Goal: Task Accomplishment & Management: Manage account settings

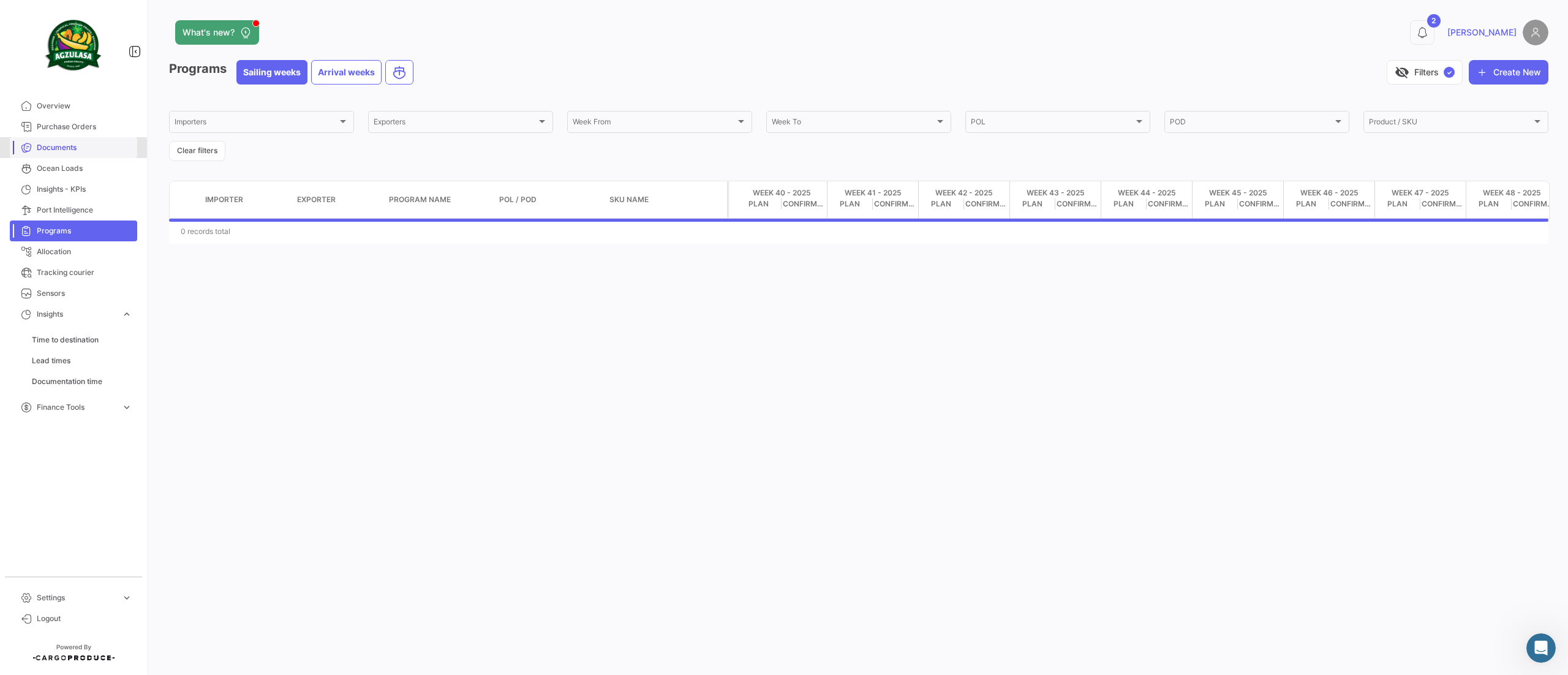
click at [46, 151] on span "Documents" at bounding box center [84, 147] width 95 height 11
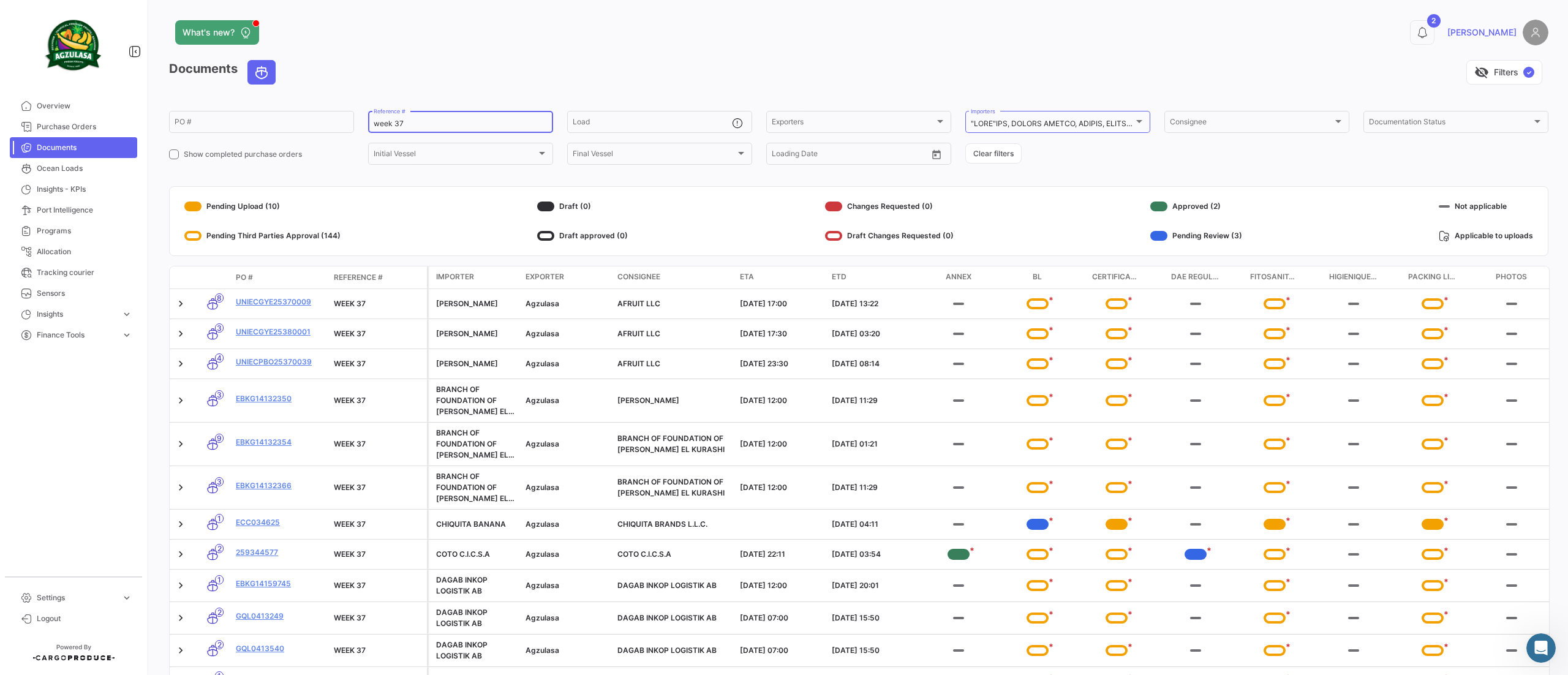
click at [437, 123] on input "week 37" at bounding box center [461, 123] width 174 height 8
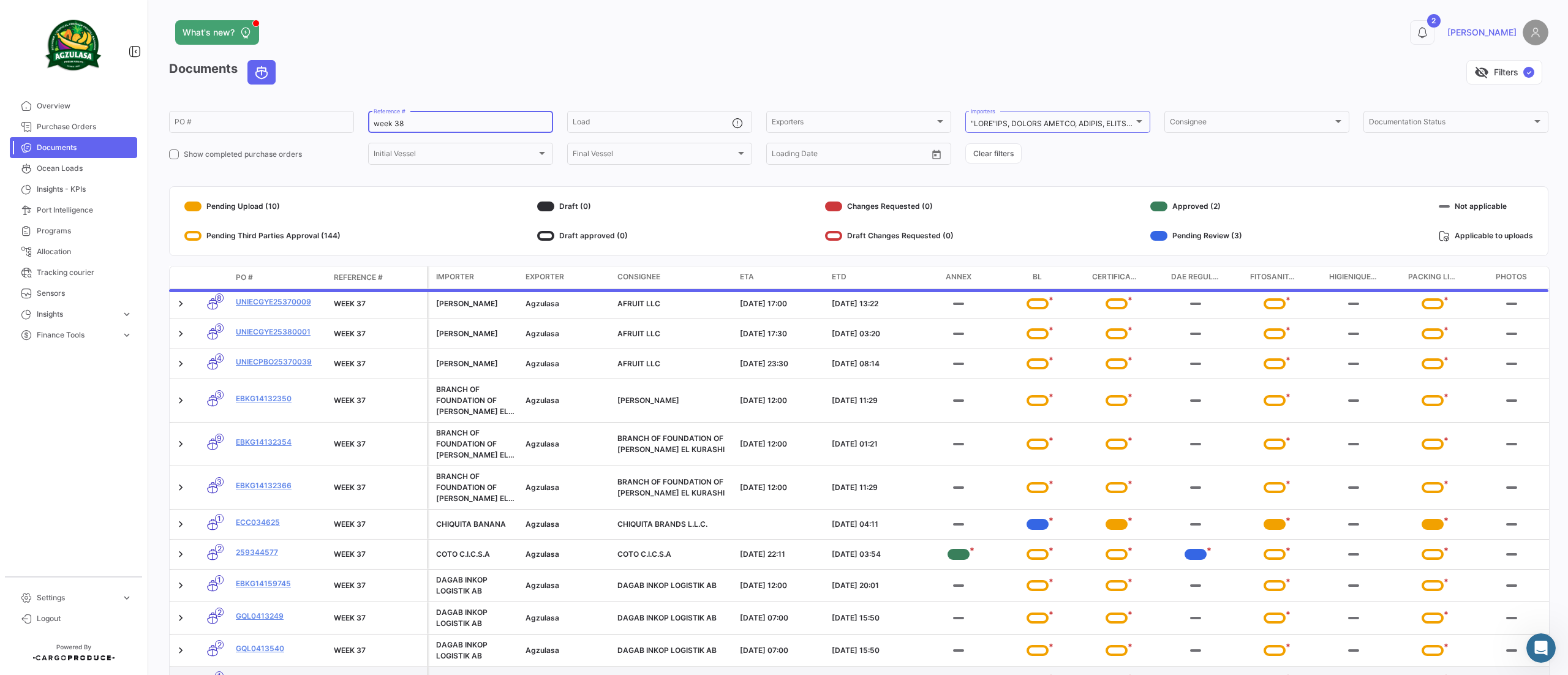
type input "week 38"
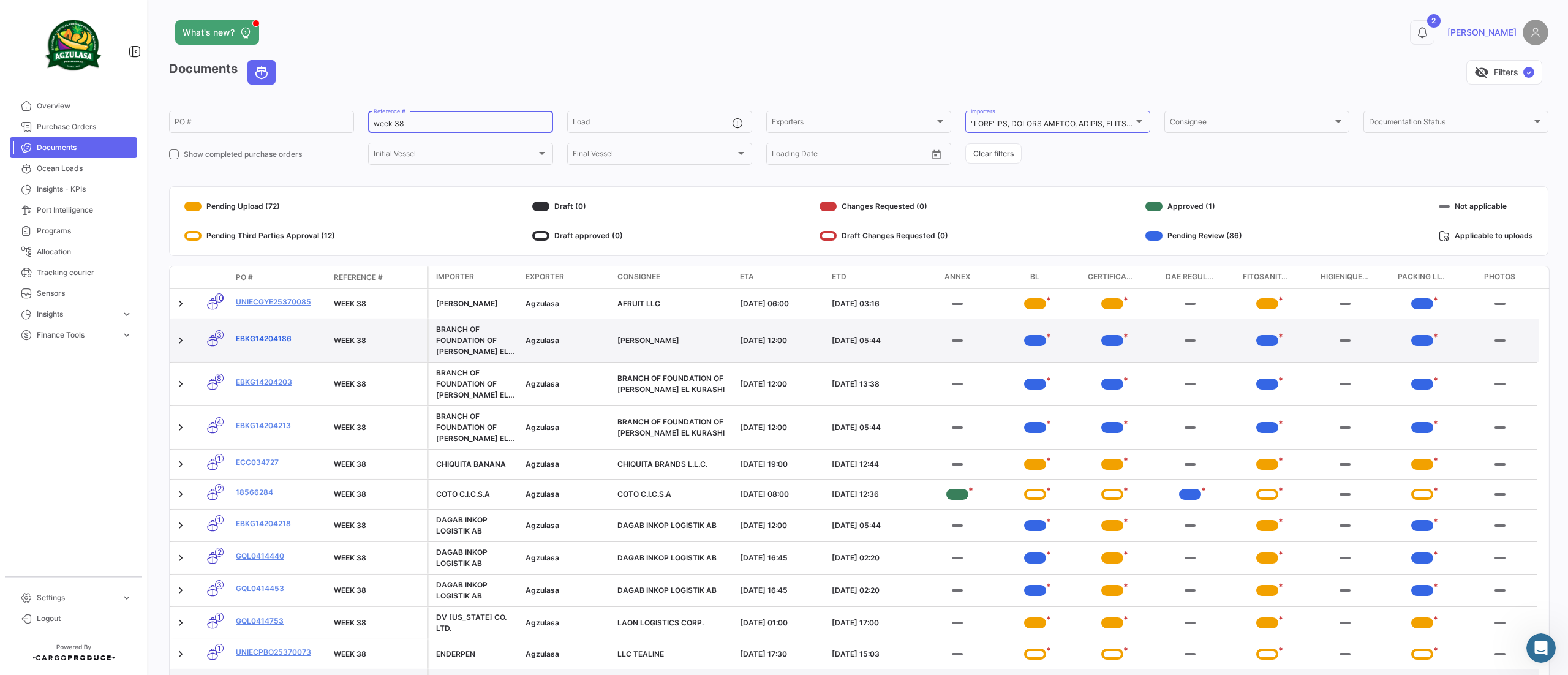
click at [265, 340] on link "EBKG14204186" at bounding box center [280, 338] width 88 height 11
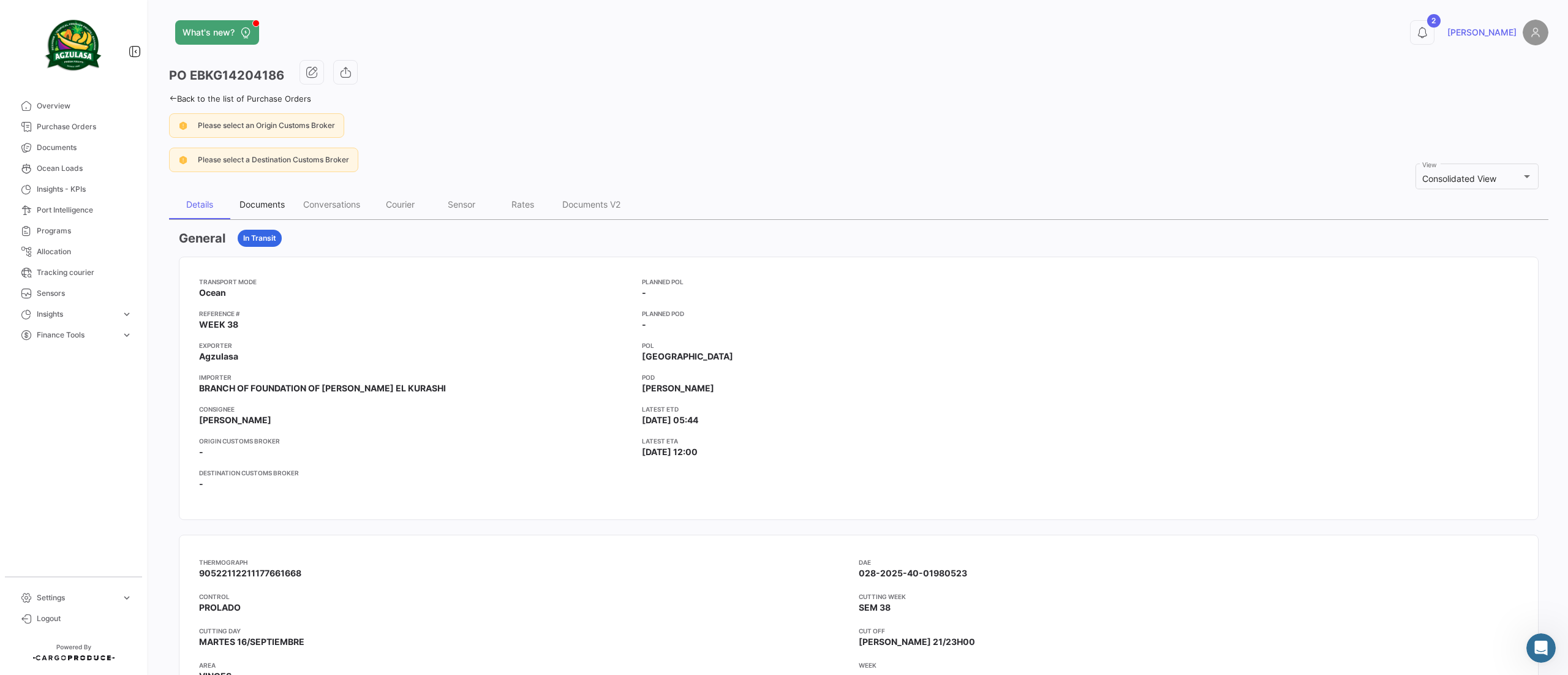
click at [275, 205] on div "Documents" at bounding box center [261, 205] width 45 height 10
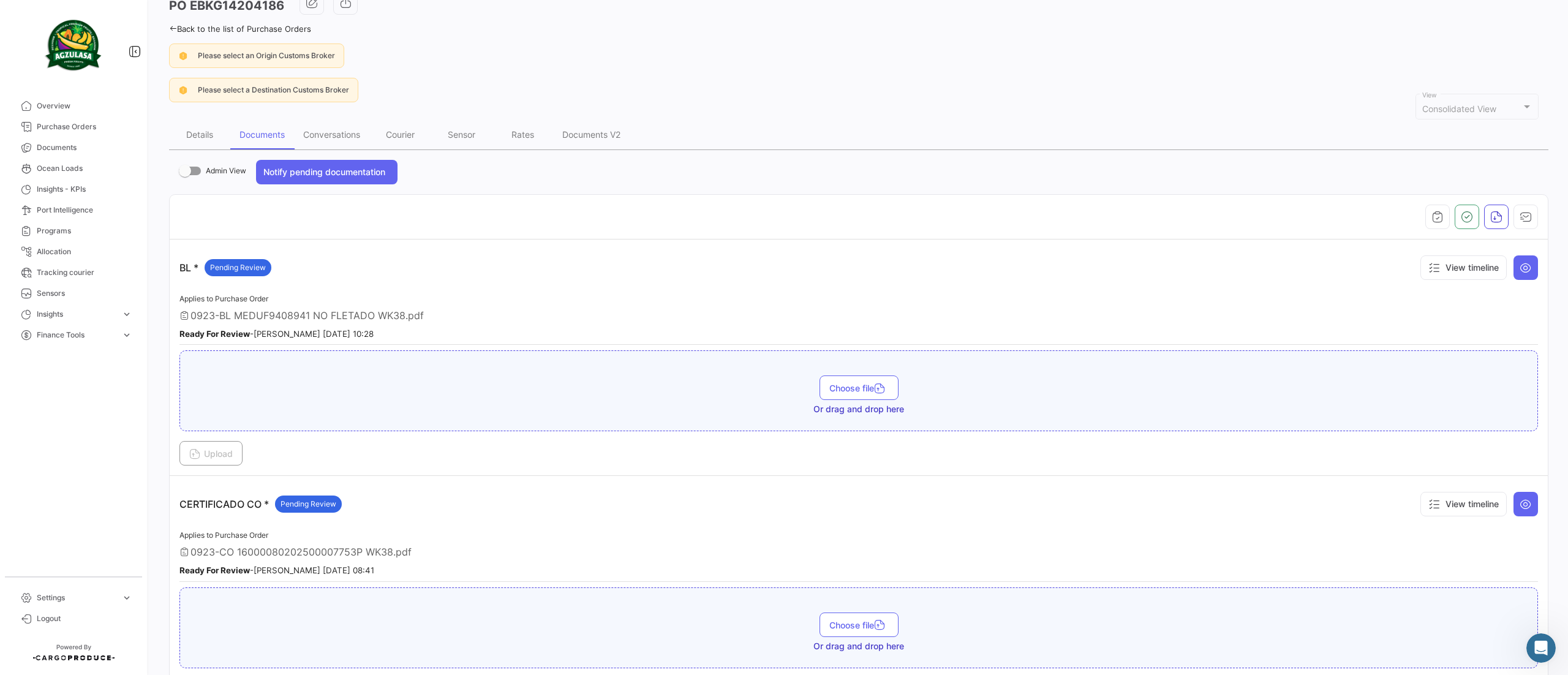
scroll to position [61, 0]
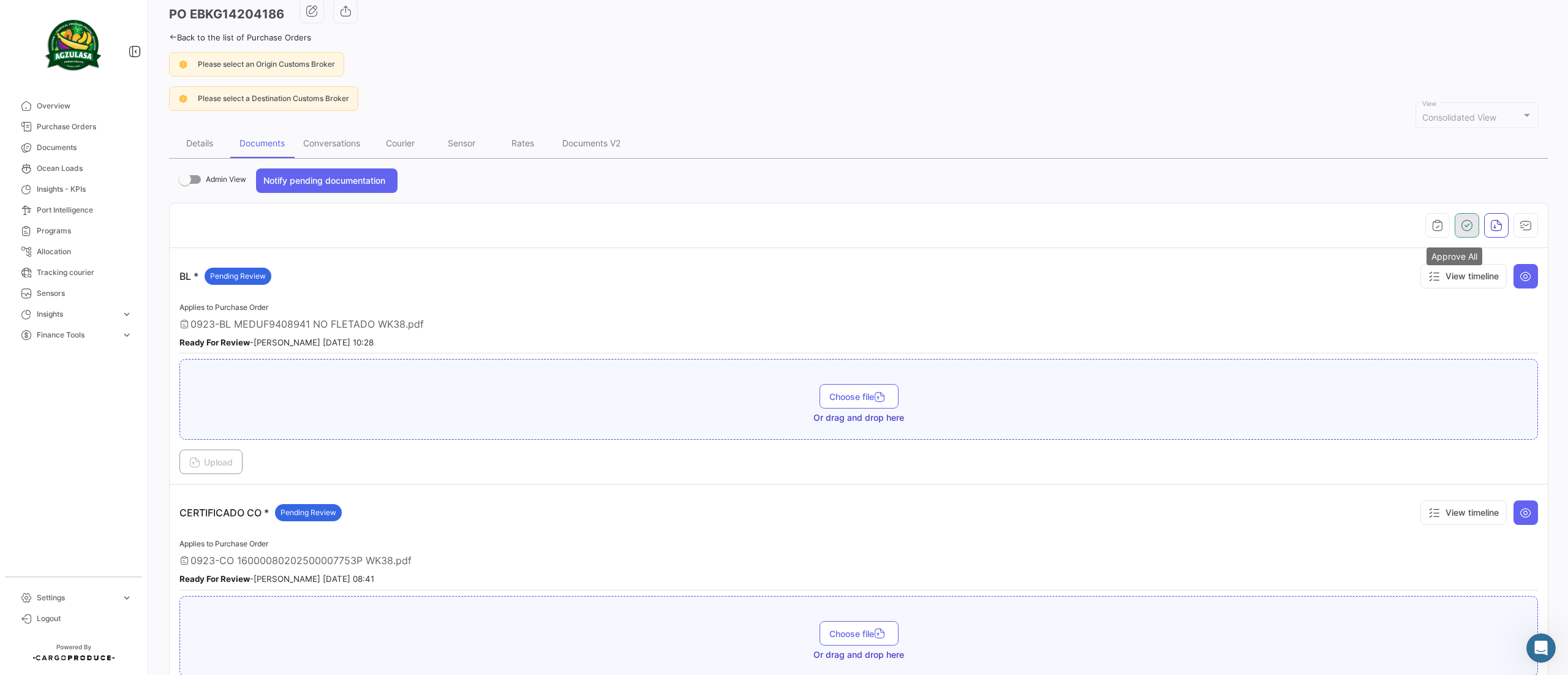
click at [1455, 222] on button "button" at bounding box center [1467, 225] width 24 height 24
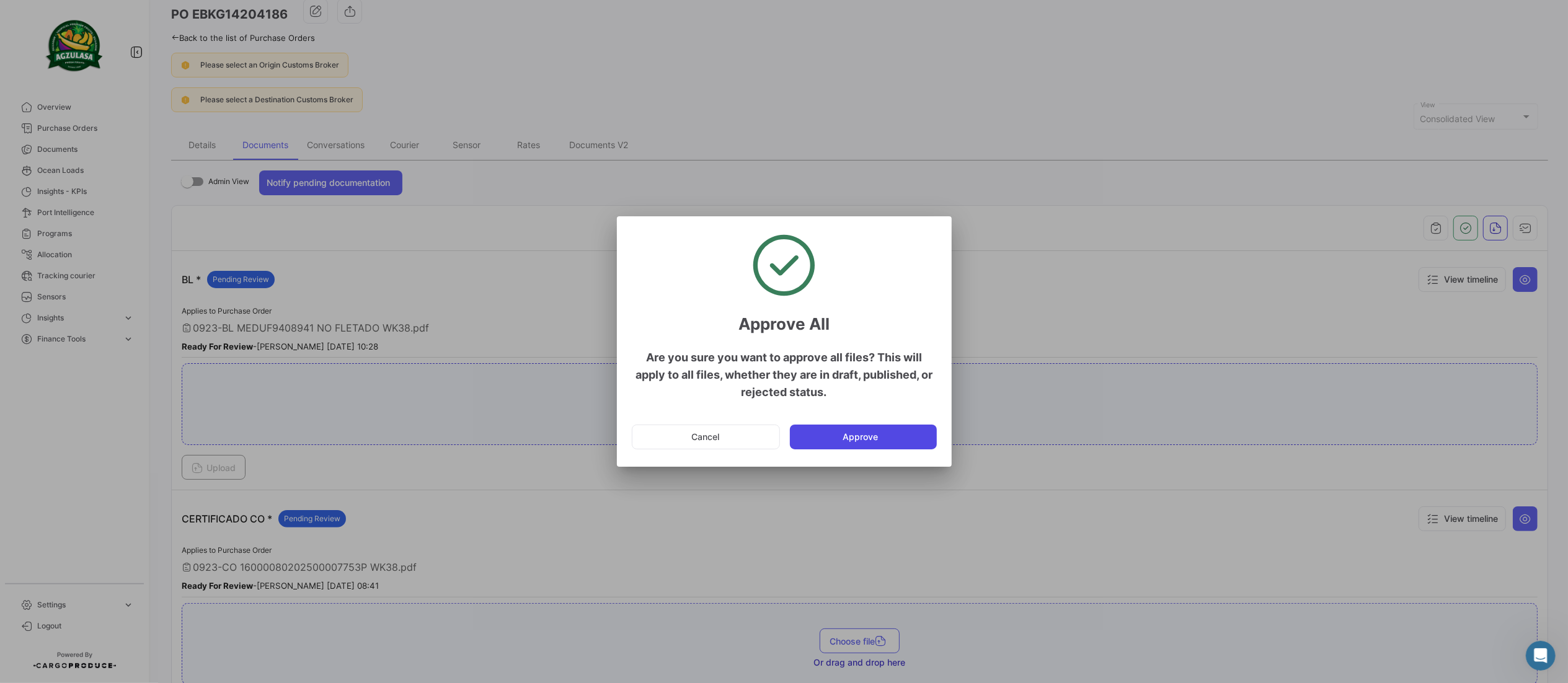
click at [903, 438] on button "Approve" at bounding box center [863, 436] width 147 height 24
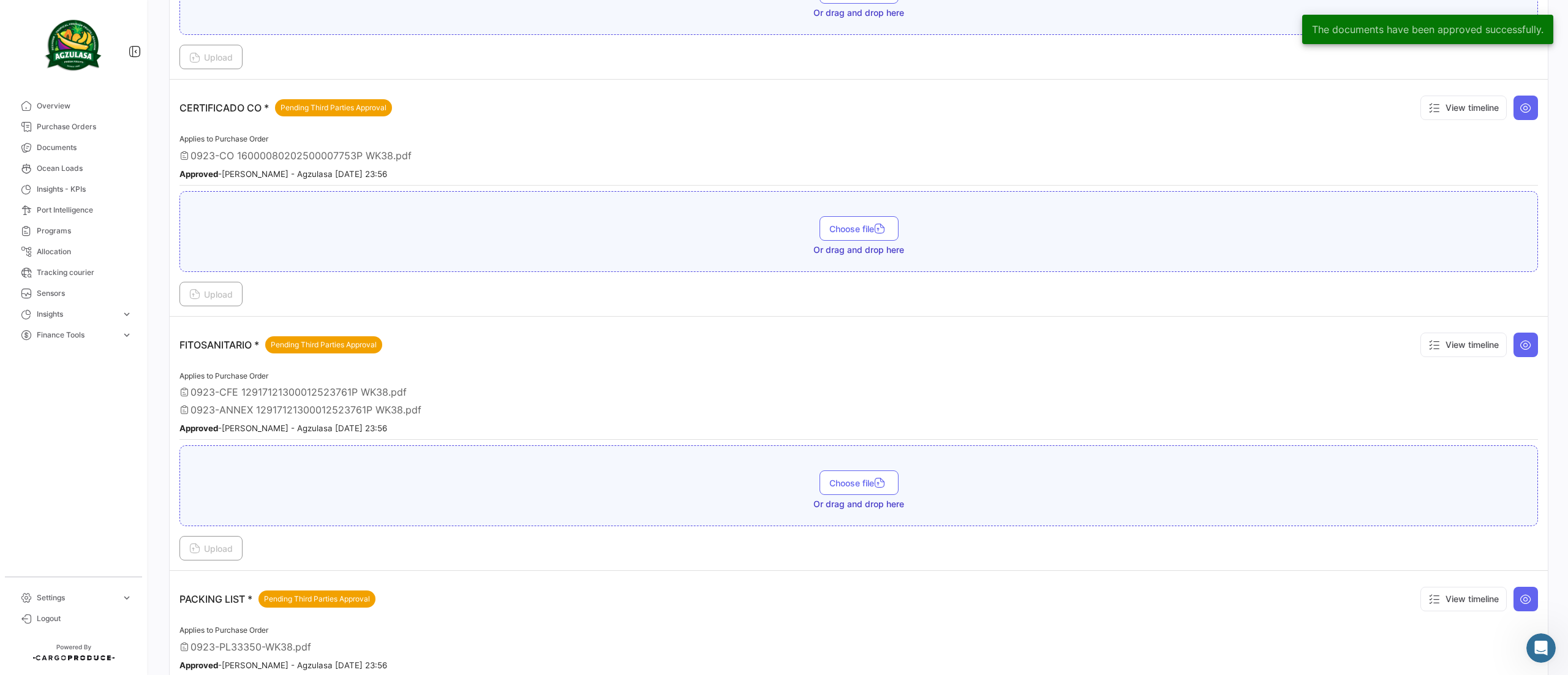
scroll to position [664, 0]
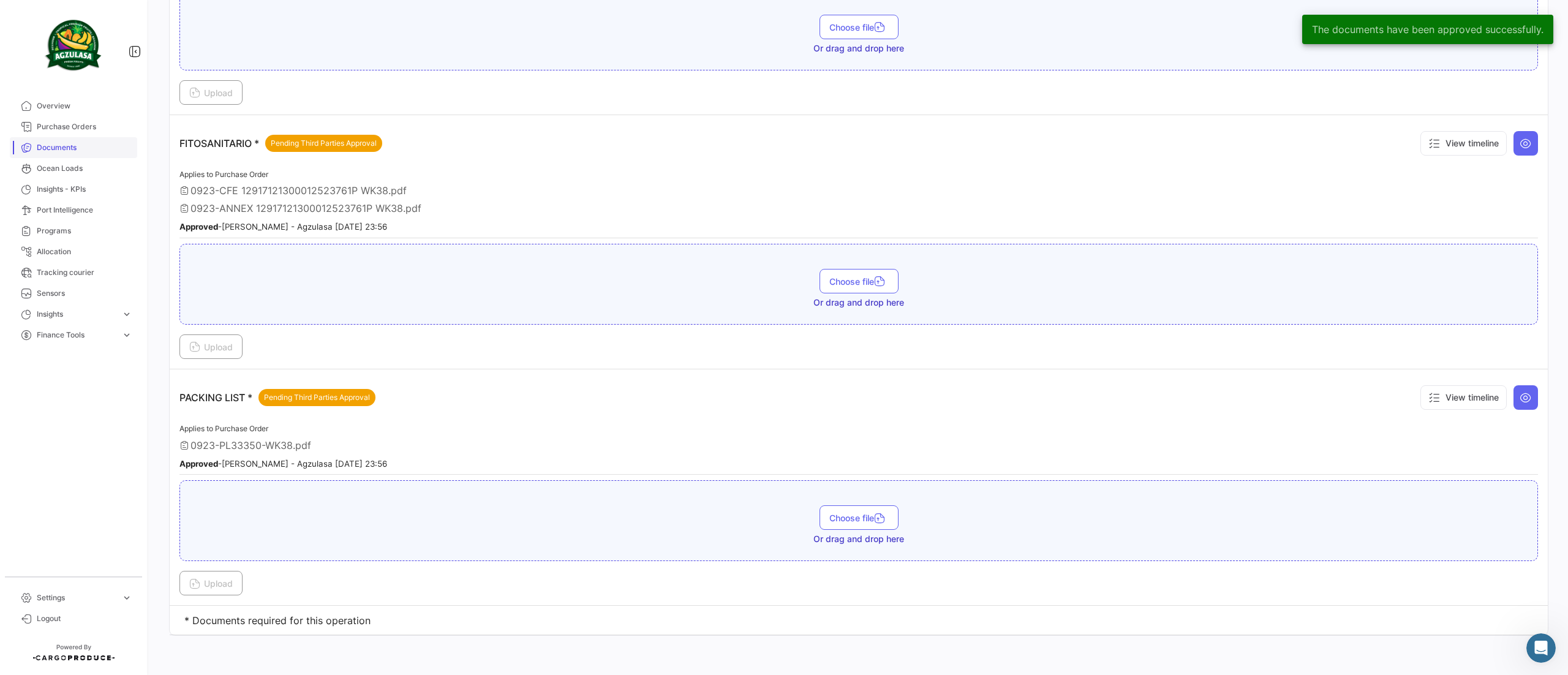
click at [69, 144] on span "Documents" at bounding box center [84, 147] width 95 height 11
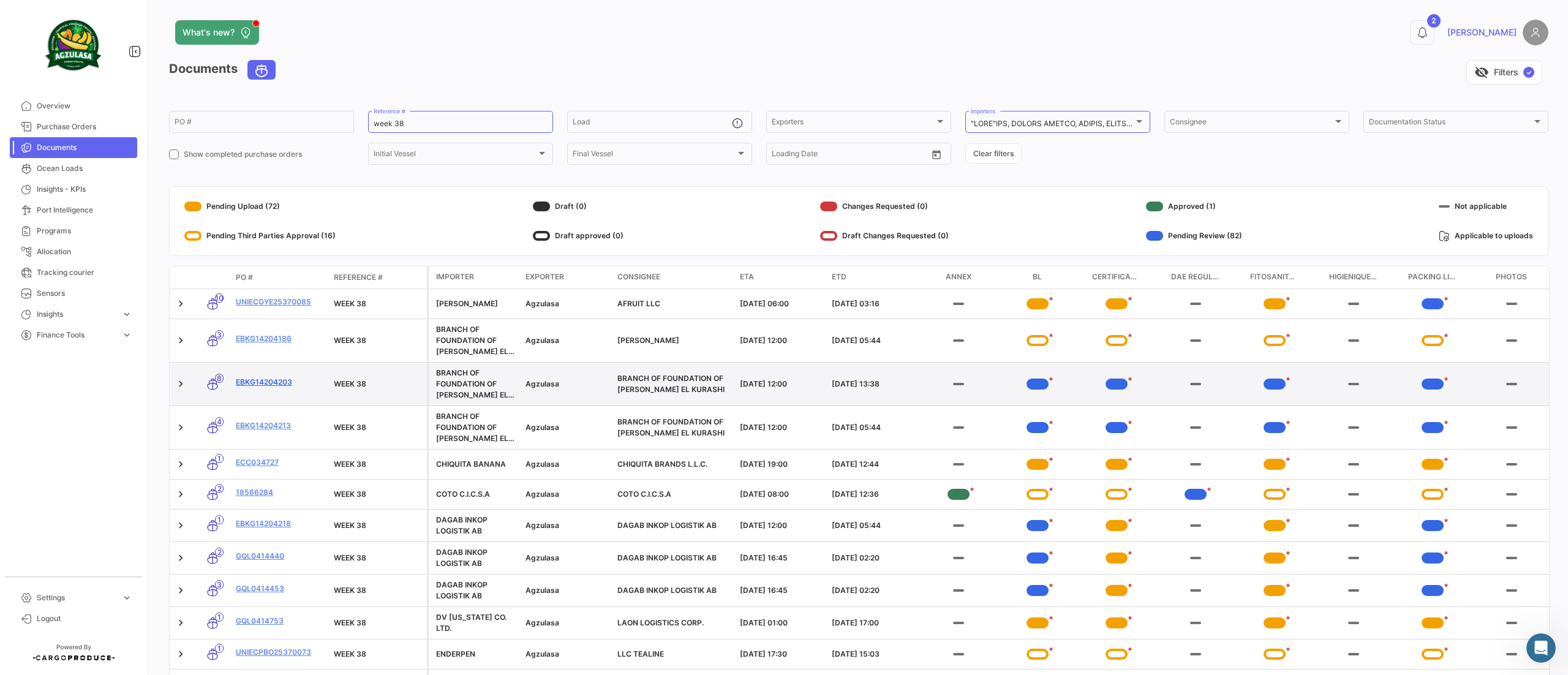
click at [269, 382] on link "EBKG14204203" at bounding box center [280, 382] width 88 height 11
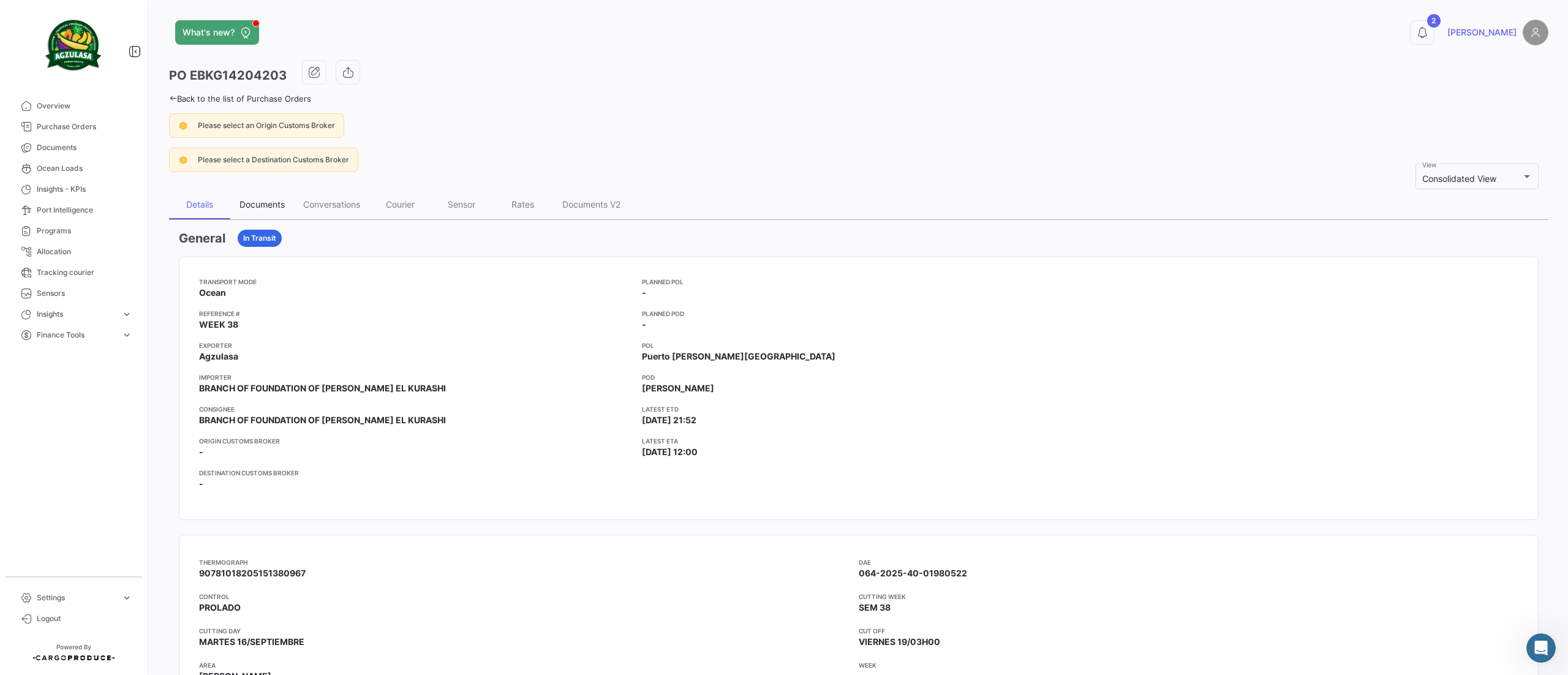
click at [280, 206] on div "Documents" at bounding box center [261, 205] width 45 height 10
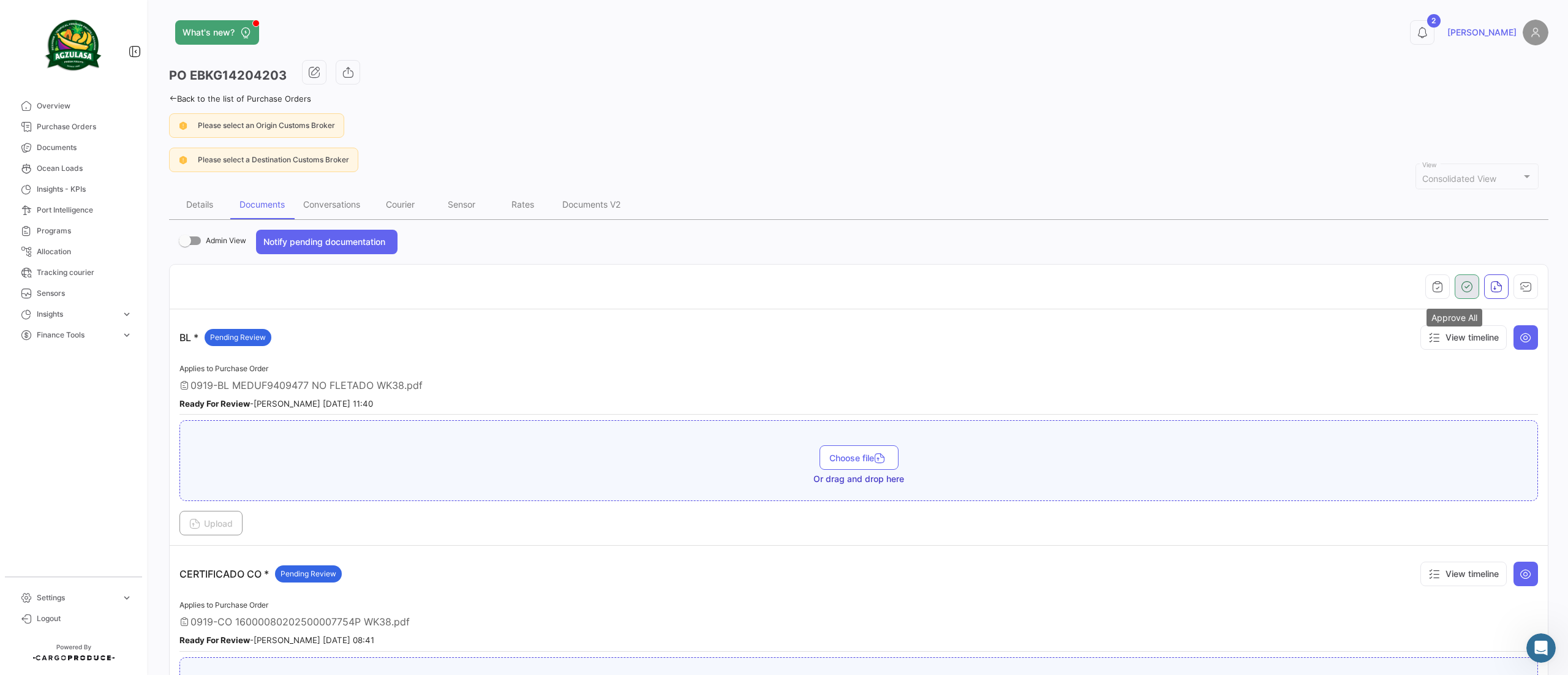
click at [1465, 294] on button "button" at bounding box center [1467, 286] width 24 height 24
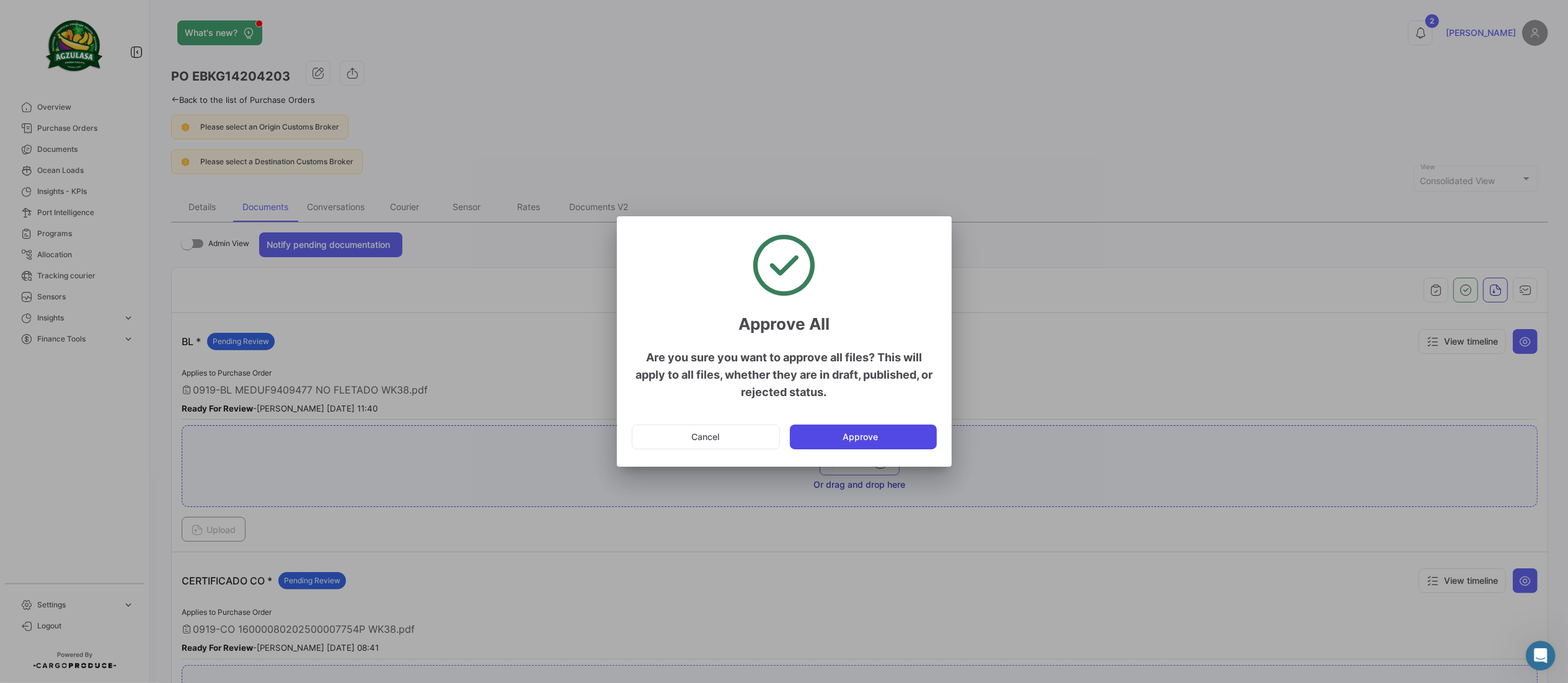
click at [912, 440] on button "Approve" at bounding box center [863, 436] width 147 height 24
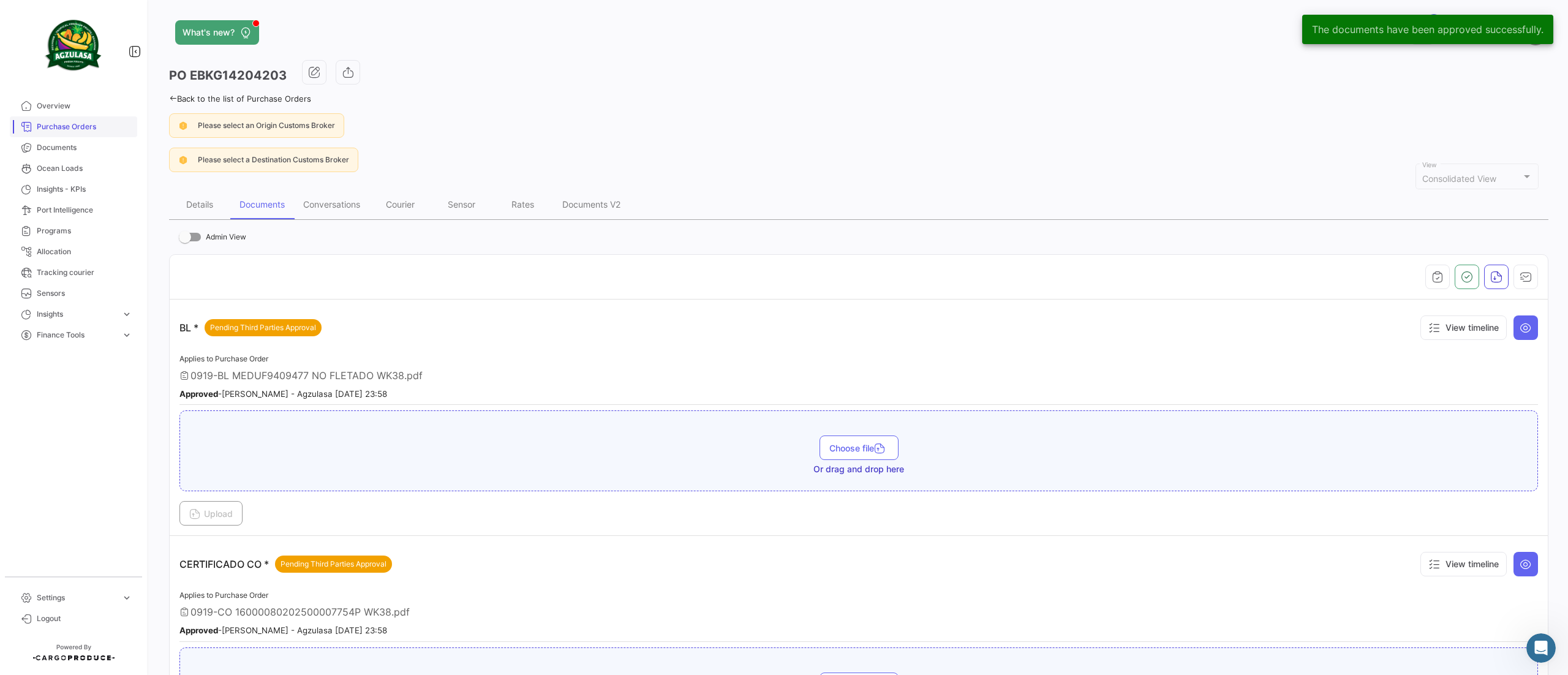
drag, startPoint x: 59, startPoint y: 143, endPoint x: 125, endPoint y: 129, distance: 67.5
click at [59, 143] on span "Documents" at bounding box center [84, 147] width 95 height 11
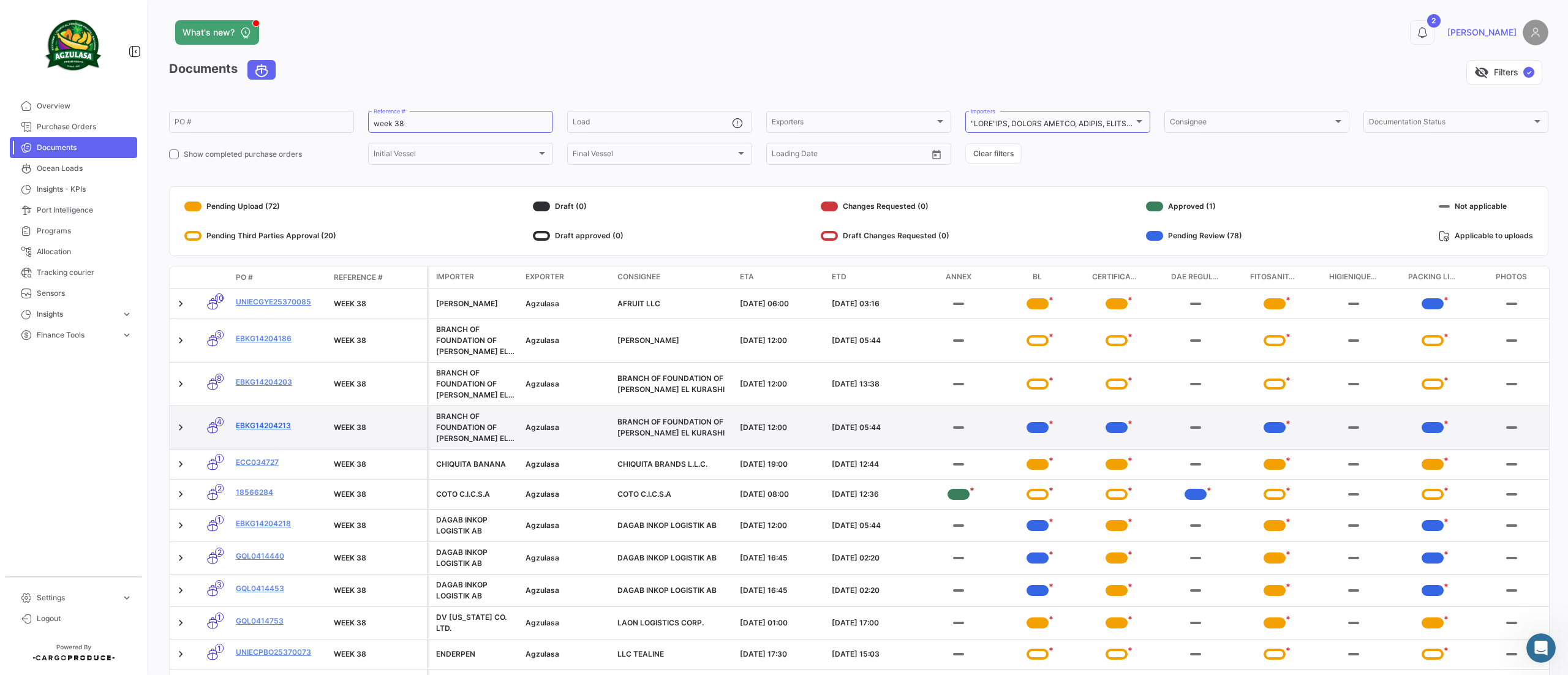
click at [263, 431] on link "EBKG14204213" at bounding box center [280, 425] width 88 height 11
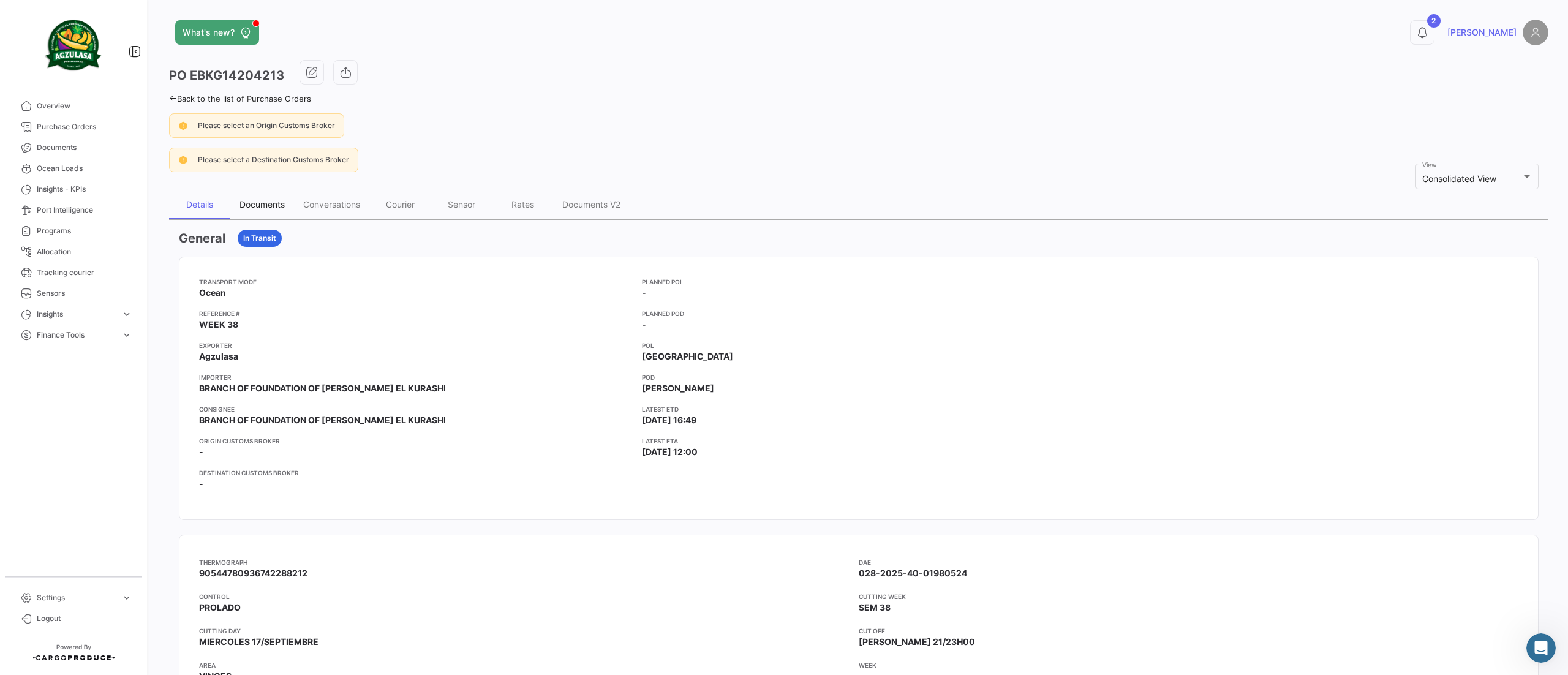
drag, startPoint x: 282, startPoint y: 210, endPoint x: 295, endPoint y: 208, distance: 13.2
click at [282, 210] on div "Documents" at bounding box center [261, 205] width 45 height 10
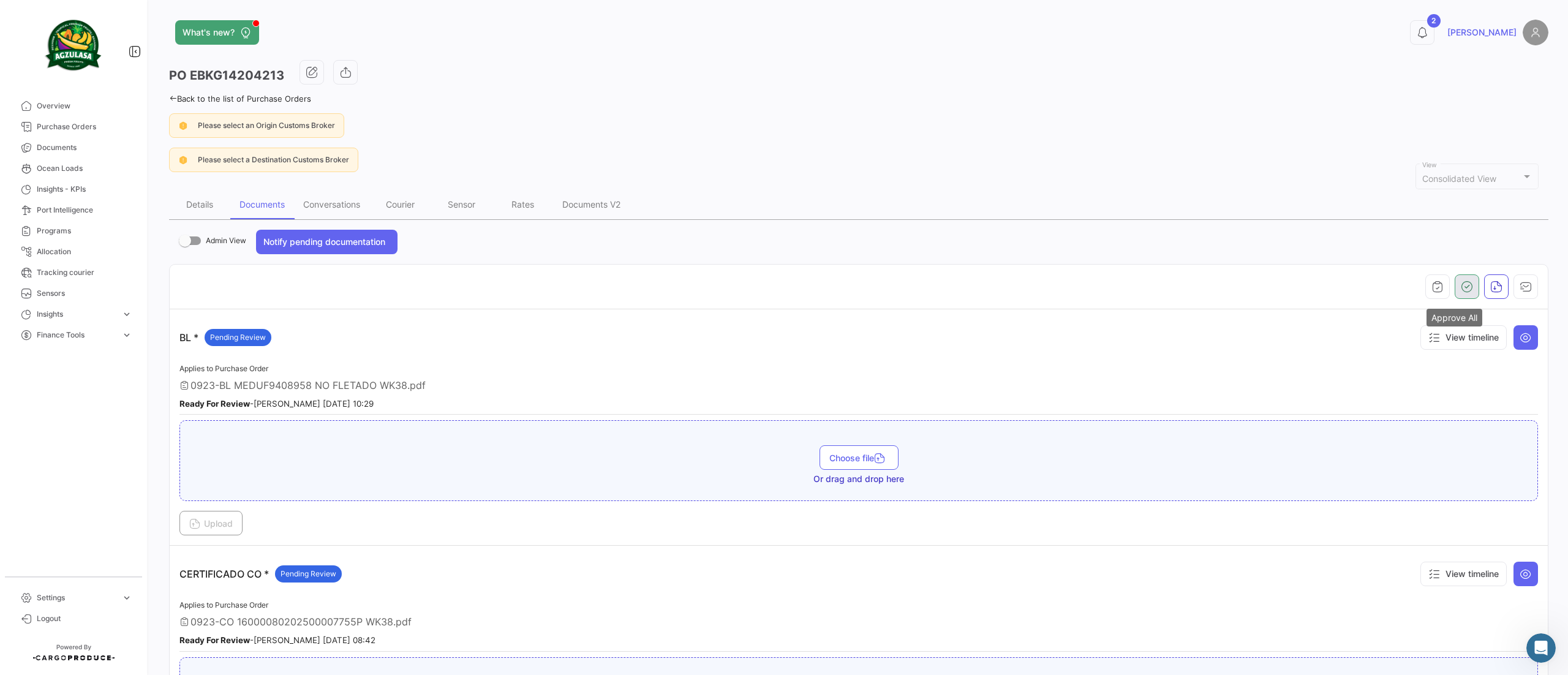
click at [1461, 293] on icon "button" at bounding box center [1467, 286] width 12 height 12
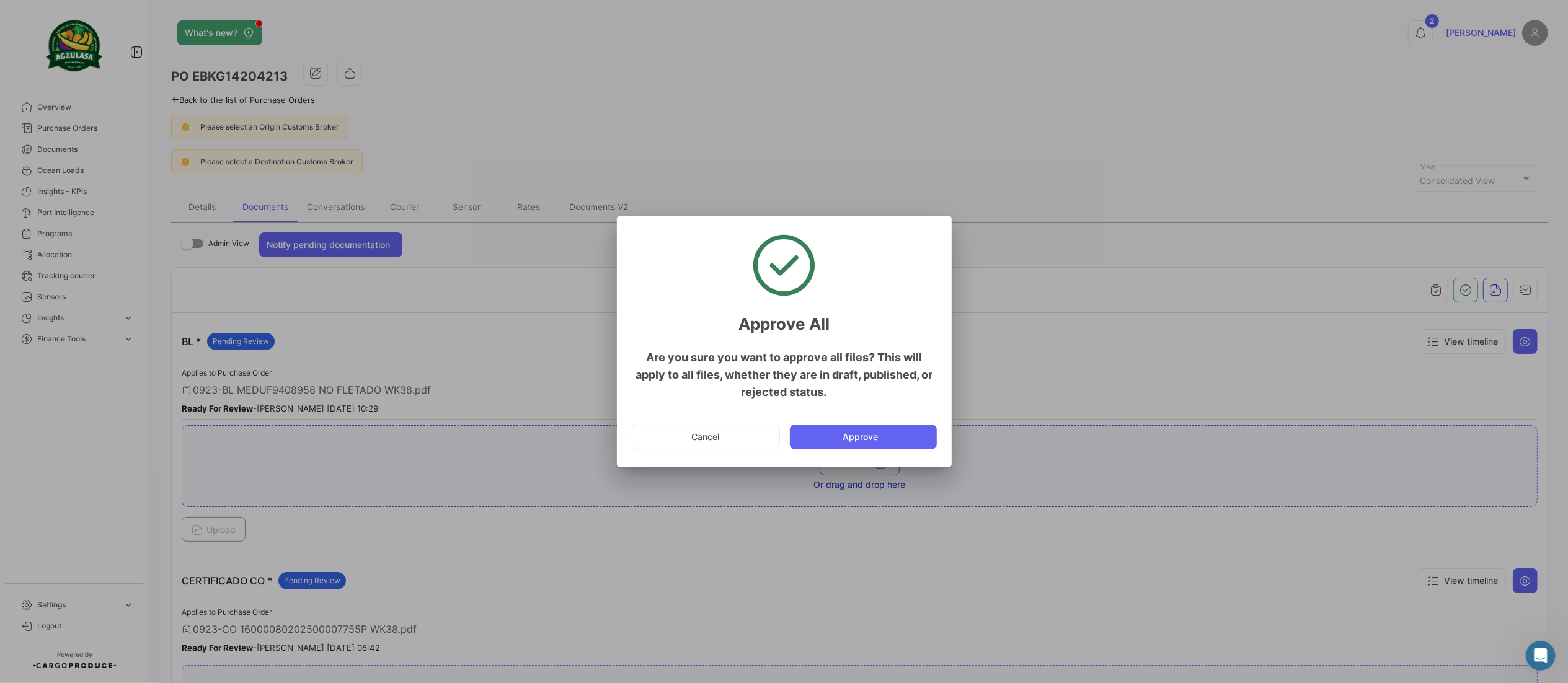
click at [911, 443] on button "Approve" at bounding box center [863, 436] width 147 height 24
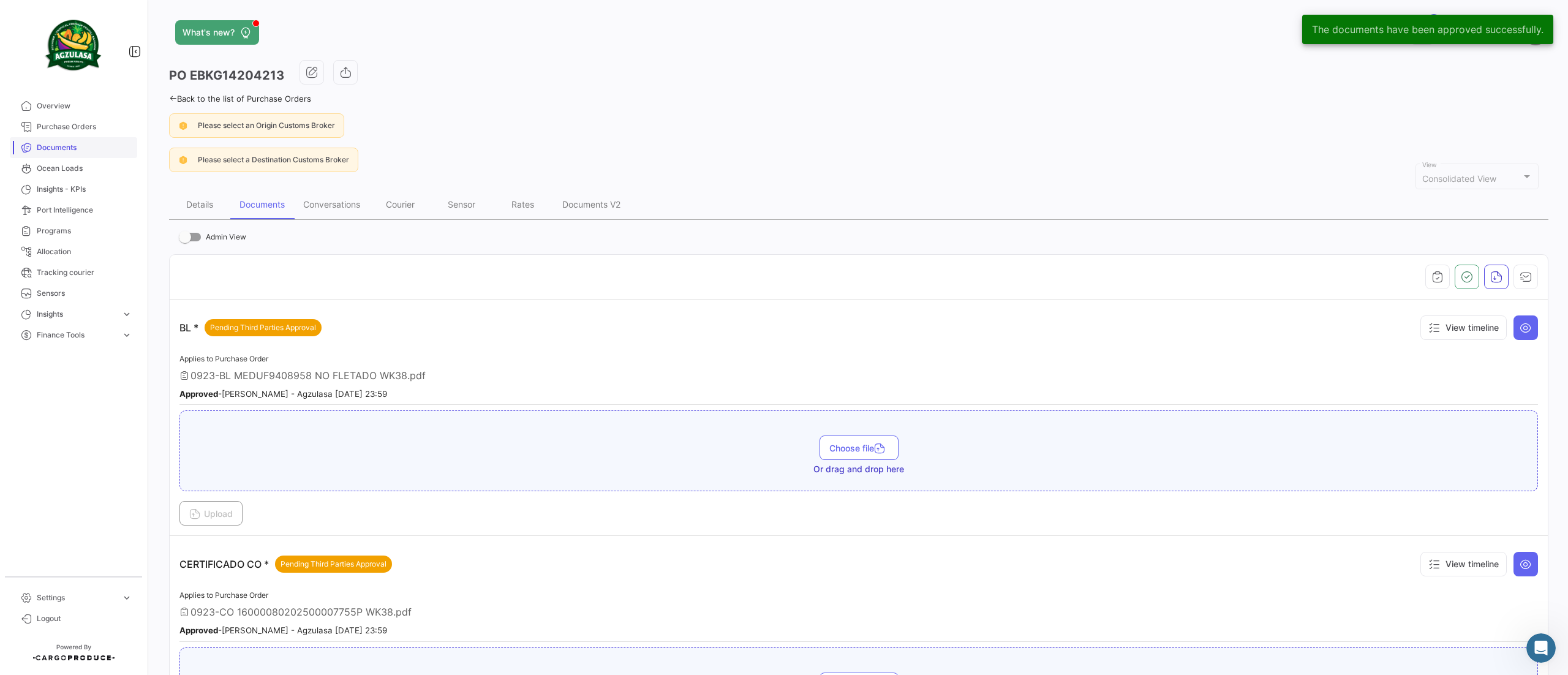
click at [73, 143] on span "Documents" at bounding box center [84, 147] width 95 height 11
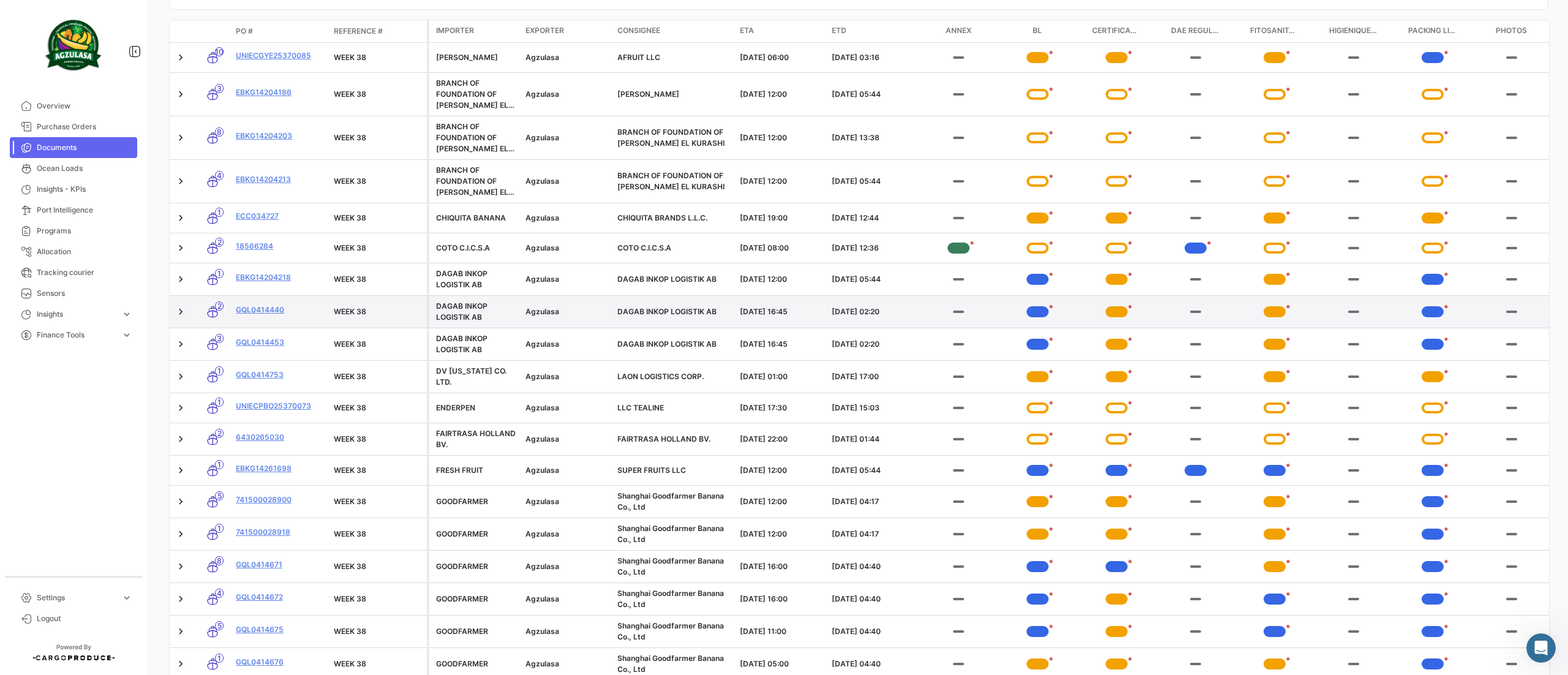
scroll to position [367, 0]
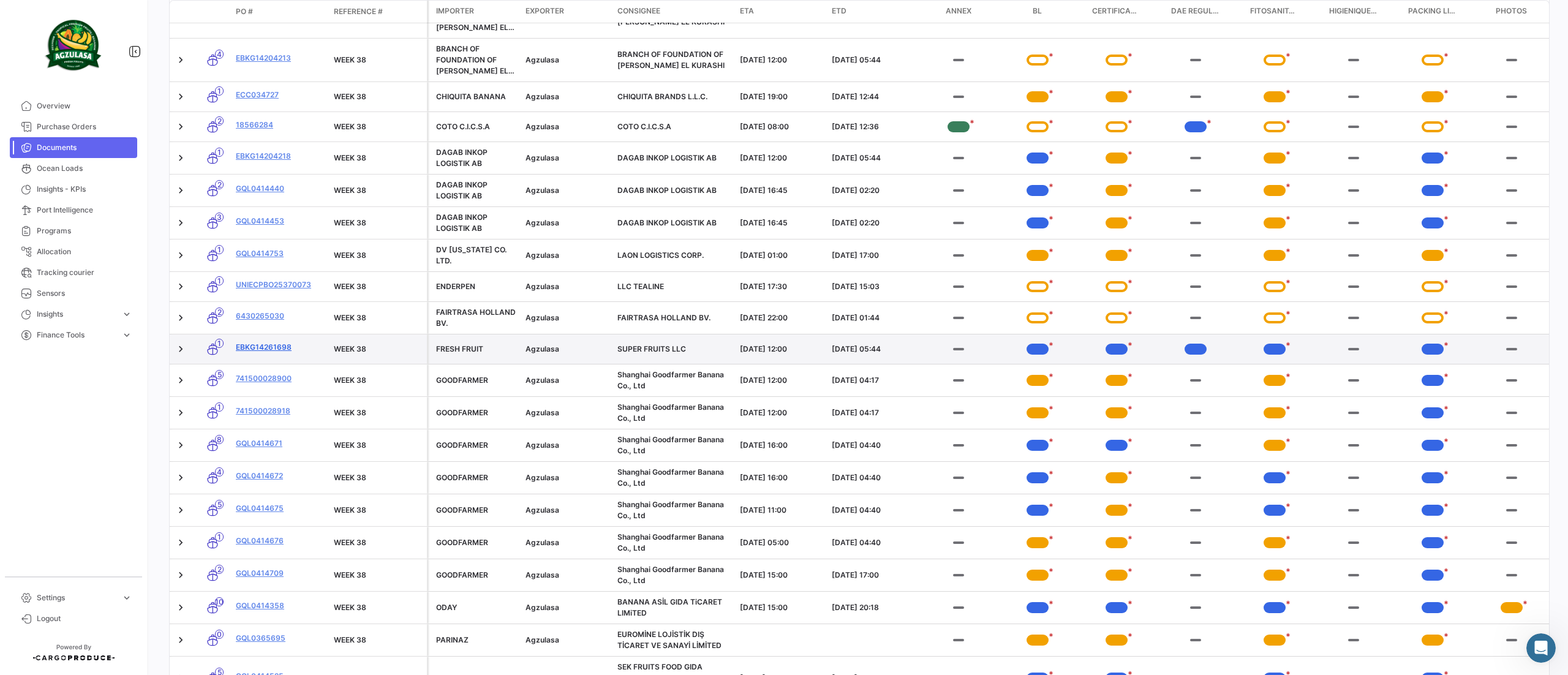
click at [261, 345] on link "EBKG14261698" at bounding box center [280, 347] width 88 height 11
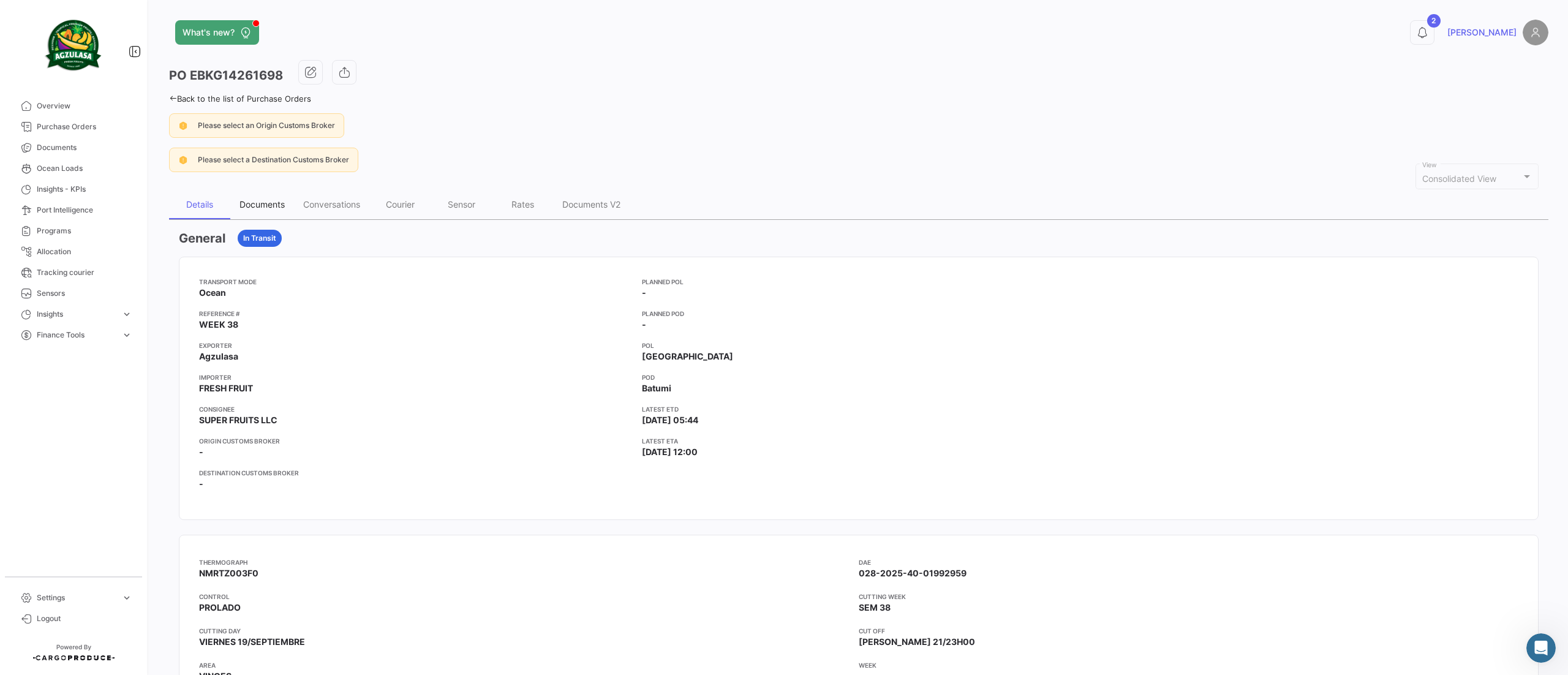
click at [275, 196] on div "Documents" at bounding box center [261, 205] width 63 height 29
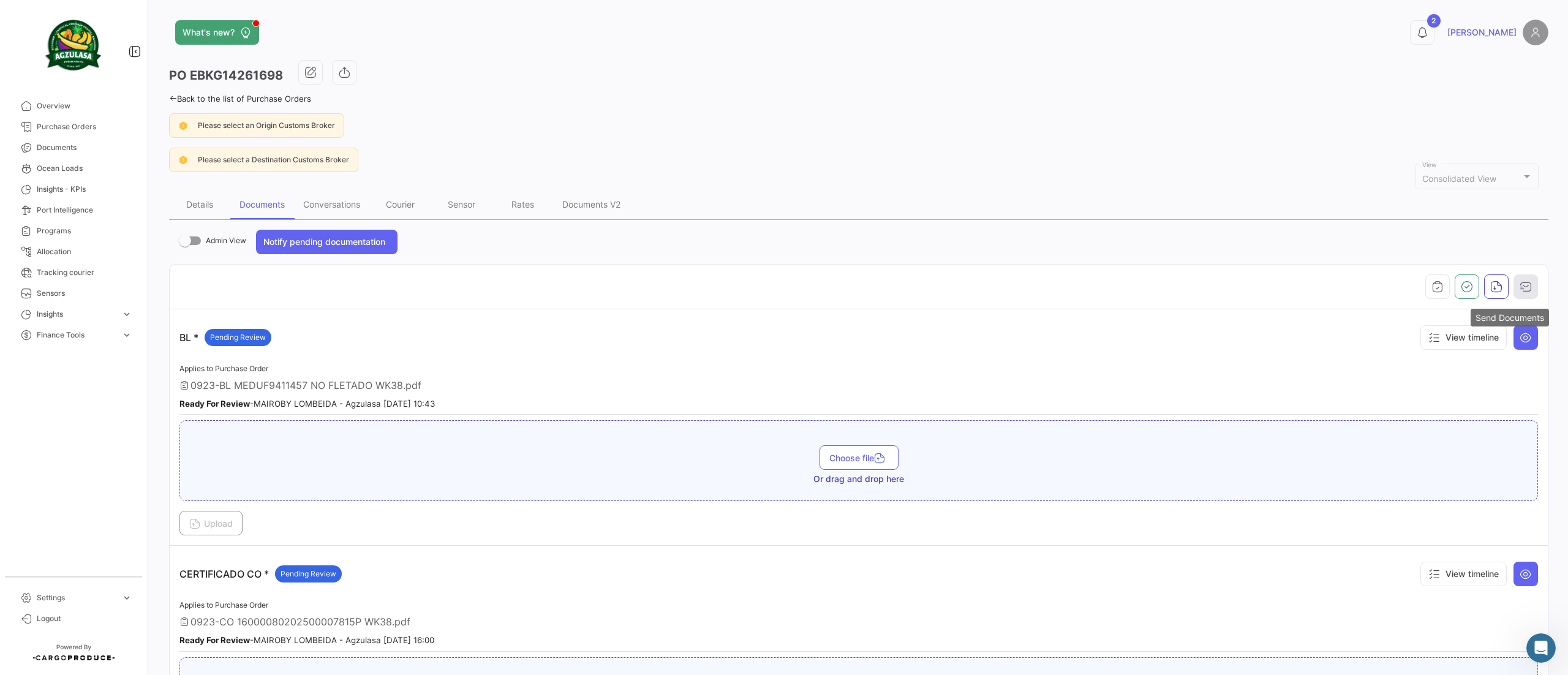
click at [1520, 291] on icon "button" at bounding box center [1526, 286] width 12 height 12
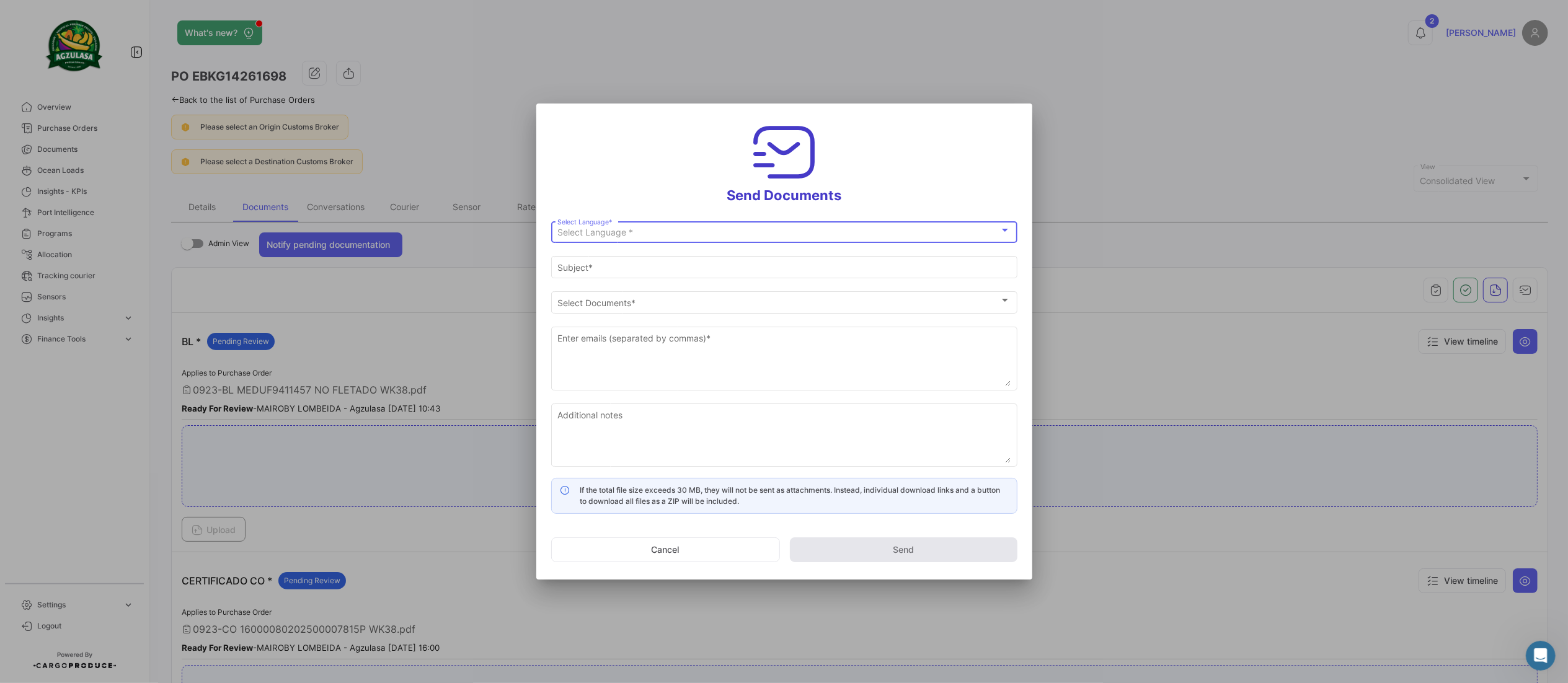
click at [771, 222] on div "Select Language * Select Language *" at bounding box center [784, 231] width 453 height 24
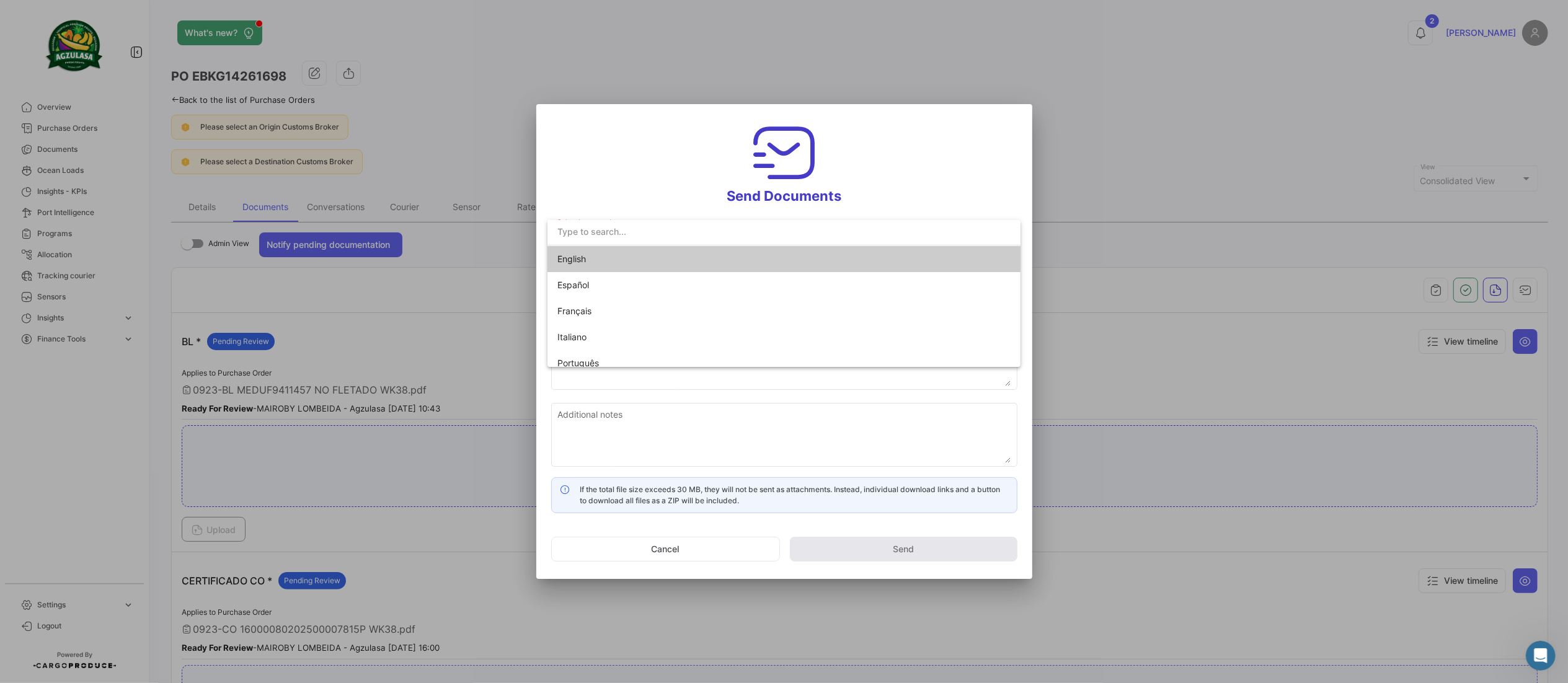
click at [658, 262] on span "English" at bounding box center [644, 259] width 173 height 26
type input "[PERSON_NAME] has shared the documents of PO # EBKG14261698 with you"
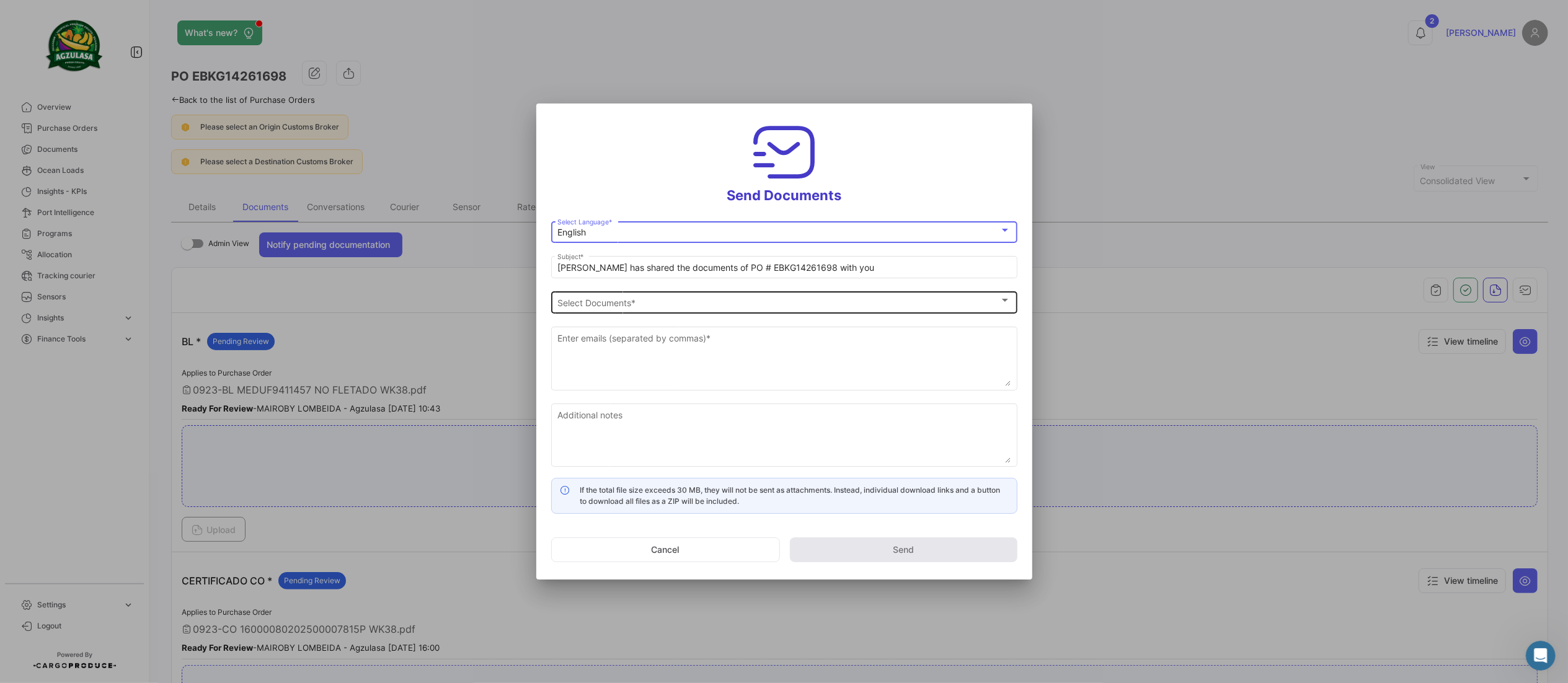
click at [653, 303] on div "Select Documents" at bounding box center [779, 303] width 442 height 11
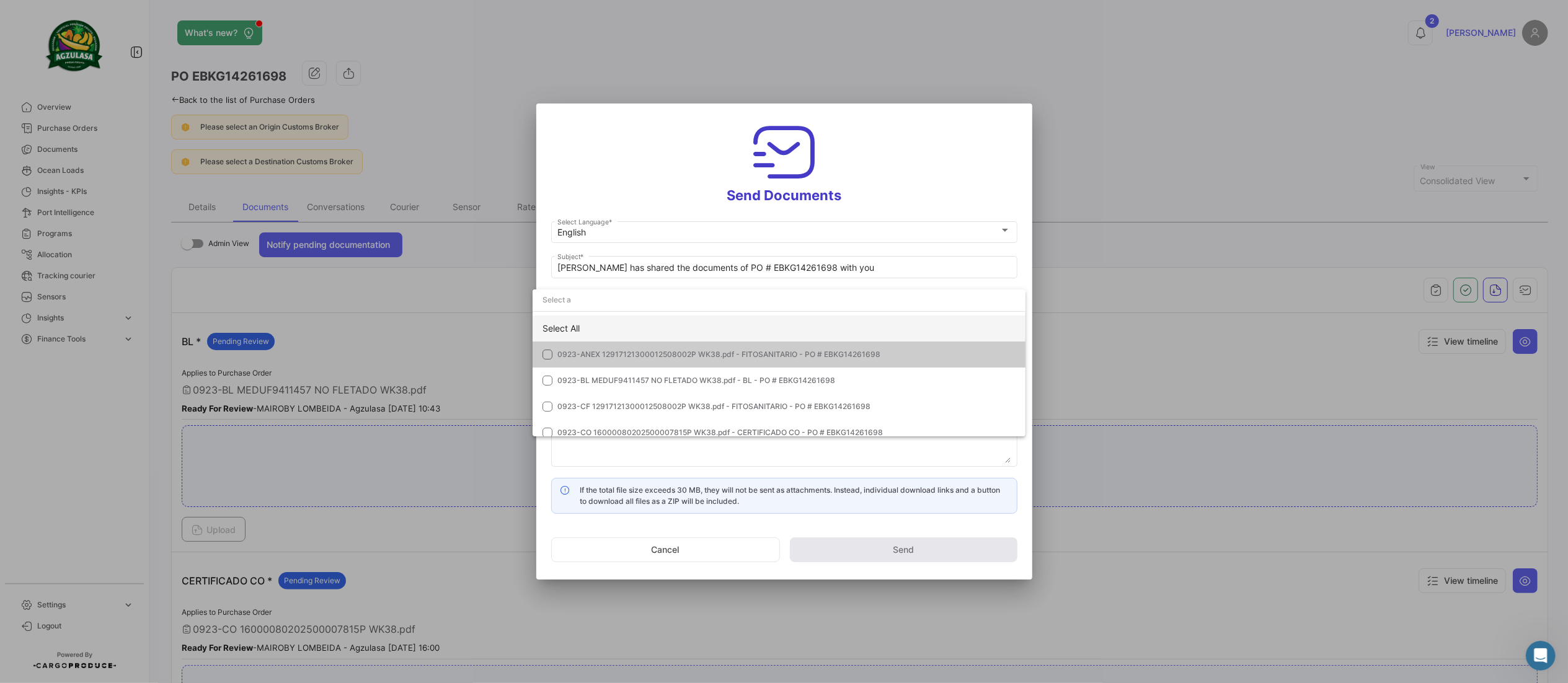
drag, startPoint x: 614, startPoint y: 321, endPoint x: 634, endPoint y: 334, distance: 23.9
click at [613, 321] on div "Select All" at bounding box center [779, 328] width 493 height 26
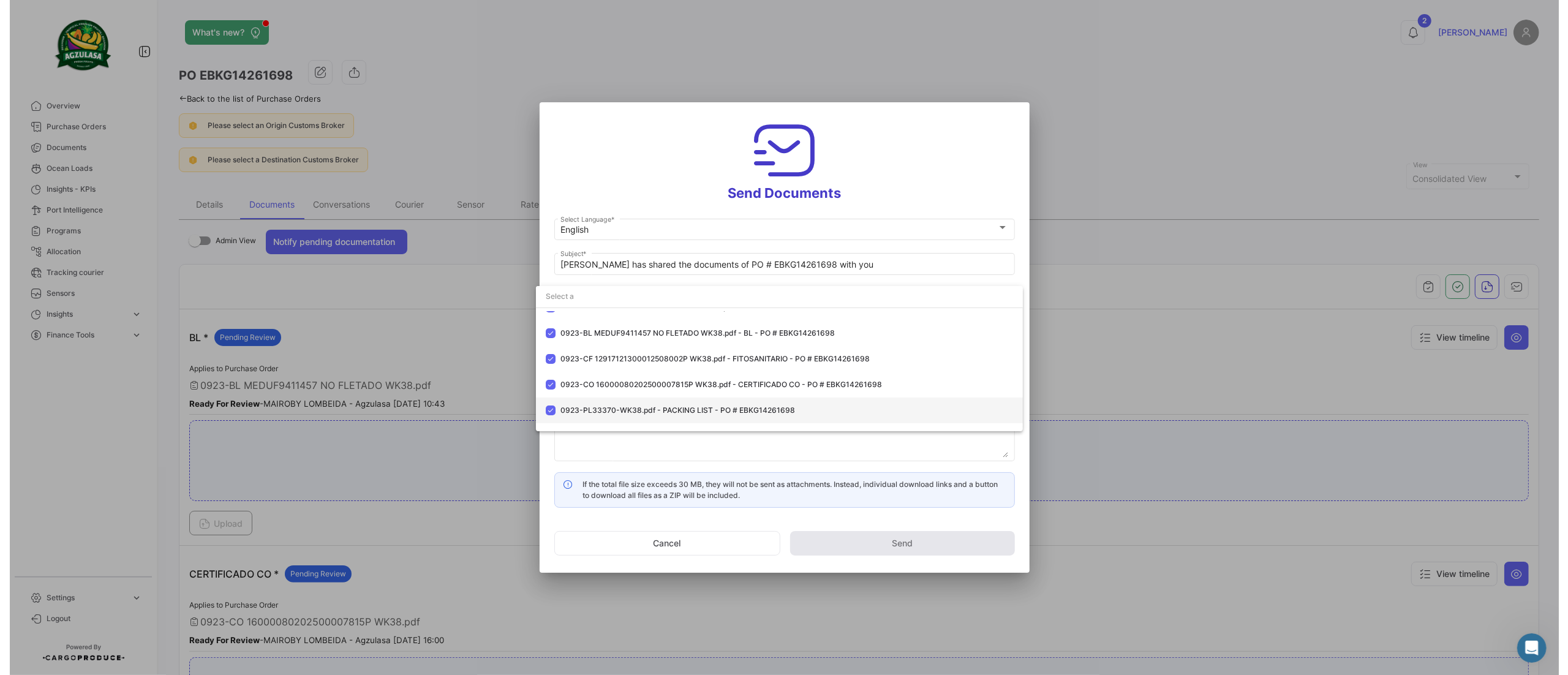
scroll to position [61, 0]
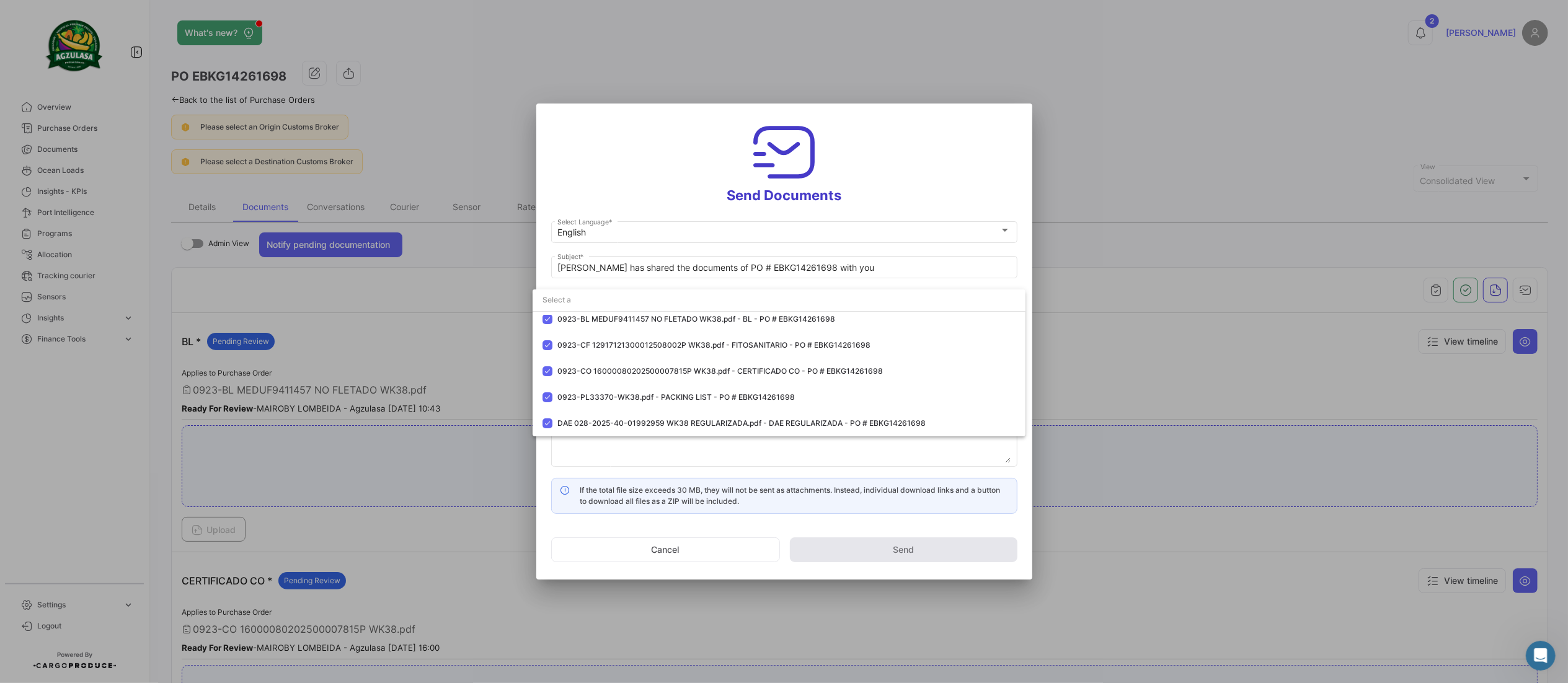
click at [615, 173] on div at bounding box center [784, 341] width 1568 height 683
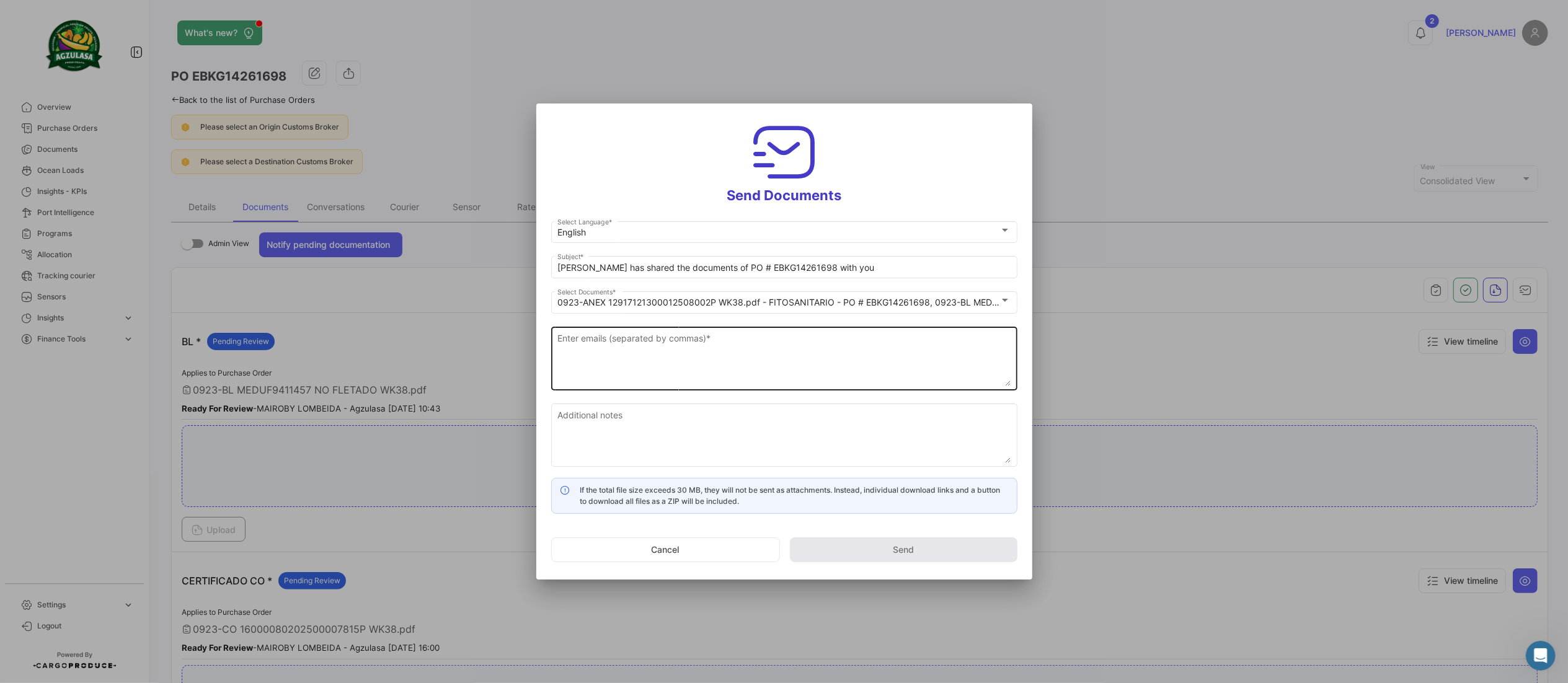
click at [829, 383] on textarea "Enter emails (separated by commas) *" at bounding box center [784, 358] width 453 height 54
paste textarea "[EMAIL_ADDRESS][DOMAIN_NAME],[DOMAIN_NAME][EMAIL_ADDRESS][PERSON_NAME][DOMAIN_N…"
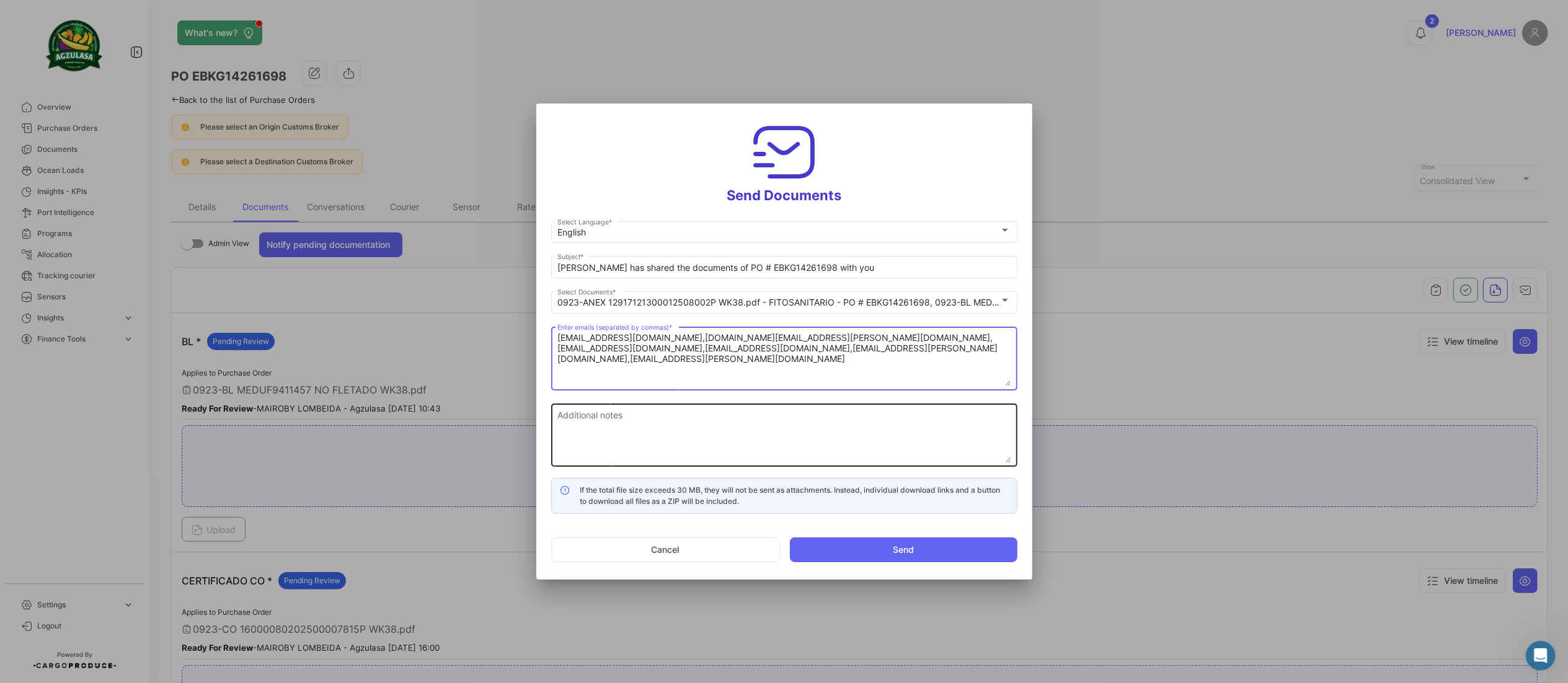
type textarea "[EMAIL_ADDRESS][DOMAIN_NAME],[DOMAIN_NAME][EMAIL_ADDRESS][PERSON_NAME][DOMAIN_N…"
click at [588, 446] on textarea "Additional notes" at bounding box center [784, 436] width 453 height 54
paste textarea "↘️ You can download the documents here ↙️"
type textarea "↘️ You can download the documents here ↙️"
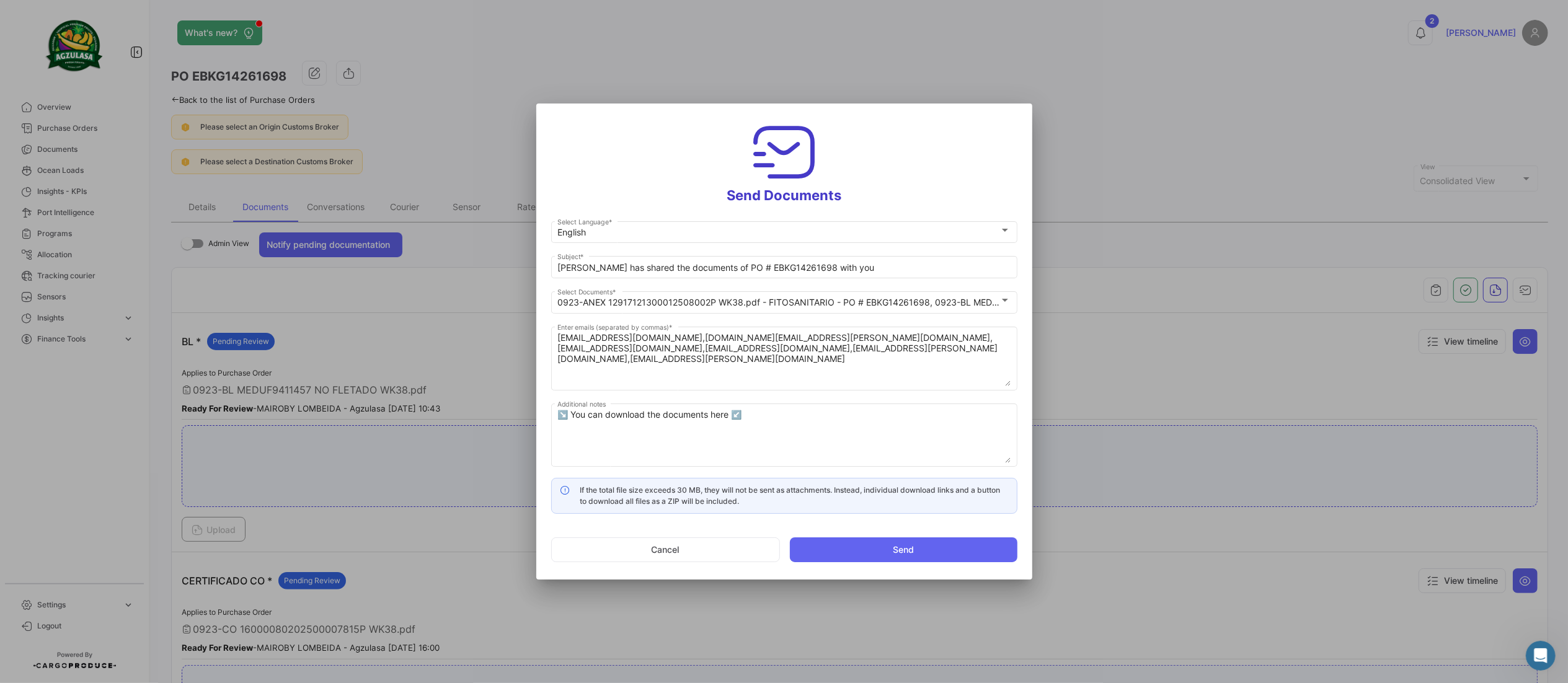
drag, startPoint x: 715, startPoint y: 262, endPoint x: 541, endPoint y: 257, distance: 174.1
click at [541, 257] on mat-dialog-content "English Select Language * [PERSON_NAME] has shared the documents of PO # EBKG14…" at bounding box center [785, 366] width 496 height 295
drag, startPoint x: 713, startPoint y: 264, endPoint x: 322, endPoint y: 227, distance: 392.7
click at [267, 211] on div "Send Documents English Select Language * [PERSON_NAME] has shared the documents…" at bounding box center [784, 341] width 1568 height 683
paste input "WK 38 - 2025 SUPER FRUITS LLC📄"
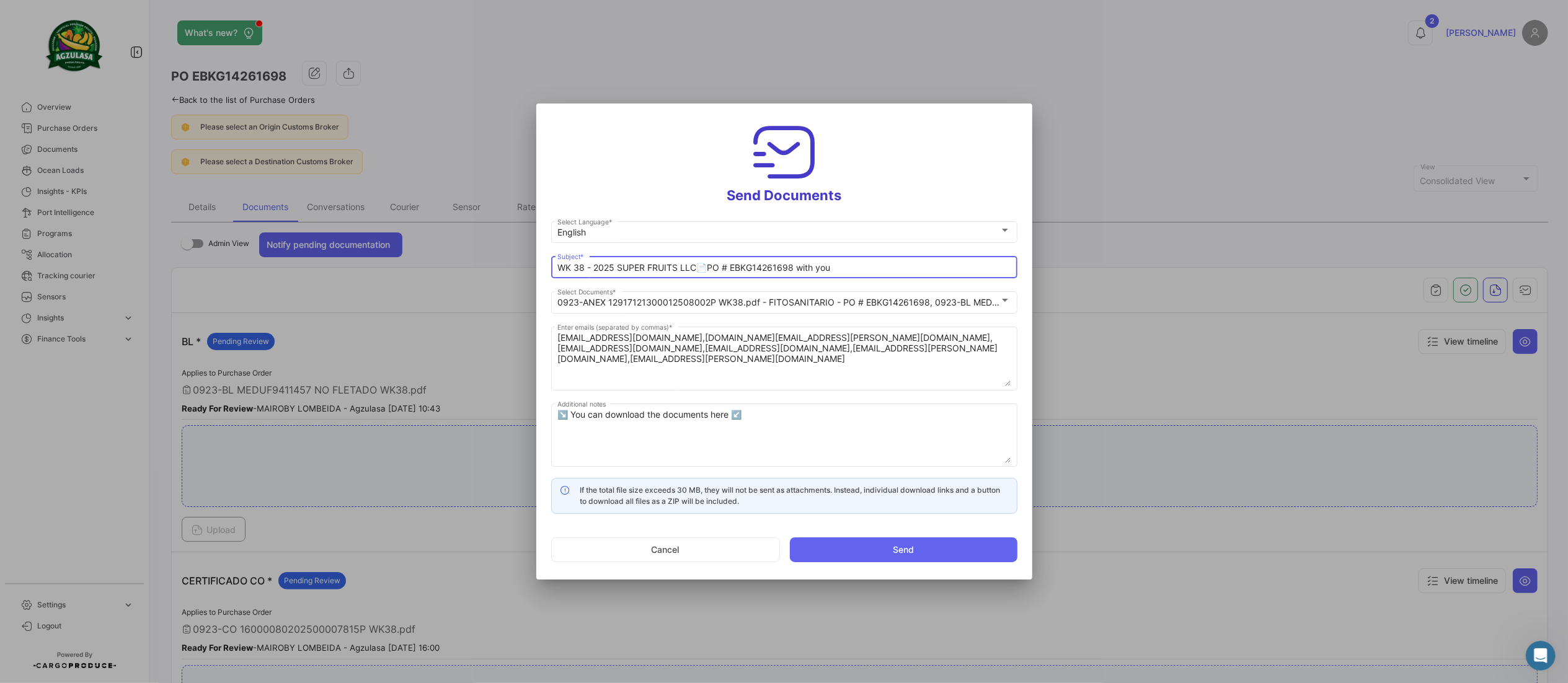
drag, startPoint x: 801, startPoint y: 270, endPoint x: 949, endPoint y: 264, distance: 148.1
click at [958, 285] on div "WK 38 - 2025 SUPER FRUITS LLC📄PO # EBKG14261698 with you Subject *" at bounding box center [784, 271] width 466 height 31
type input "WK 38 - 2025 SUPER FRUITS LLC📄PO # EBKG14261698"
click at [828, 562] on button "Send" at bounding box center [904, 549] width 228 height 24
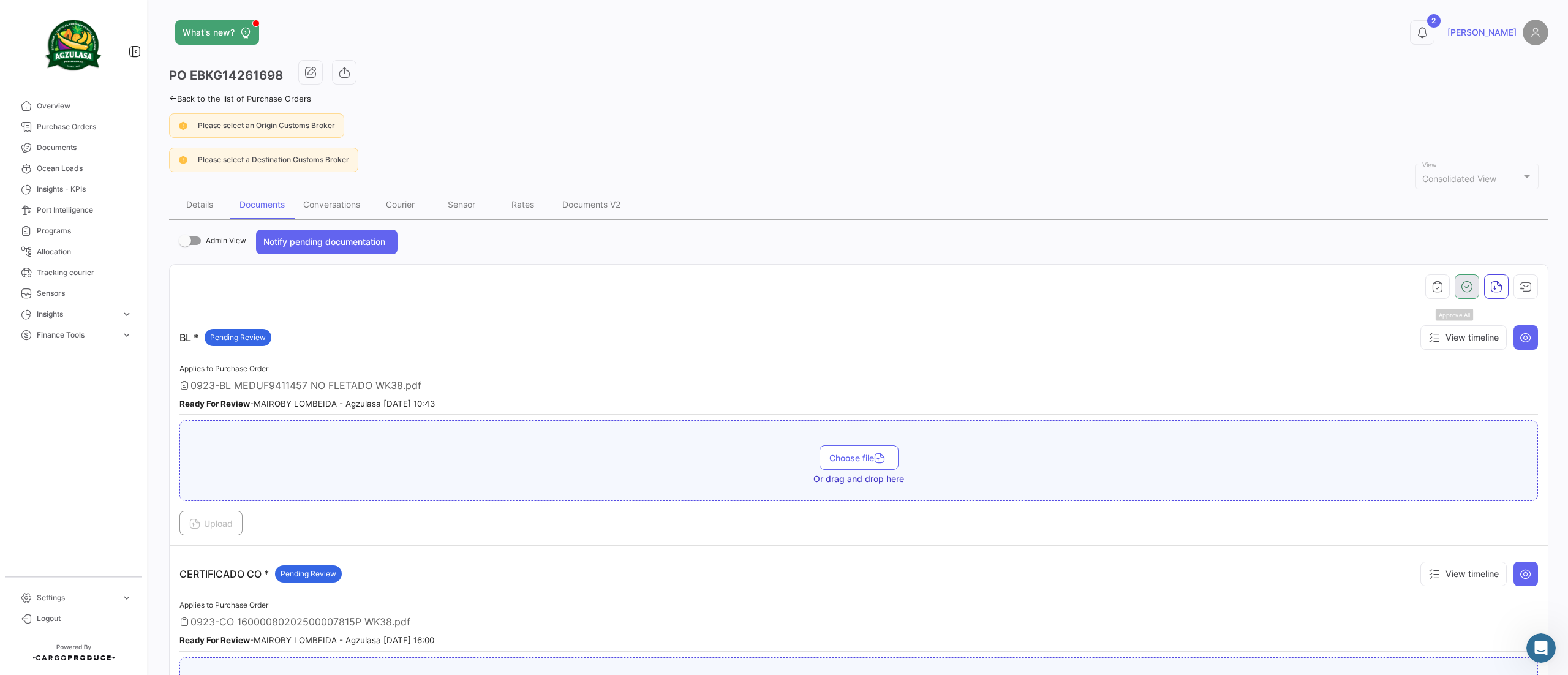
click at [1461, 290] on icon "button" at bounding box center [1467, 286] width 12 height 12
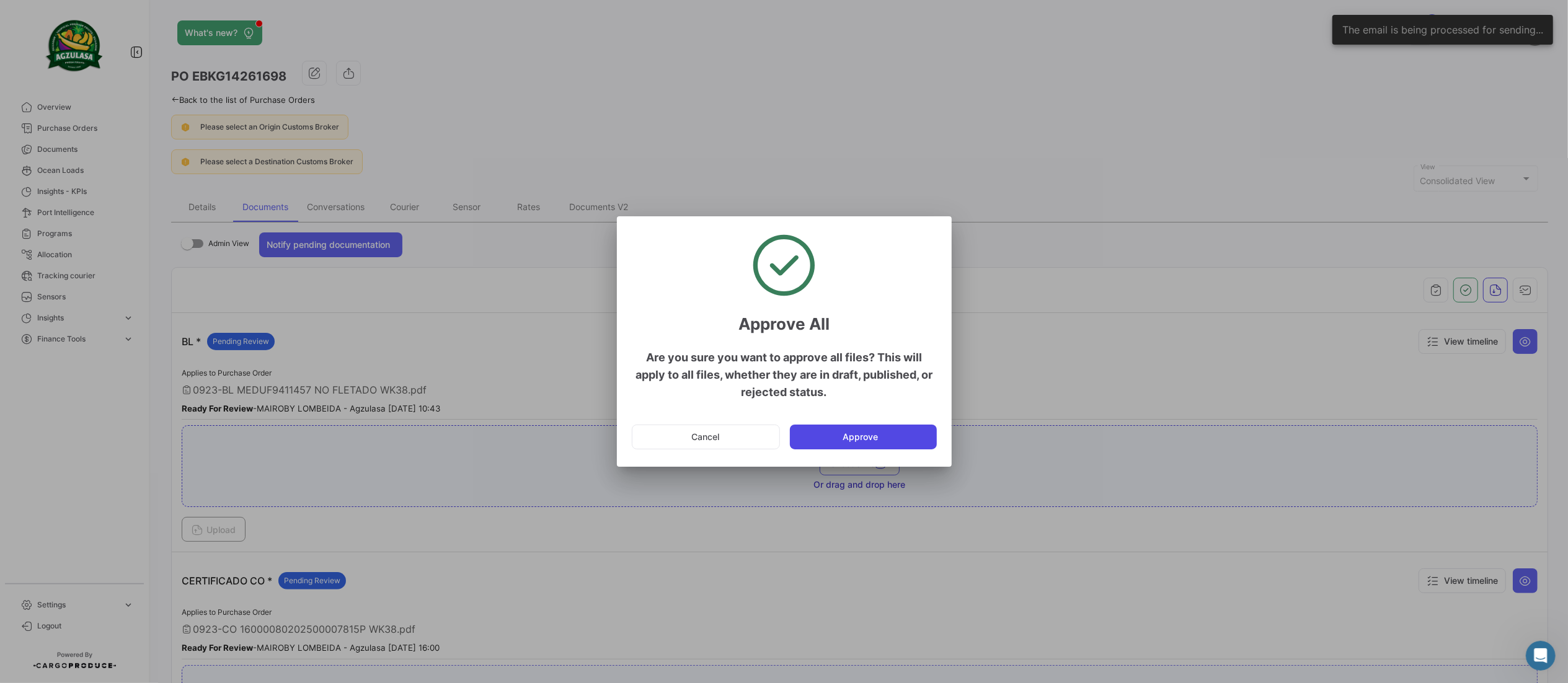
click at [900, 433] on button "Approve" at bounding box center [863, 436] width 147 height 24
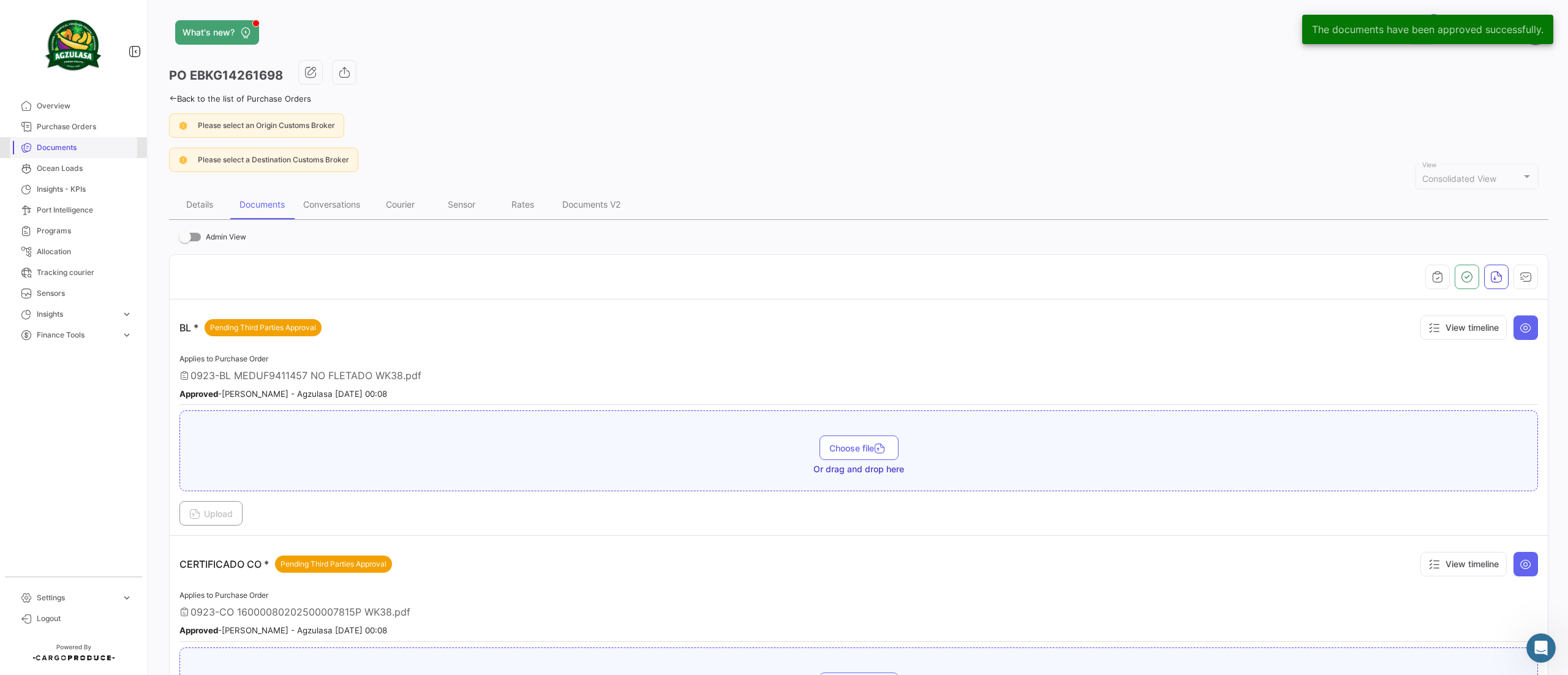
click at [72, 148] on span "Documents" at bounding box center [84, 147] width 95 height 11
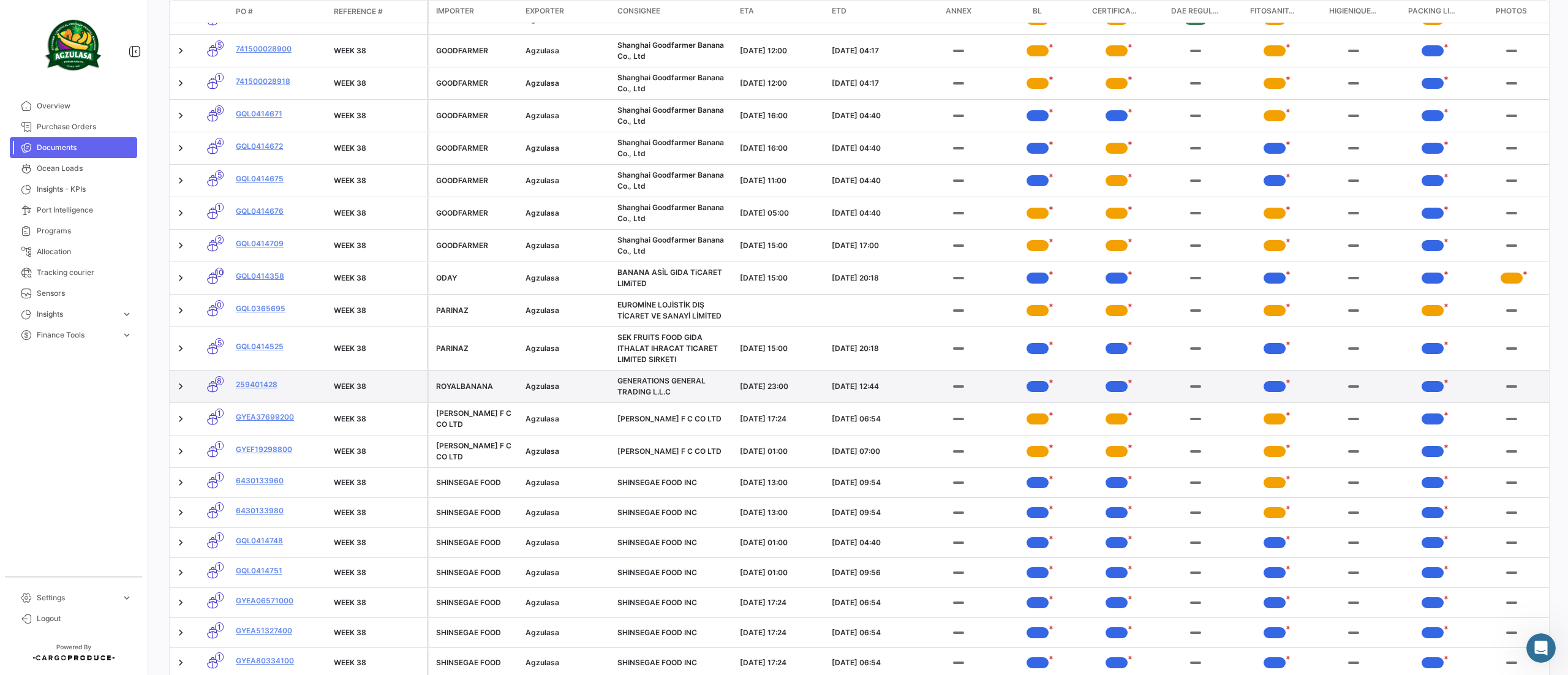
scroll to position [735, 0]
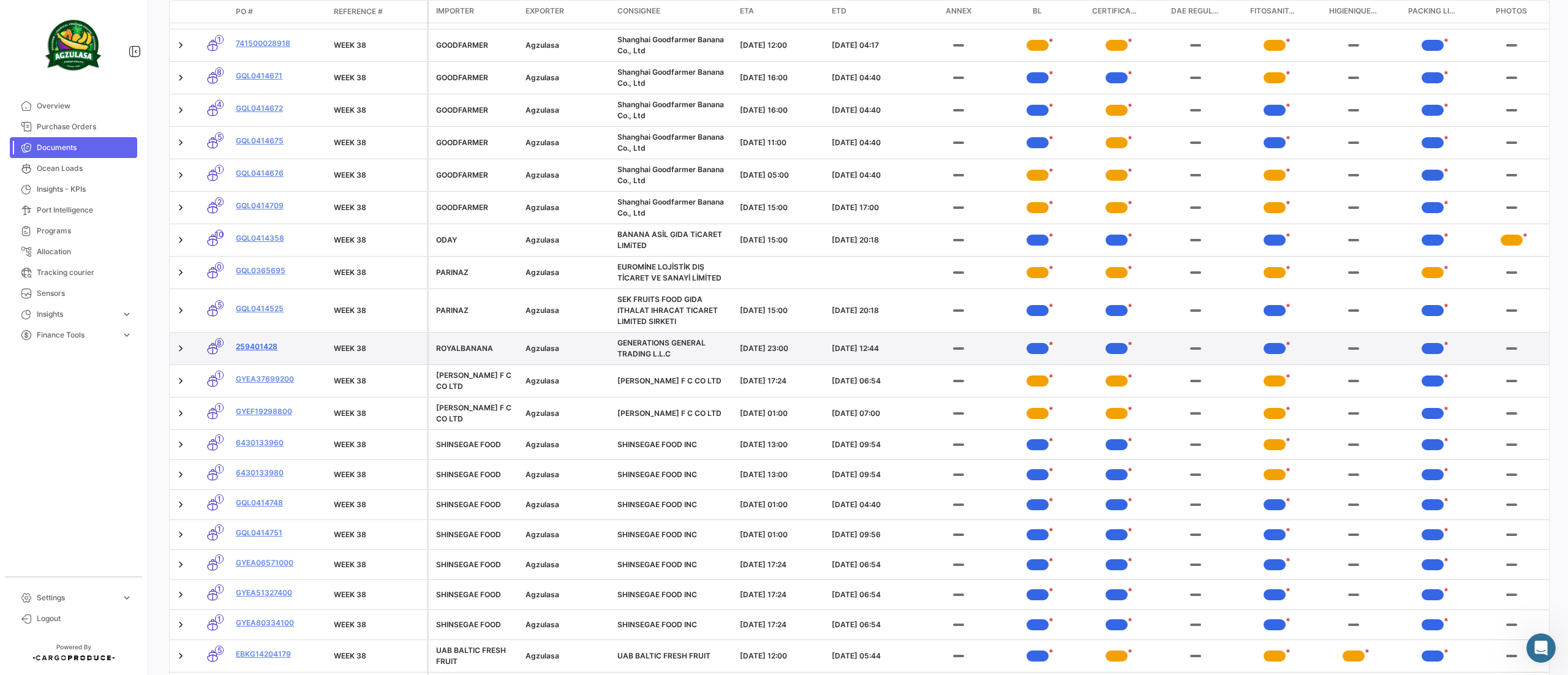
click at [262, 346] on link "259401428" at bounding box center [280, 346] width 88 height 11
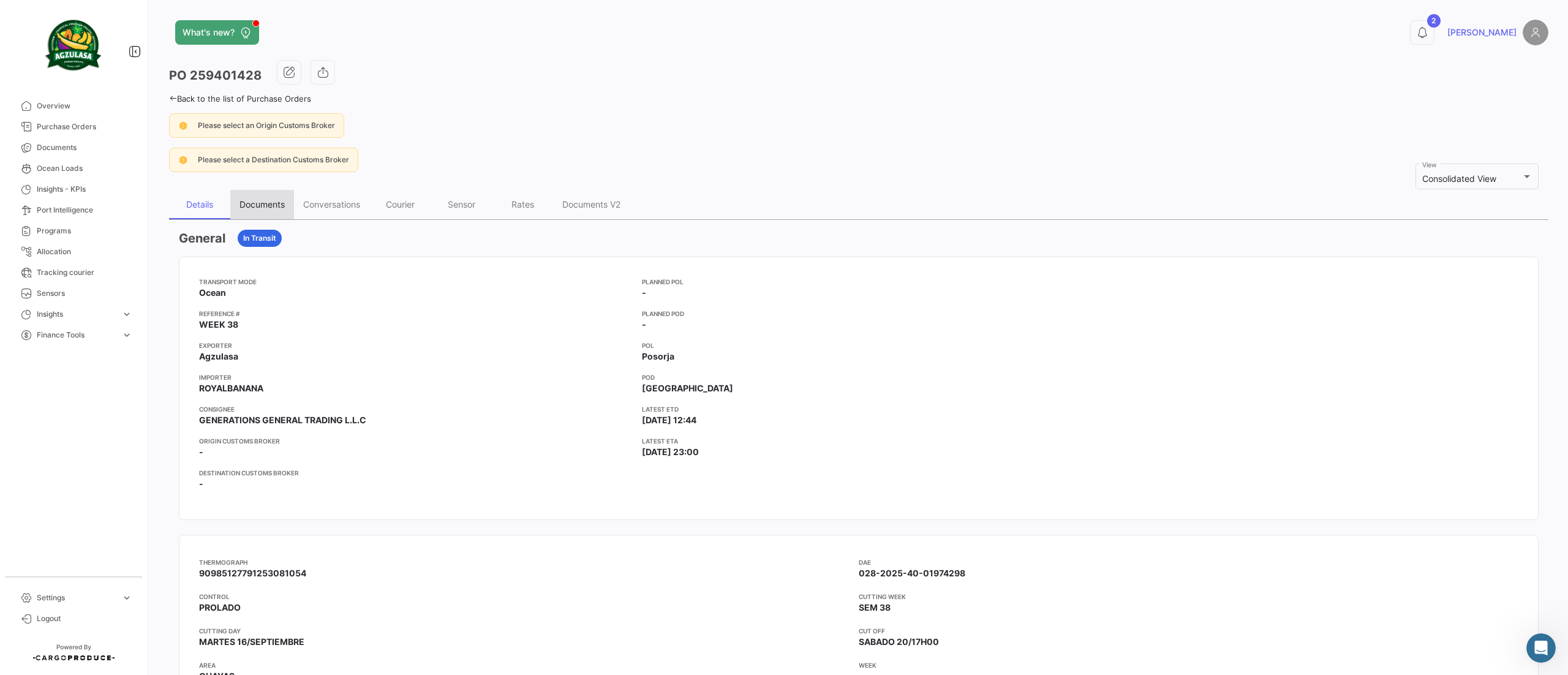
click at [277, 208] on div "Documents" at bounding box center [261, 205] width 45 height 10
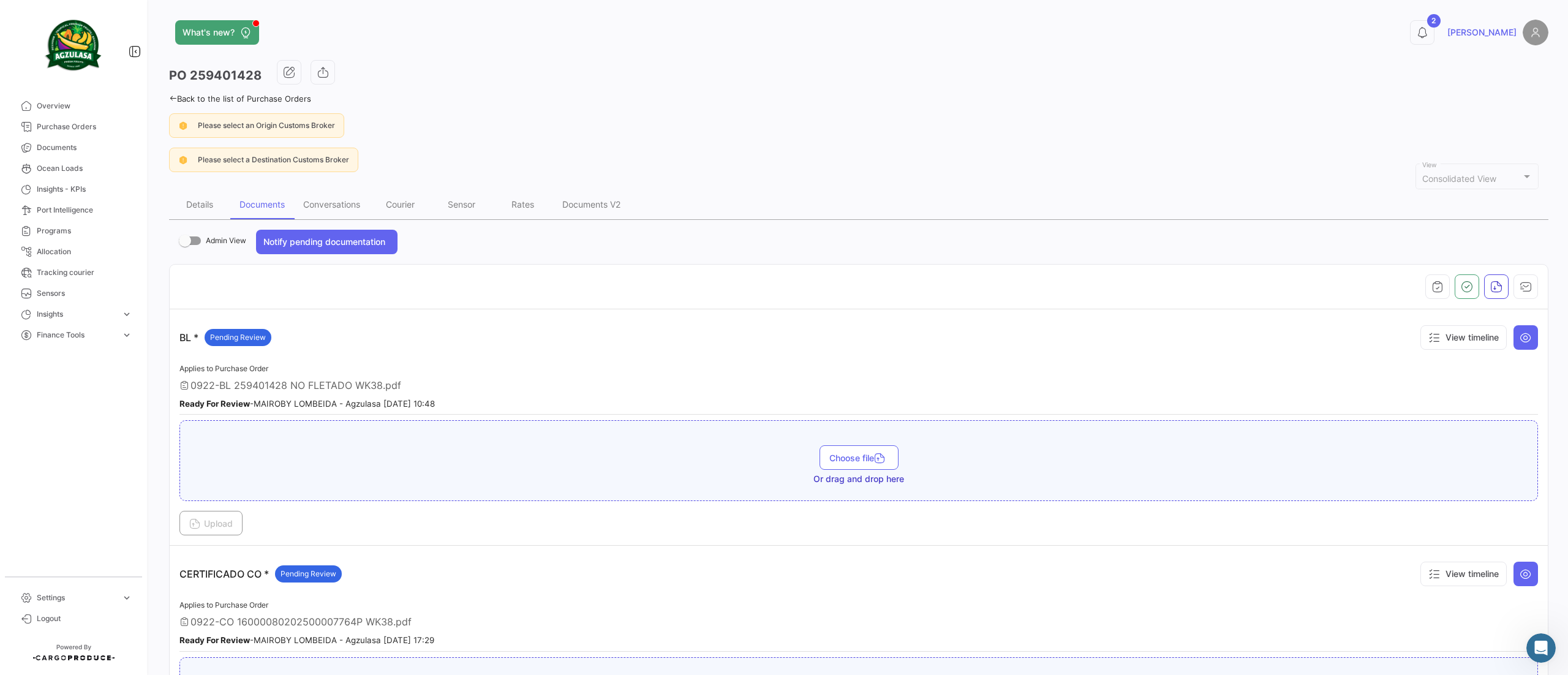
click at [234, 75] on h3 "PO 259401428" at bounding box center [216, 75] width 93 height 17
copy h3 "259401428"
click at [1520, 289] on icon "button" at bounding box center [1526, 286] width 12 height 12
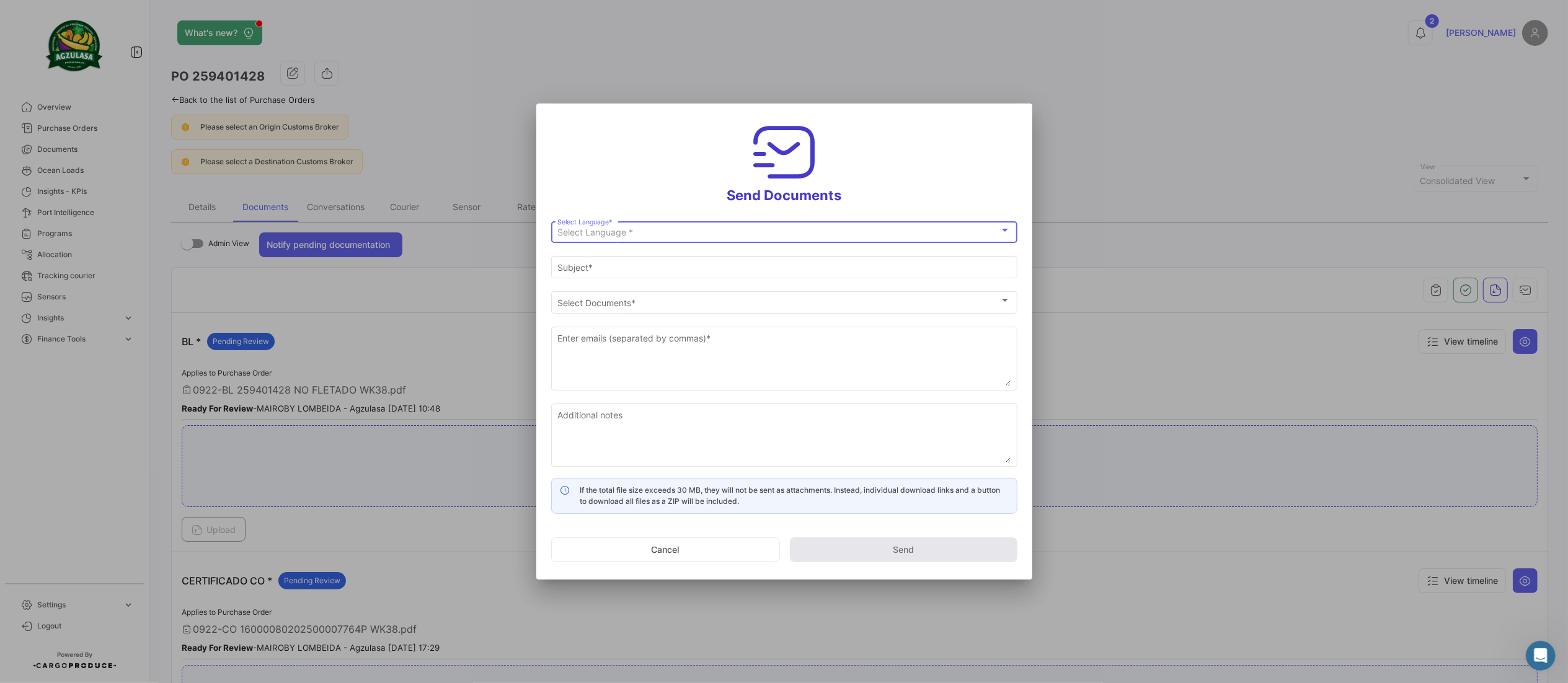
click at [818, 229] on div "Select Language *" at bounding box center [779, 233] width 442 height 11
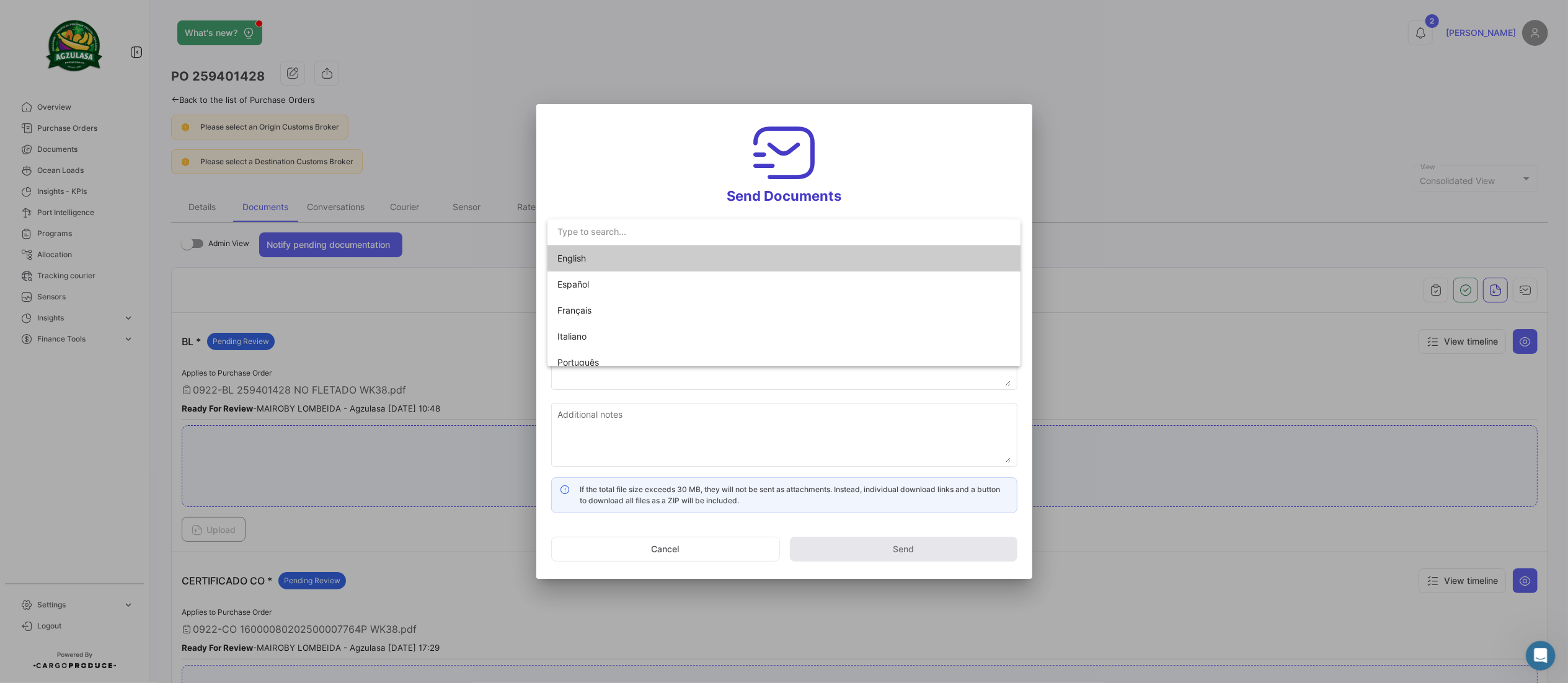
click at [670, 259] on span "English" at bounding box center [644, 258] width 173 height 26
type input "[PERSON_NAME] has shared the documents of PO # 259401428 with you"
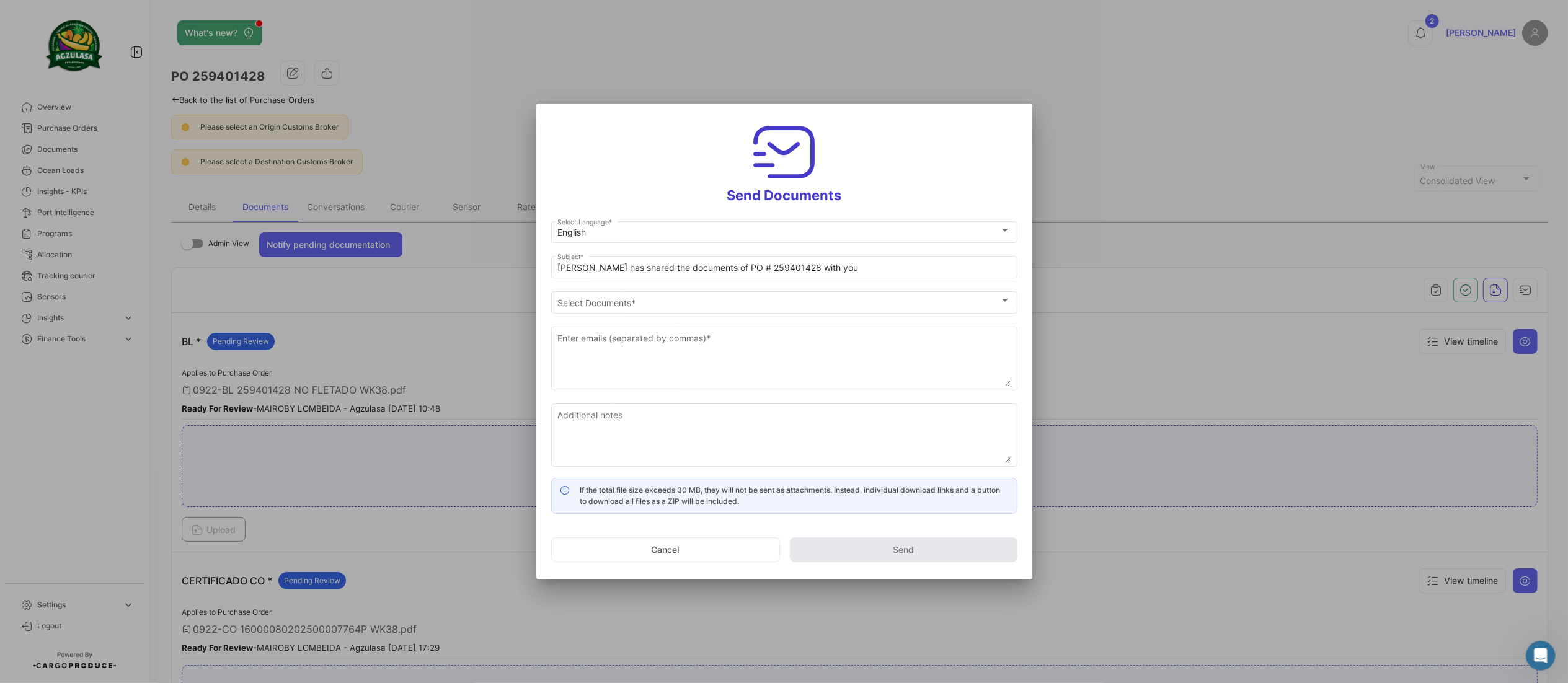
click at [699, 313] on div "Select Documents Select Documents *" at bounding box center [784, 307] width 466 height 31
click at [648, 303] on div "Select Documents" at bounding box center [779, 303] width 442 height 11
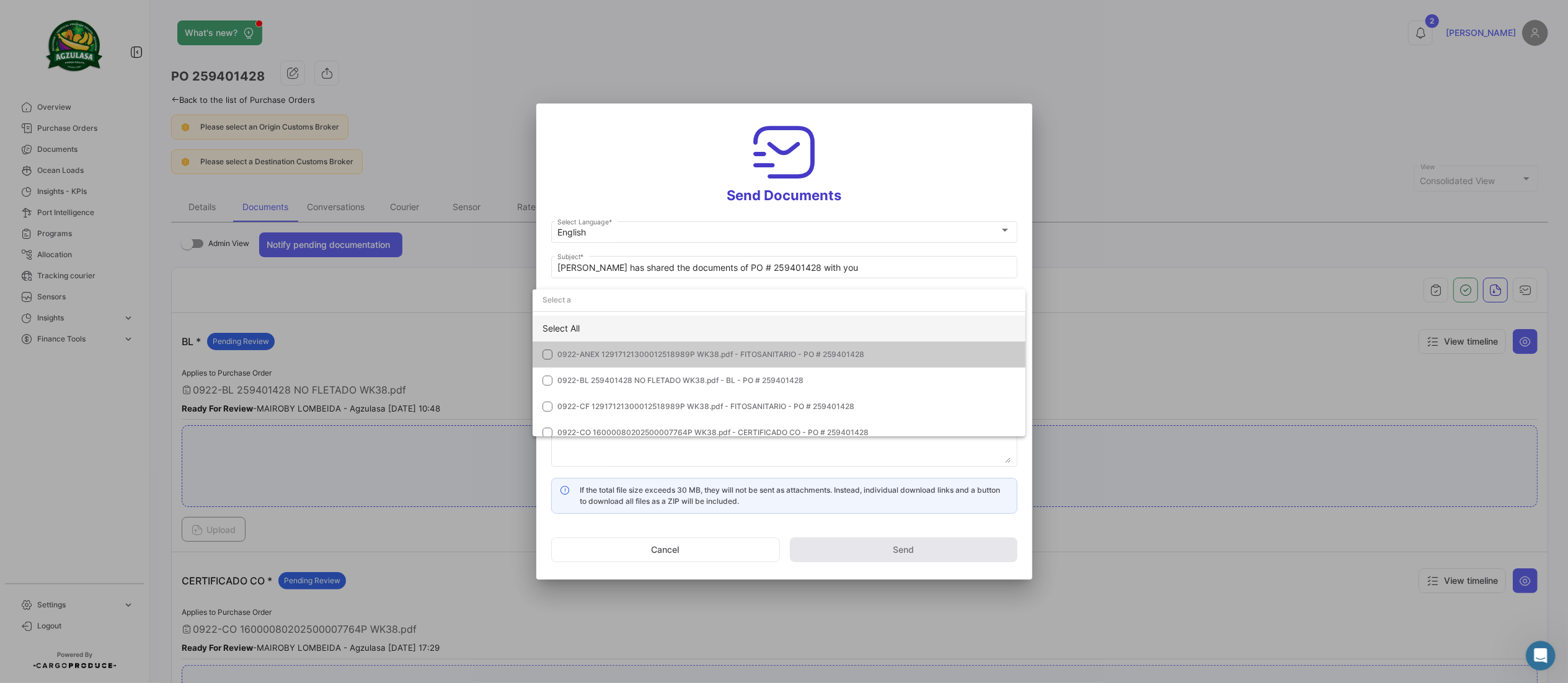
click at [606, 324] on div "Select All" at bounding box center [779, 328] width 493 height 26
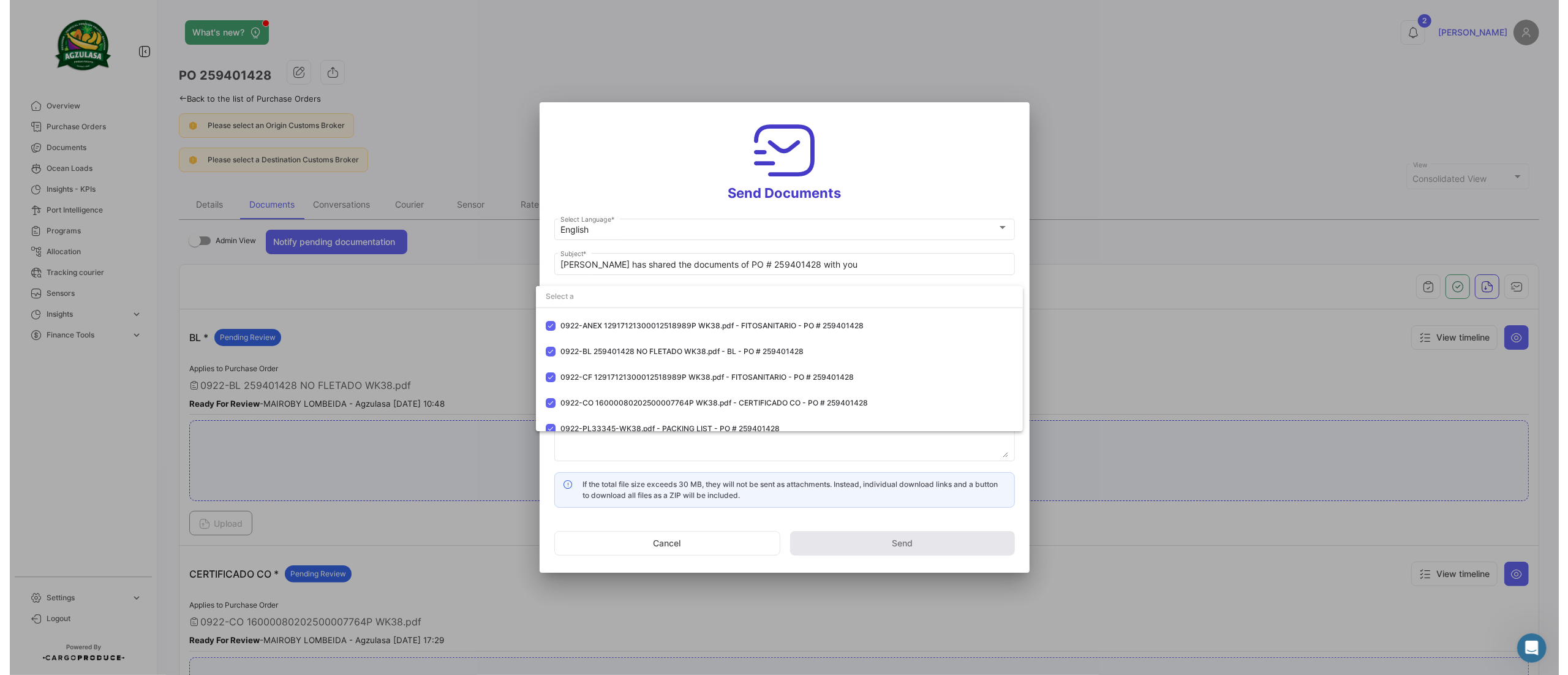
scroll to position [35, 0]
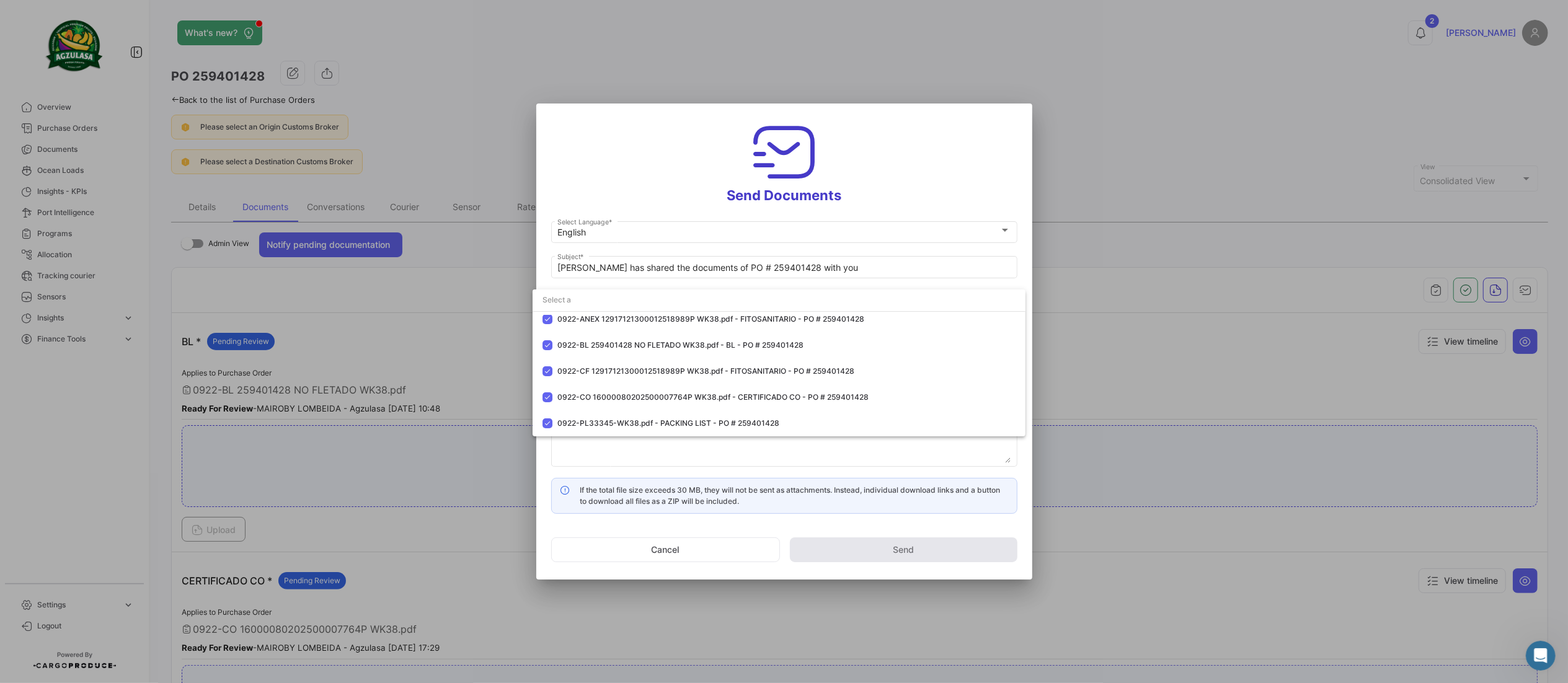
click at [636, 182] on div at bounding box center [784, 341] width 1568 height 683
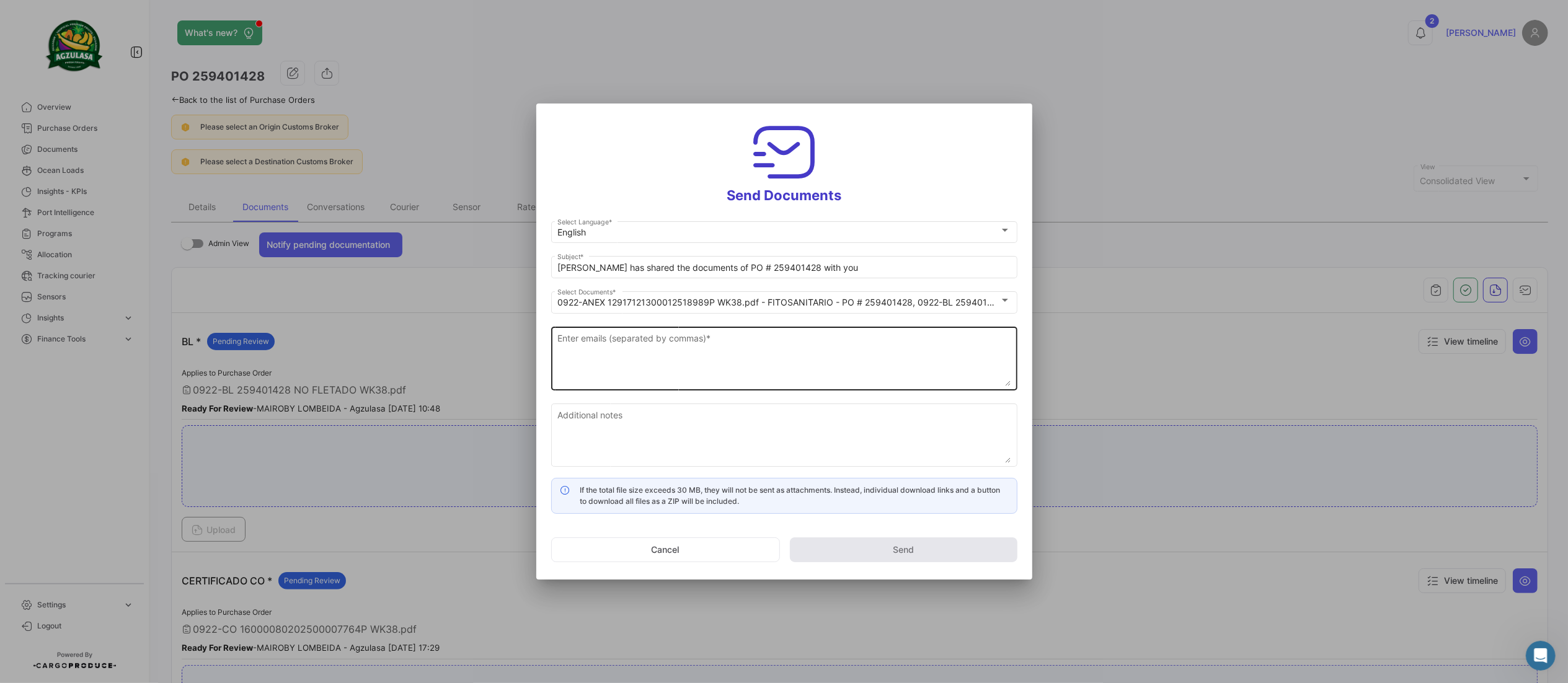
click at [693, 327] on div "Enter emails (separated by commas) *" at bounding box center [784, 356] width 453 height 65
paste textarea "[EMAIL_ADDRESS][DOMAIN_NAME],[EMAIL_ADDRESS][DOMAIN_NAME],[DOMAIN_NAME][EMAIL_A…"
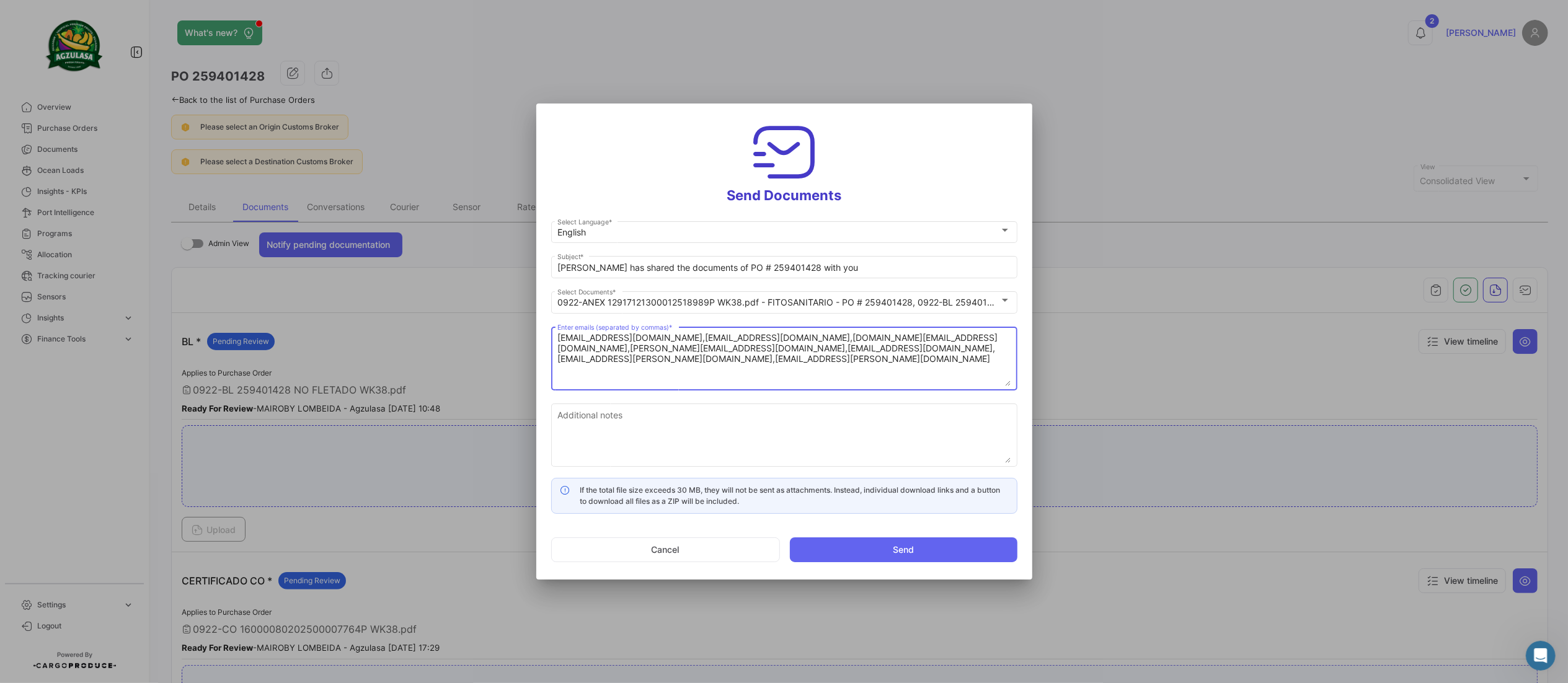
type textarea "[EMAIL_ADDRESS][DOMAIN_NAME],[EMAIL_ADDRESS][DOMAIN_NAME],[DOMAIN_NAME][EMAIL_A…"
click at [601, 409] on textarea "Additional notes" at bounding box center [784, 436] width 453 height 54
paste textarea "↘️ You can download the documents here ↙️"
type textarea "↘️ You can download the documents here ↙️"
drag, startPoint x: 710, startPoint y: 264, endPoint x: 323, endPoint y: 264, distance: 387.0
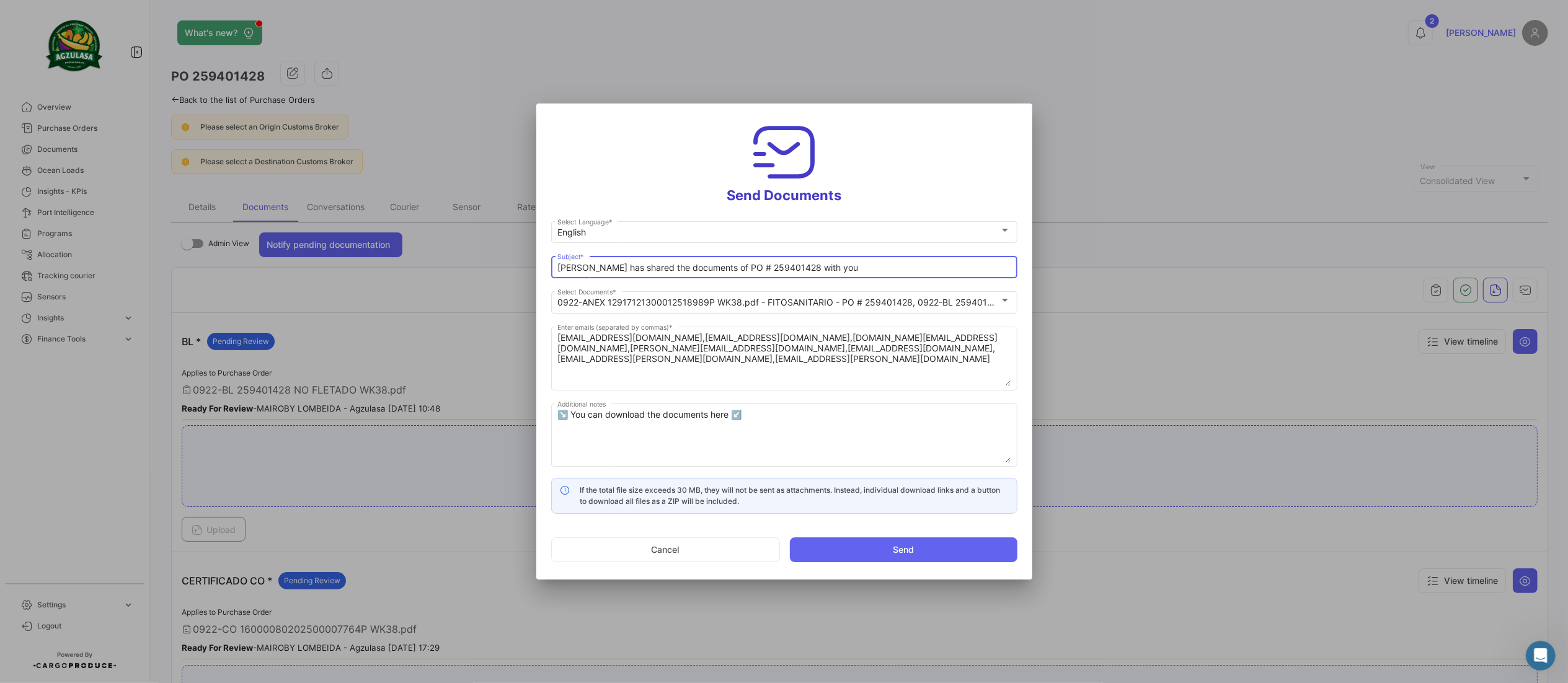
click at [323, 266] on div "Send Documents English Select Language * [PERSON_NAME] has shared the documents…" at bounding box center [784, 341] width 1568 height 683
paste input "WK38-2025 GENERATIONS📄"
drag, startPoint x: 758, startPoint y: 270, endPoint x: 904, endPoint y: 272, distance: 146.0
click at [881, 272] on input "WK38-2025 GENERATIONS📄 PO # 259401428 with you" at bounding box center [784, 268] width 453 height 11
type input "WK38-2025 GENERATIONS📄 PO # 259401428"
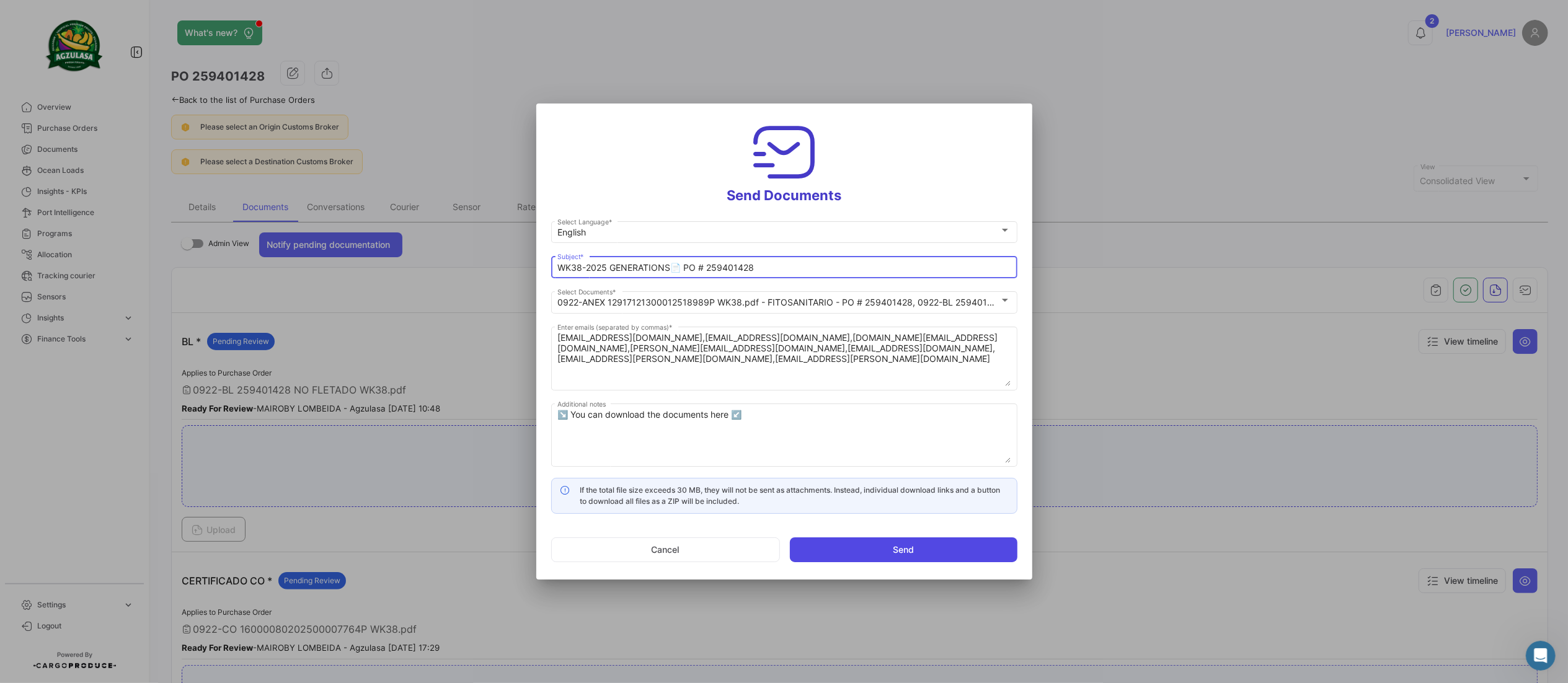
click at [934, 540] on button "Send" at bounding box center [904, 549] width 228 height 24
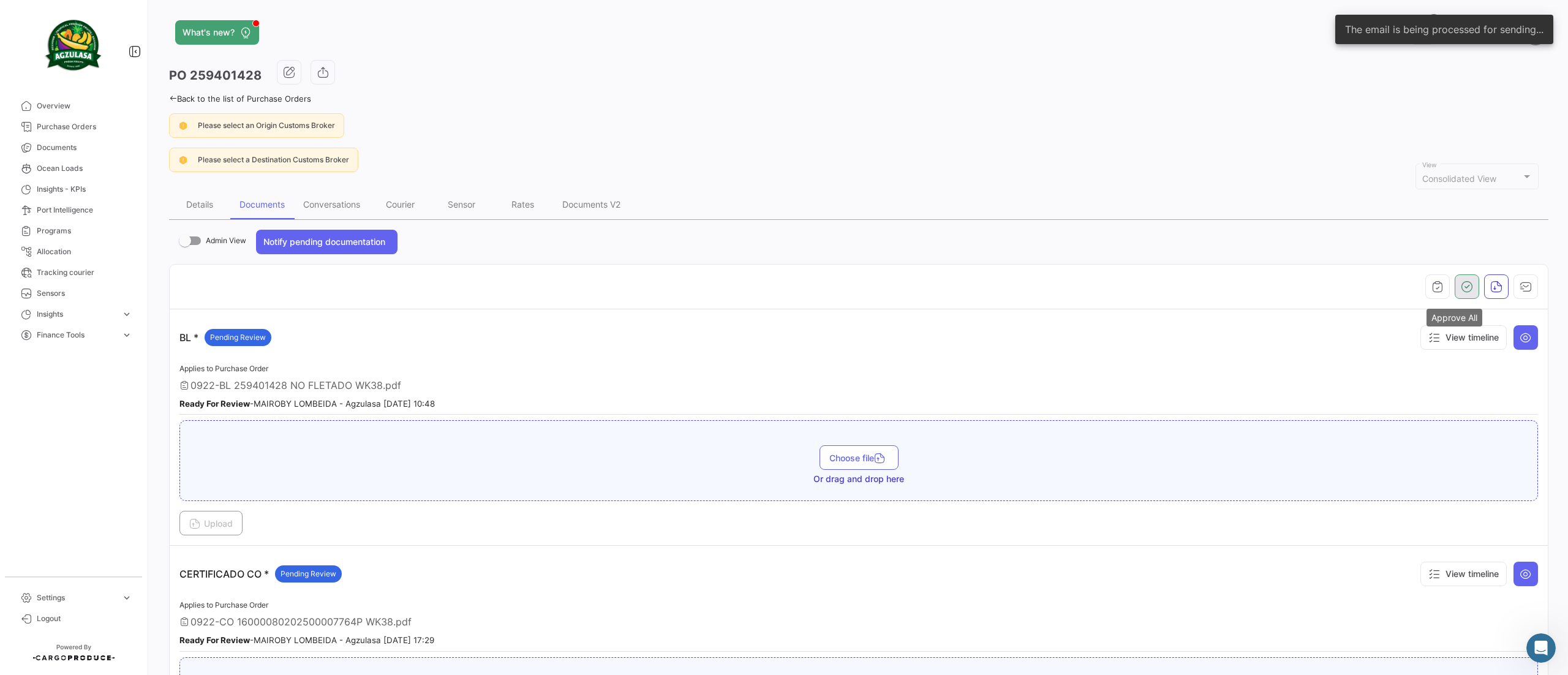
click at [1461, 293] on icon "button" at bounding box center [1467, 286] width 12 height 12
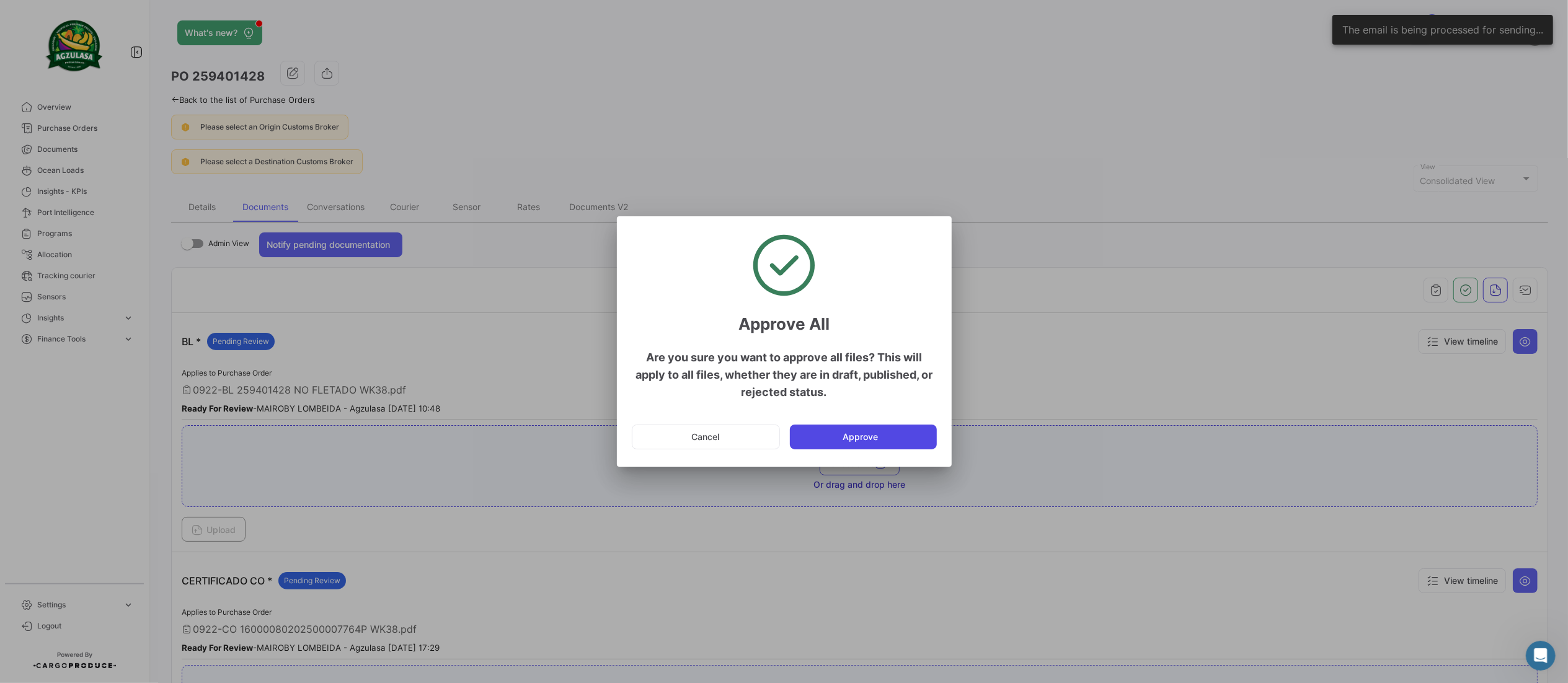
click at [901, 428] on button "Approve" at bounding box center [863, 436] width 147 height 24
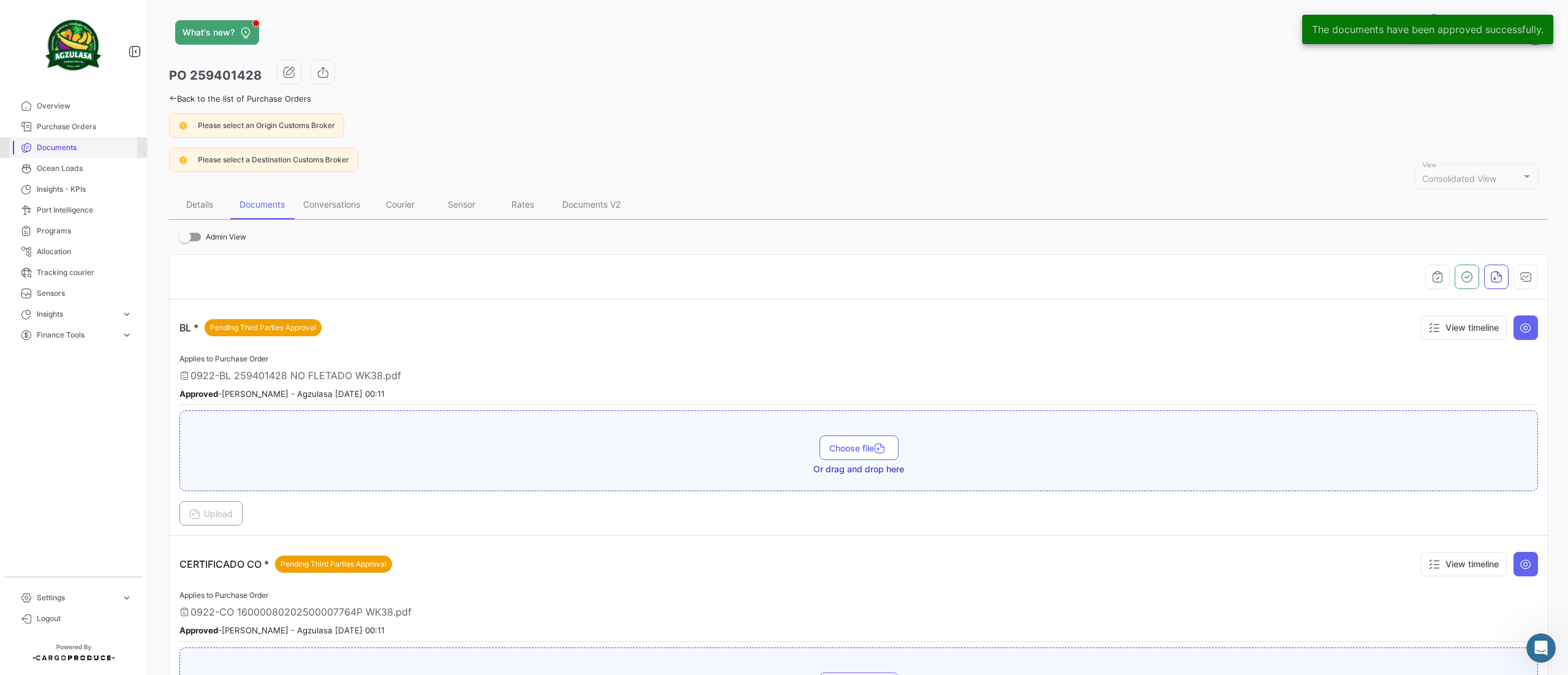
click at [46, 142] on span "Documents" at bounding box center [84, 147] width 95 height 11
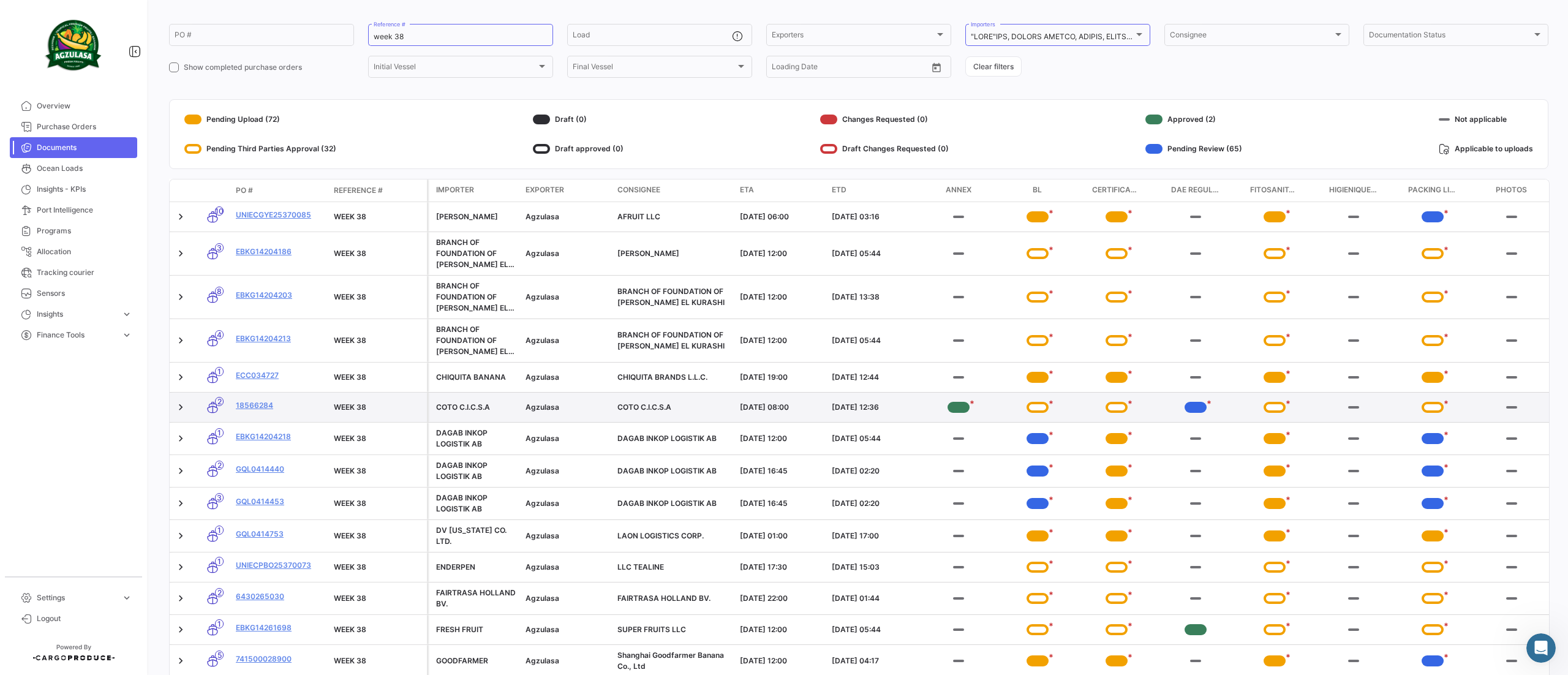
scroll to position [122, 0]
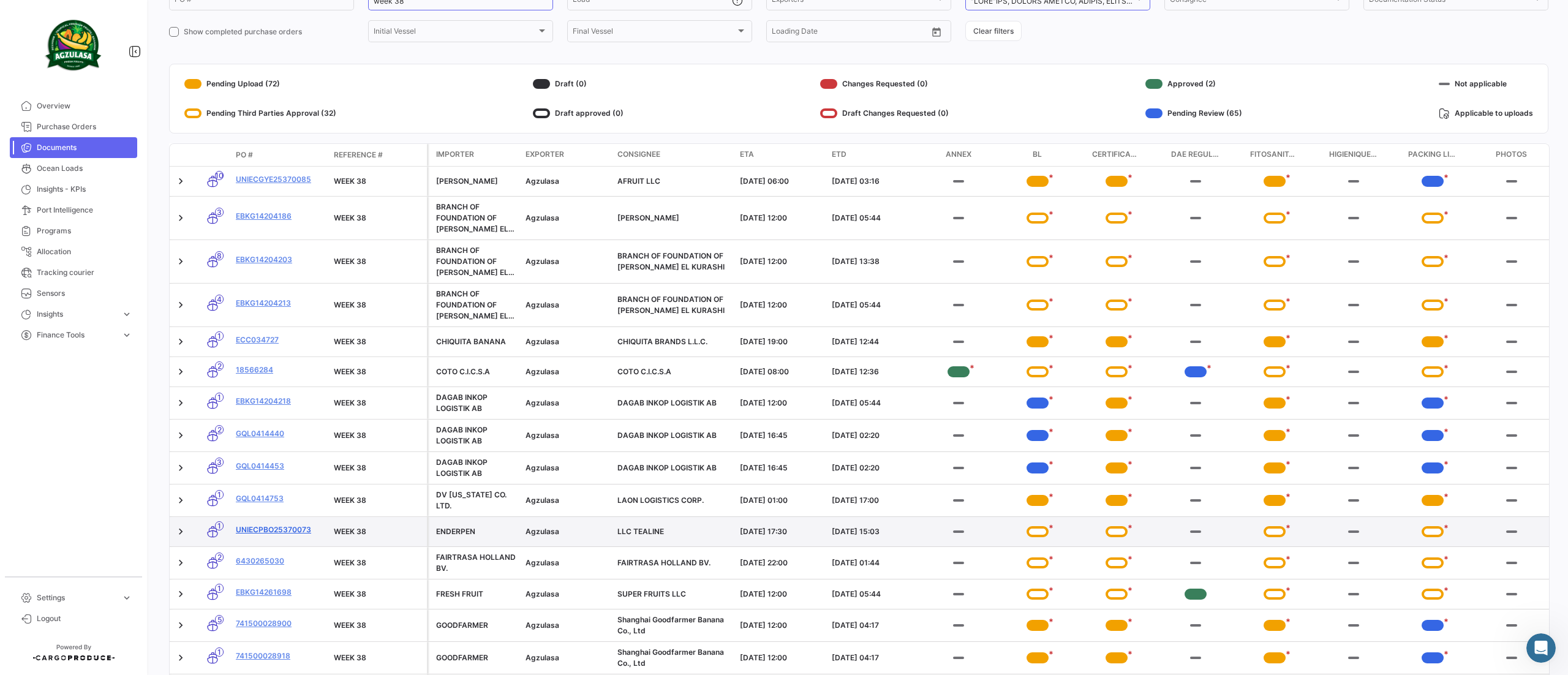
click at [290, 533] on link "UNIECPBO25370073" at bounding box center [280, 529] width 88 height 11
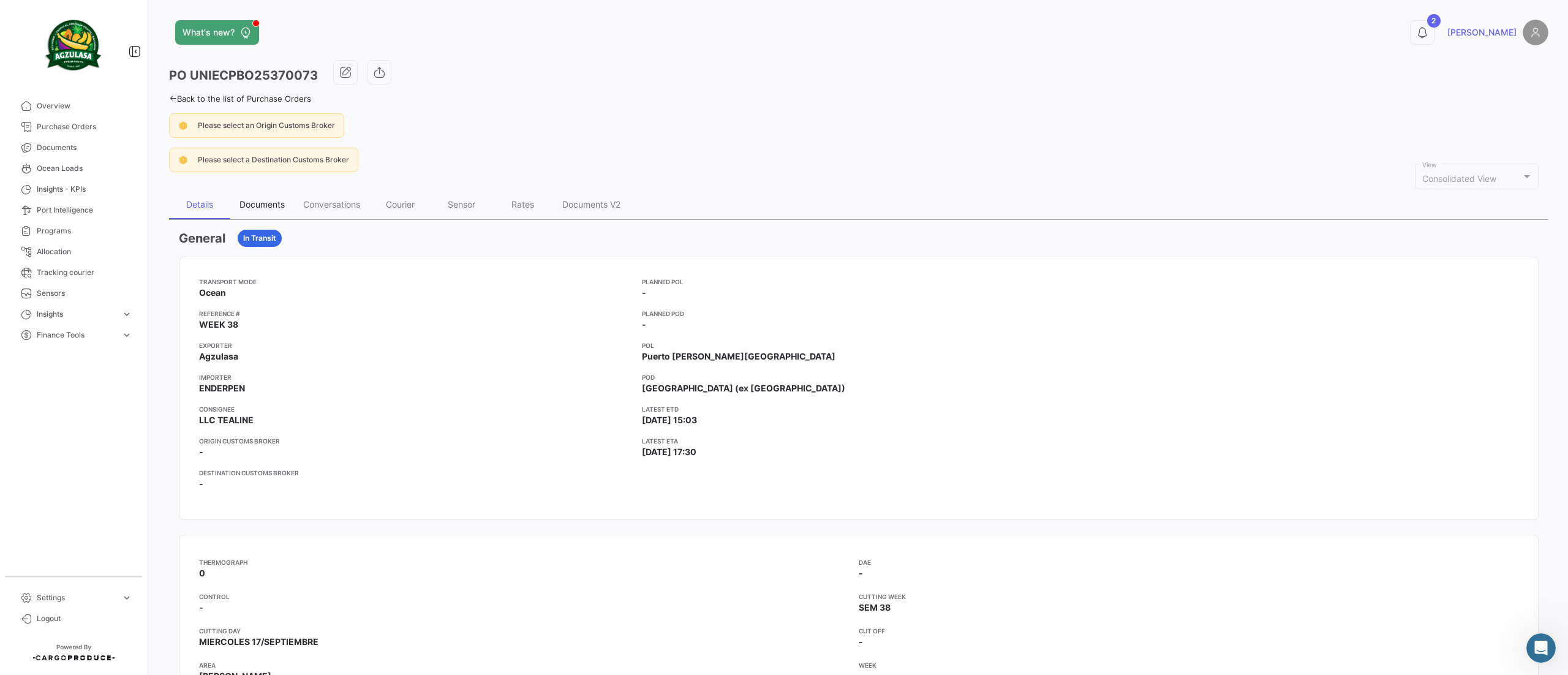
click at [278, 207] on div "Documents" at bounding box center [261, 205] width 45 height 10
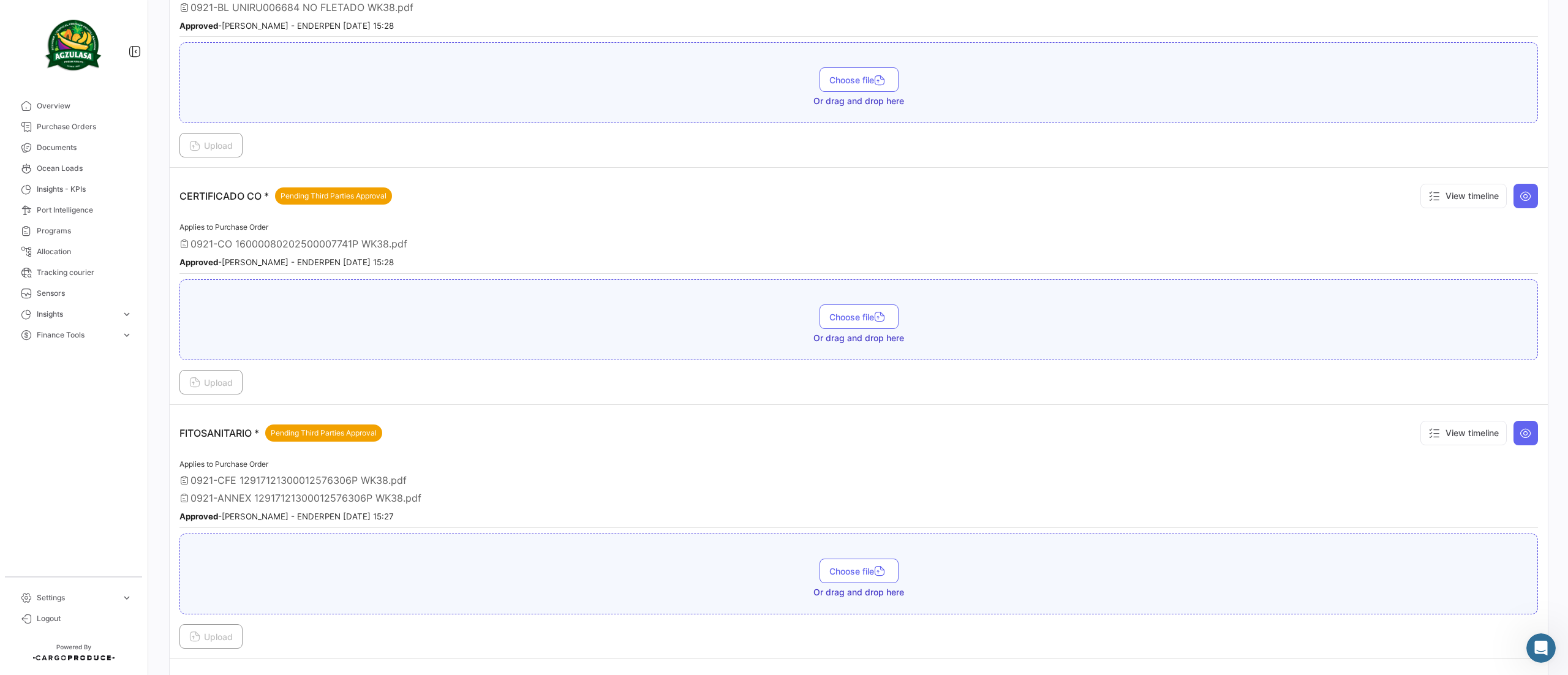
scroll to position [490, 0]
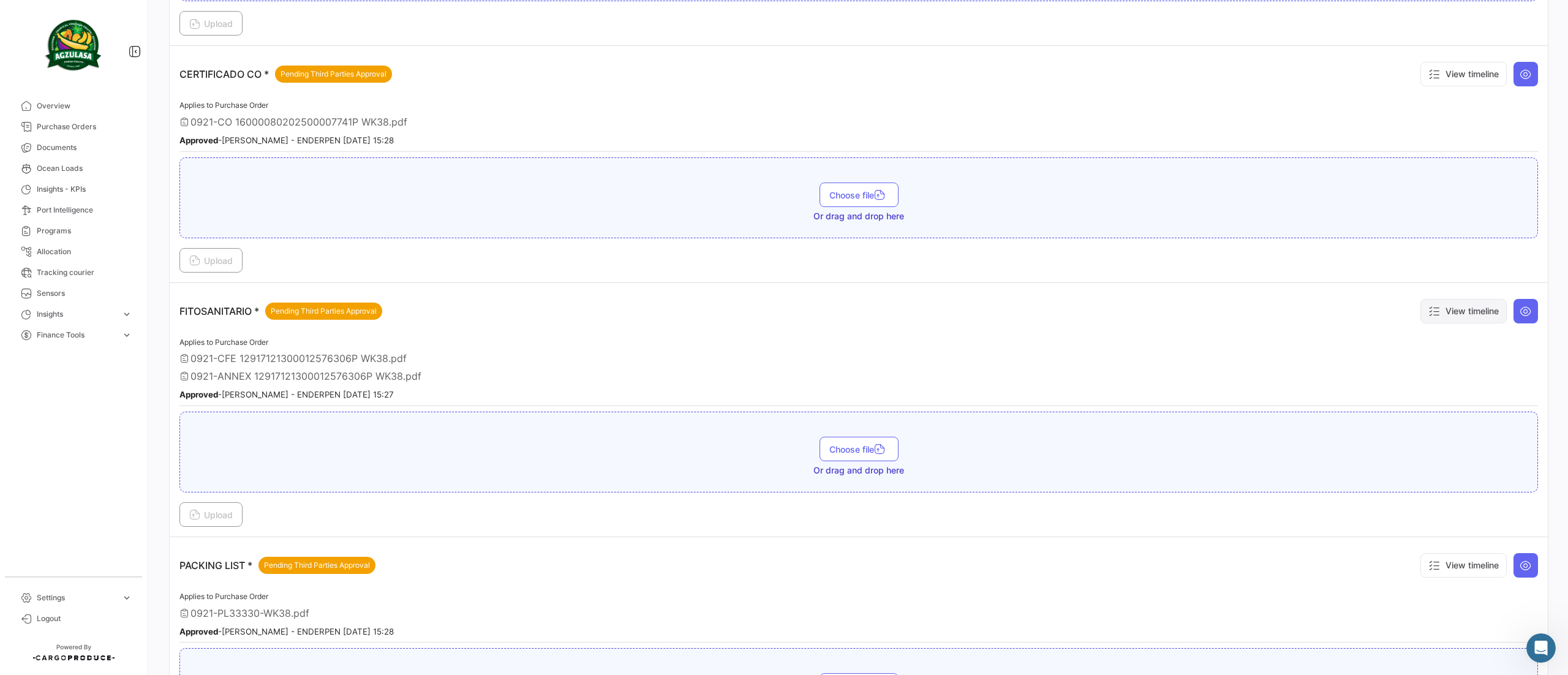
click at [1454, 318] on button "View timeline" at bounding box center [1464, 310] width 86 height 24
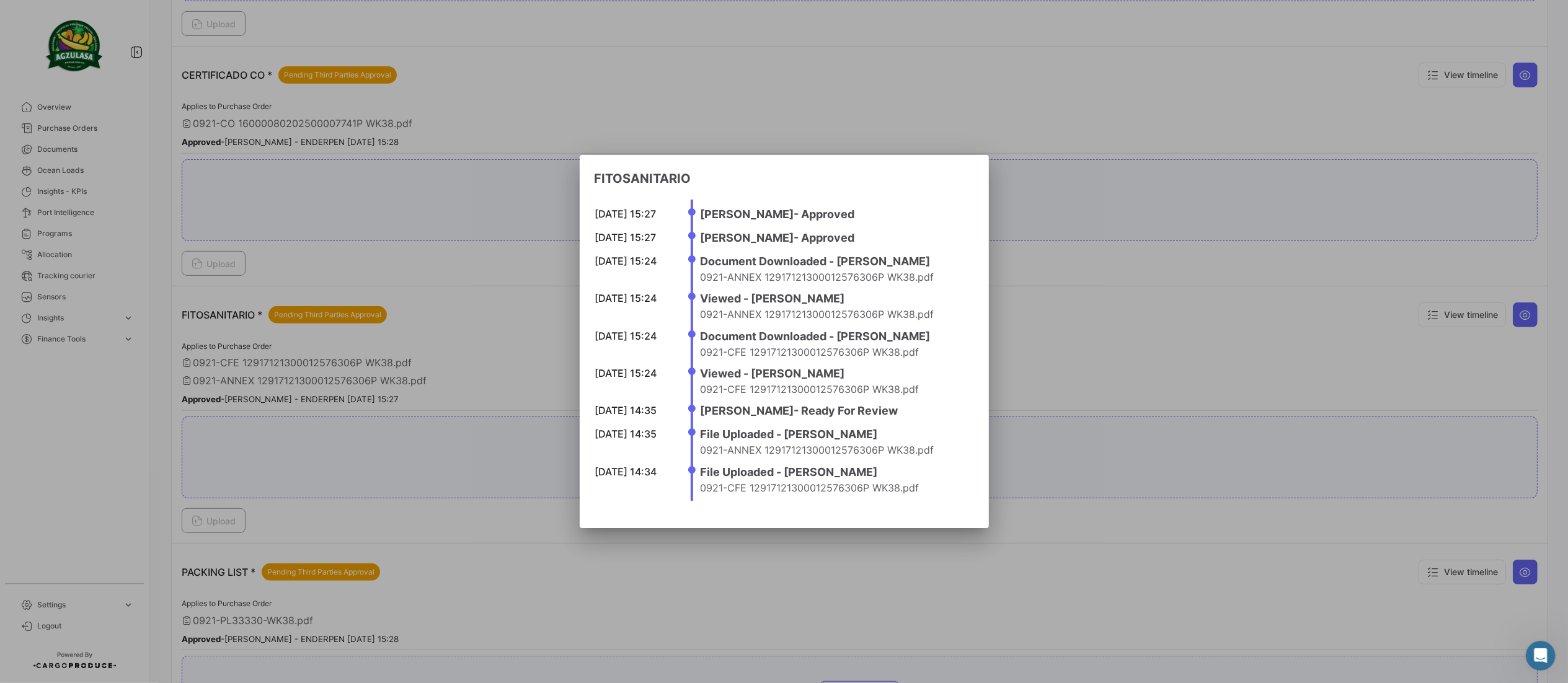
click at [1177, 321] on div at bounding box center [784, 341] width 1568 height 683
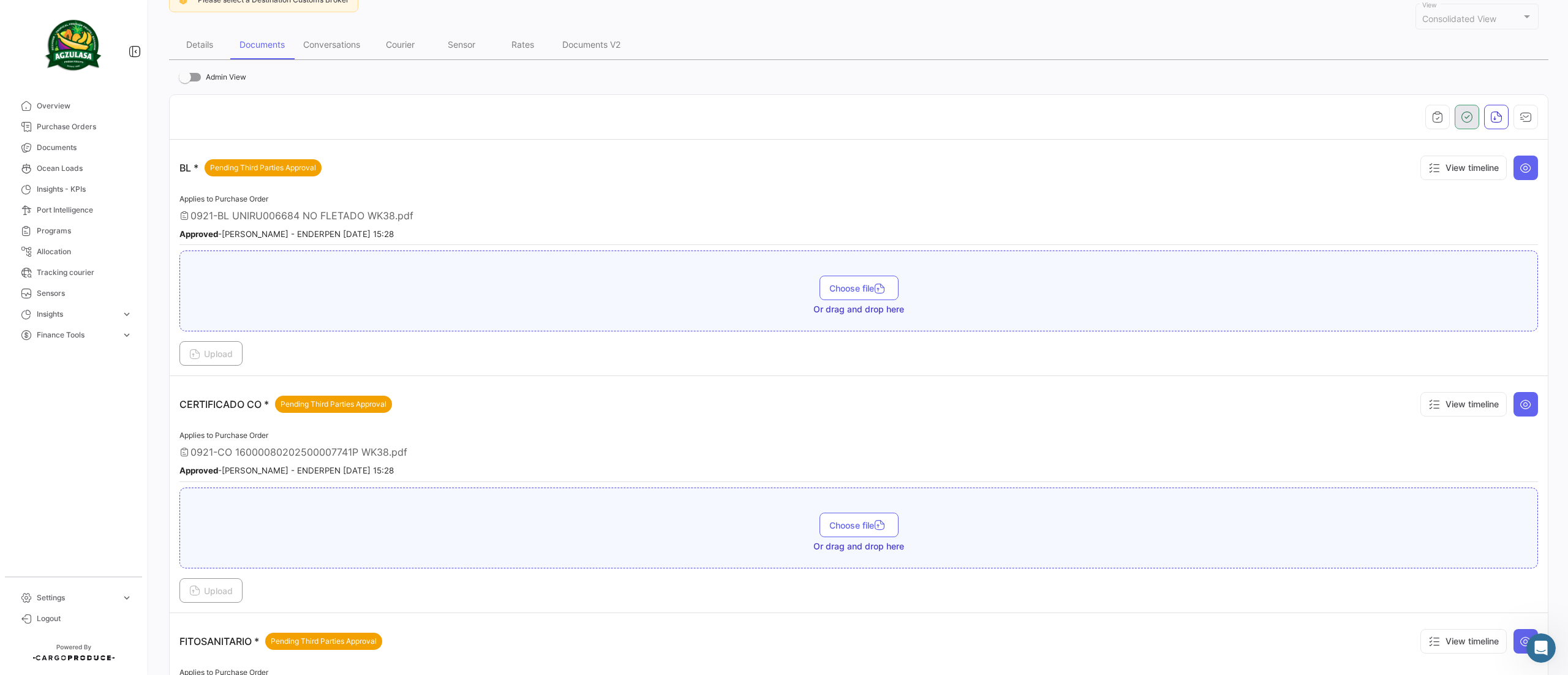
scroll to position [122, 0]
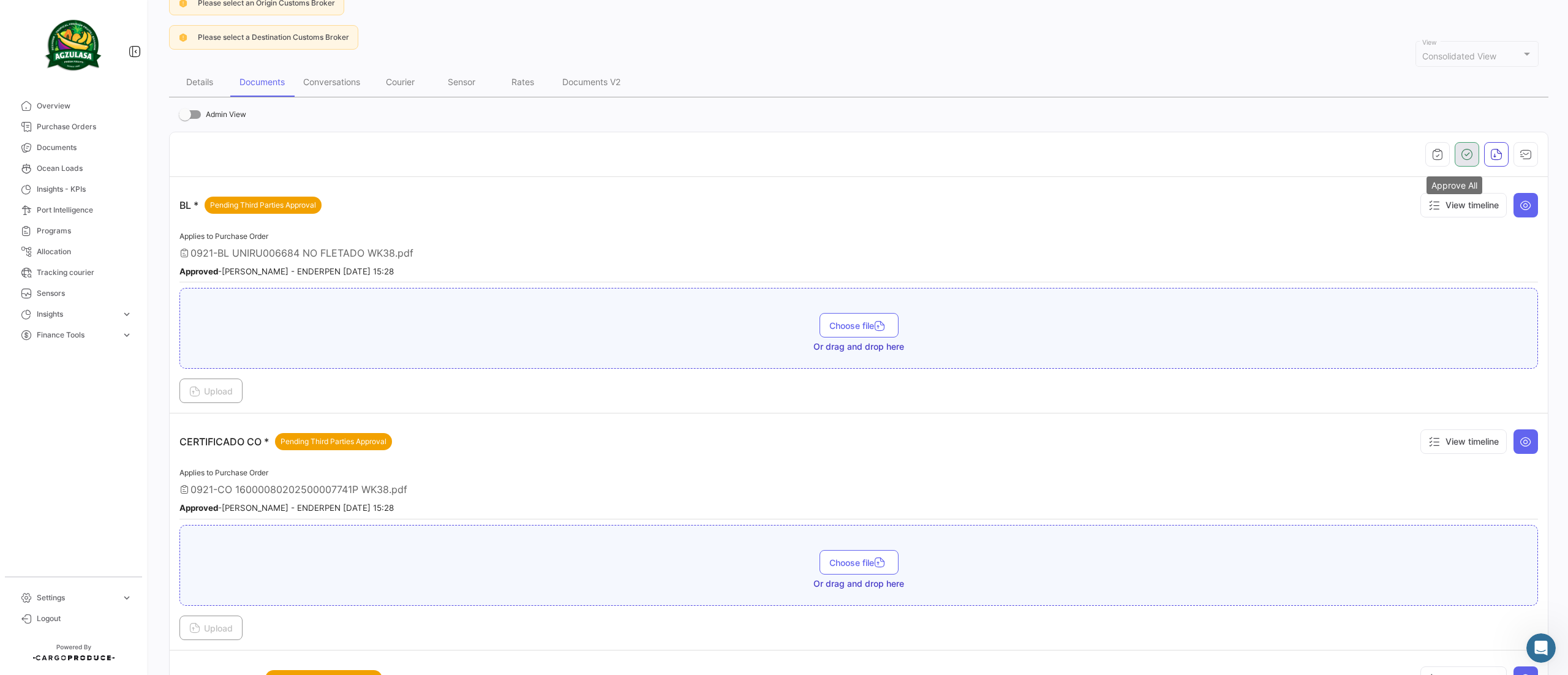
click at [1461, 157] on icon "button" at bounding box center [1467, 154] width 12 height 12
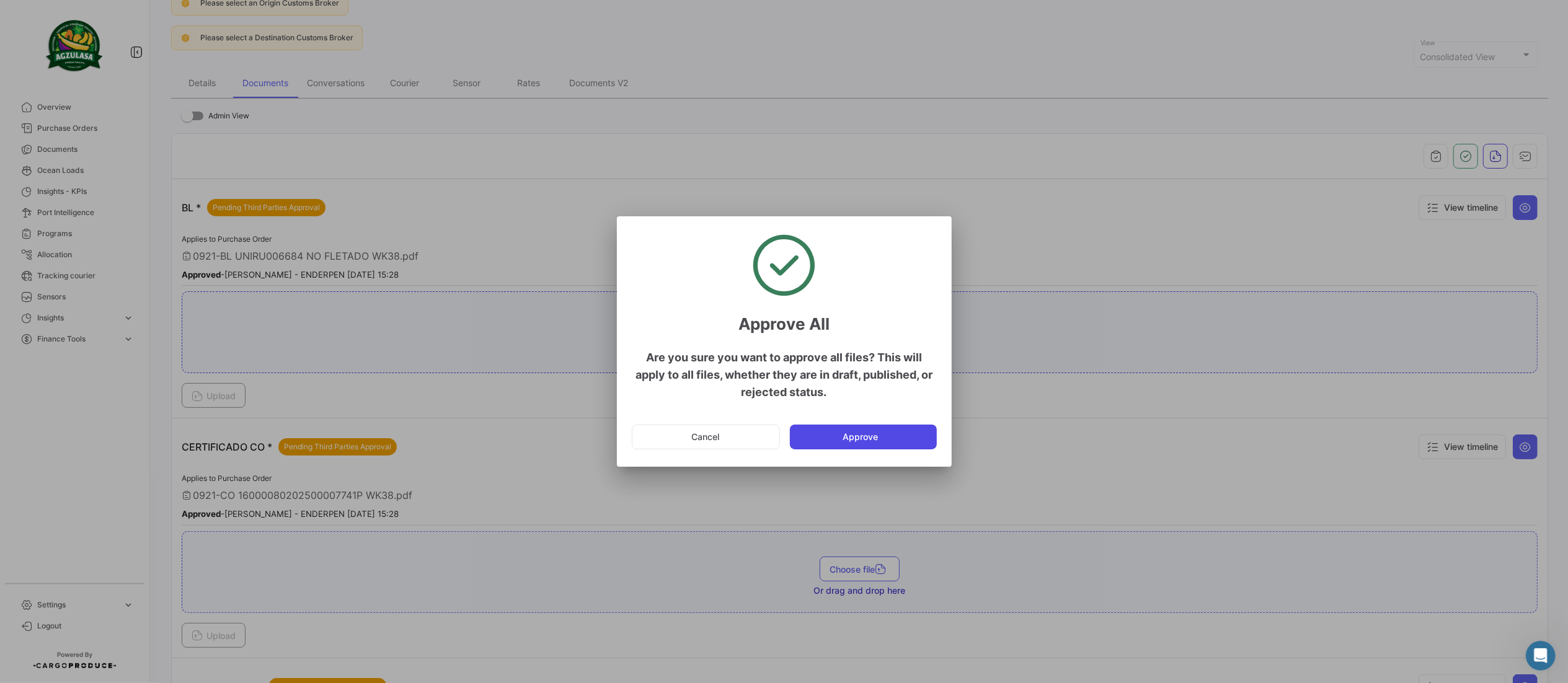
click at [887, 440] on button "Approve" at bounding box center [863, 436] width 147 height 24
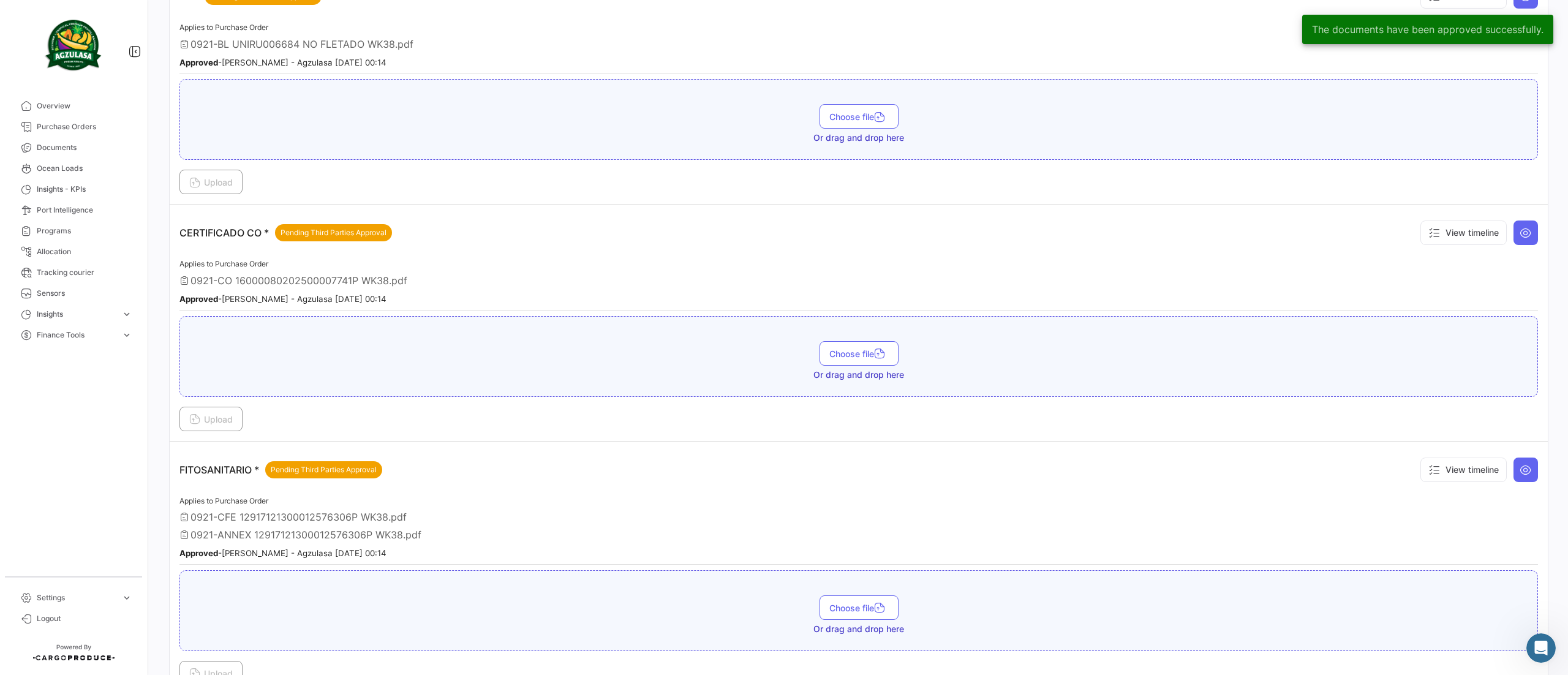
scroll to position [664, 0]
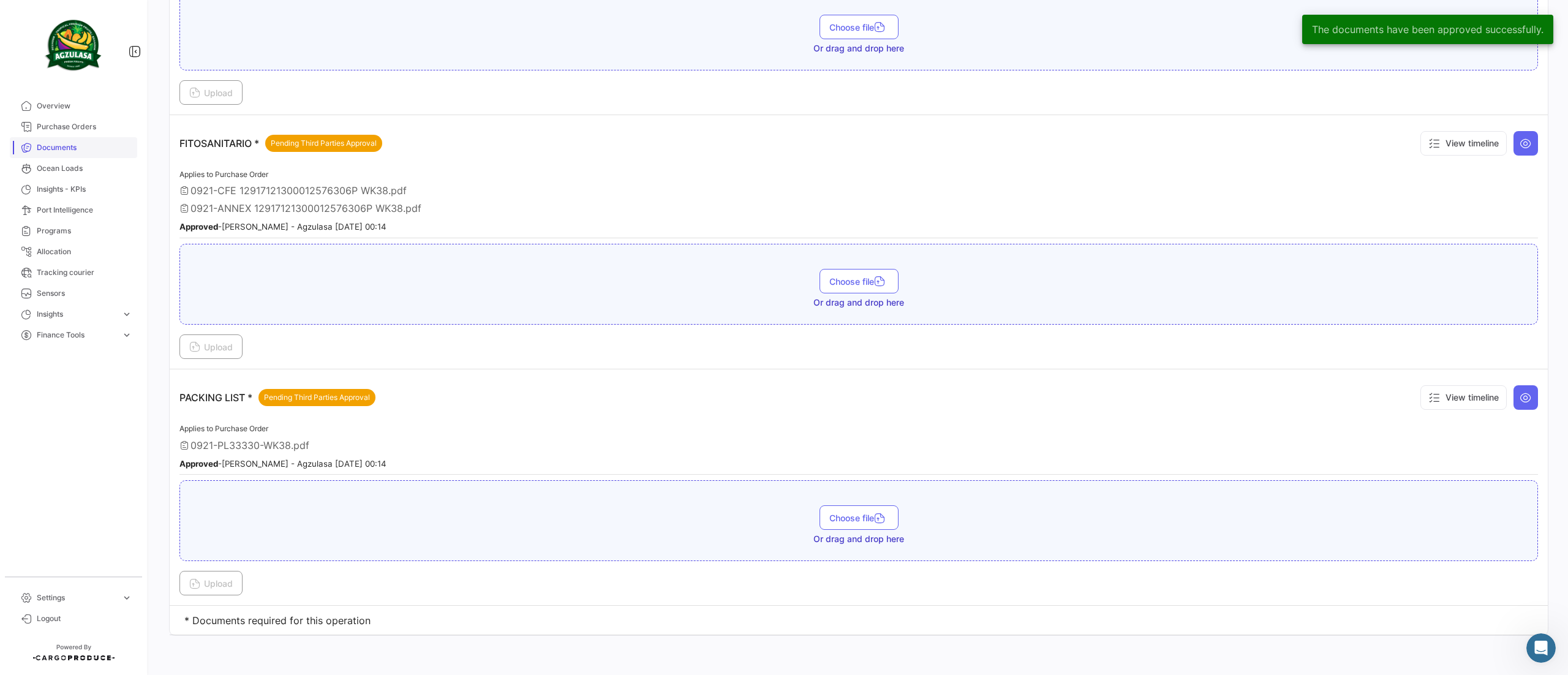
click at [84, 151] on span "Documents" at bounding box center [84, 147] width 95 height 11
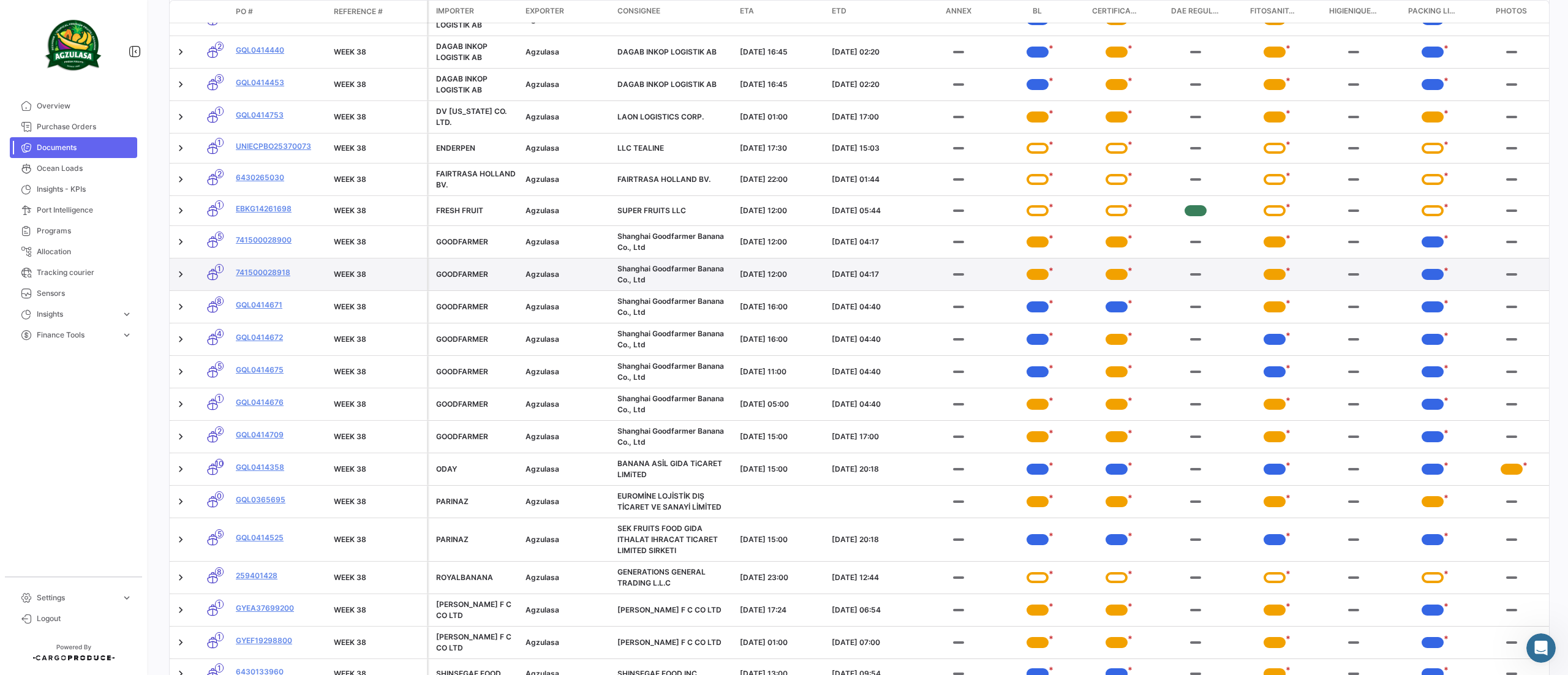
scroll to position [612, 0]
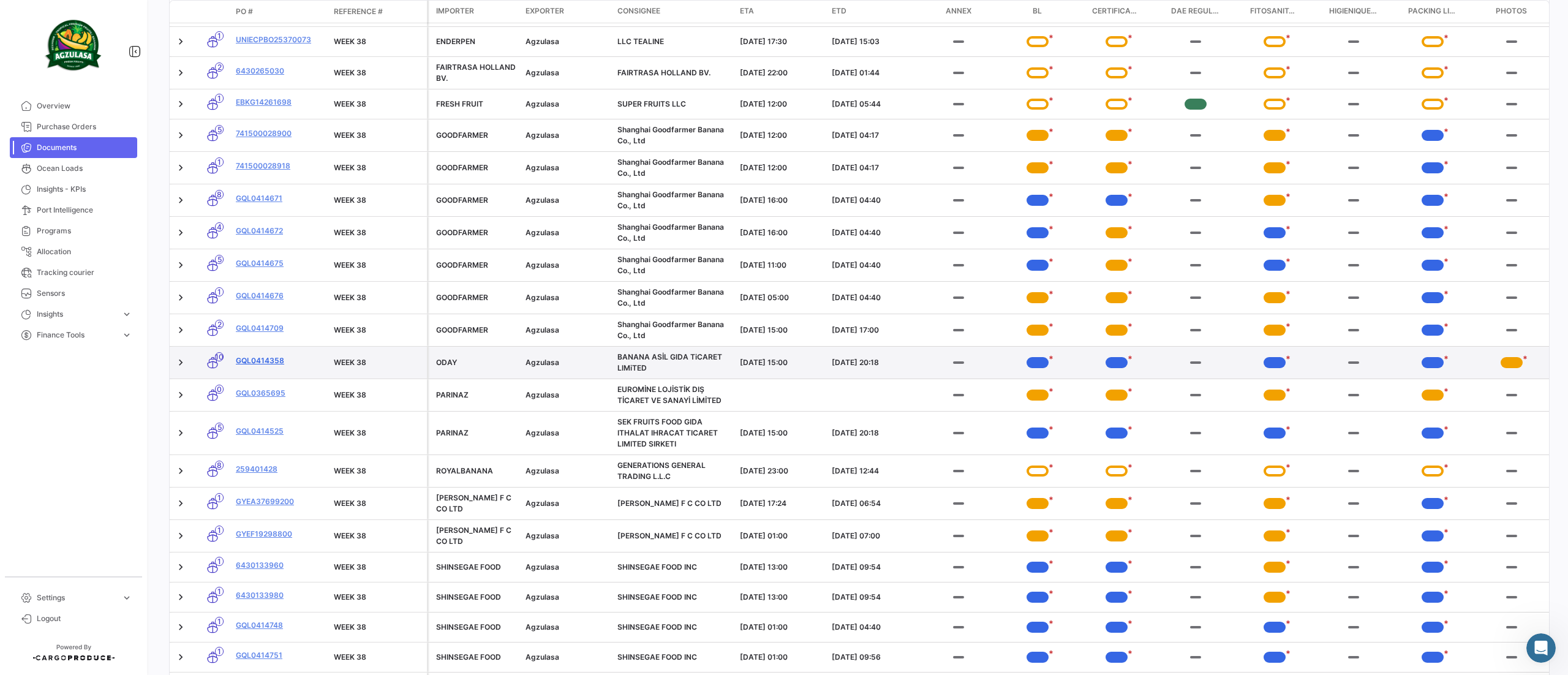
click at [269, 361] on link "GQL0414358" at bounding box center [280, 361] width 88 height 11
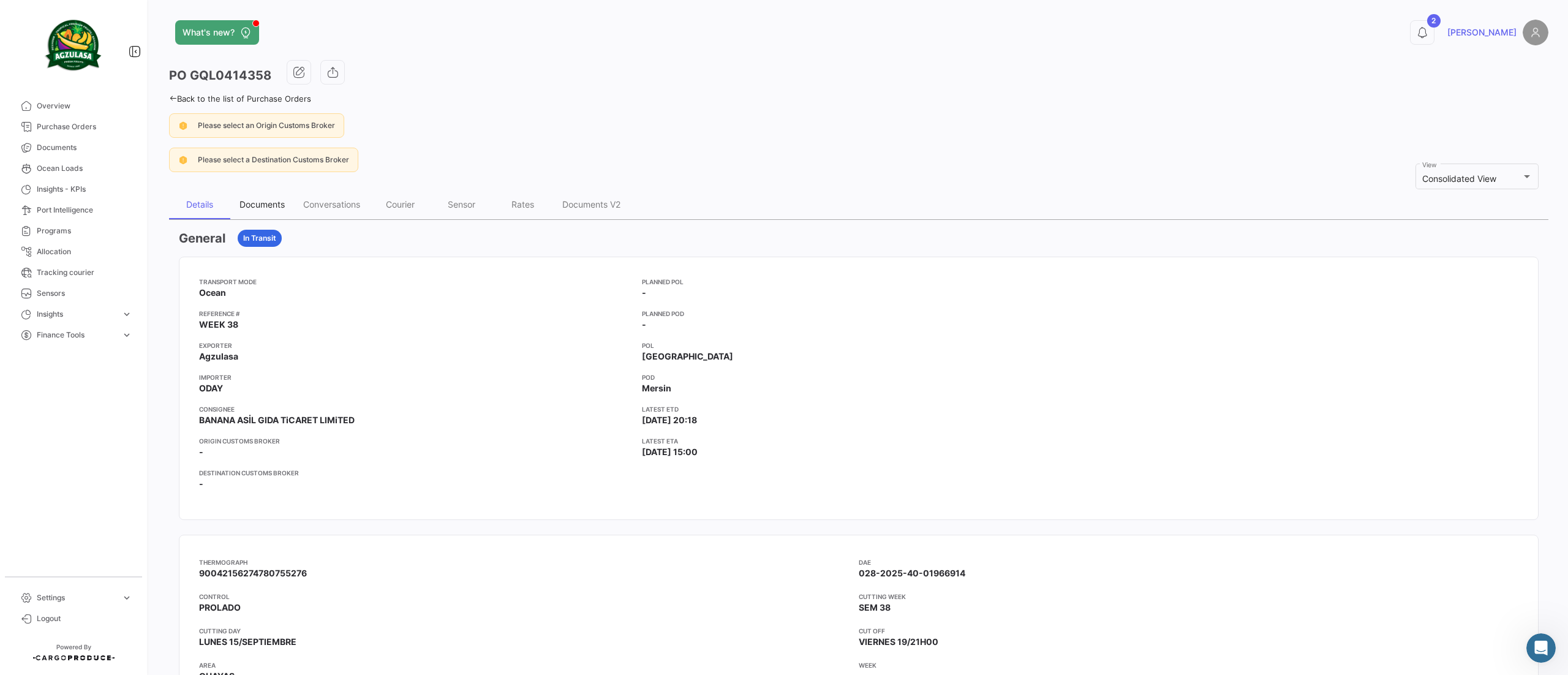
click at [269, 208] on div "Documents" at bounding box center [261, 205] width 45 height 10
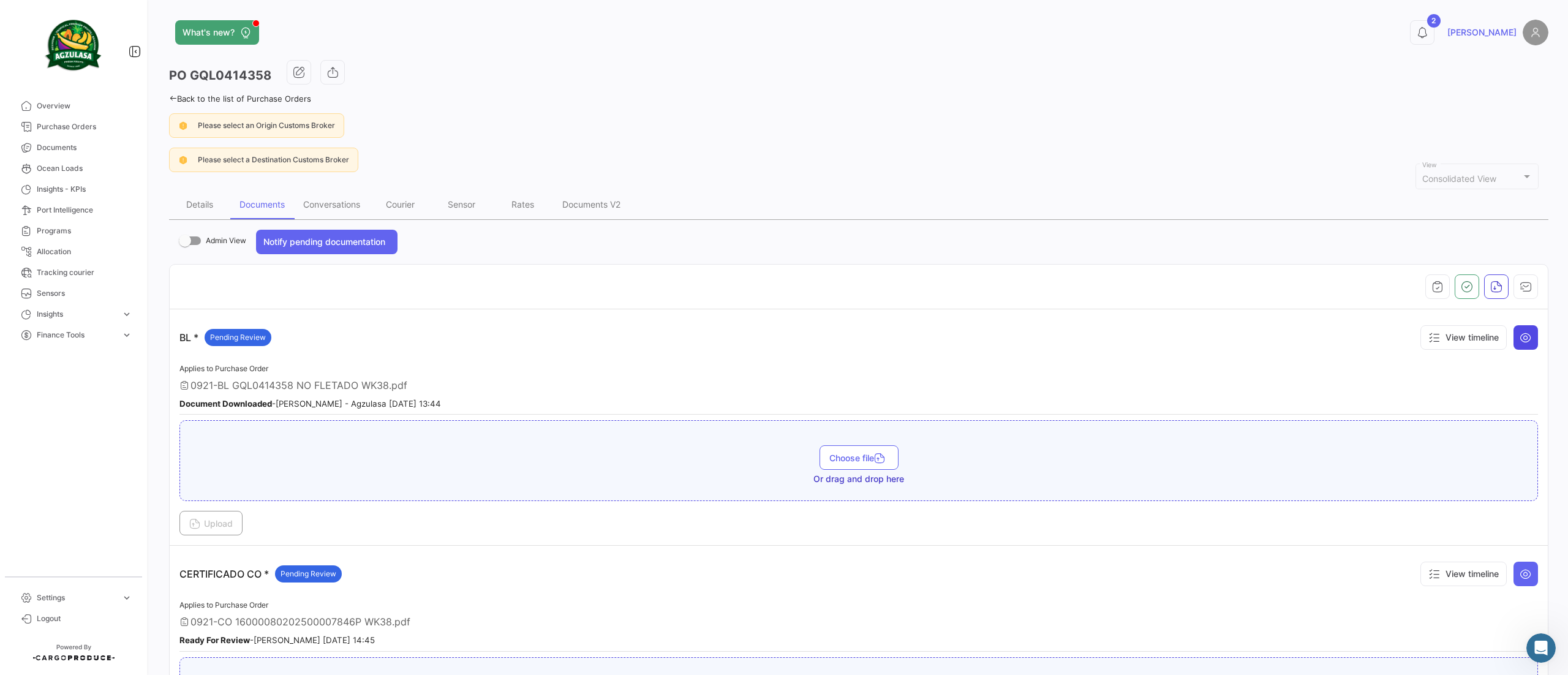
click at [1520, 338] on icon at bounding box center [1526, 337] width 12 height 12
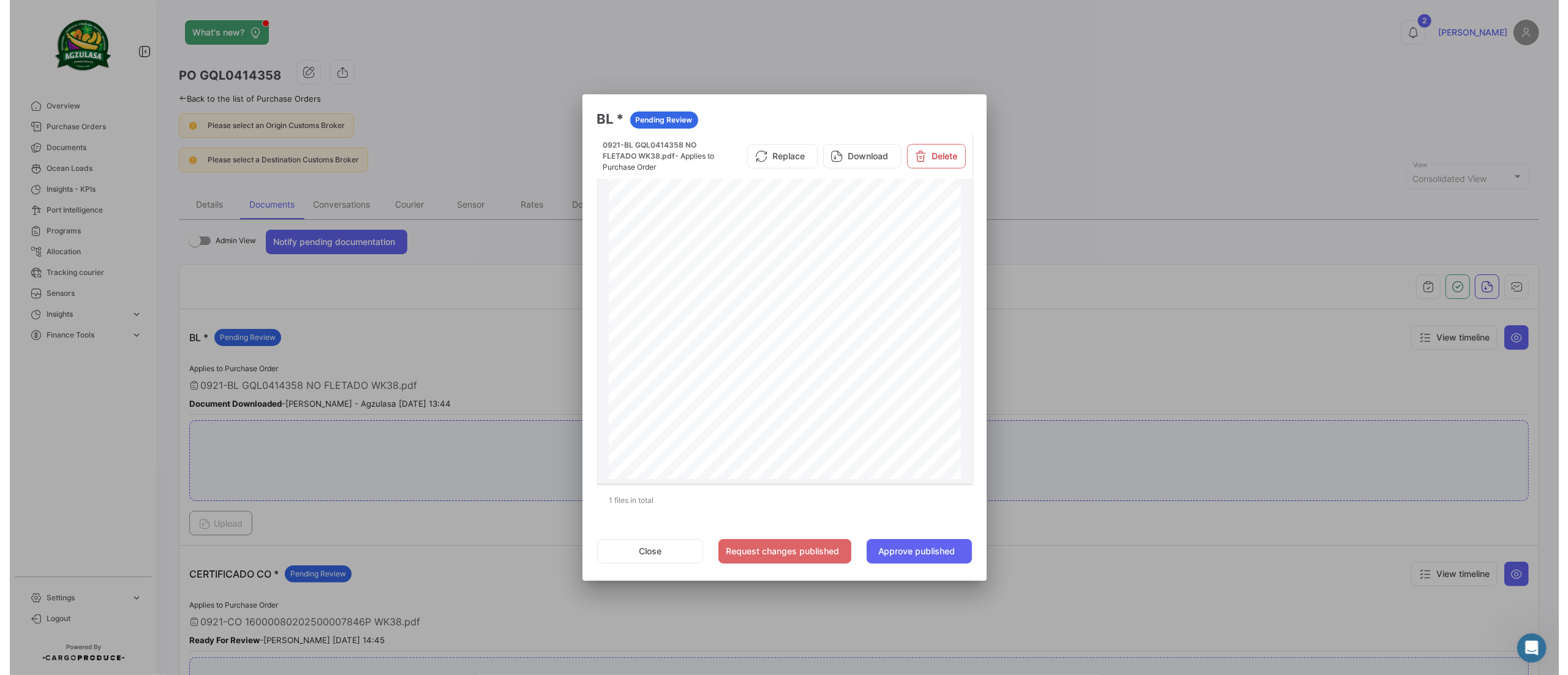
scroll to position [1208, 0]
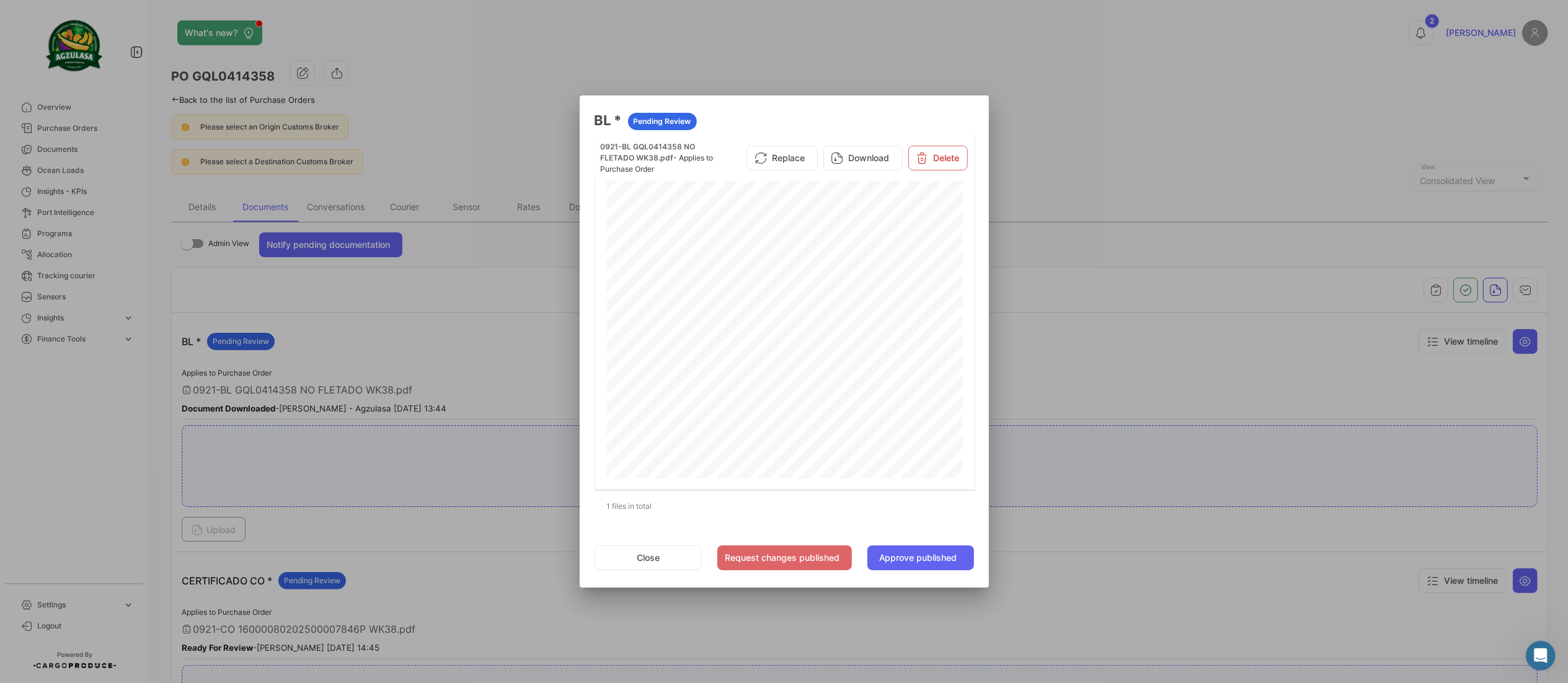
click at [1189, 366] on div at bounding box center [784, 341] width 1568 height 683
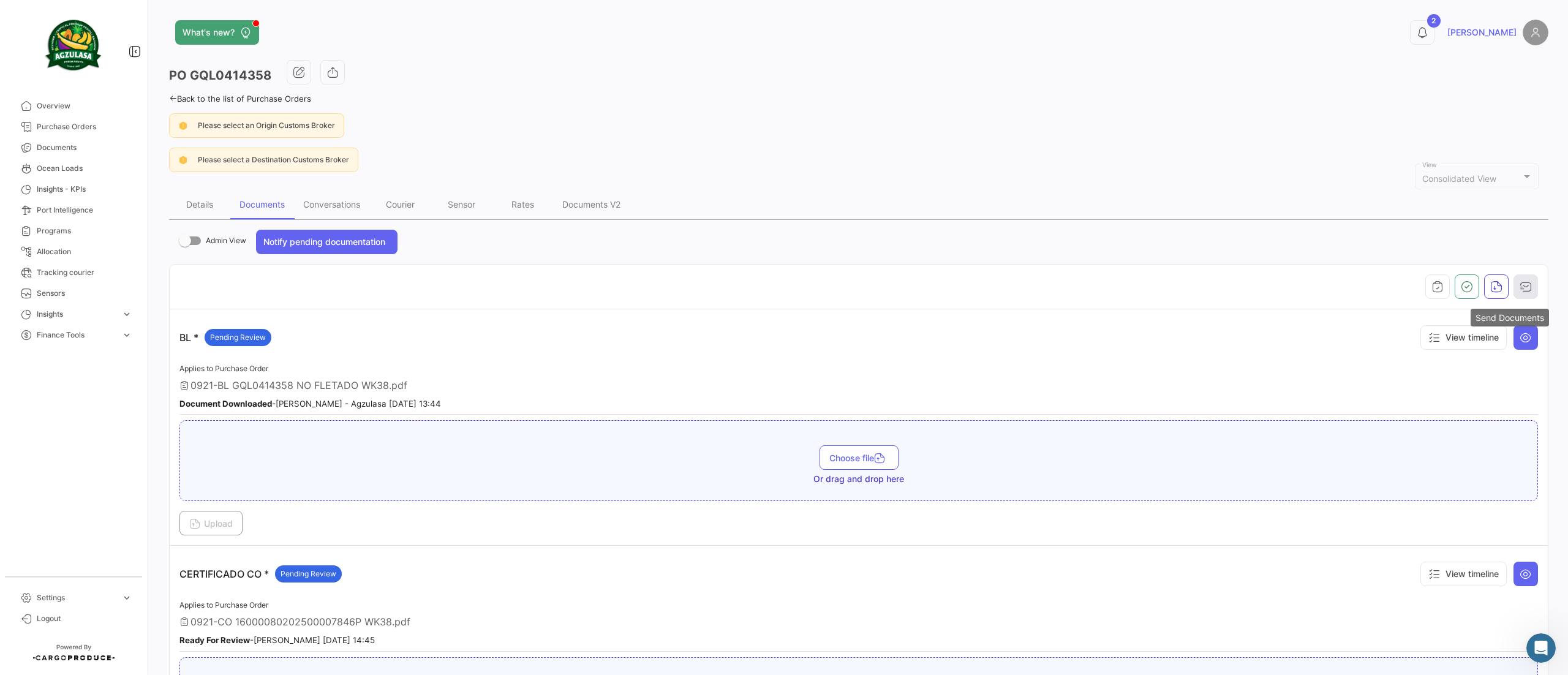
click at [1524, 282] on button "button" at bounding box center [1526, 286] width 24 height 24
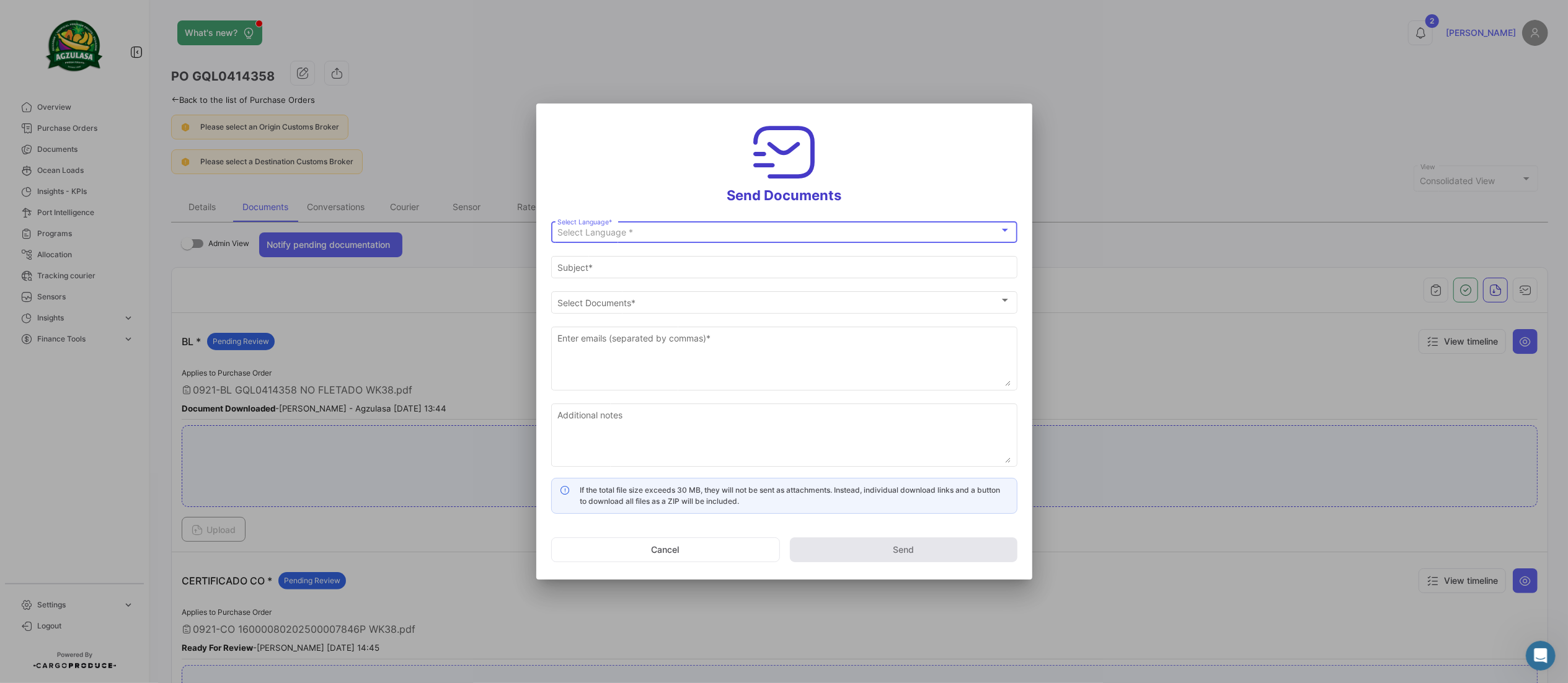
click at [777, 235] on div "Select Language *" at bounding box center [779, 233] width 442 height 11
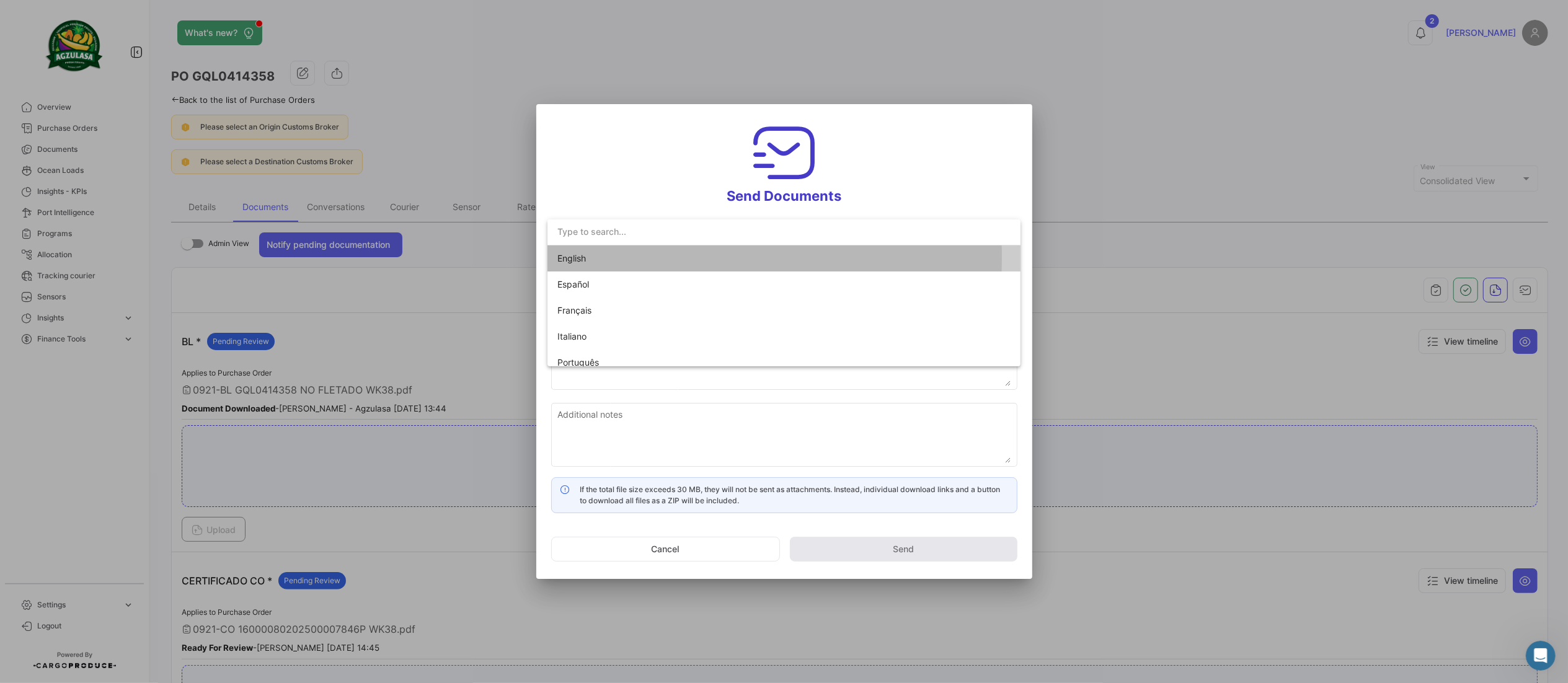
click at [615, 257] on span "English" at bounding box center [644, 258] width 173 height 26
type input "[PERSON_NAME] has shared the documents of PO # GQL0414358 with you"
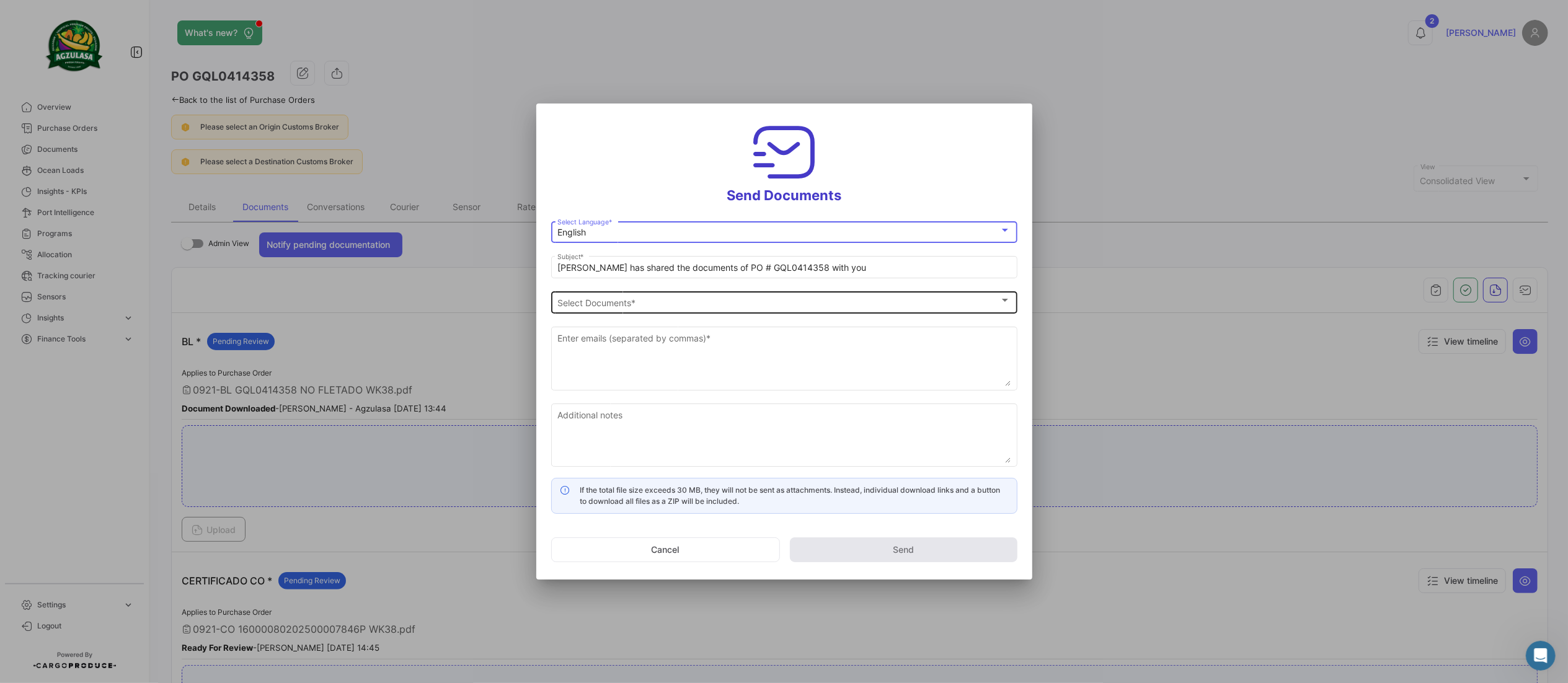
click at [650, 309] on div "Select Documents Select Documents *" at bounding box center [784, 301] width 453 height 24
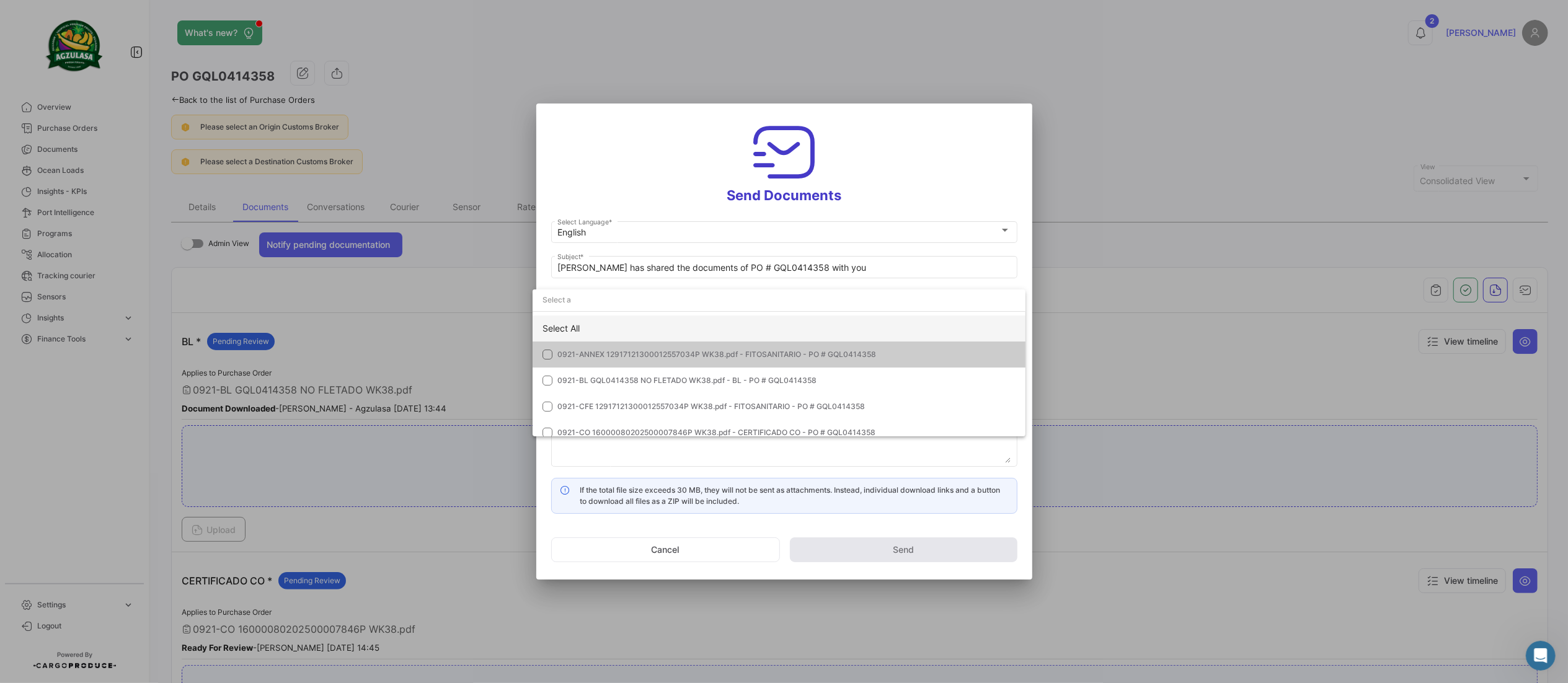
click at [616, 329] on div "Select All" at bounding box center [779, 328] width 493 height 26
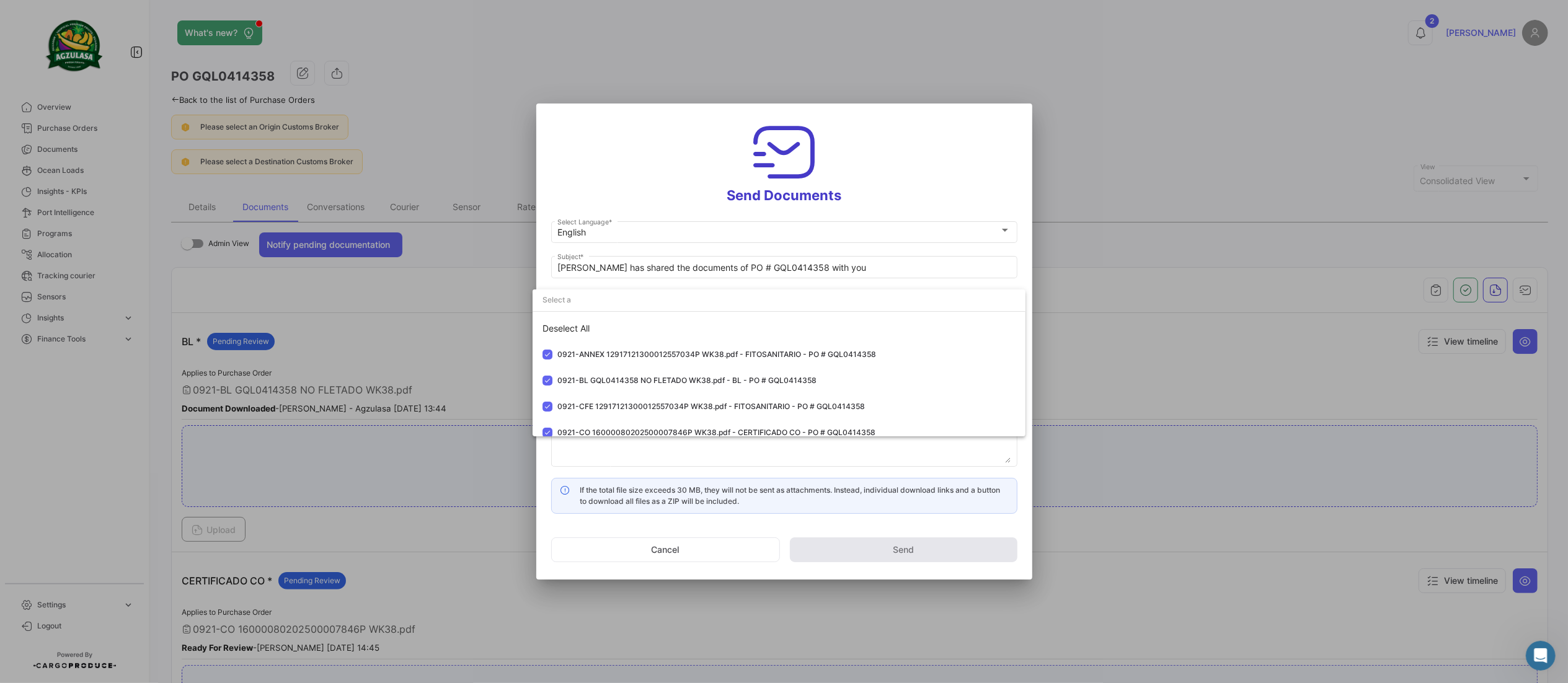
click at [664, 161] on div at bounding box center [784, 341] width 1568 height 683
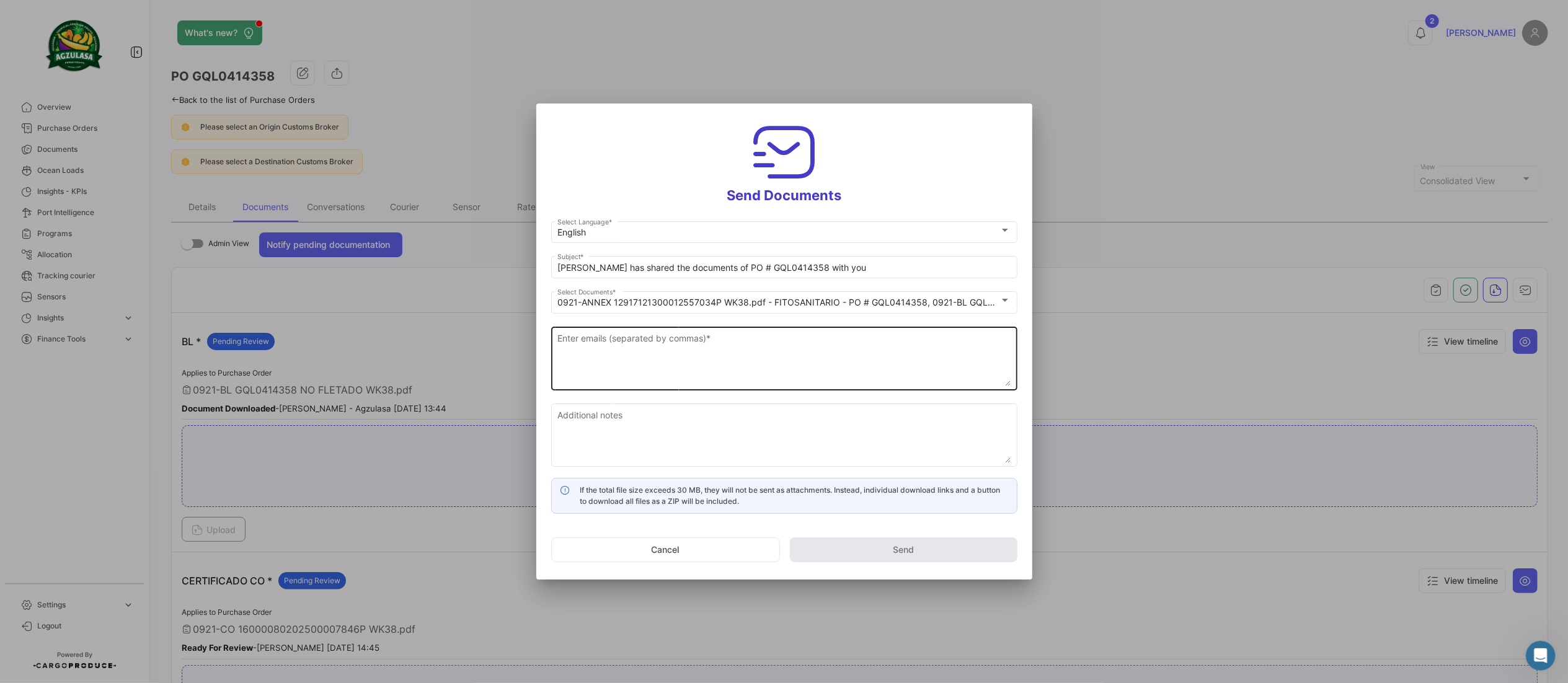
click at [656, 379] on textarea "Enter emails (separated by commas) *" at bounding box center [784, 358] width 453 height 54
paste textarea "[EMAIL_ADDRESS][DOMAIN_NAME],[EMAIL_ADDRESS][PERSON_NAME][DOMAIN_NAME],[EMAIL_A…"
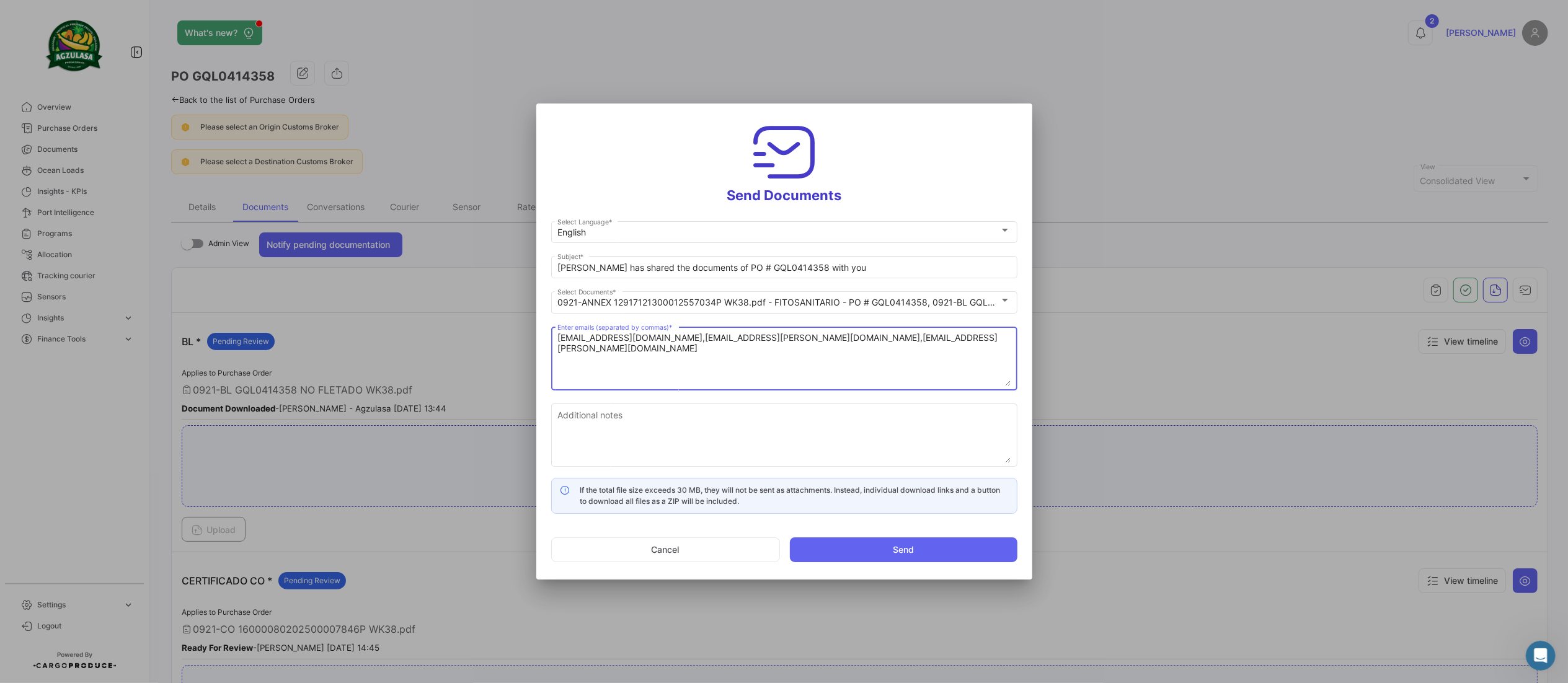
type textarea "[EMAIL_ADDRESS][DOMAIN_NAME],[EMAIL_ADDRESS][PERSON_NAME][DOMAIN_NAME],[EMAIL_A…"
click at [646, 423] on textarea "Additional notes" at bounding box center [784, 436] width 453 height 54
paste textarea "↘️ You can download the documents here ↙️"
type textarea "↘️ You can download the documents here ↙️"
drag, startPoint x: 711, startPoint y: 265, endPoint x: 398, endPoint y: 262, distance: 313.0
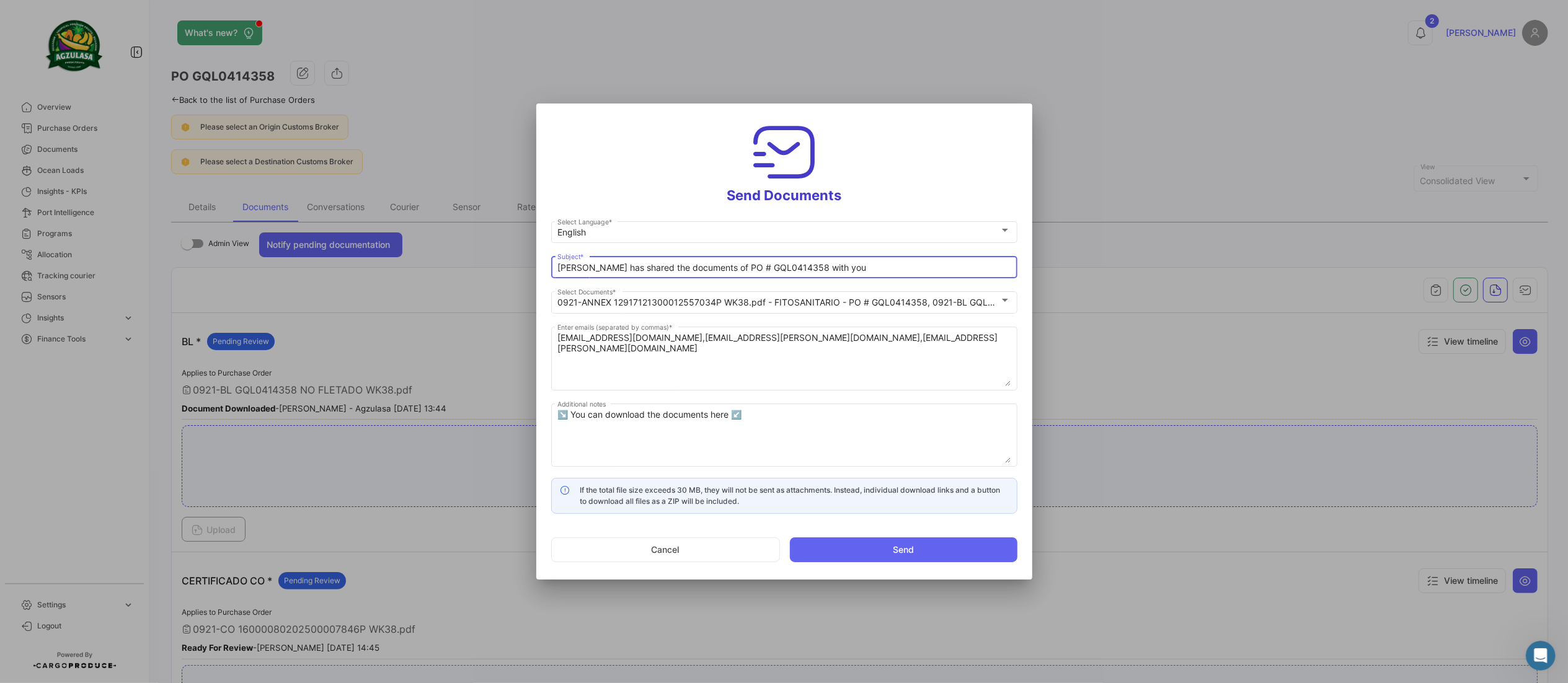
click at [400, 259] on div "Send Documents English Select Language * [PERSON_NAME] has shared the documents…" at bounding box center [784, 341] width 1568 height 683
paste input "WK 38 - 2025 BANANA ASIL GIDA📄"
drag, startPoint x: 790, startPoint y: 262, endPoint x: 916, endPoint y: 264, distance: 126.0
click at [914, 267] on input "WK 38 - 2025 BANANA ASIL GIDA📄 PO # GQL0414358 with you" at bounding box center [784, 268] width 453 height 11
type input "WK 38 - 2025 BANANA ASIL GIDA📄 PO # GQL0414358"
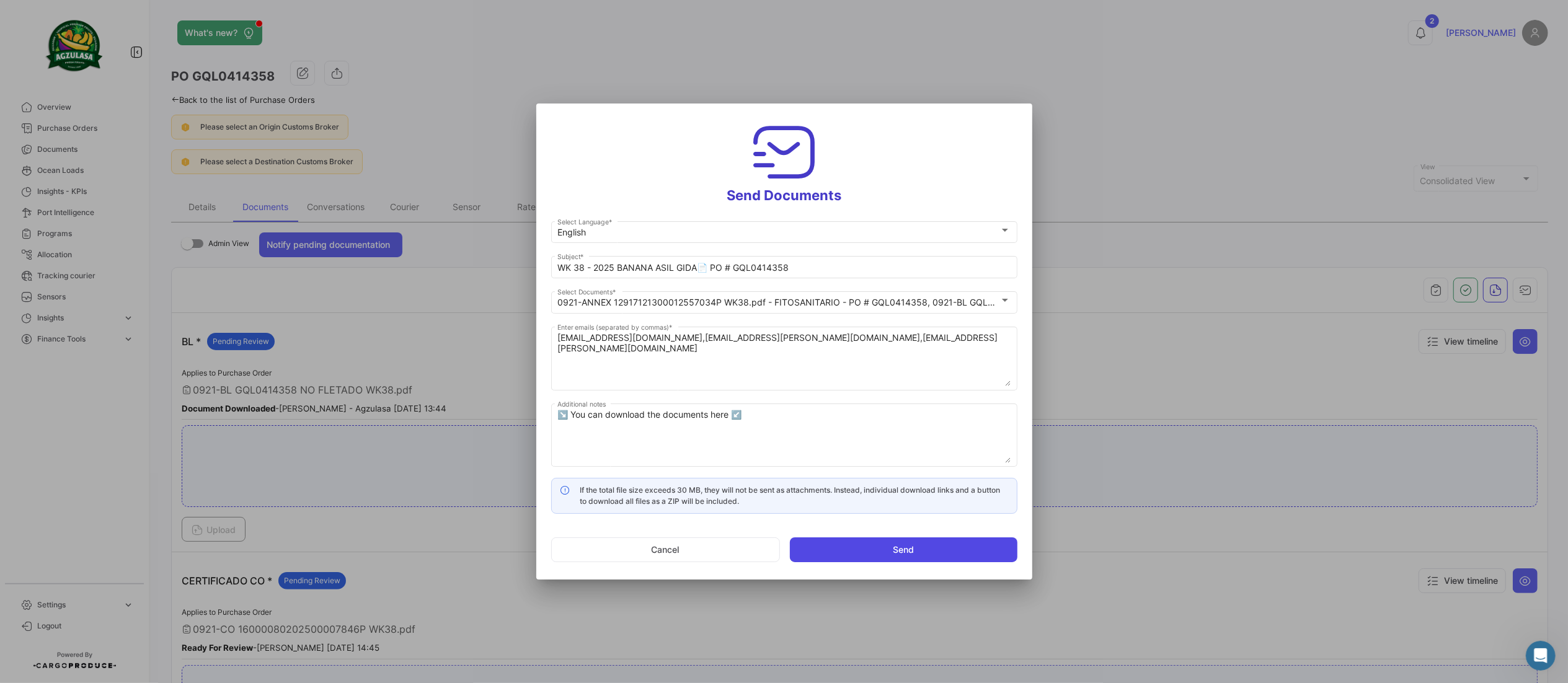
click at [832, 545] on button "Send" at bounding box center [904, 549] width 228 height 24
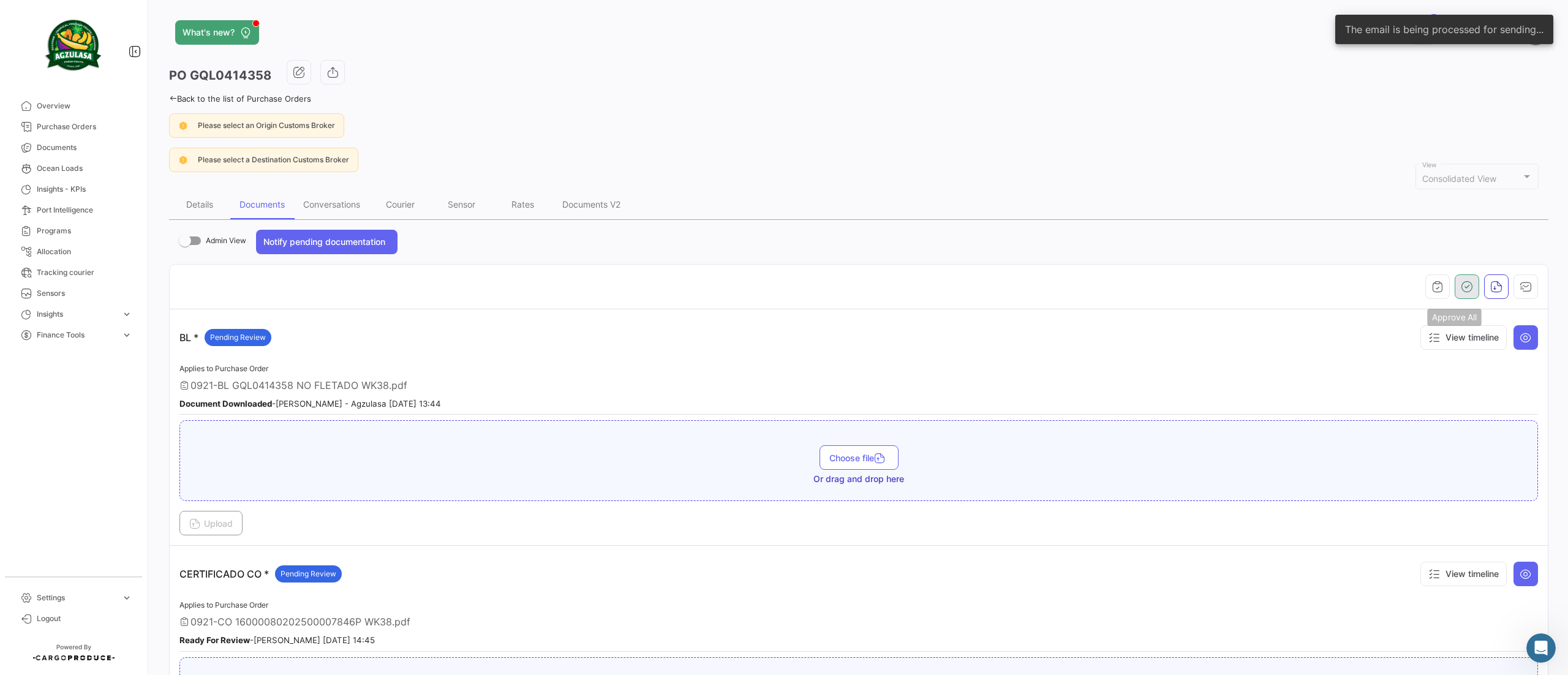
click at [1461, 288] on icon "button" at bounding box center [1467, 286] width 12 height 12
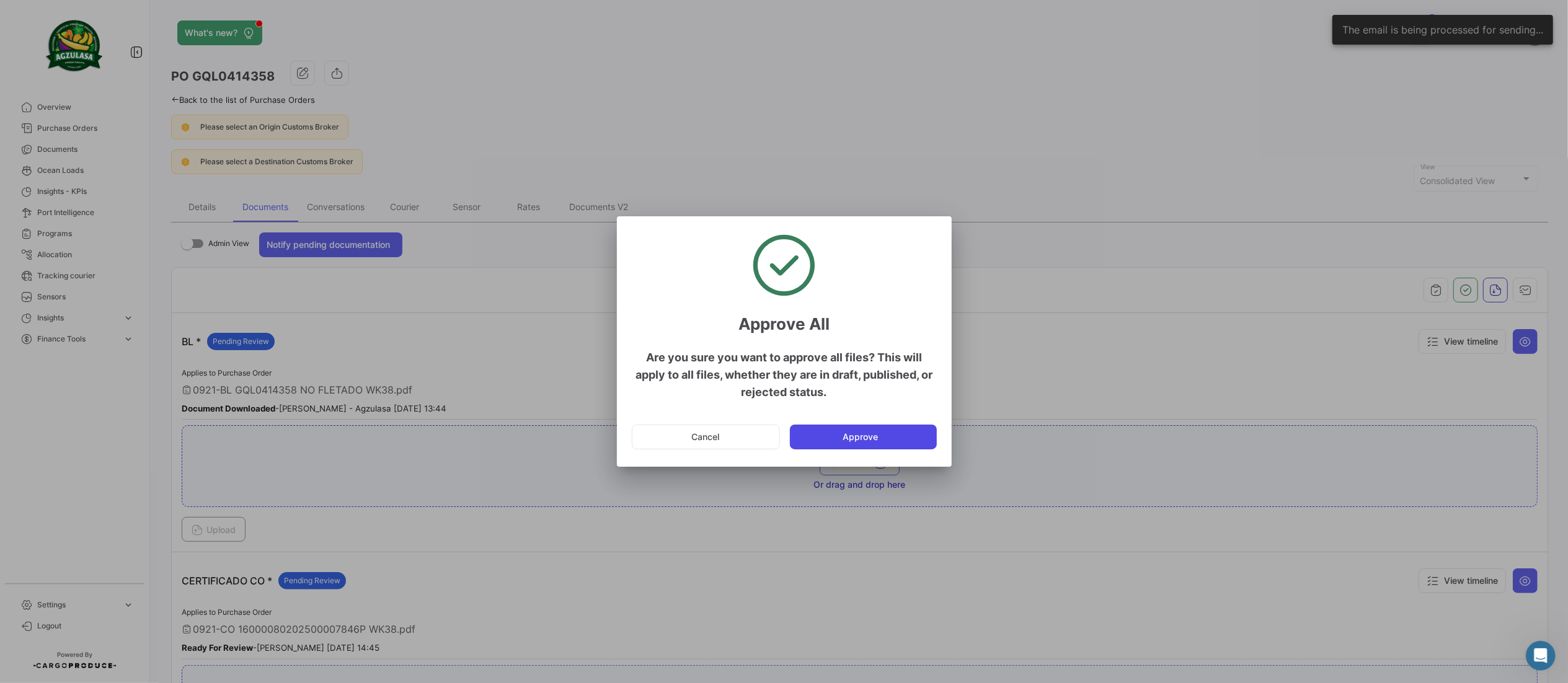
click at [836, 438] on button "Approve" at bounding box center [863, 436] width 147 height 24
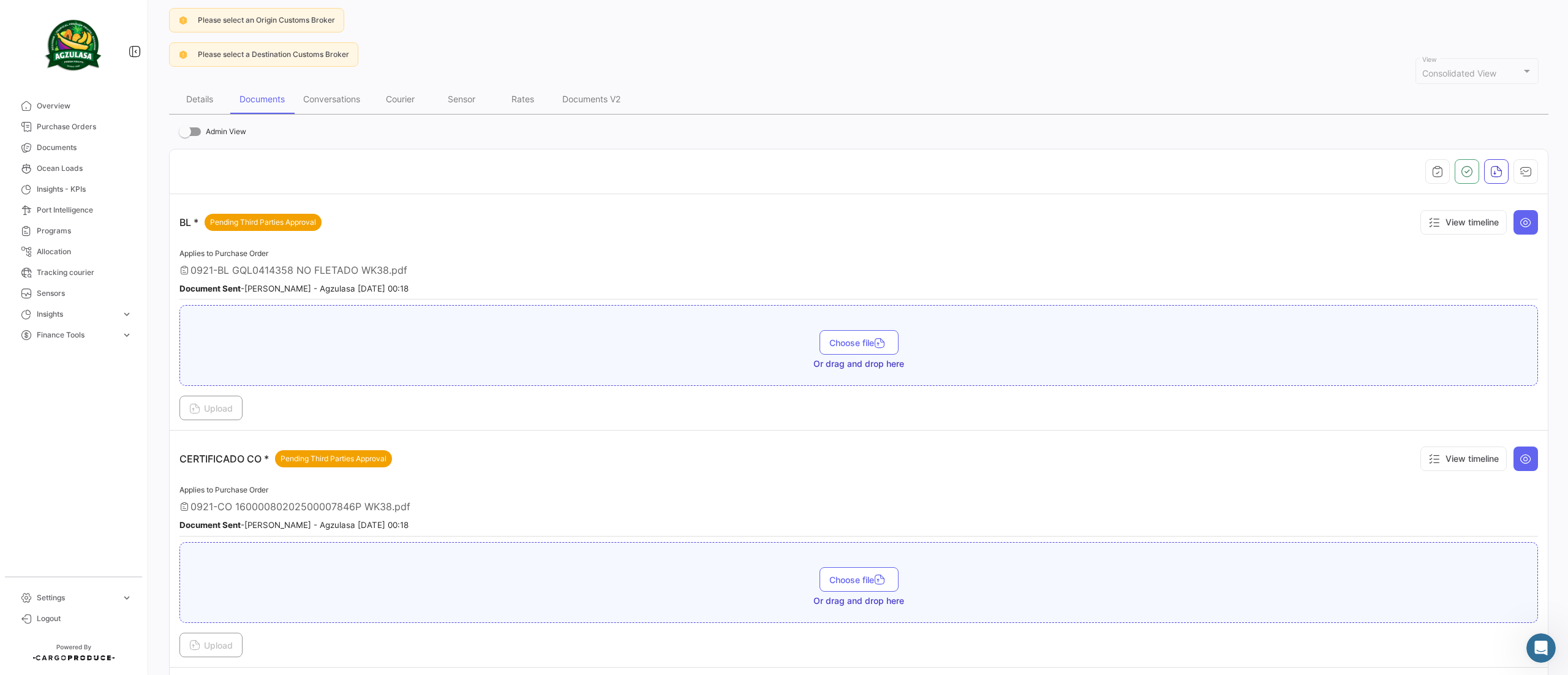
scroll to position [245, 0]
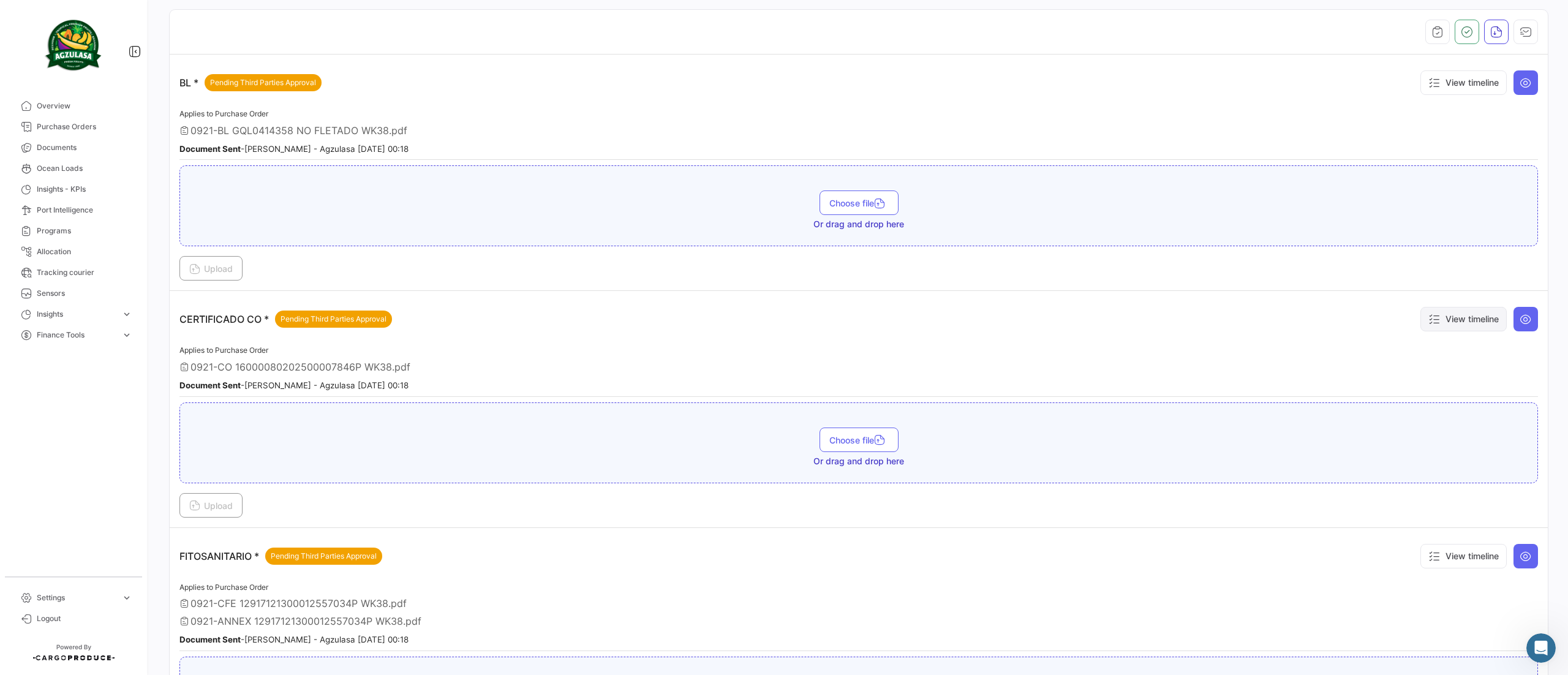
click at [1460, 322] on button "View timeline" at bounding box center [1464, 319] width 86 height 24
click at [70, 144] on span "Documents" at bounding box center [84, 147] width 95 height 11
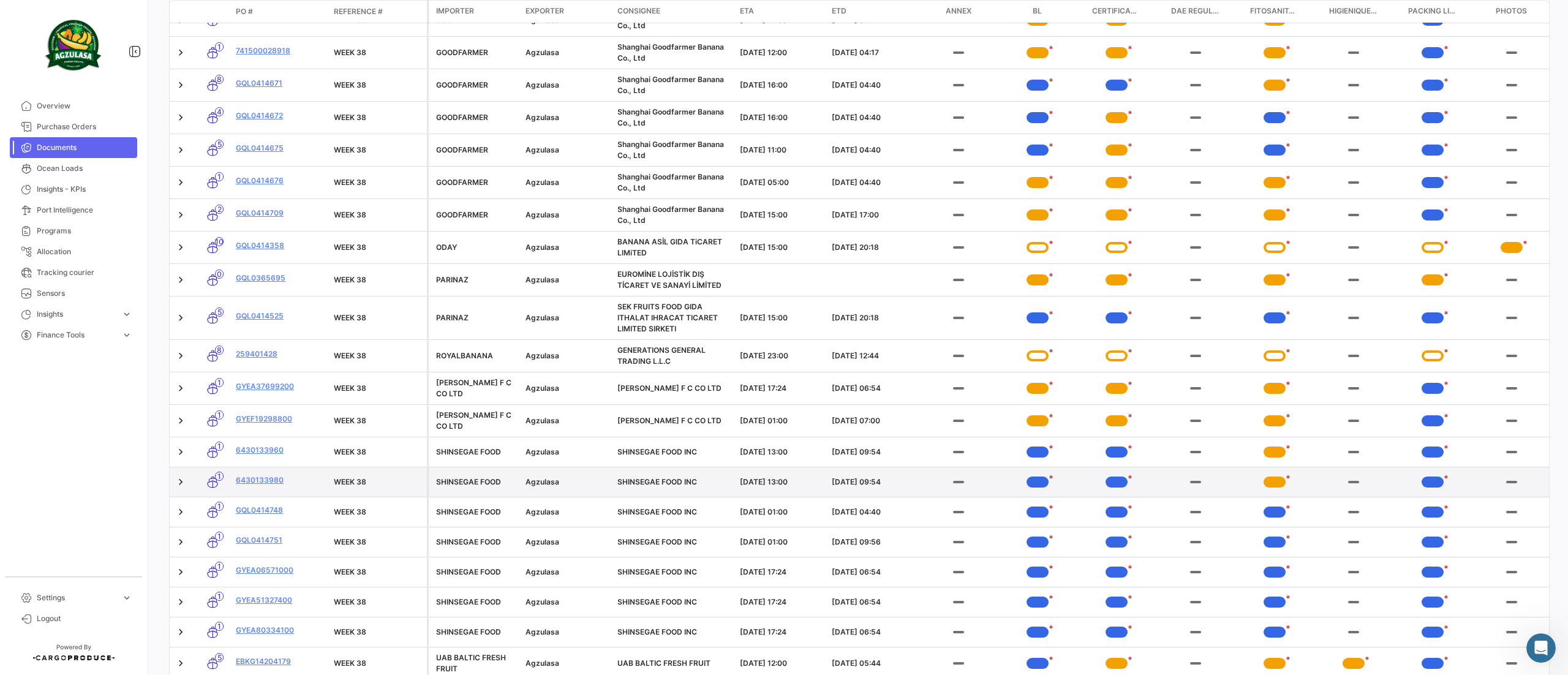
scroll to position [980, 0]
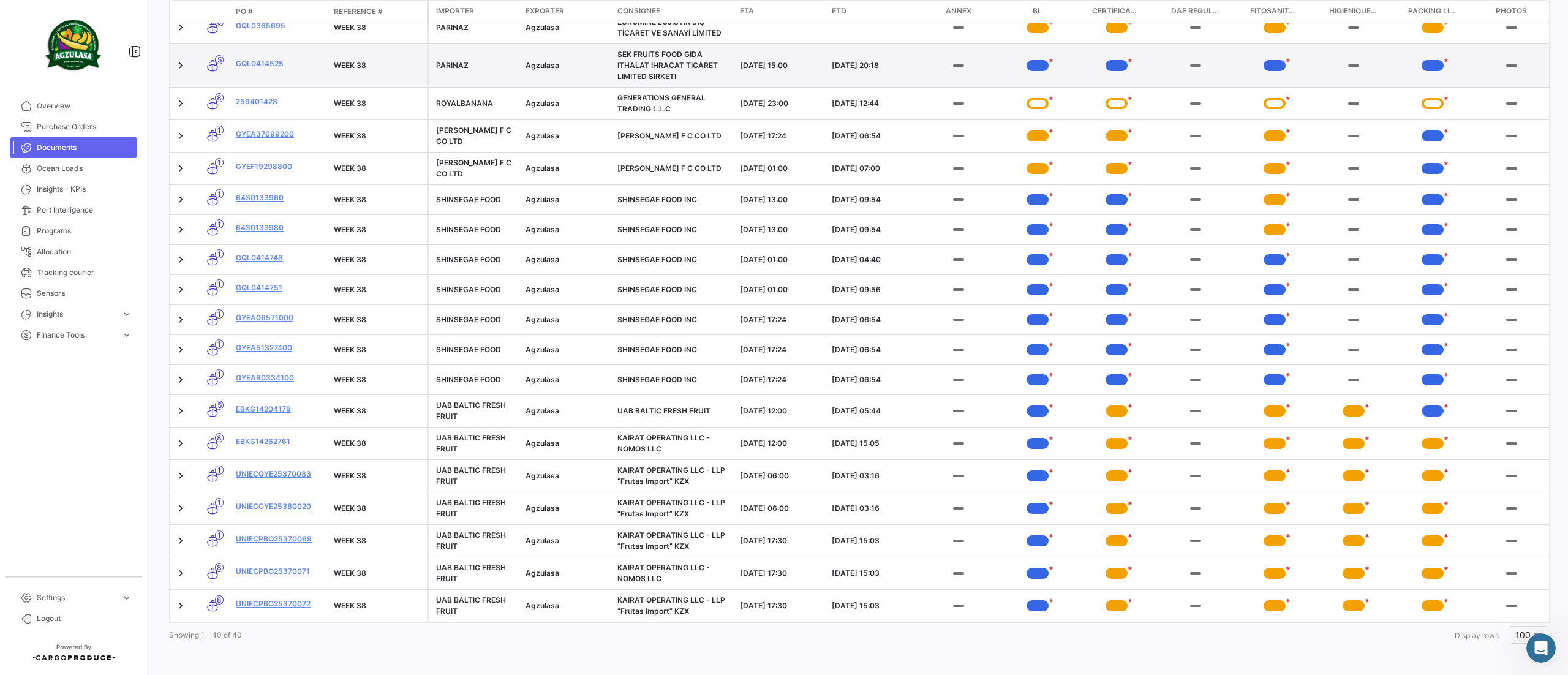
click at [260, 61] on datatable-body-cell "GQL0414525" at bounding box center [280, 65] width 98 height 43
click at [244, 69] on link "GQL0414525" at bounding box center [280, 63] width 88 height 11
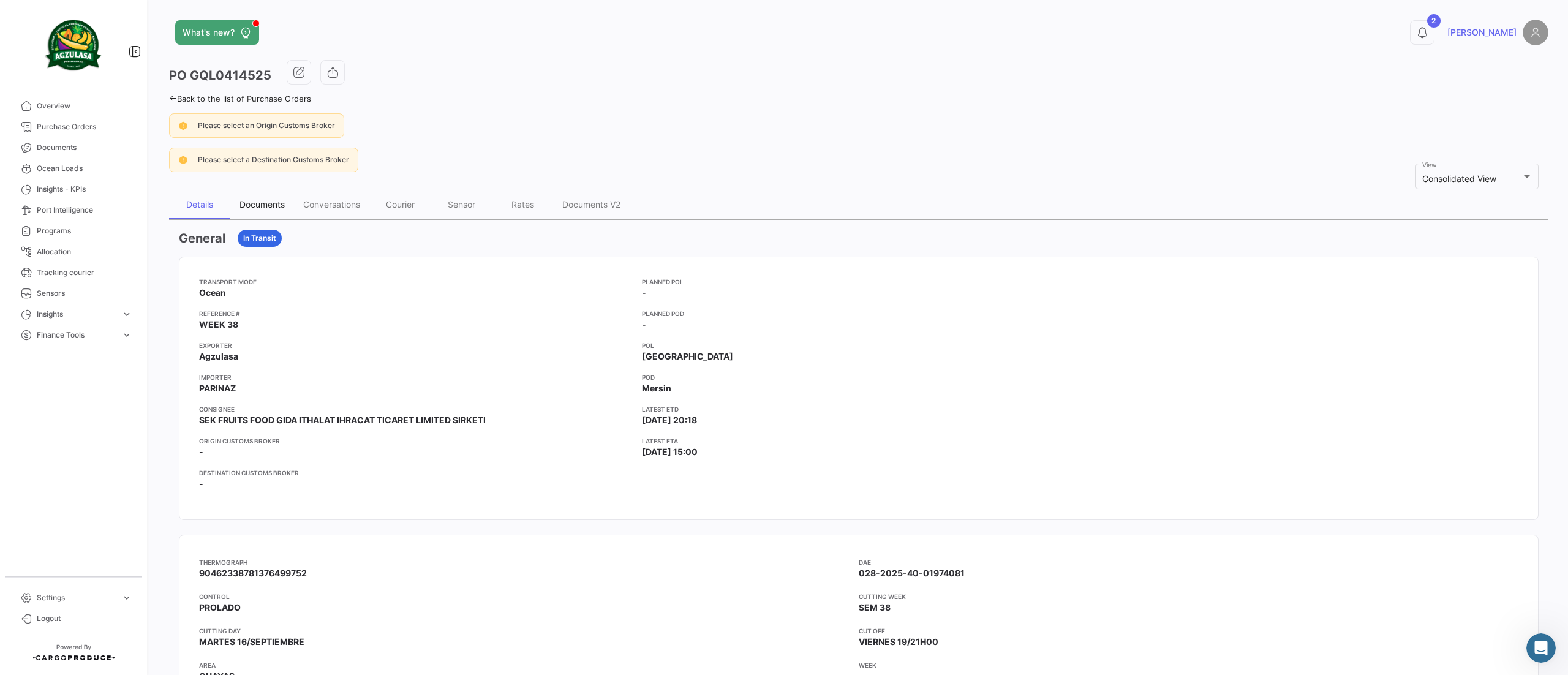
click at [263, 210] on div "Documents" at bounding box center [261, 205] width 63 height 29
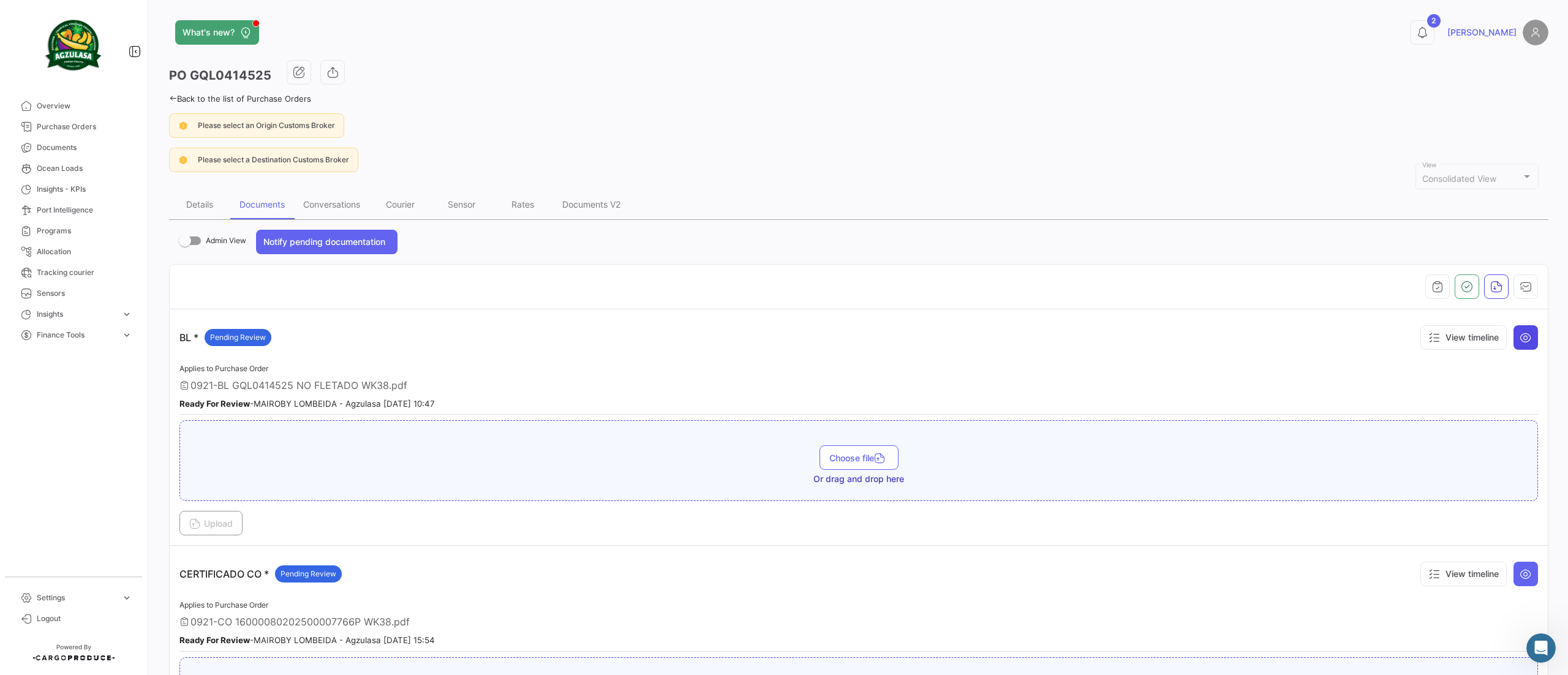
click at [1520, 339] on icon at bounding box center [1526, 337] width 12 height 12
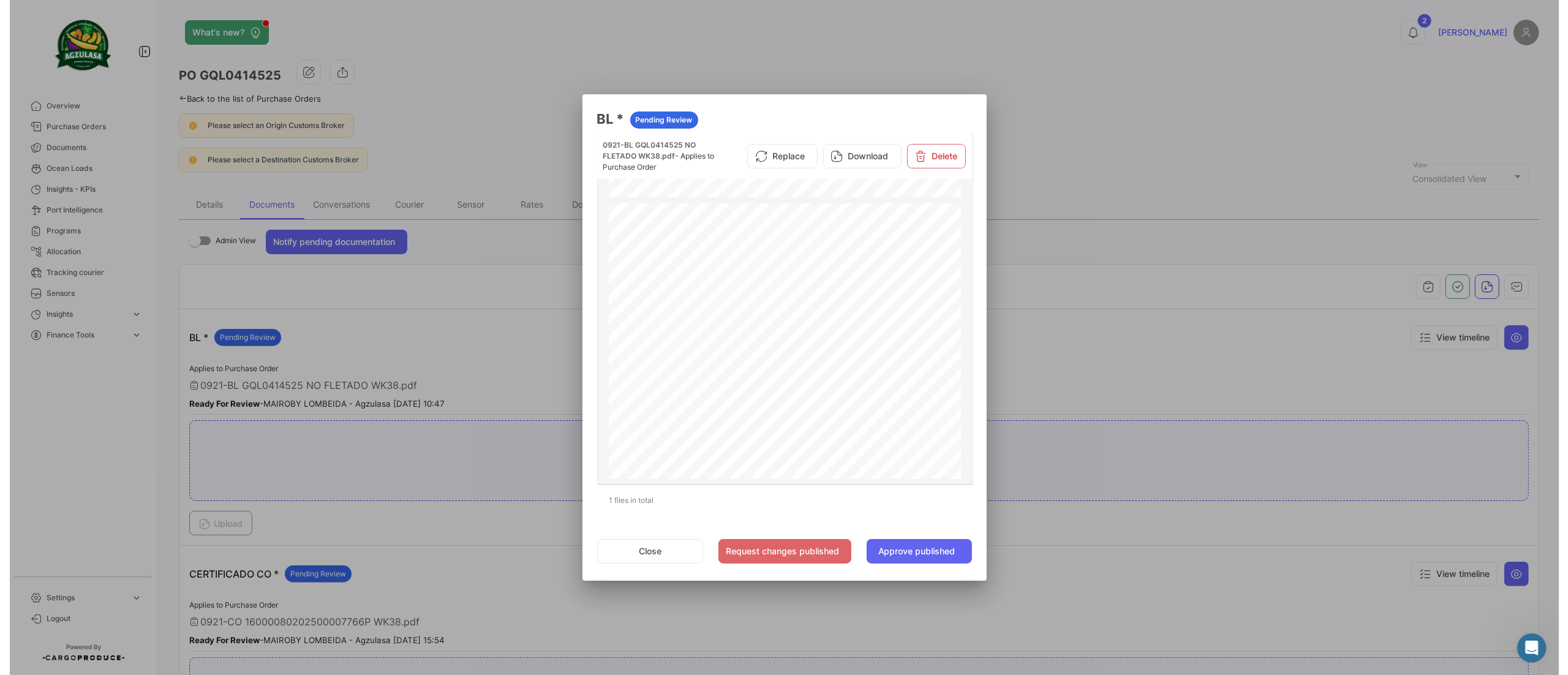
scroll to position [1208, 0]
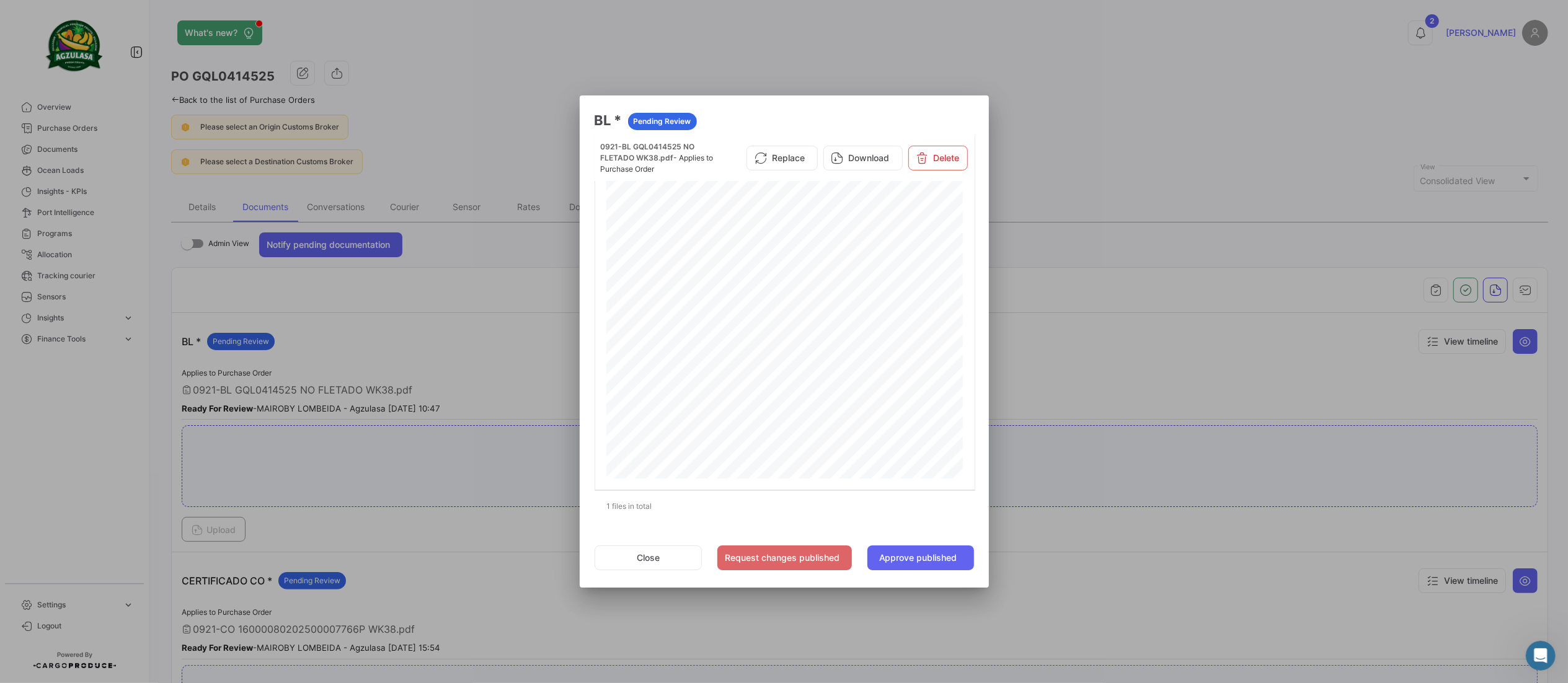
click at [1025, 314] on div at bounding box center [784, 341] width 1568 height 683
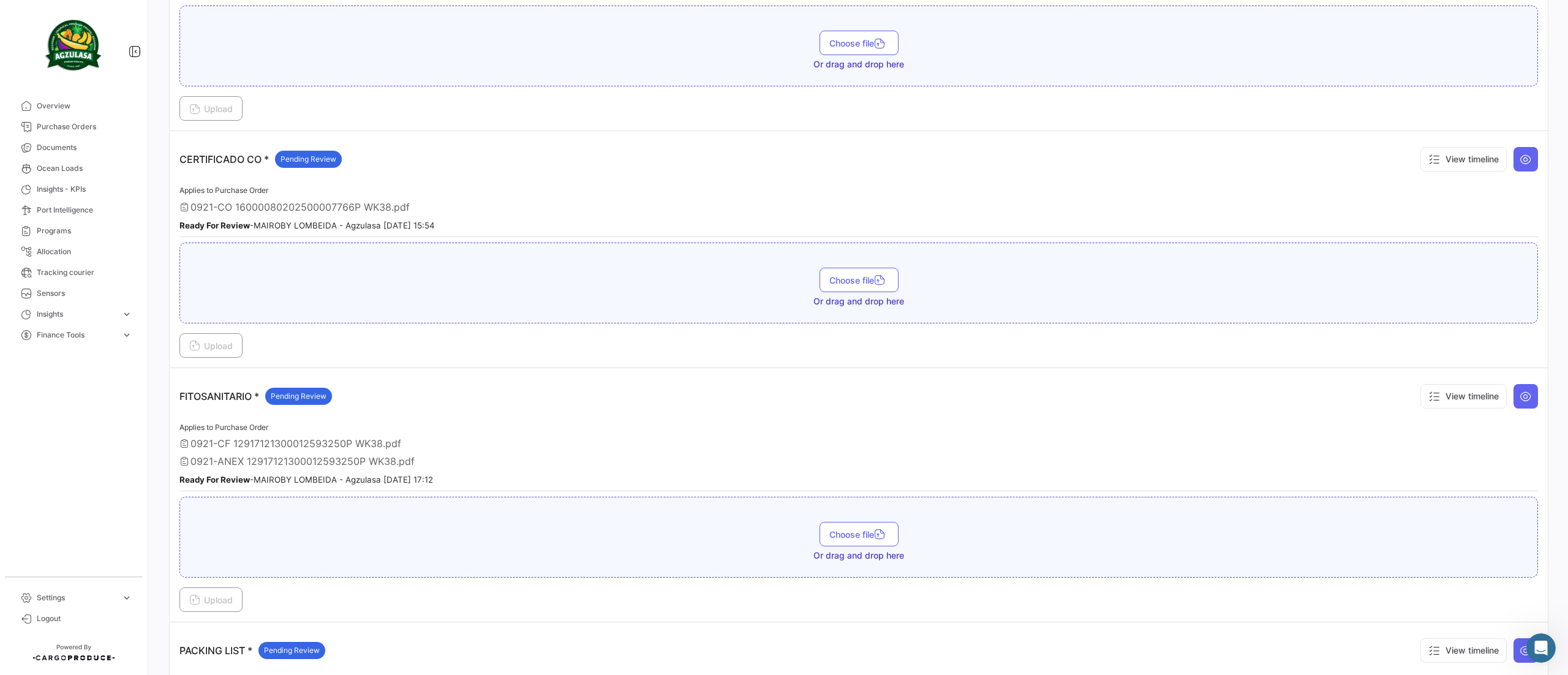
scroll to position [490, 0]
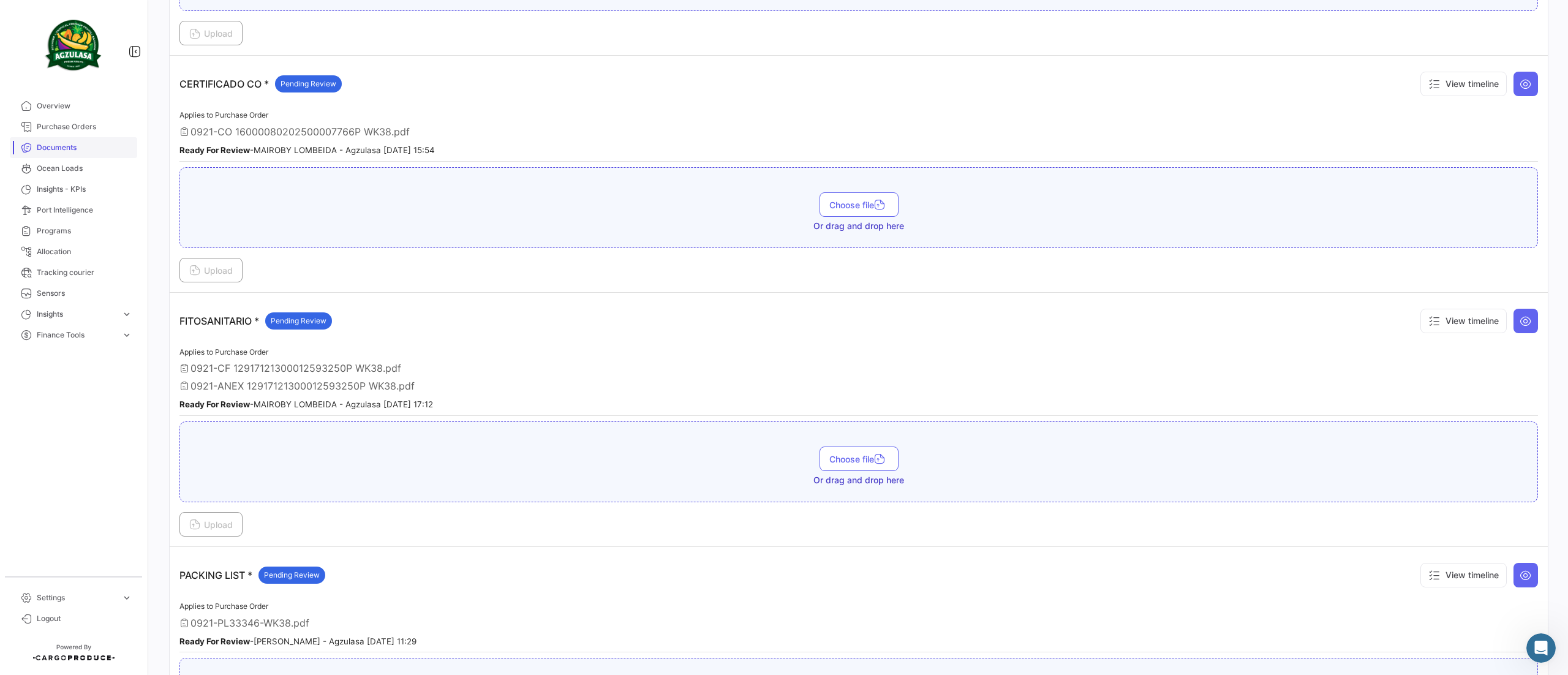
drag, startPoint x: 81, startPoint y: 146, endPoint x: 91, endPoint y: 148, distance: 10.2
click at [81, 146] on span "Documents" at bounding box center [84, 147] width 95 height 11
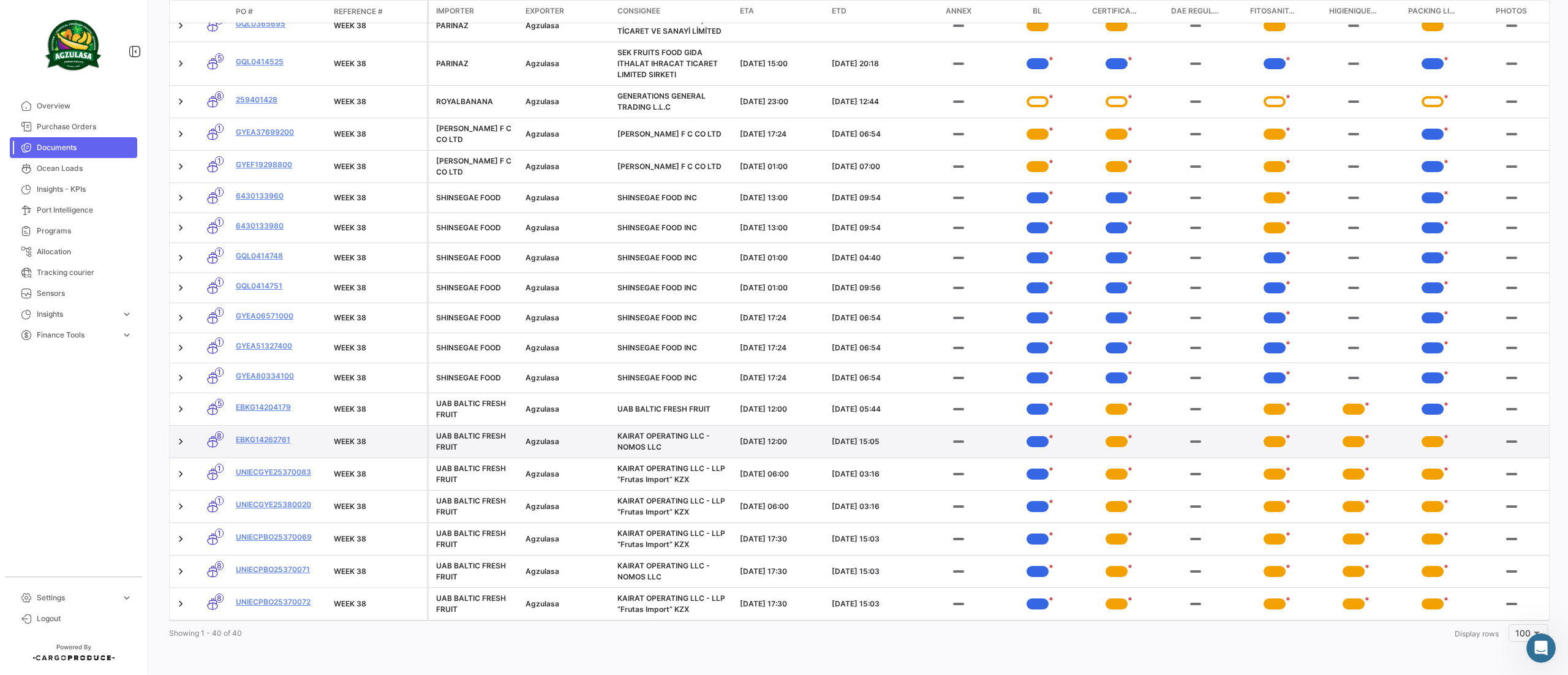
scroll to position [1008, 0]
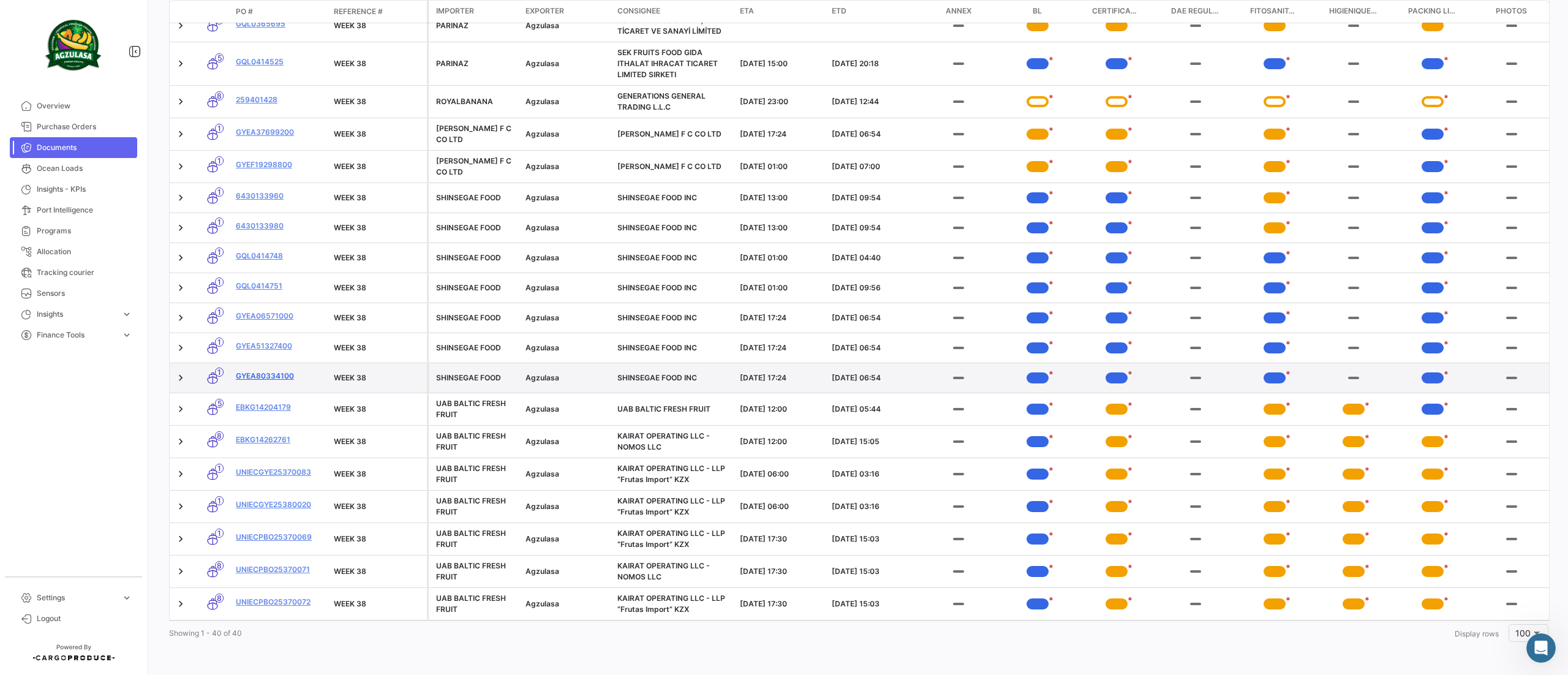
click at [269, 370] on link "GYEA80334100" at bounding box center [280, 376] width 88 height 11
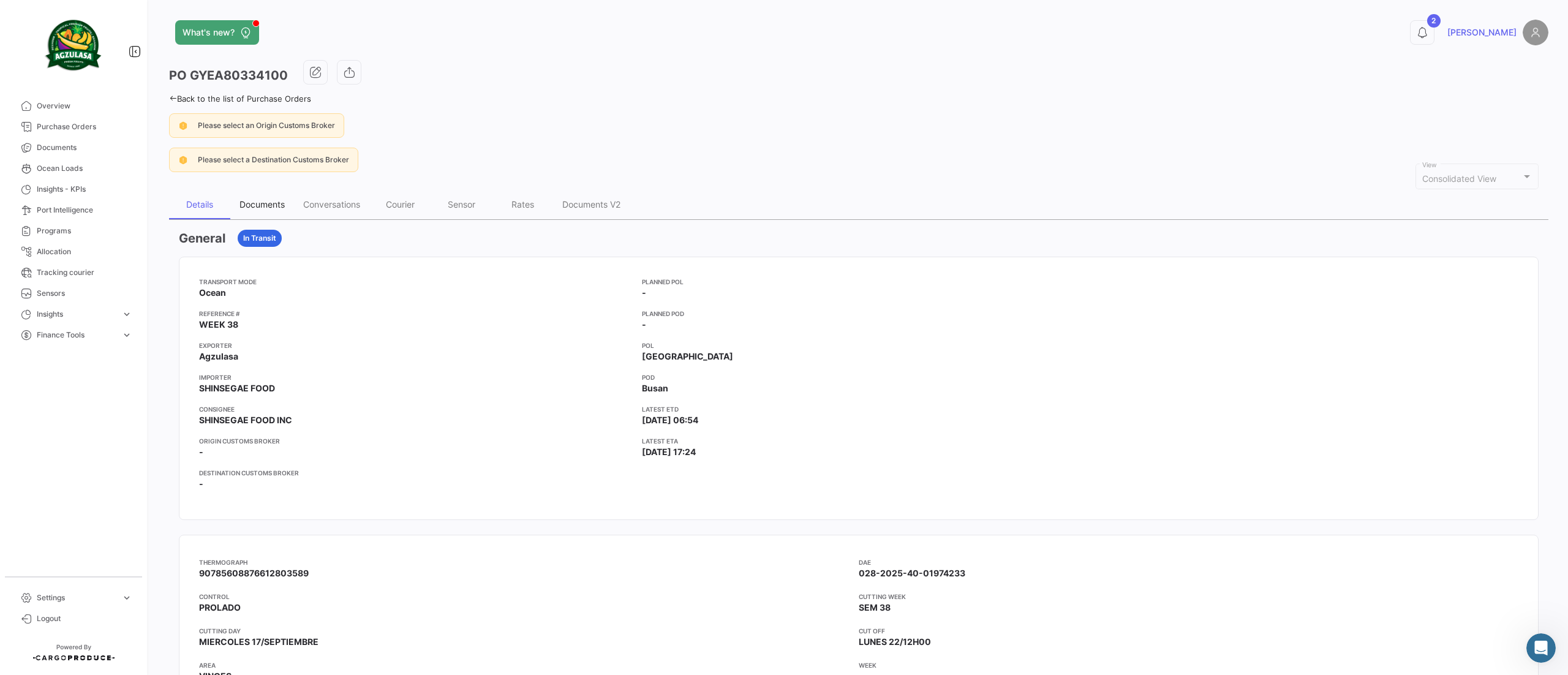
click at [283, 205] on div "Documents" at bounding box center [261, 205] width 45 height 10
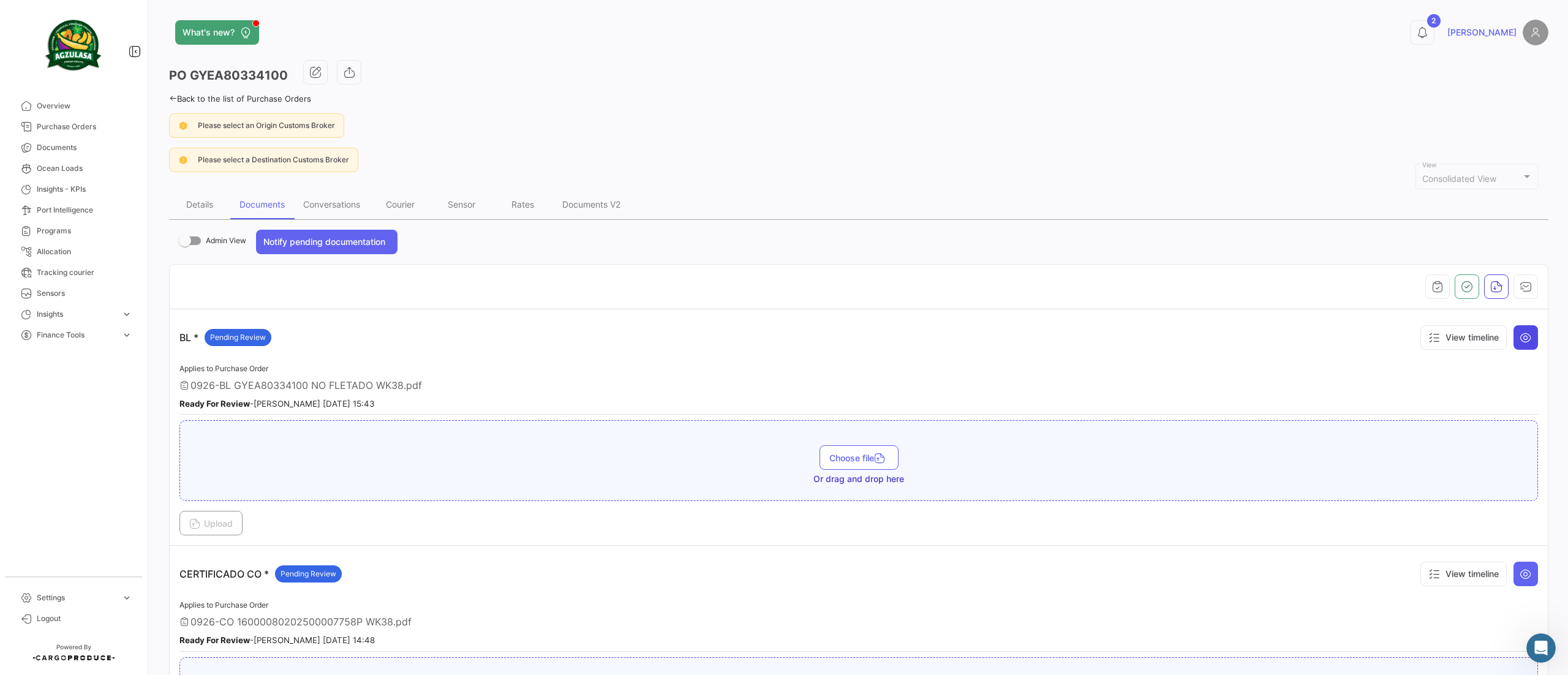
click at [1520, 339] on icon at bounding box center [1526, 337] width 12 height 12
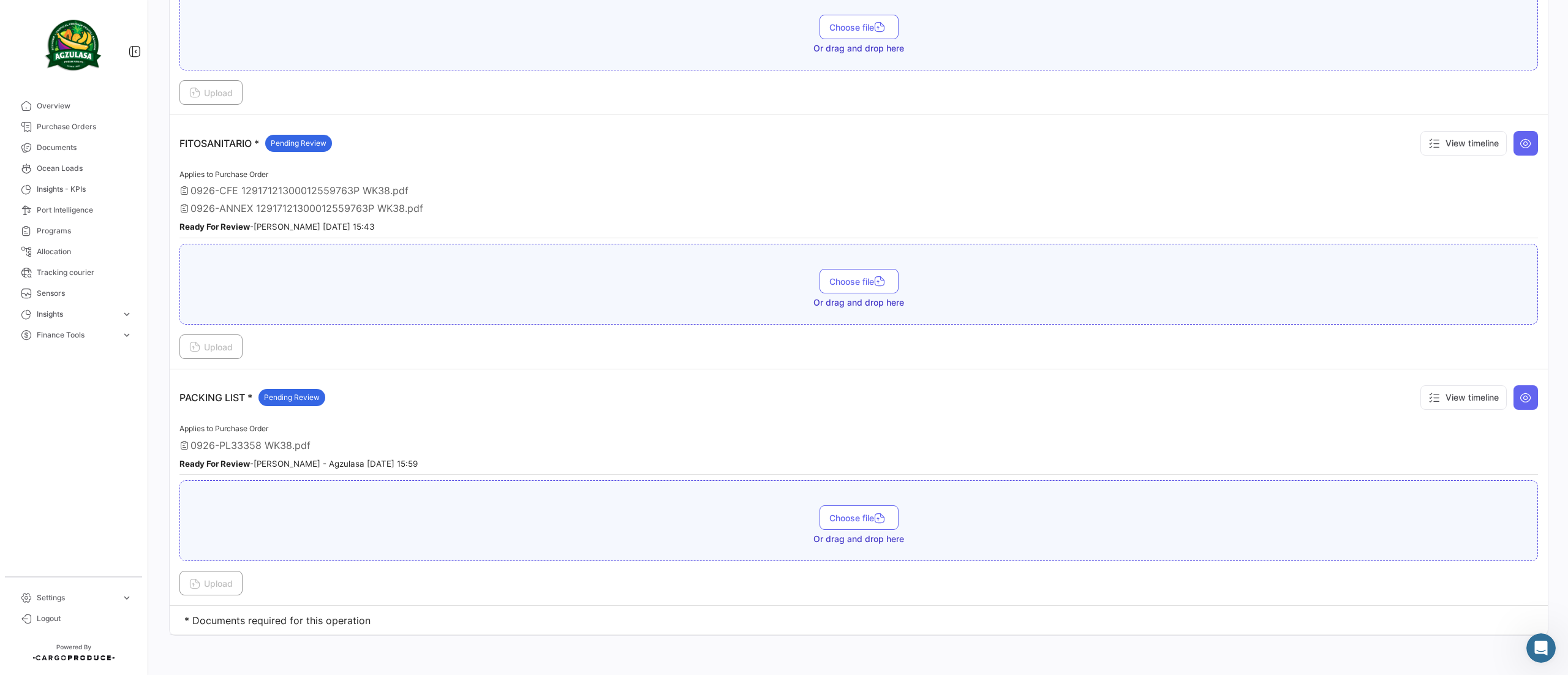
scroll to position [184, 0]
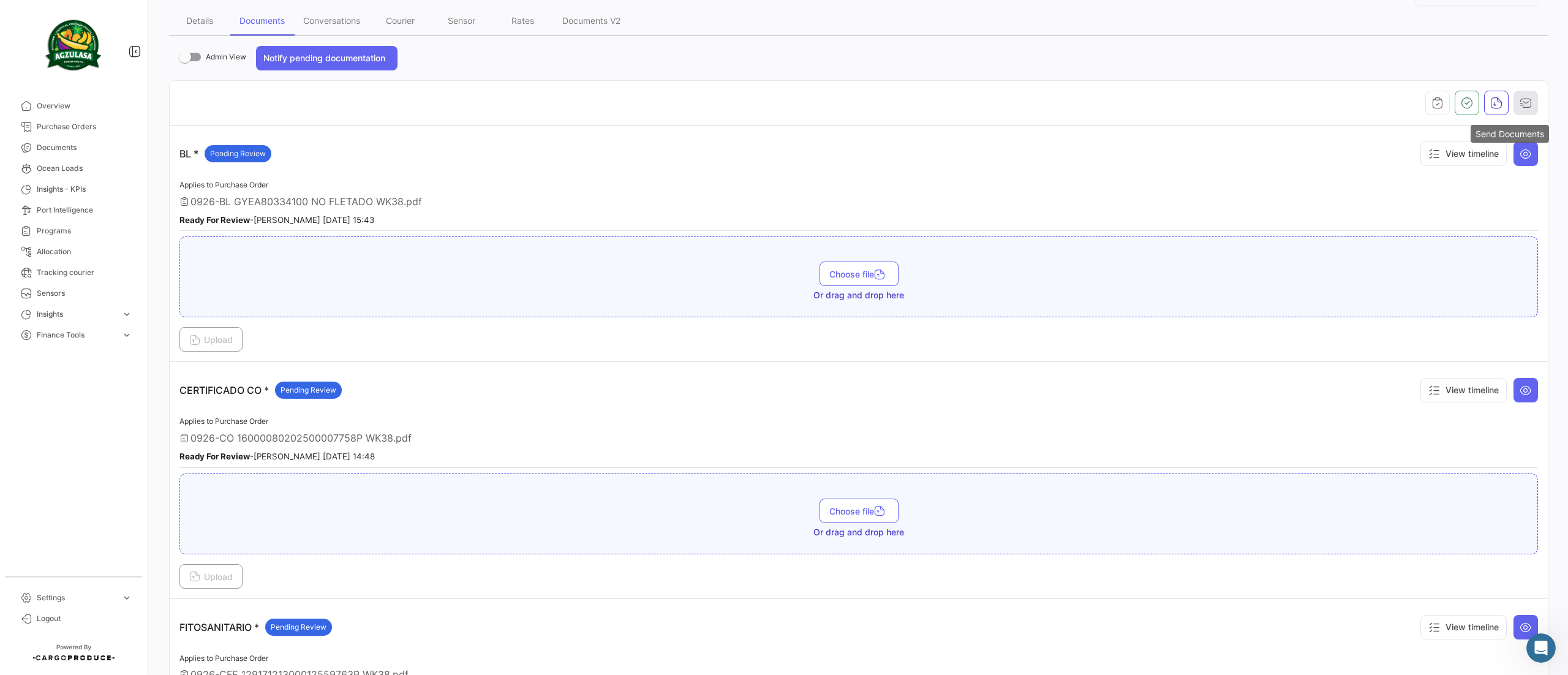
click at [1520, 103] on icon "button" at bounding box center [1526, 103] width 12 height 12
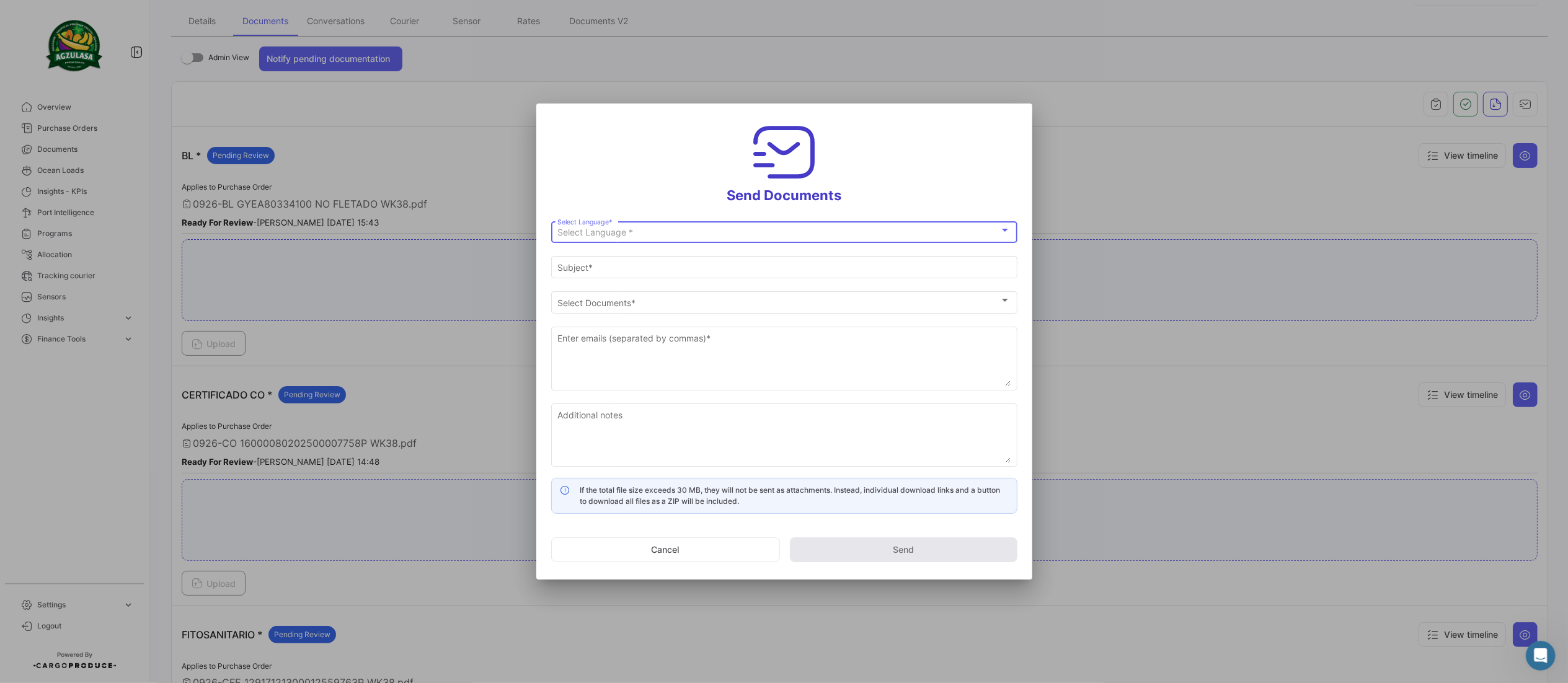
click at [851, 233] on div "Select Language *" at bounding box center [779, 233] width 442 height 11
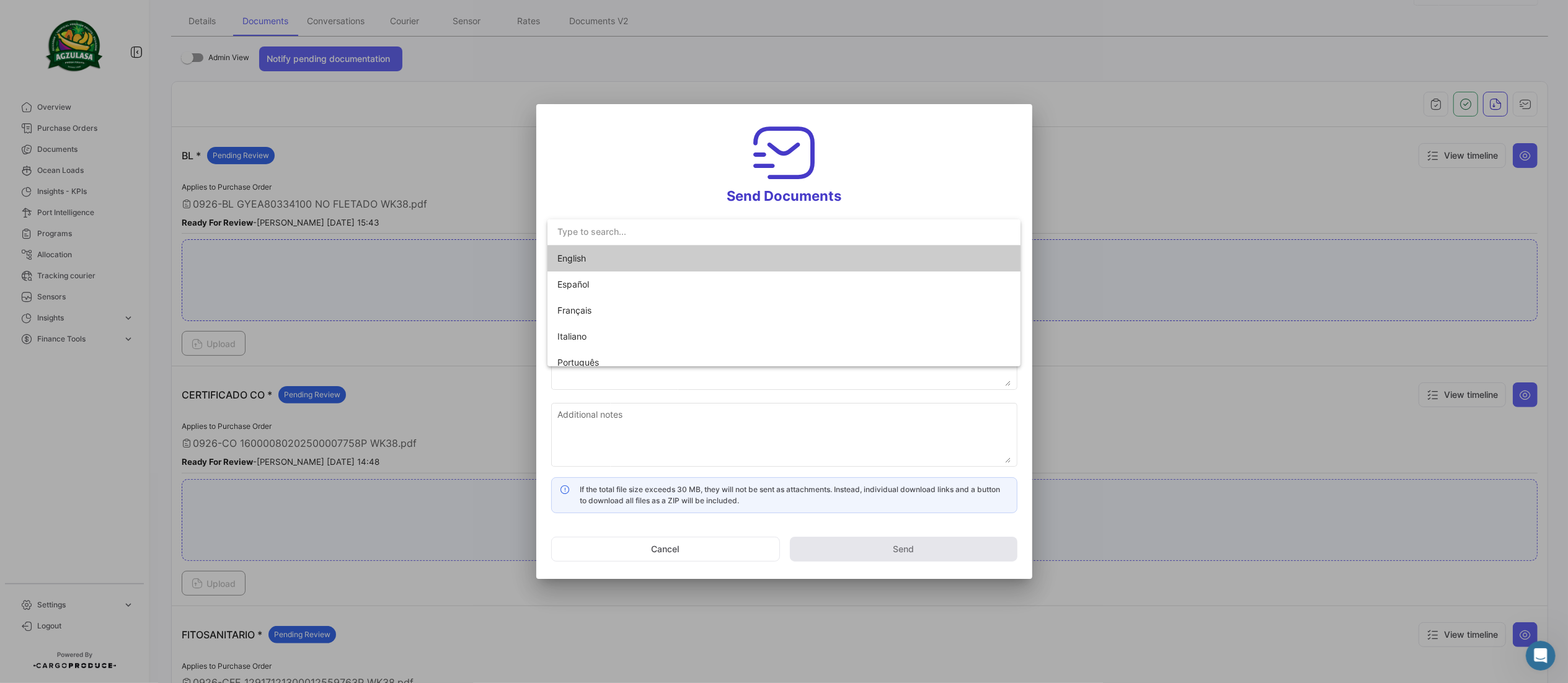
click at [693, 261] on span "English" at bounding box center [644, 258] width 173 height 26
type input "[PERSON_NAME] has shared the documents of PO # GYEA80334100 with you"
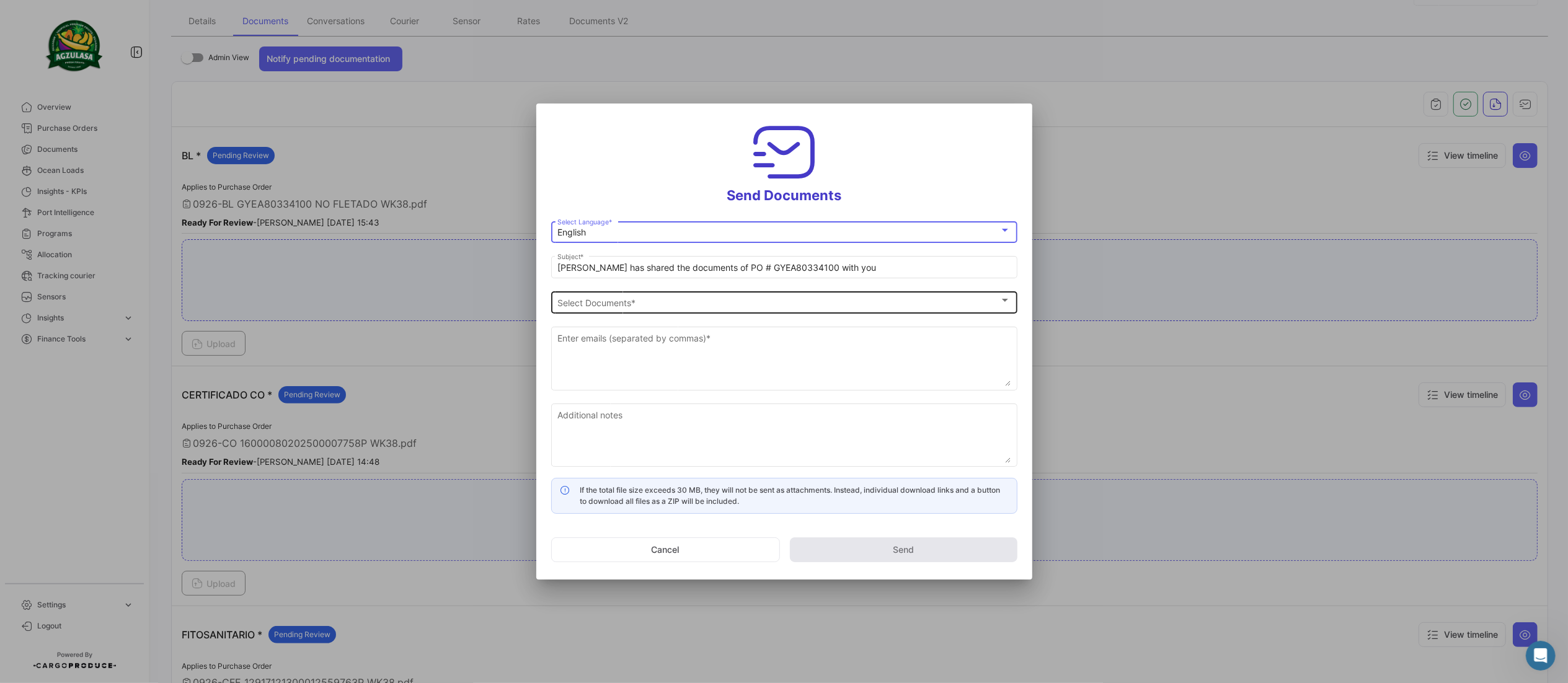
click at [688, 302] on div "Select Documents" at bounding box center [779, 303] width 442 height 11
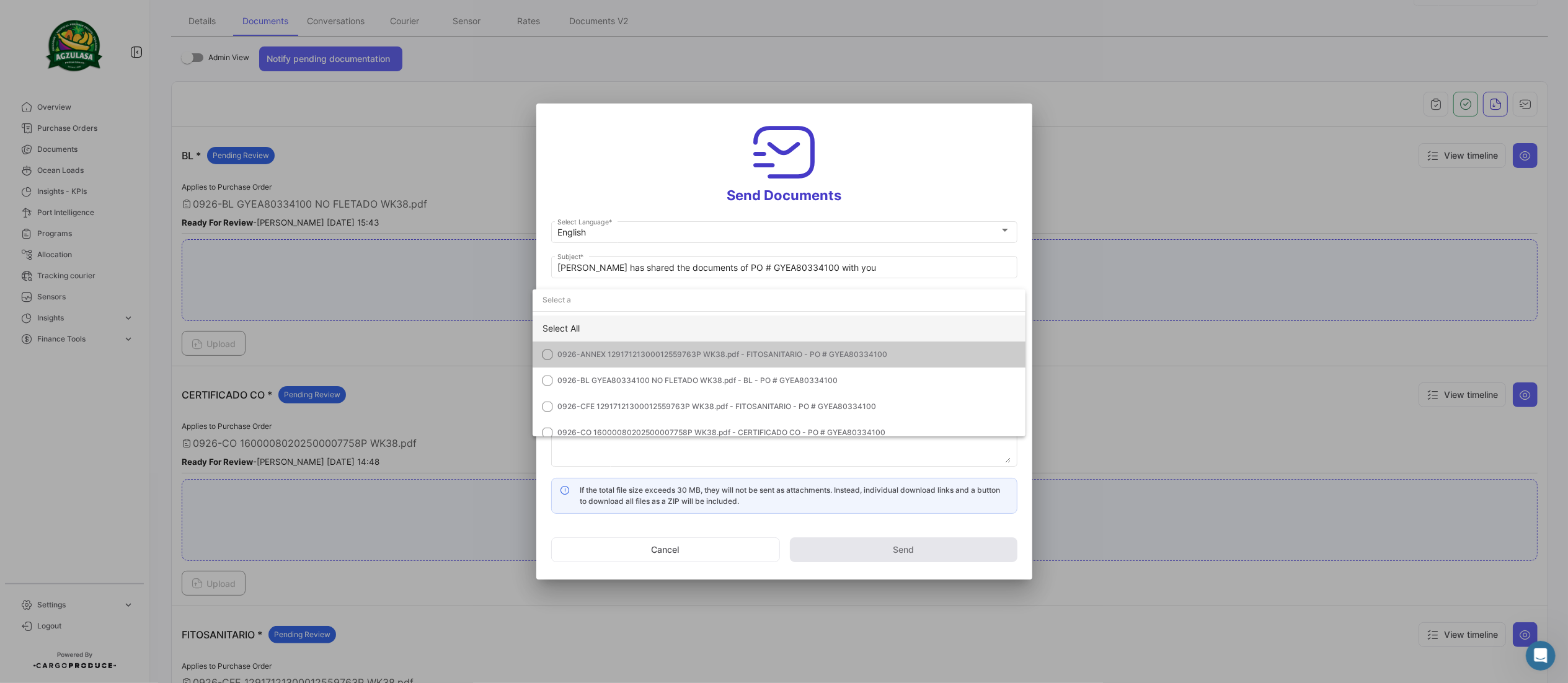
click at [616, 317] on div "Select All" at bounding box center [779, 328] width 493 height 26
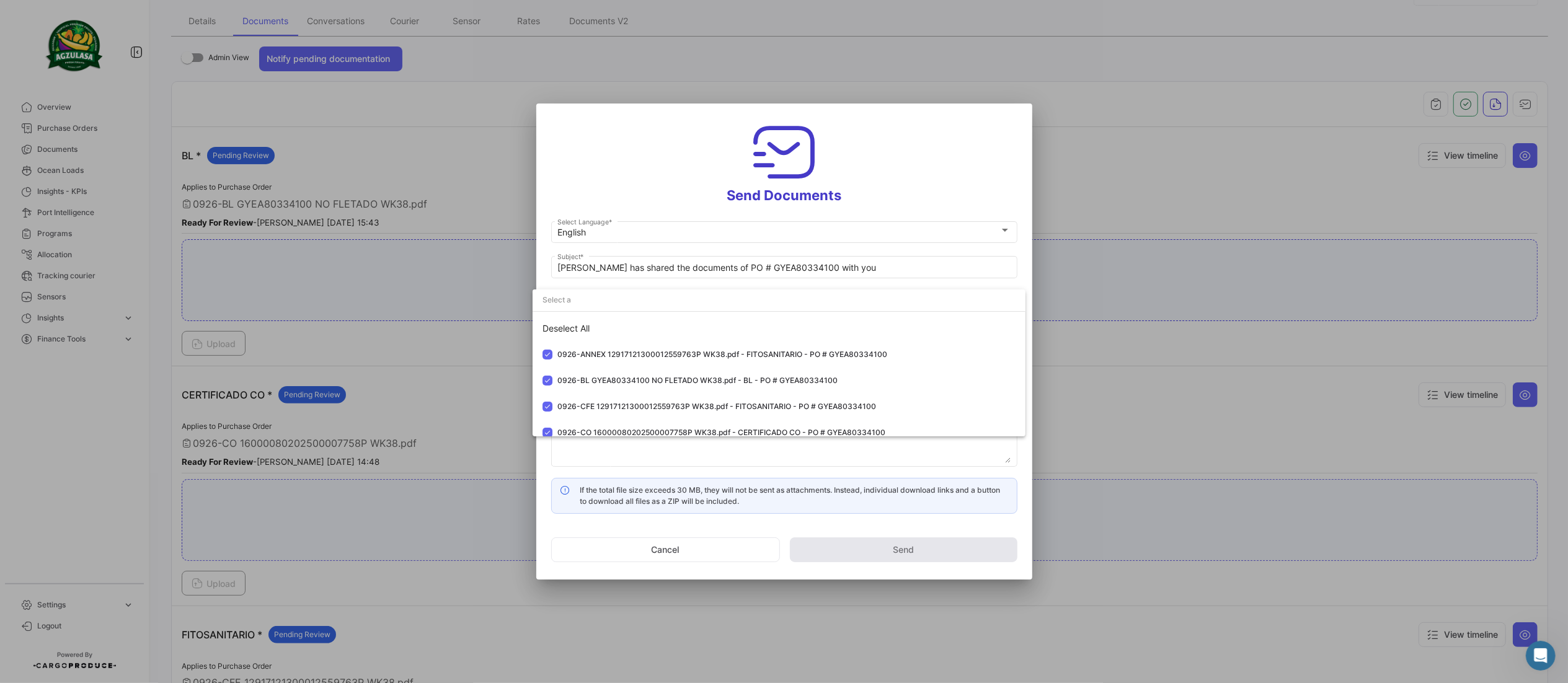
click at [619, 158] on div at bounding box center [784, 341] width 1568 height 683
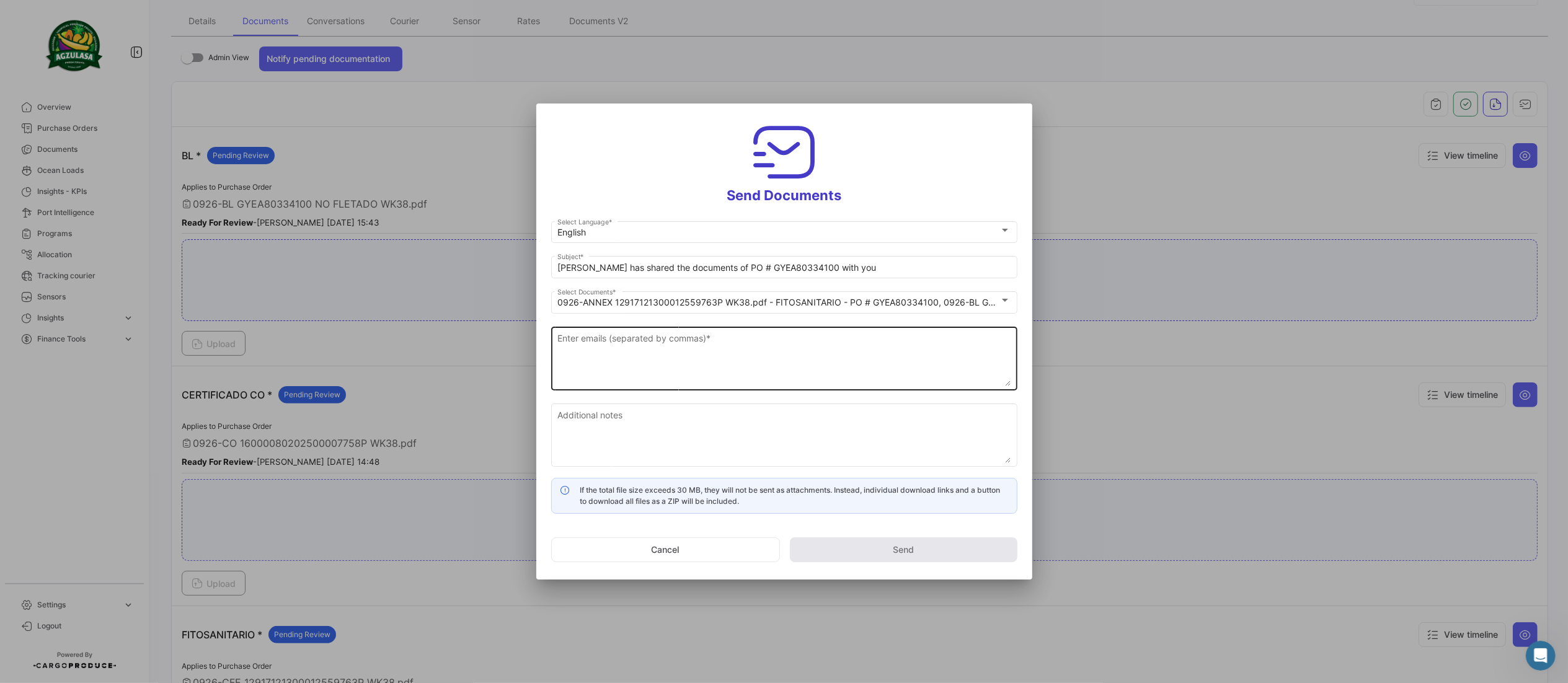
click at [756, 324] on div "Enter emails (separated by commas) *" at bounding box center [784, 356] width 453 height 65
paste textarea "[EMAIL_ADDRESS][DOMAIN_NAME],[EMAIL_ADDRESS][DOMAIN_NAME],[EMAIL_ADDRESS][DOMAI…"
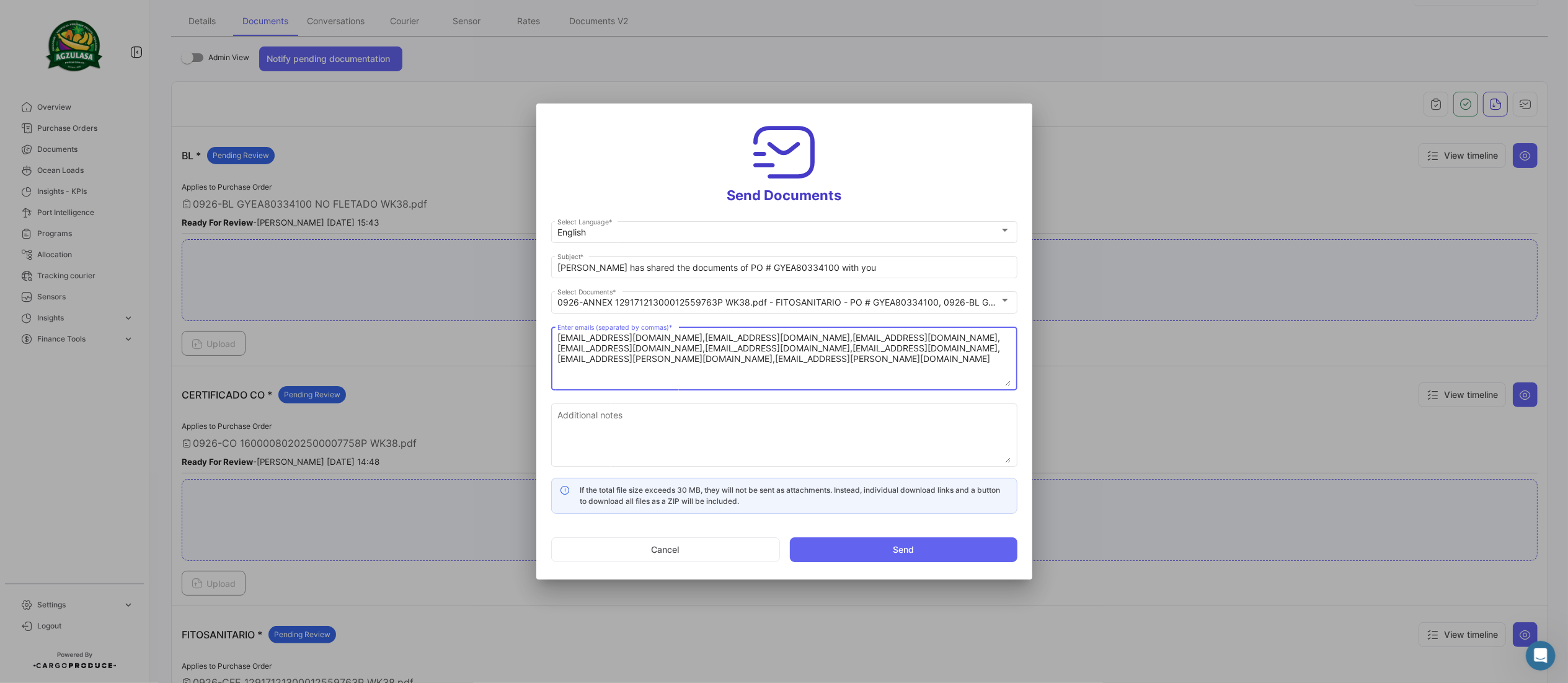
type textarea "[EMAIL_ADDRESS][DOMAIN_NAME],[EMAIL_ADDRESS][DOMAIN_NAME],[EMAIL_ADDRESS][DOMAI…"
click at [740, 428] on textarea "Additional notes" at bounding box center [784, 436] width 453 height 54
paste textarea "↘️ You can download the documents here ↙️"
type textarea "↘️ You can download the documents here ↙️"
drag, startPoint x: 713, startPoint y: 269, endPoint x: 408, endPoint y: 262, distance: 305.1
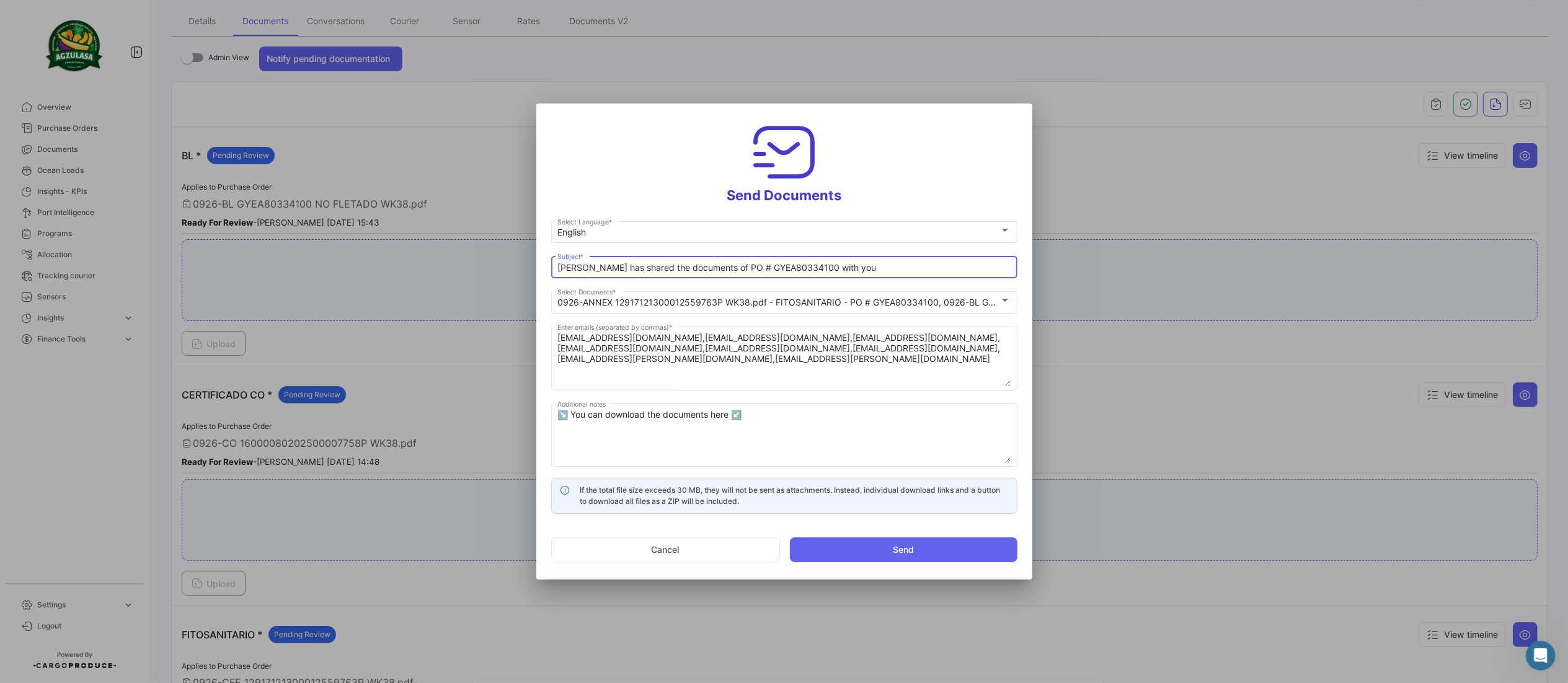
click at [412, 262] on div "Send Documents English Select Language * [PERSON_NAME] has shared the documents…" at bounding box center [784, 341] width 1568 height 683
paste input "WK 38-2025 SHINSEGAE 📄"
drag, startPoint x: 764, startPoint y: 268, endPoint x: 882, endPoint y: 289, distance: 119.9
click at [881, 289] on div "English Select Language * WK 38-2025 SHINSEGAE 📄PO # GYEA80334100 with you Subj…" at bounding box center [784, 348] width 466 height 259
type input "WK 38-2025 SHINSEGAE 📄PO # GYEA80334100"
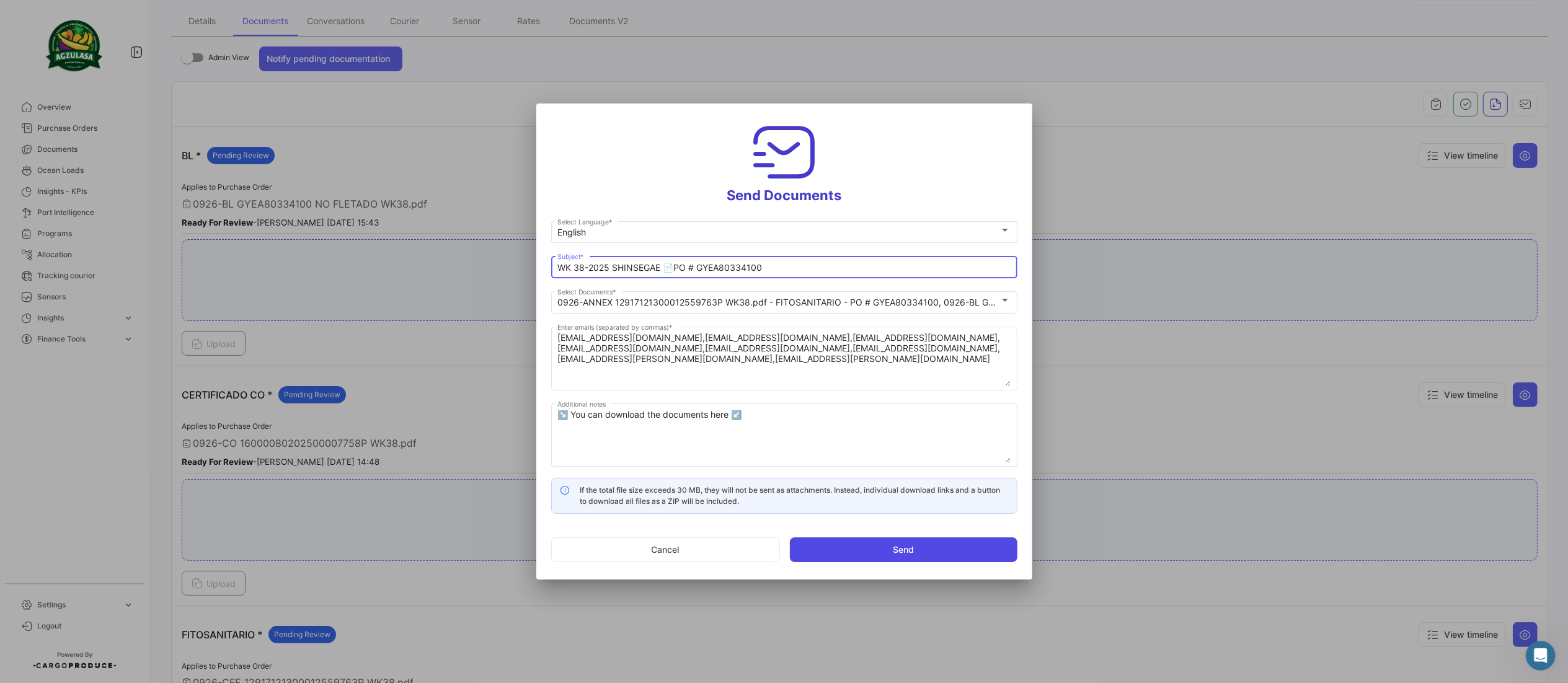
click at [885, 557] on button "Send" at bounding box center [904, 549] width 228 height 24
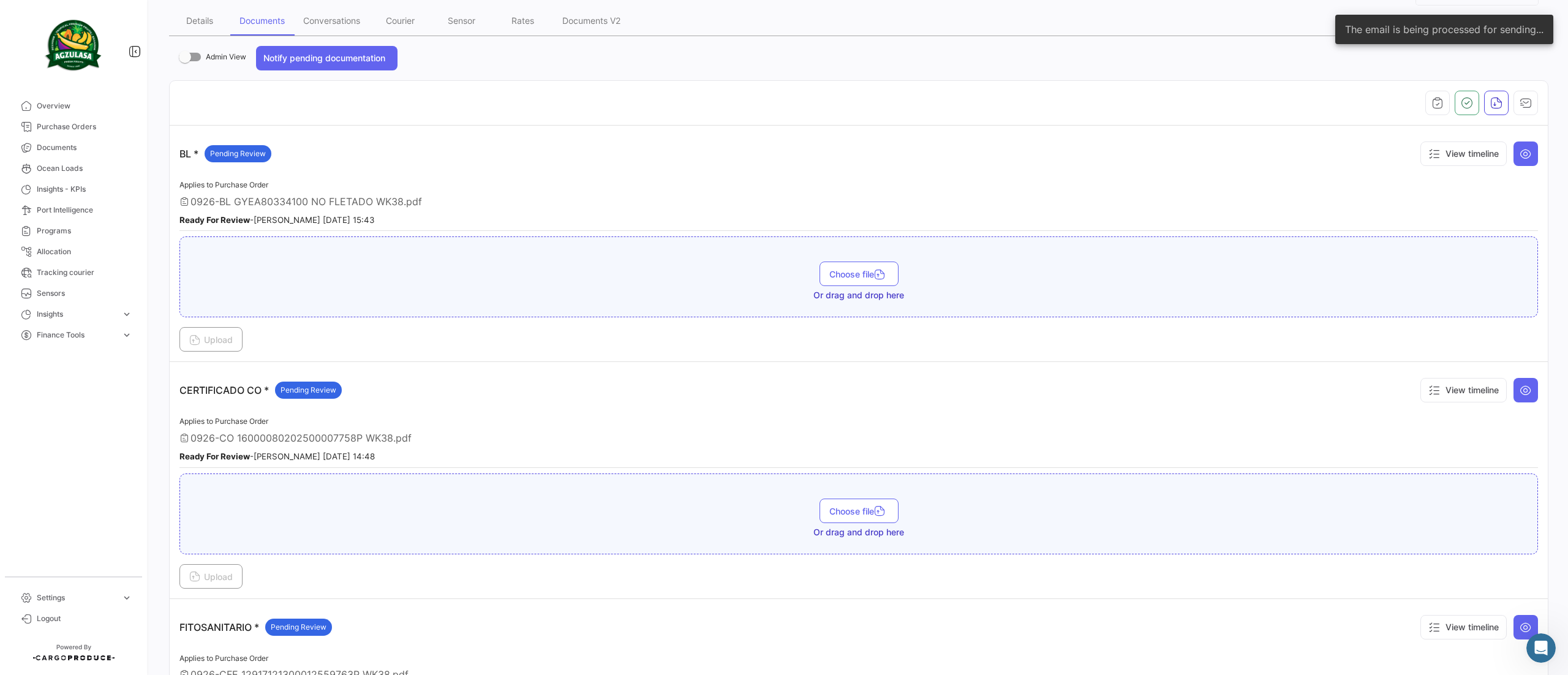
click at [1441, 105] on div at bounding box center [859, 103] width 1359 height 24
click at [1461, 98] on icon "button" at bounding box center [1467, 103] width 12 height 12
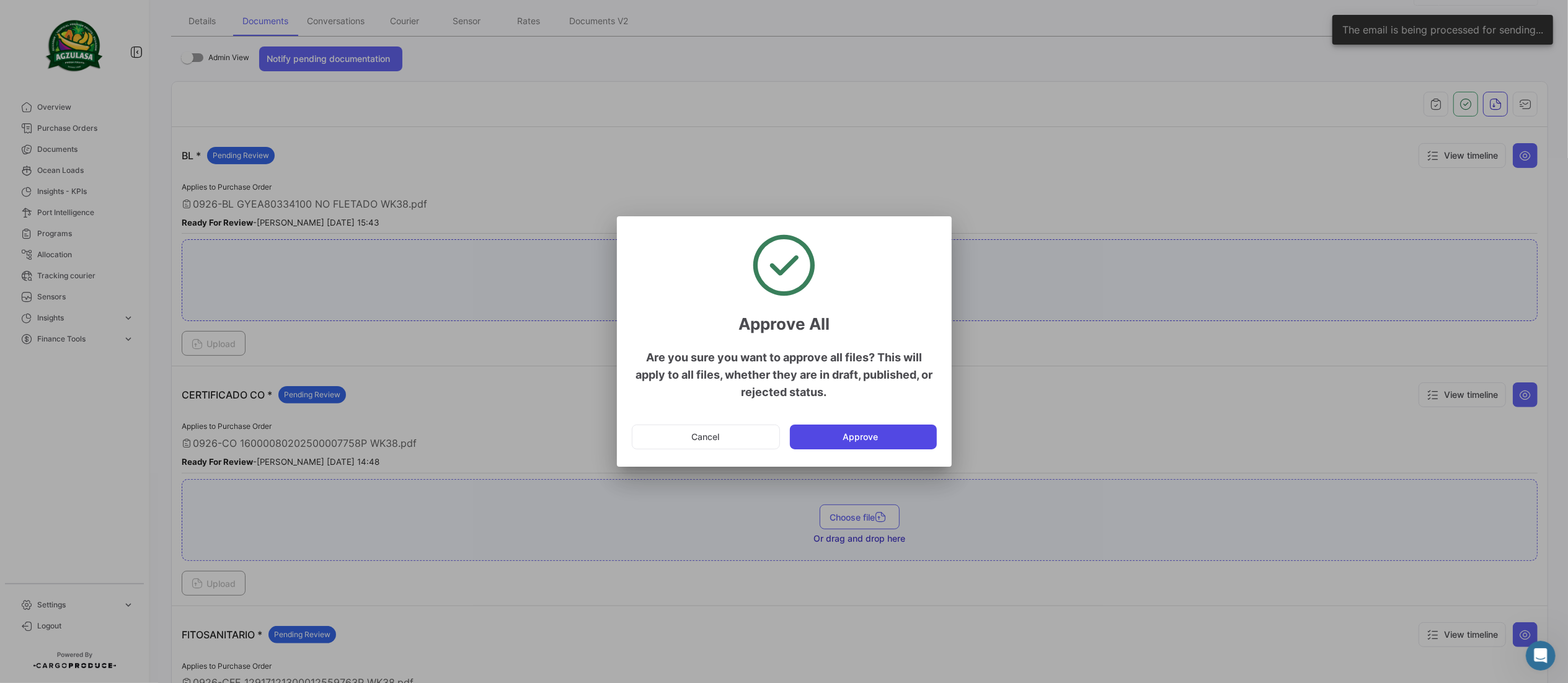
click at [898, 433] on button "Approve" at bounding box center [863, 436] width 147 height 24
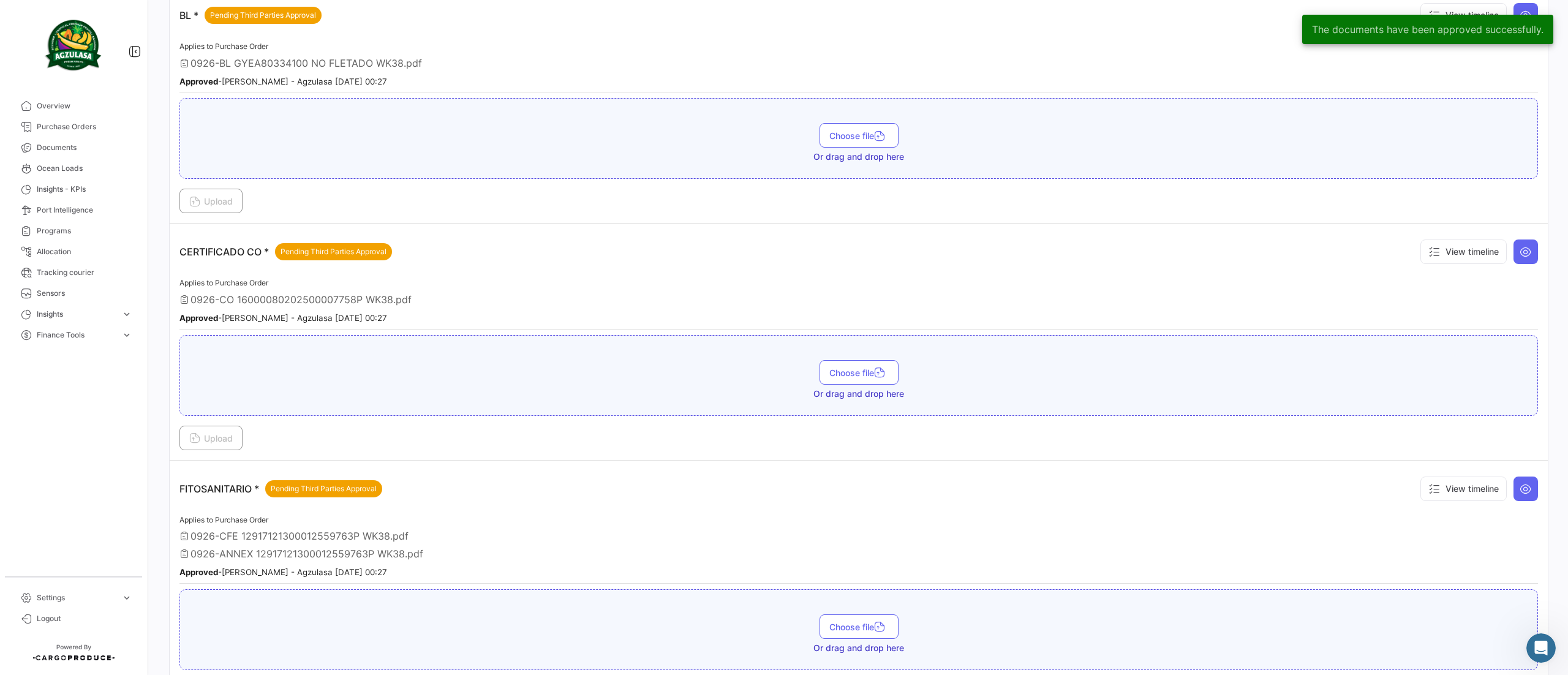
scroll to position [429, 0]
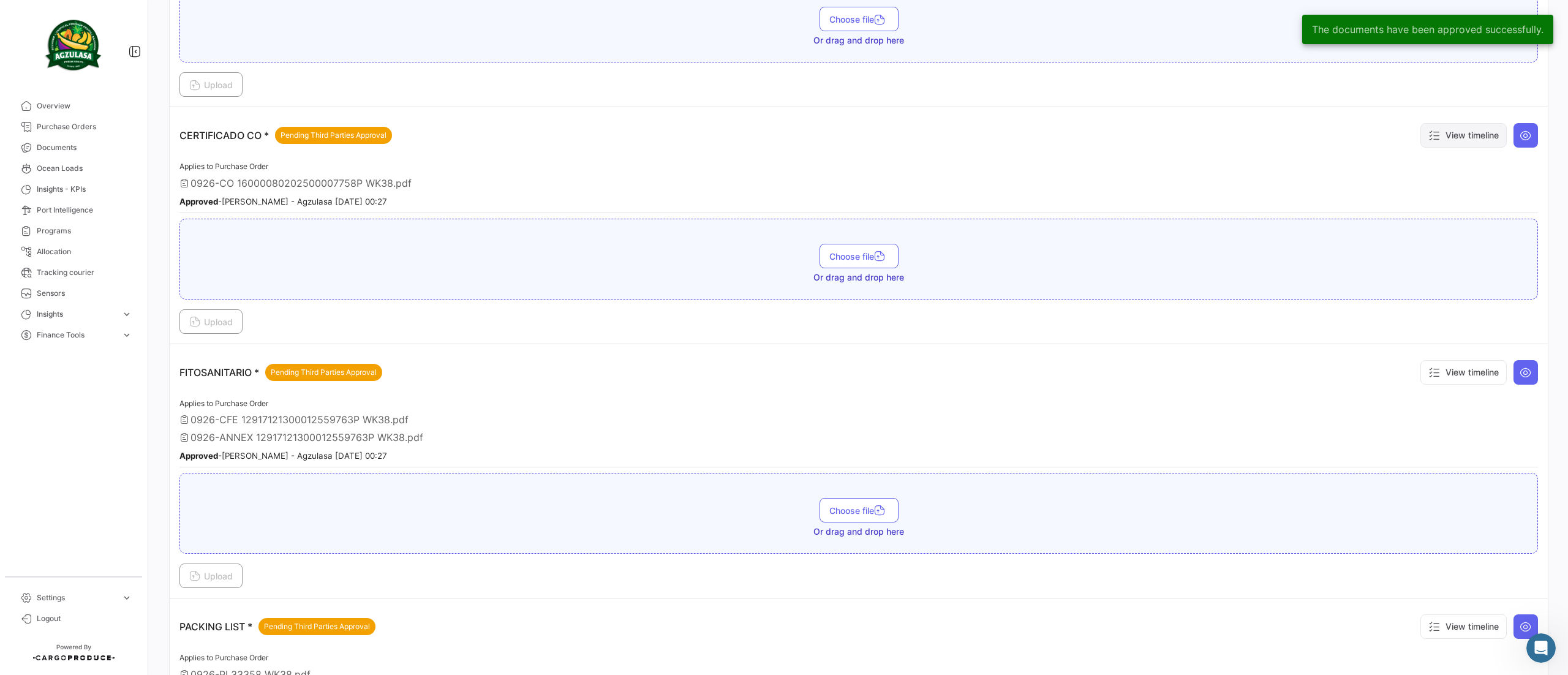
click at [1443, 142] on button "View timeline" at bounding box center [1464, 135] width 86 height 24
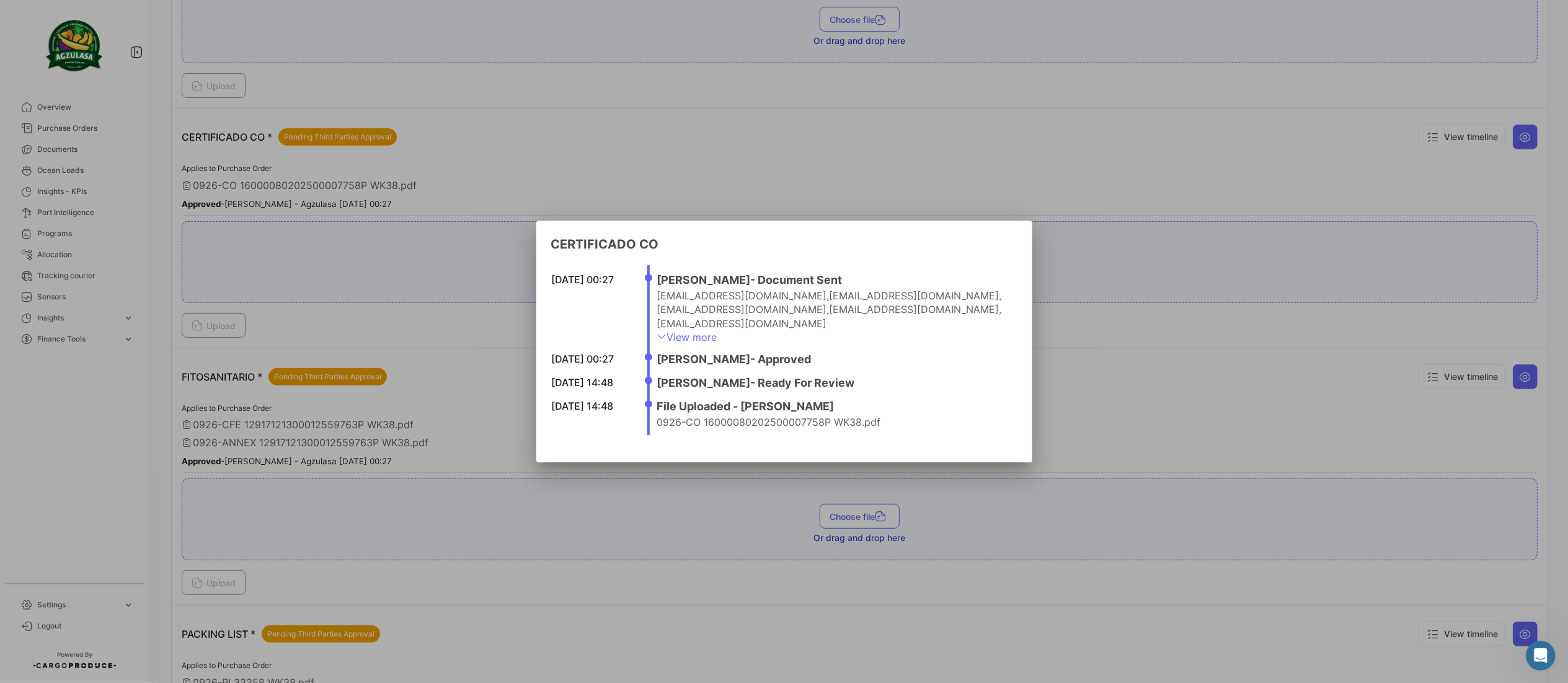
click at [1176, 207] on div at bounding box center [784, 341] width 1568 height 683
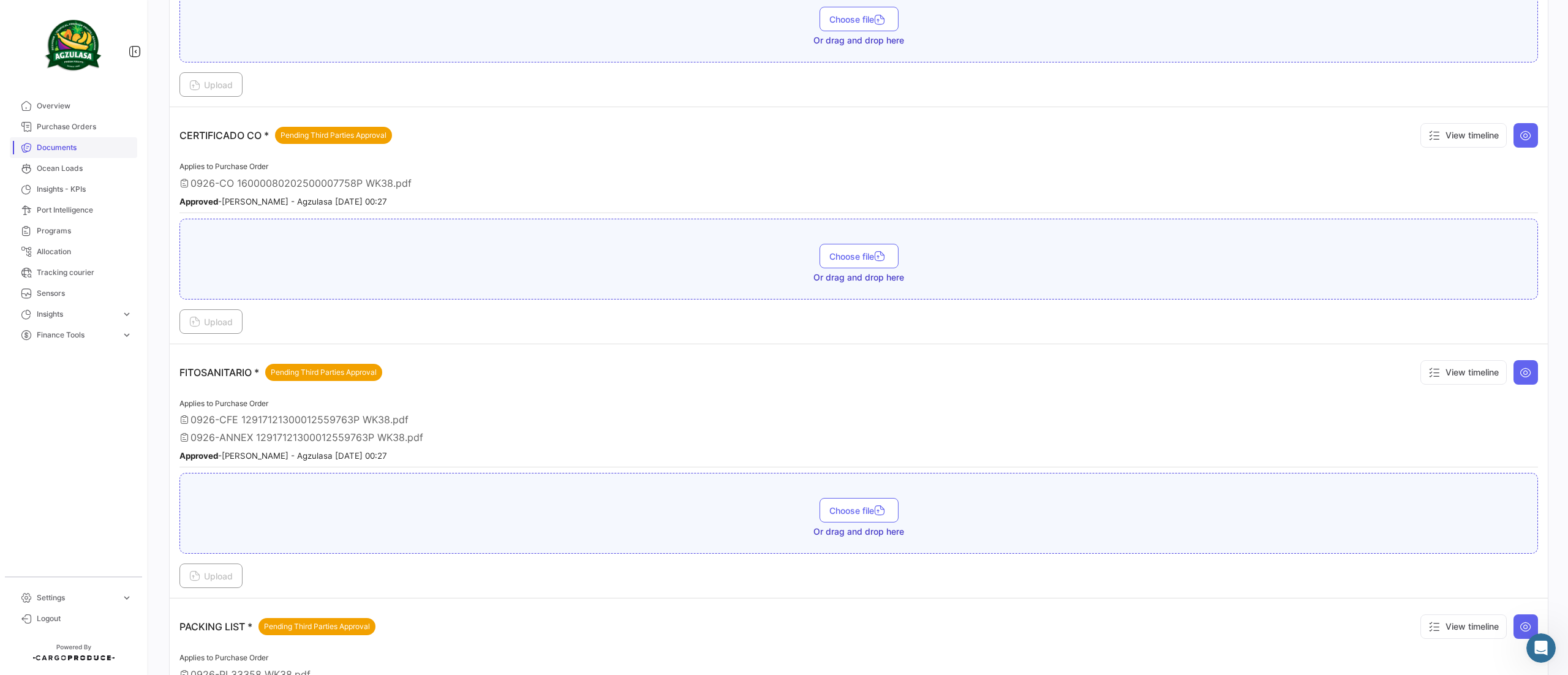
click at [82, 144] on span "Documents" at bounding box center [84, 147] width 95 height 11
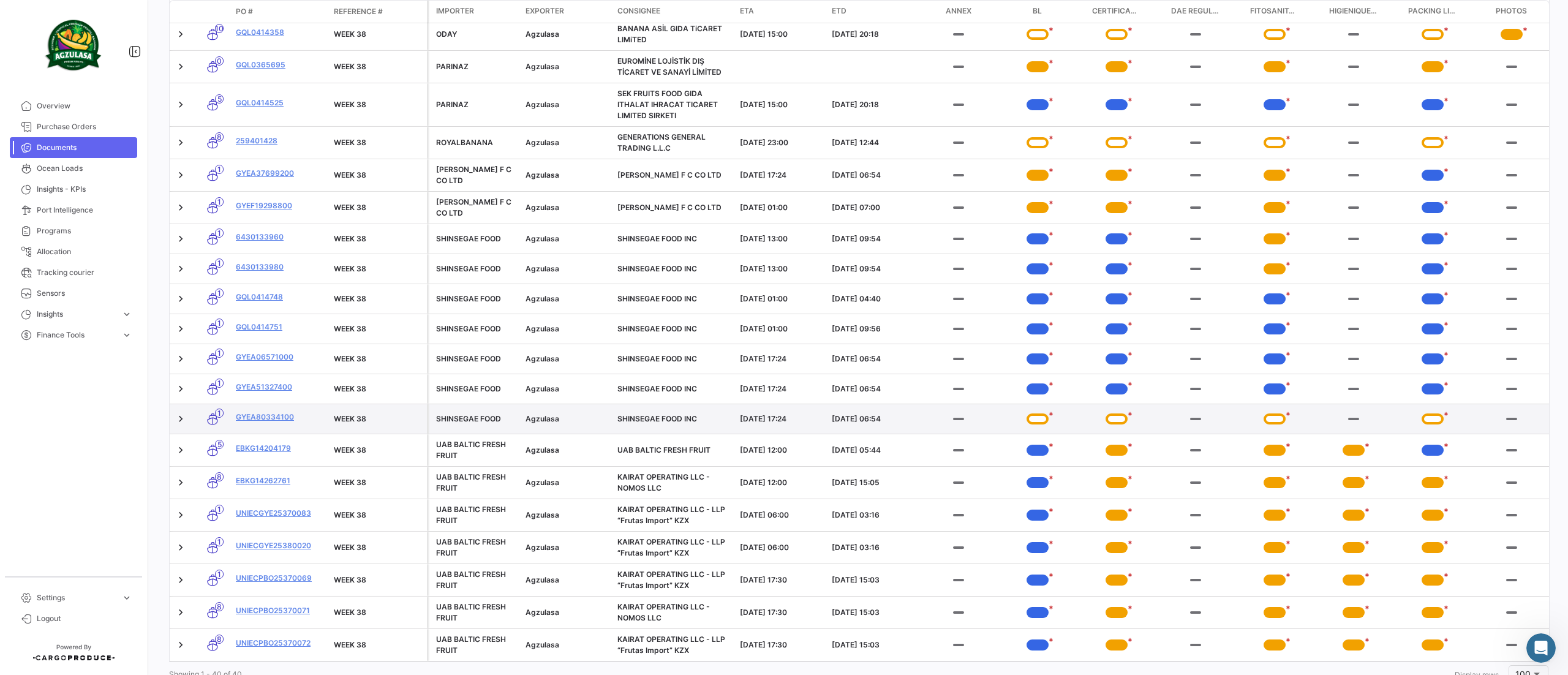
scroll to position [980, 0]
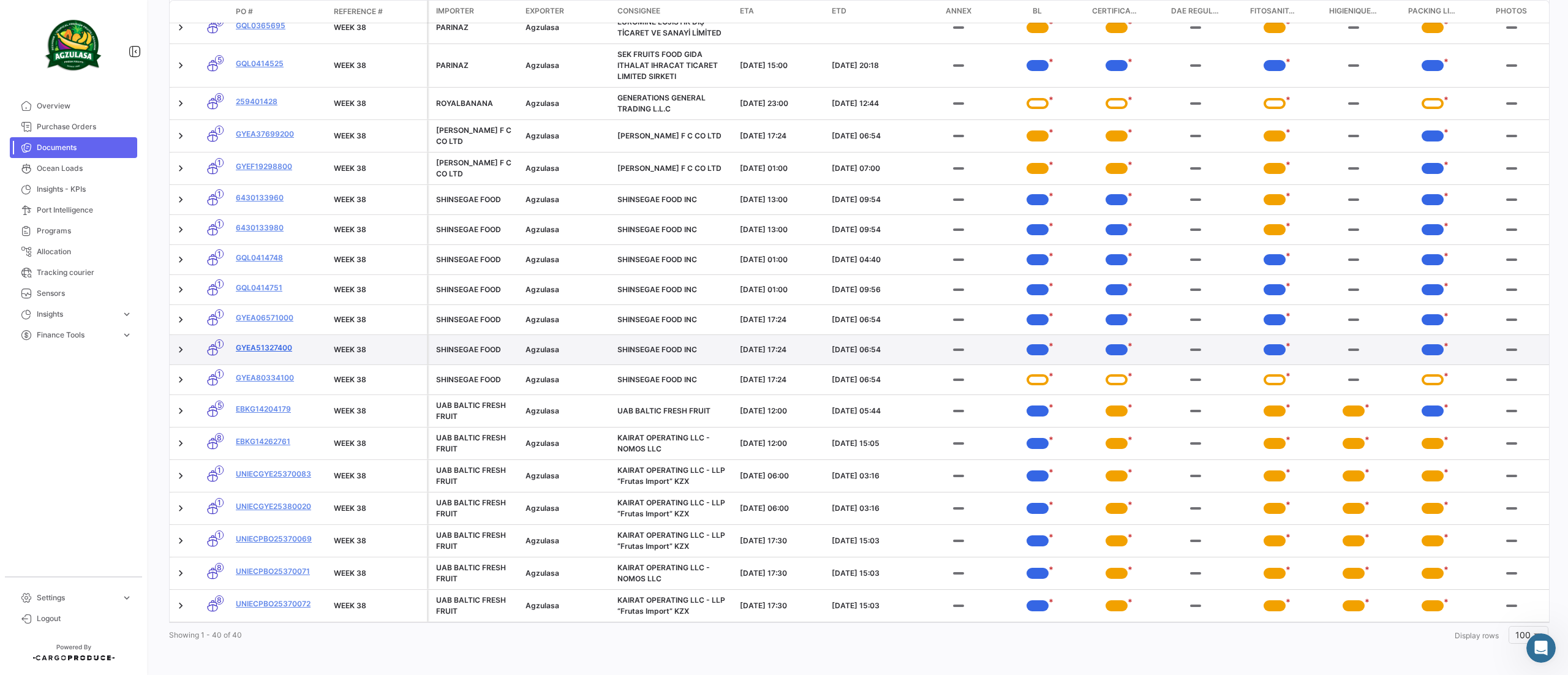
click at [272, 354] on link "GYEA51327400" at bounding box center [280, 348] width 88 height 11
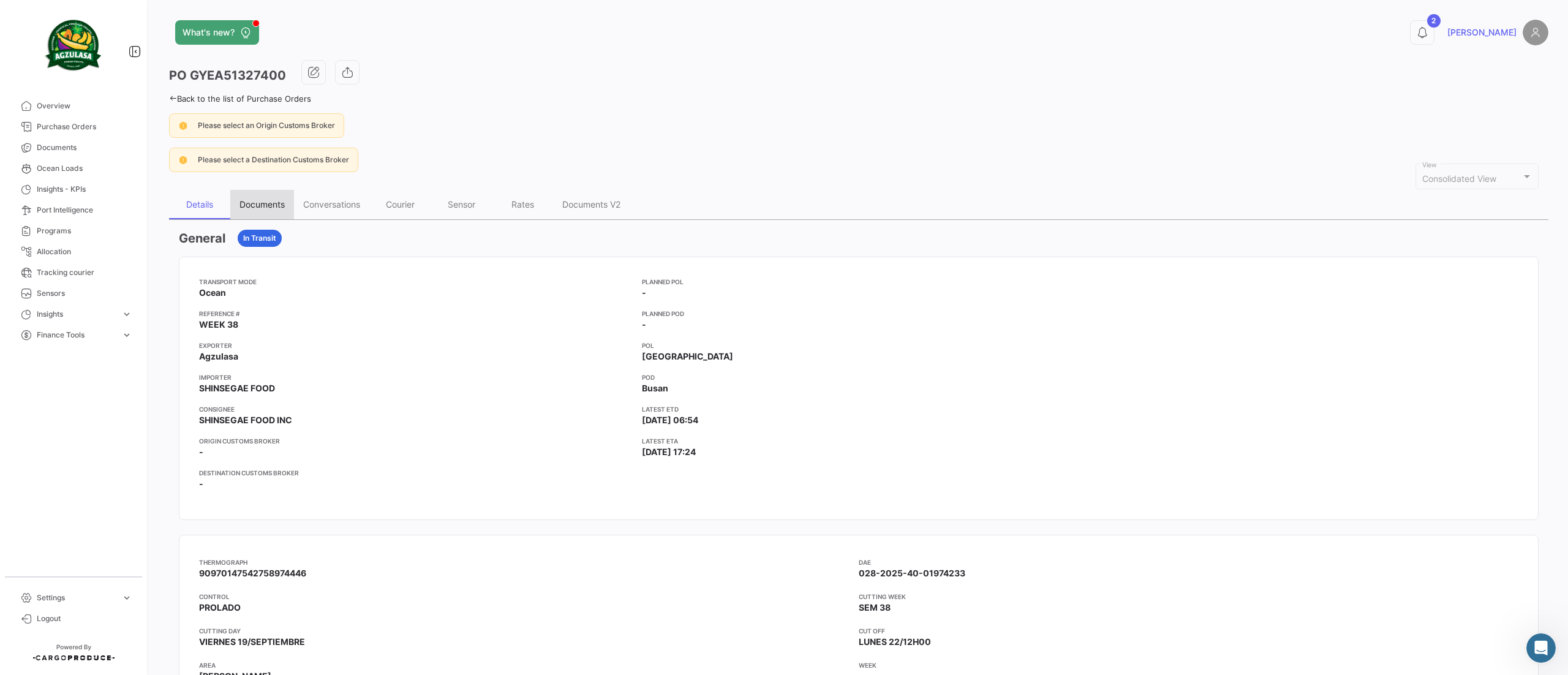
click at [262, 206] on div "Documents" at bounding box center [261, 205] width 45 height 10
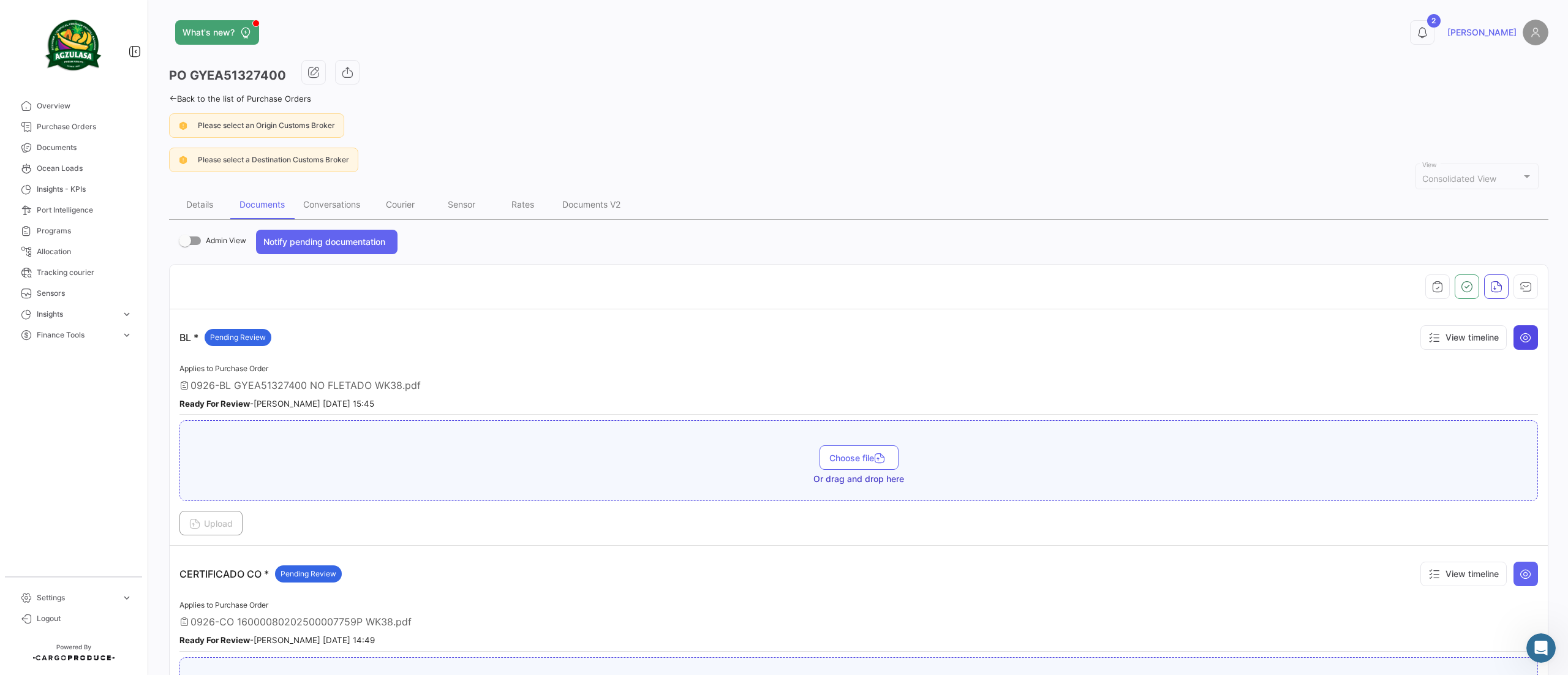
click at [1520, 340] on icon at bounding box center [1526, 337] width 12 height 12
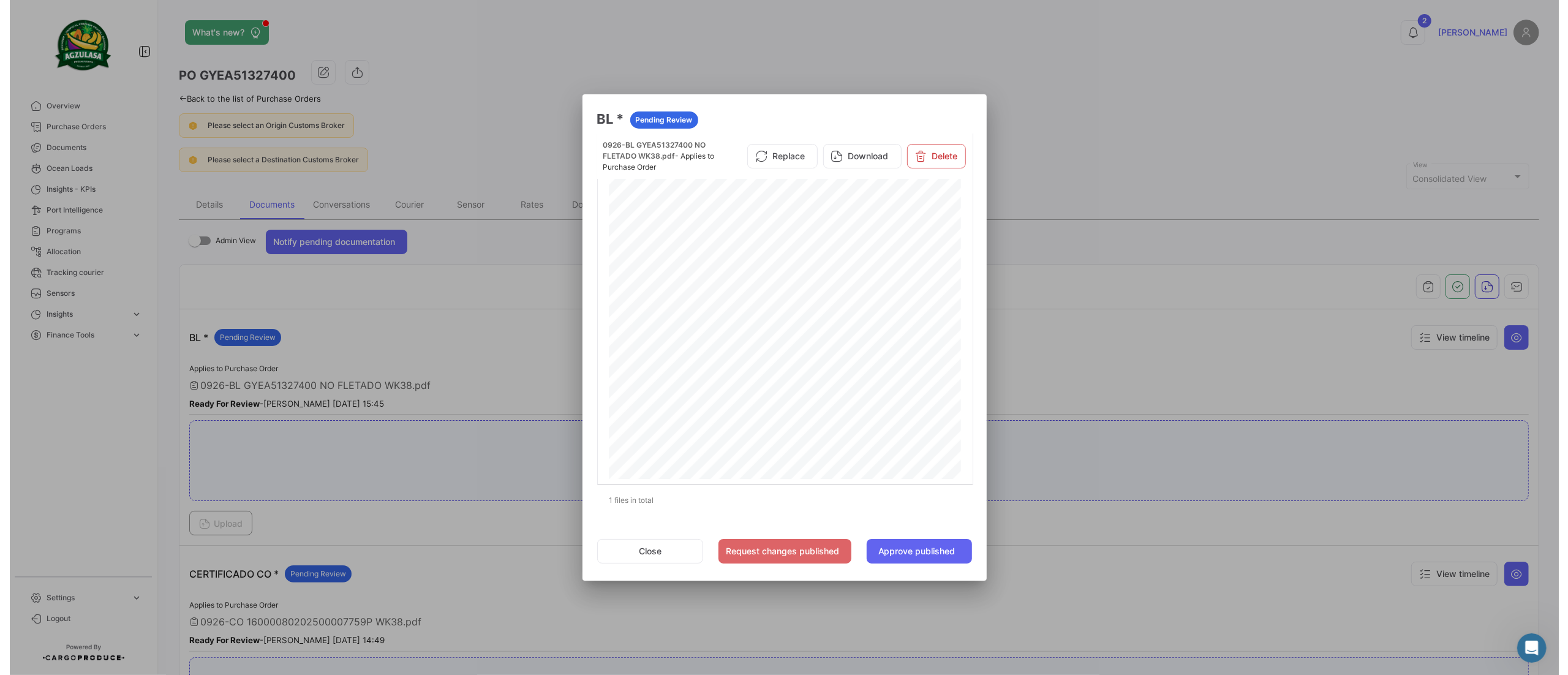
scroll to position [704, 0]
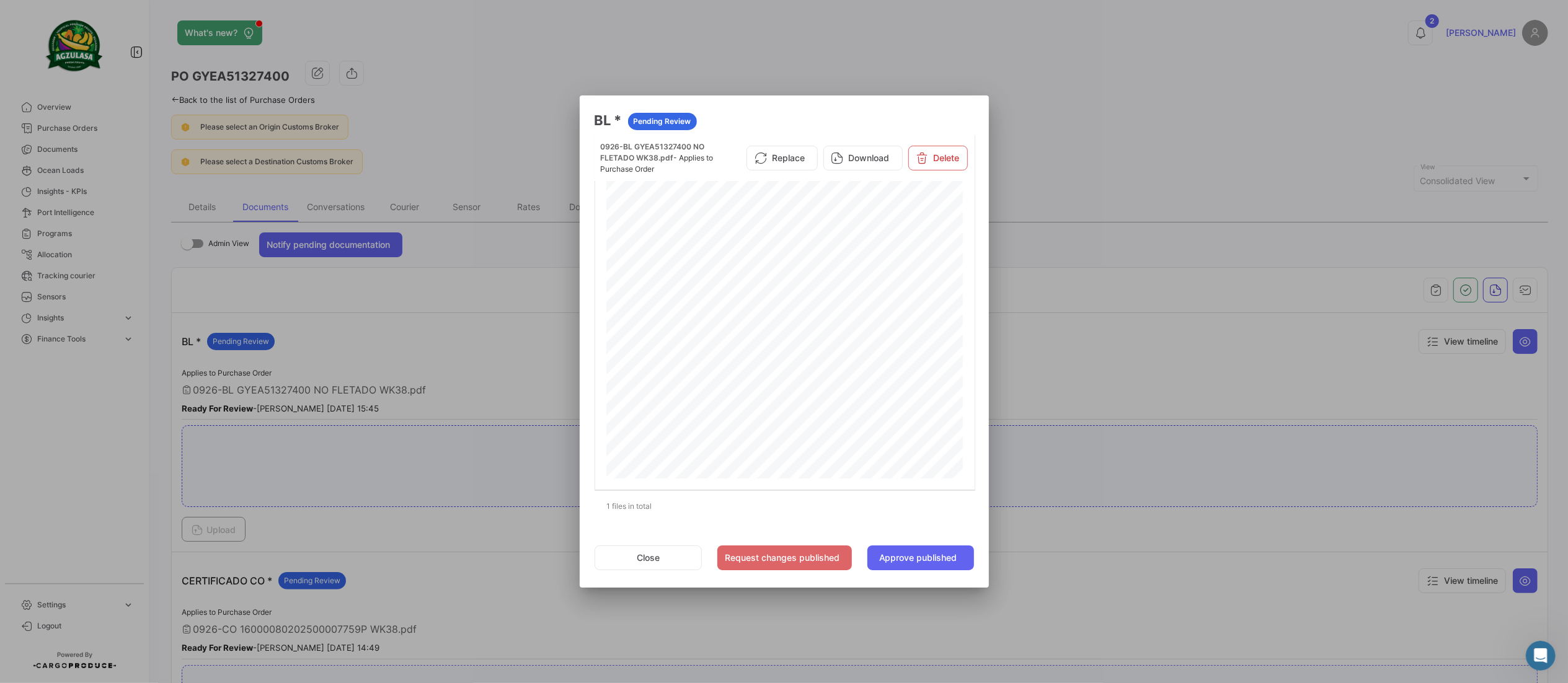
drag, startPoint x: 1132, startPoint y: 322, endPoint x: 1127, endPoint y: 332, distance: 11.2
click at [1125, 325] on div at bounding box center [784, 341] width 1568 height 683
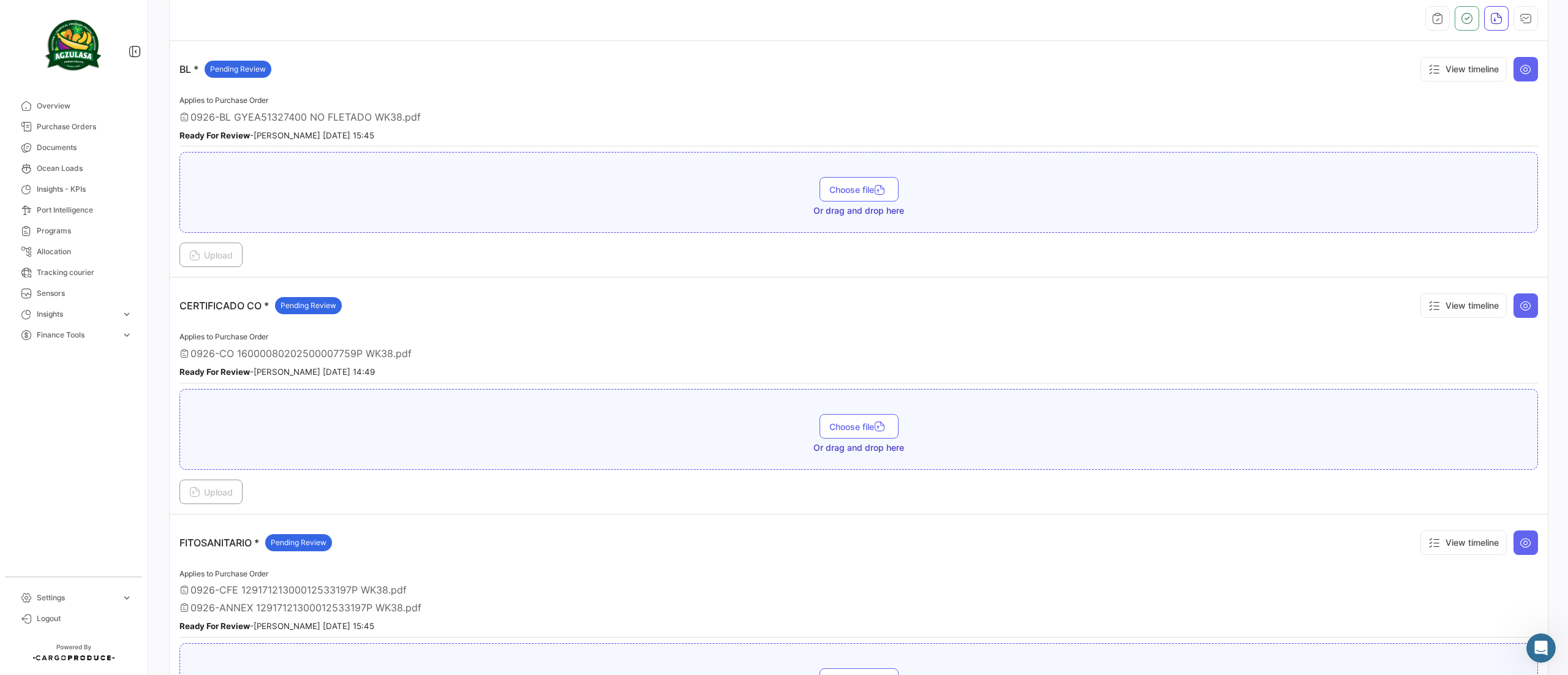
scroll to position [0, 0]
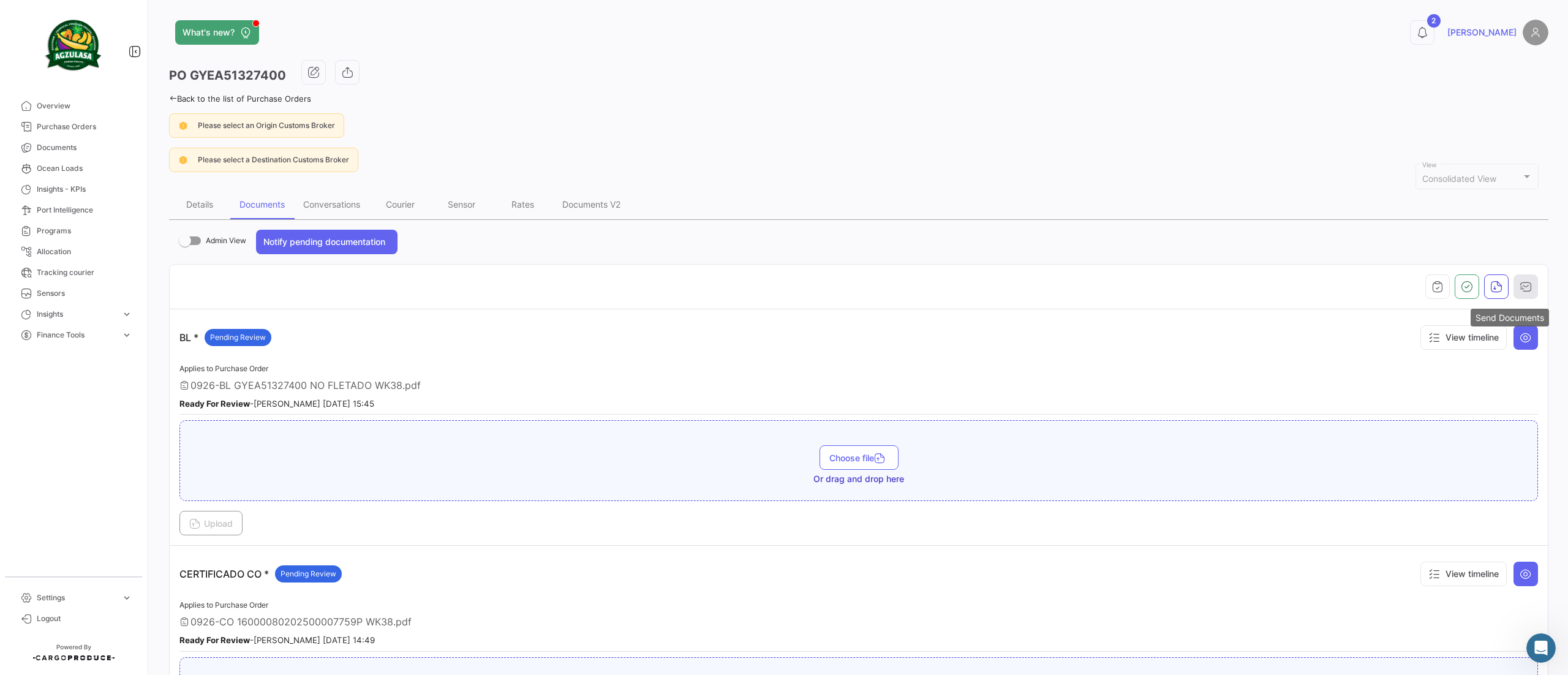
click at [1520, 286] on icon "button" at bounding box center [1526, 286] width 12 height 12
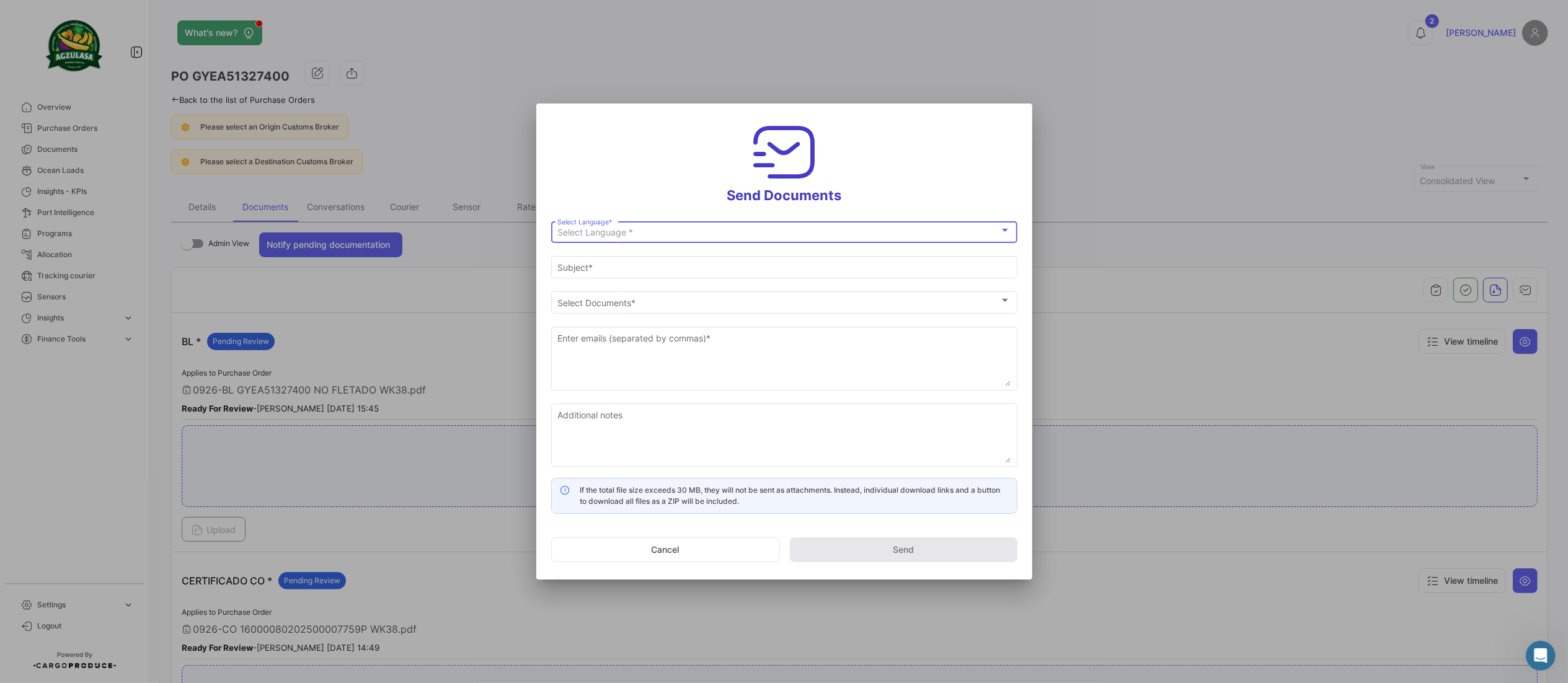
click at [791, 231] on div "Select Language *" at bounding box center [779, 233] width 442 height 11
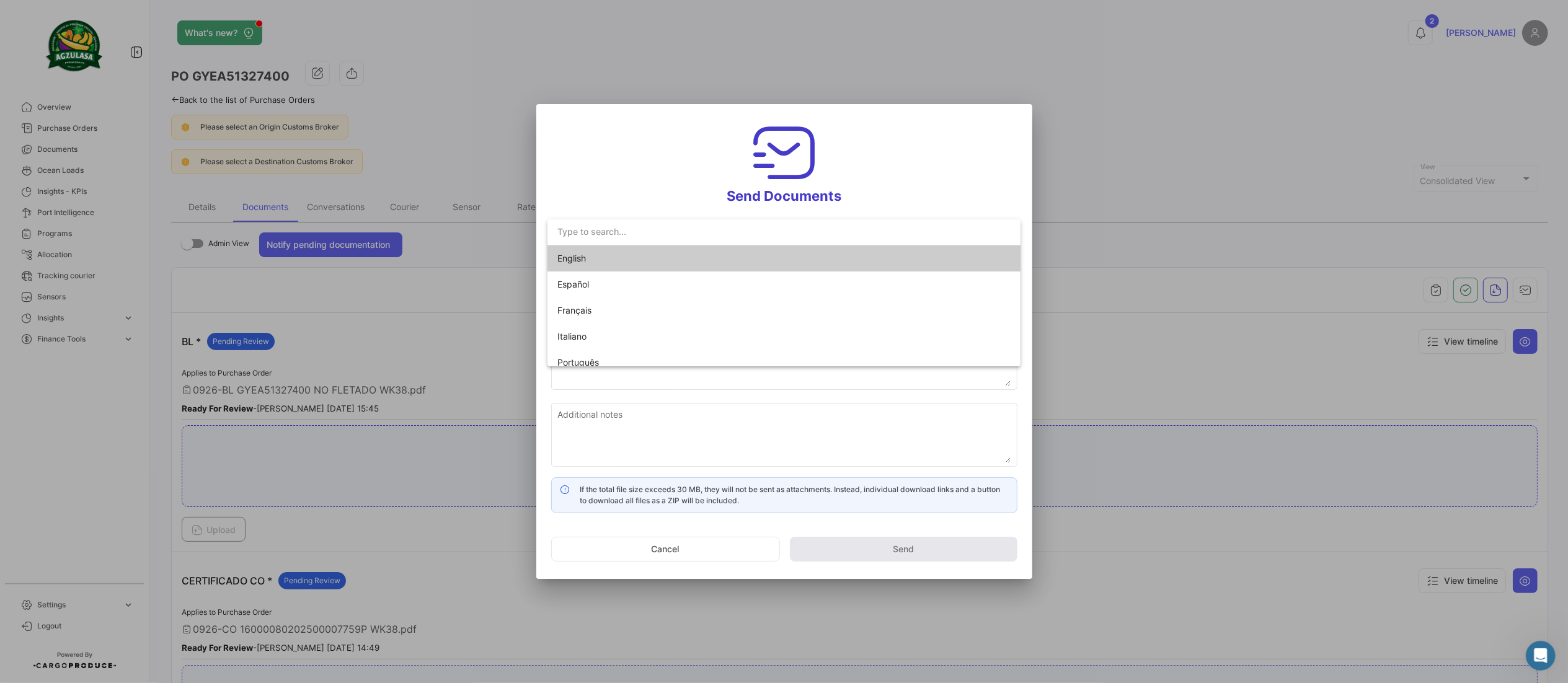
click at [653, 252] on span "English" at bounding box center [644, 258] width 173 height 26
type input "[PERSON_NAME] has shared the documents of PO # GYEA51327400 with you"
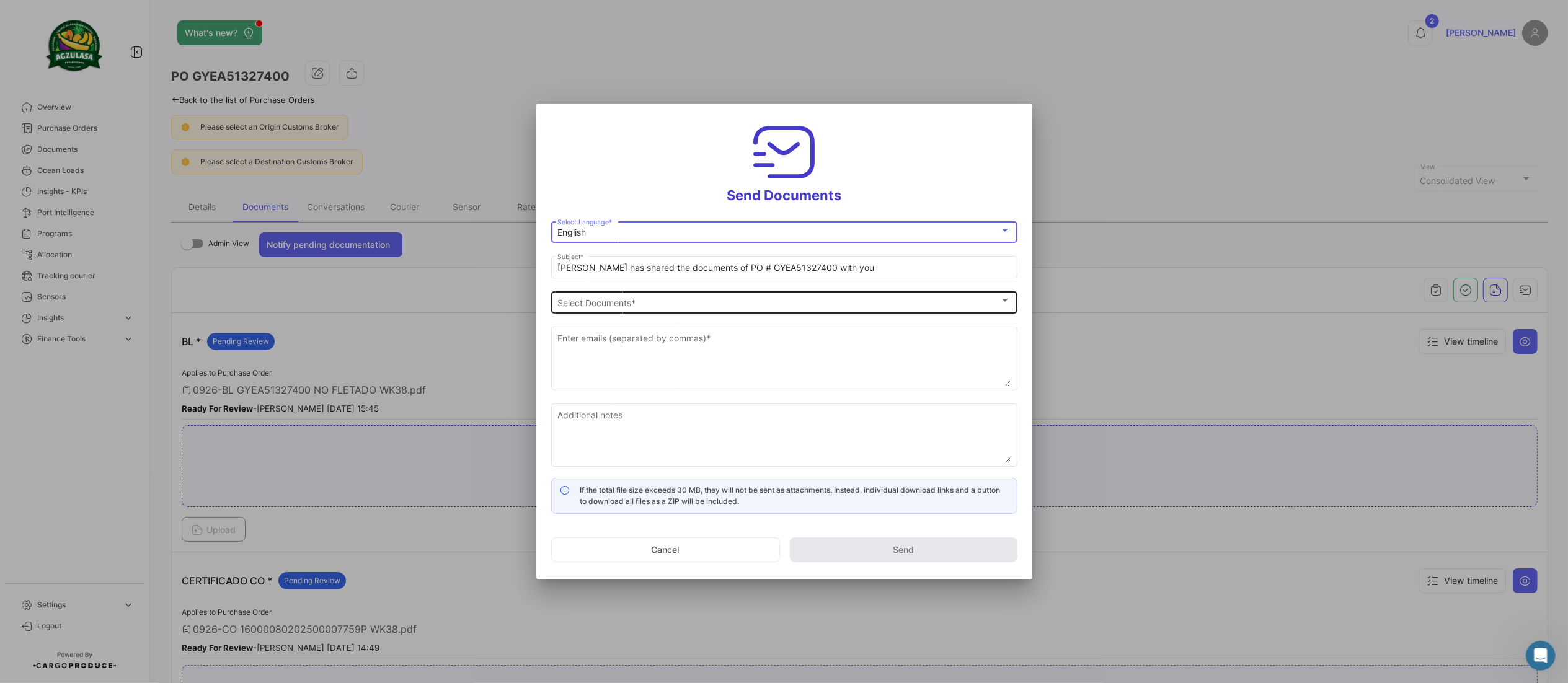
drag, startPoint x: 653, startPoint y: 317, endPoint x: 658, endPoint y: 311, distance: 7.8
click at [652, 316] on div "Select Documents Select Documents *" at bounding box center [784, 307] width 466 height 31
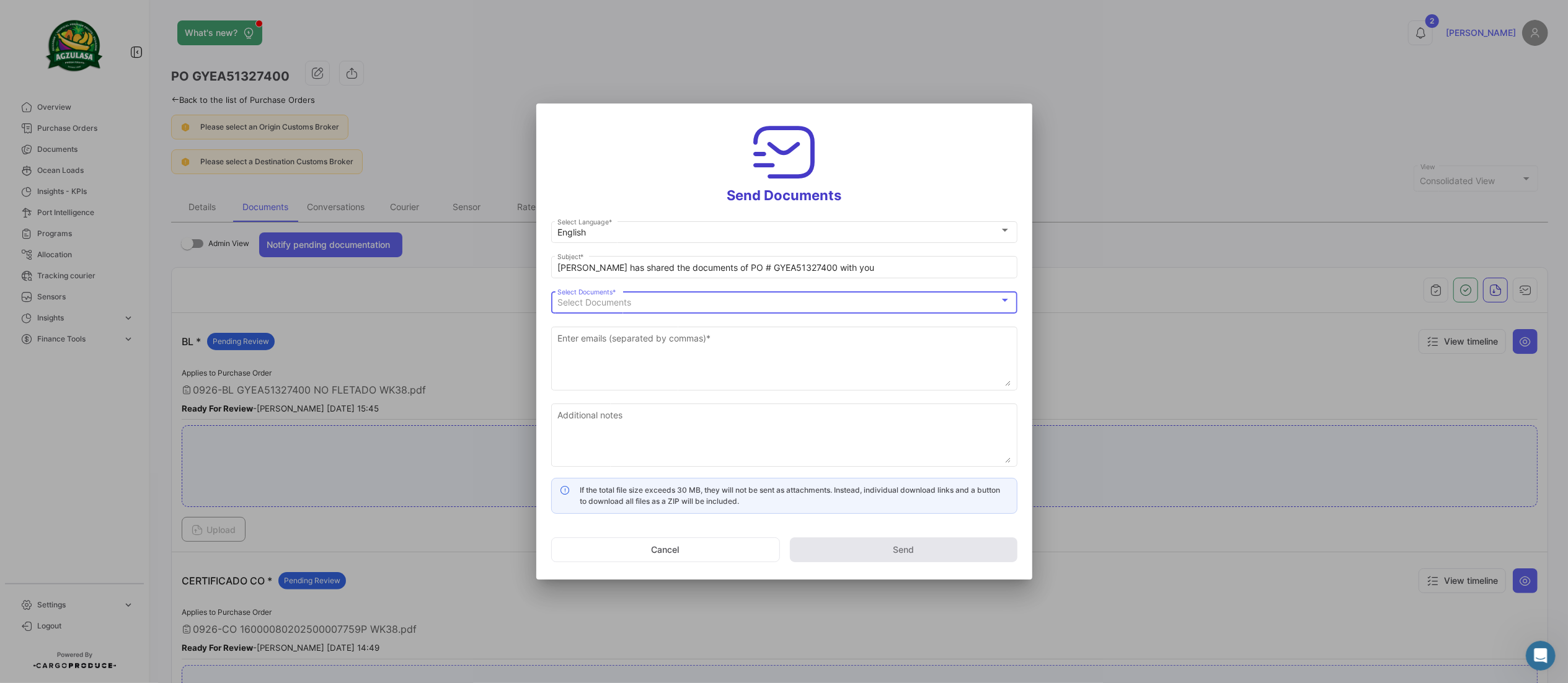
click at [662, 307] on div "Select Documents" at bounding box center [779, 303] width 442 height 11
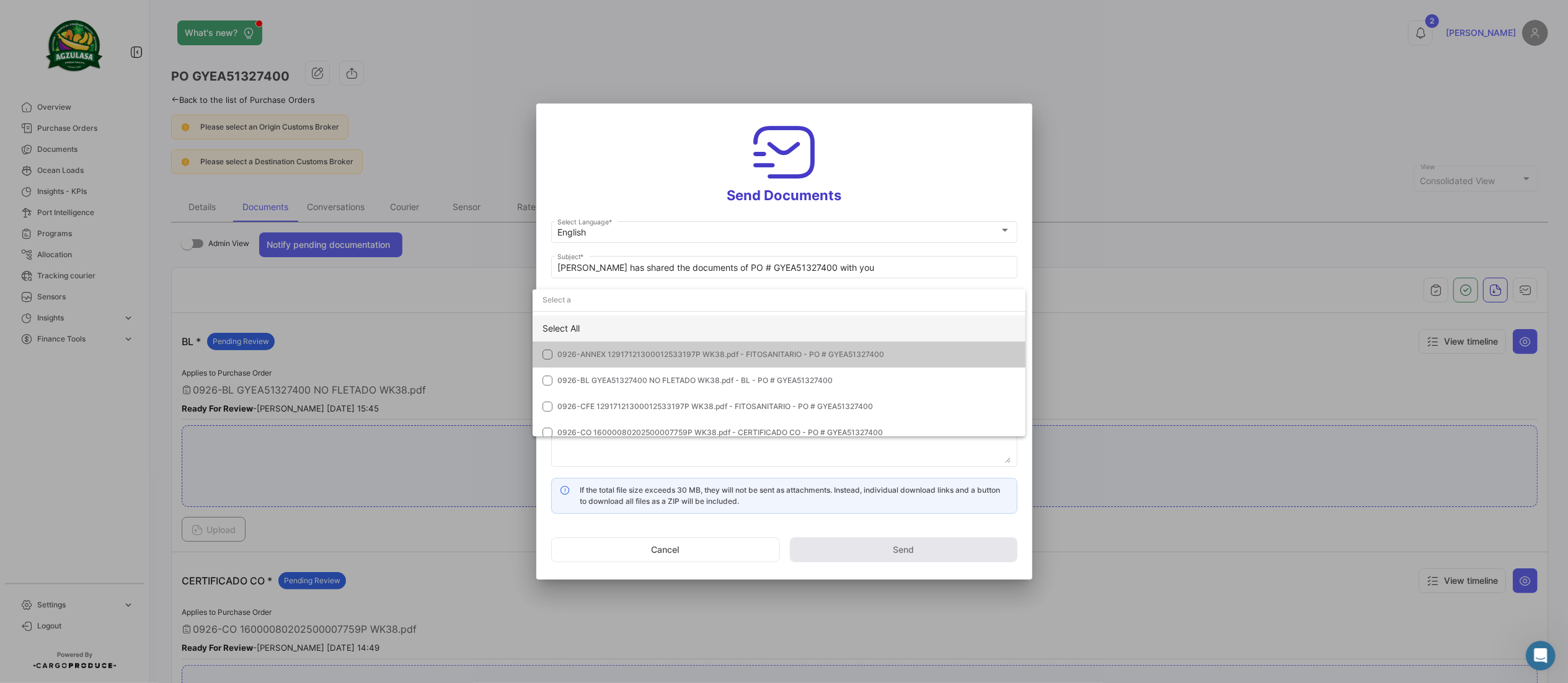
click at [621, 319] on div "Select All" at bounding box center [779, 328] width 493 height 26
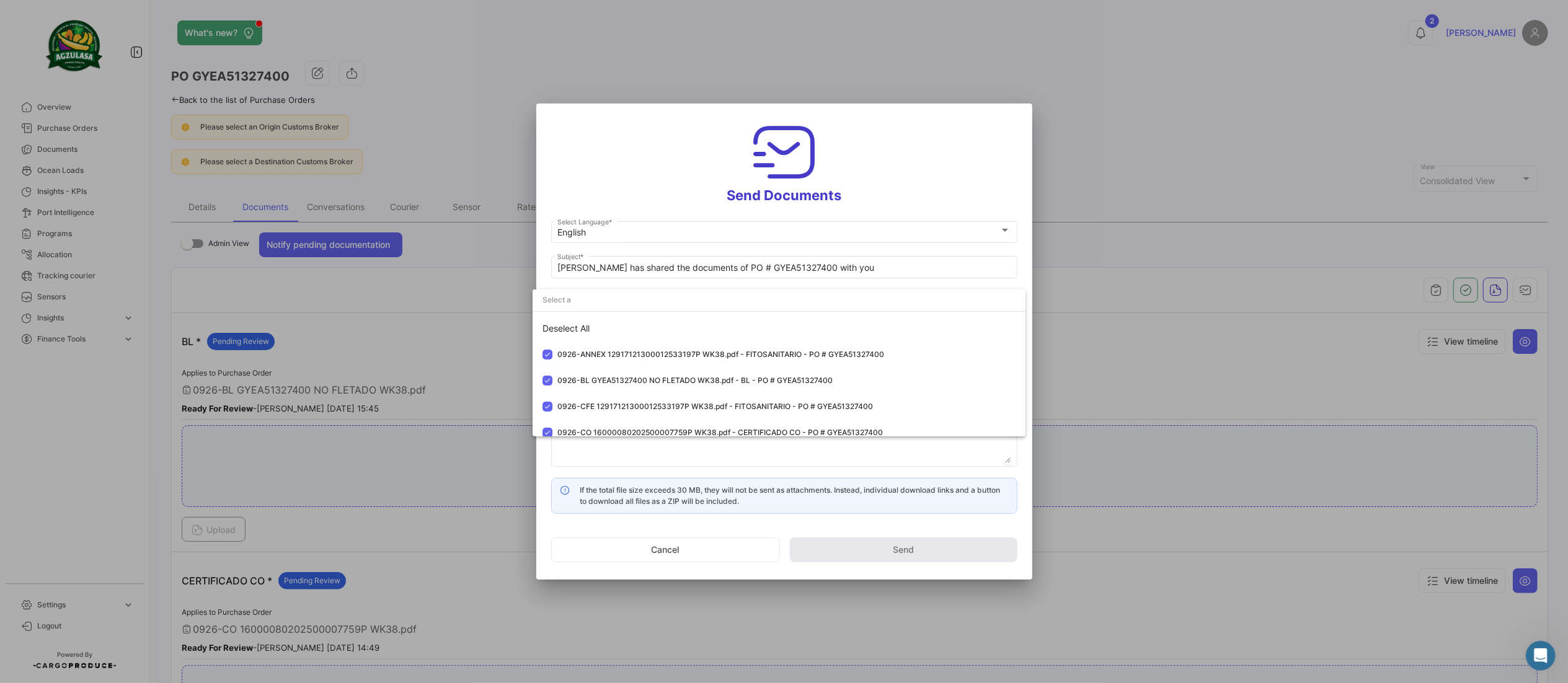
click at [658, 173] on div at bounding box center [784, 341] width 1568 height 683
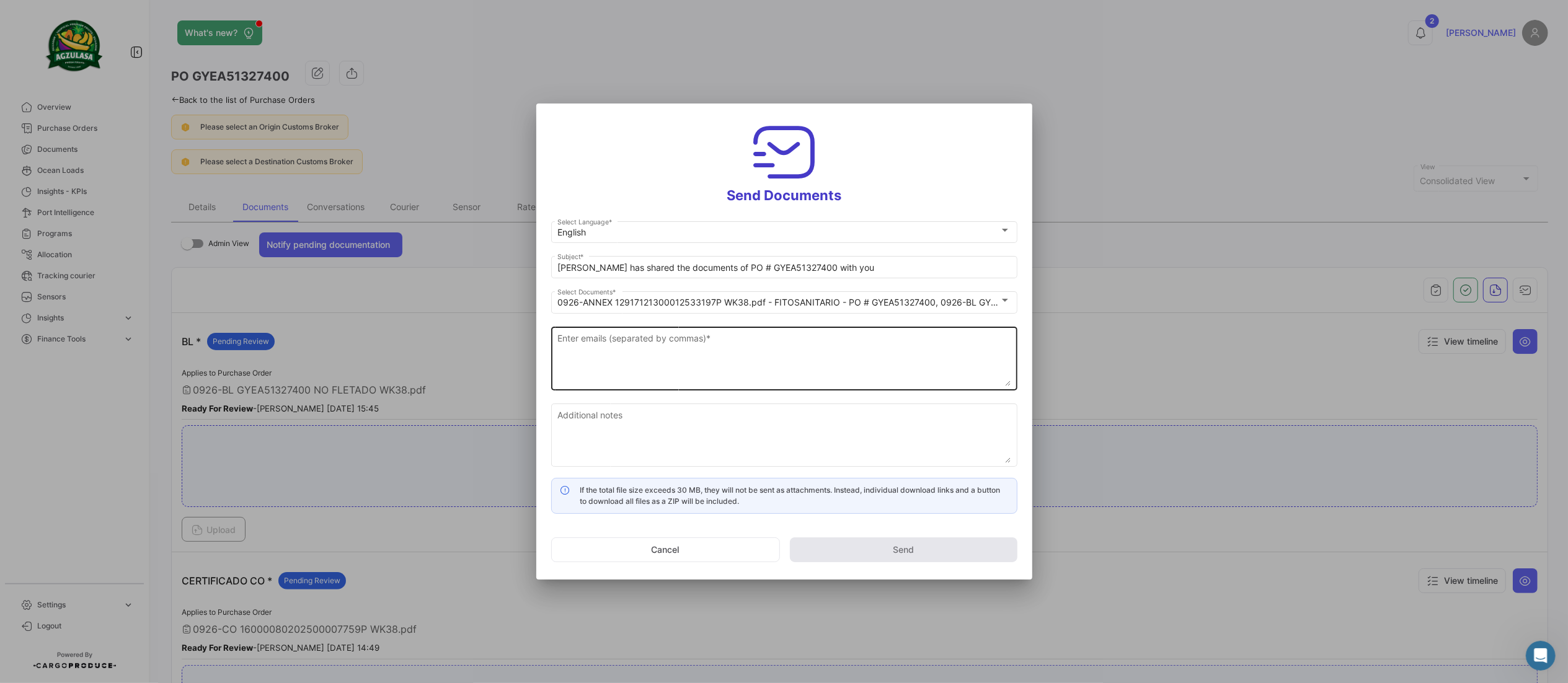
click at [598, 360] on textarea "Enter emails (separated by commas) *" at bounding box center [784, 358] width 453 height 54
paste textarea "[EMAIL_ADDRESS][DOMAIN_NAME],[EMAIL_ADDRESS][DOMAIN_NAME],[EMAIL_ADDRESS][DOMAI…"
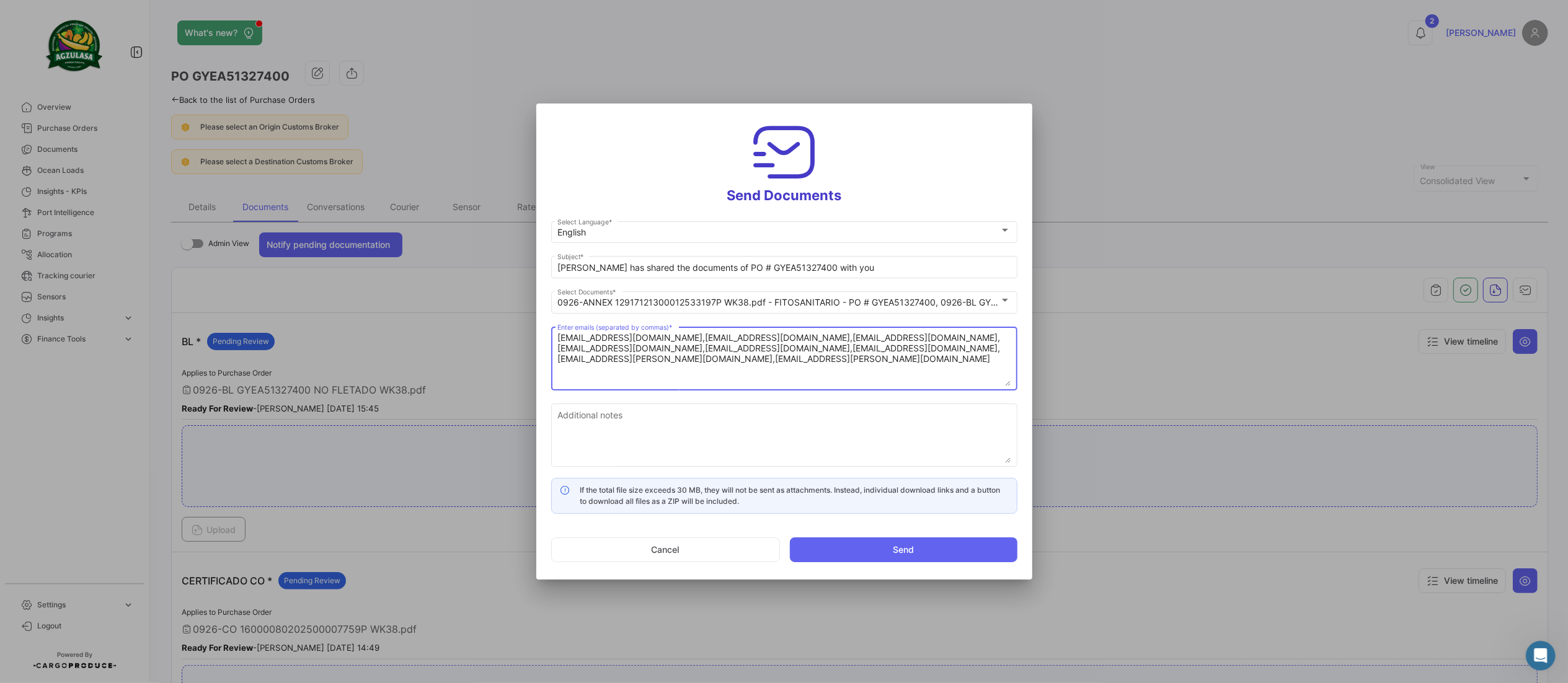
type textarea "[EMAIL_ADDRESS][DOMAIN_NAME],[EMAIL_ADDRESS][DOMAIN_NAME],[EMAIL_ADDRESS][DOMAI…"
click at [587, 403] on div "Additional notes" at bounding box center [784, 433] width 453 height 65
paste textarea "↘️ You can download the documents here ↙️"
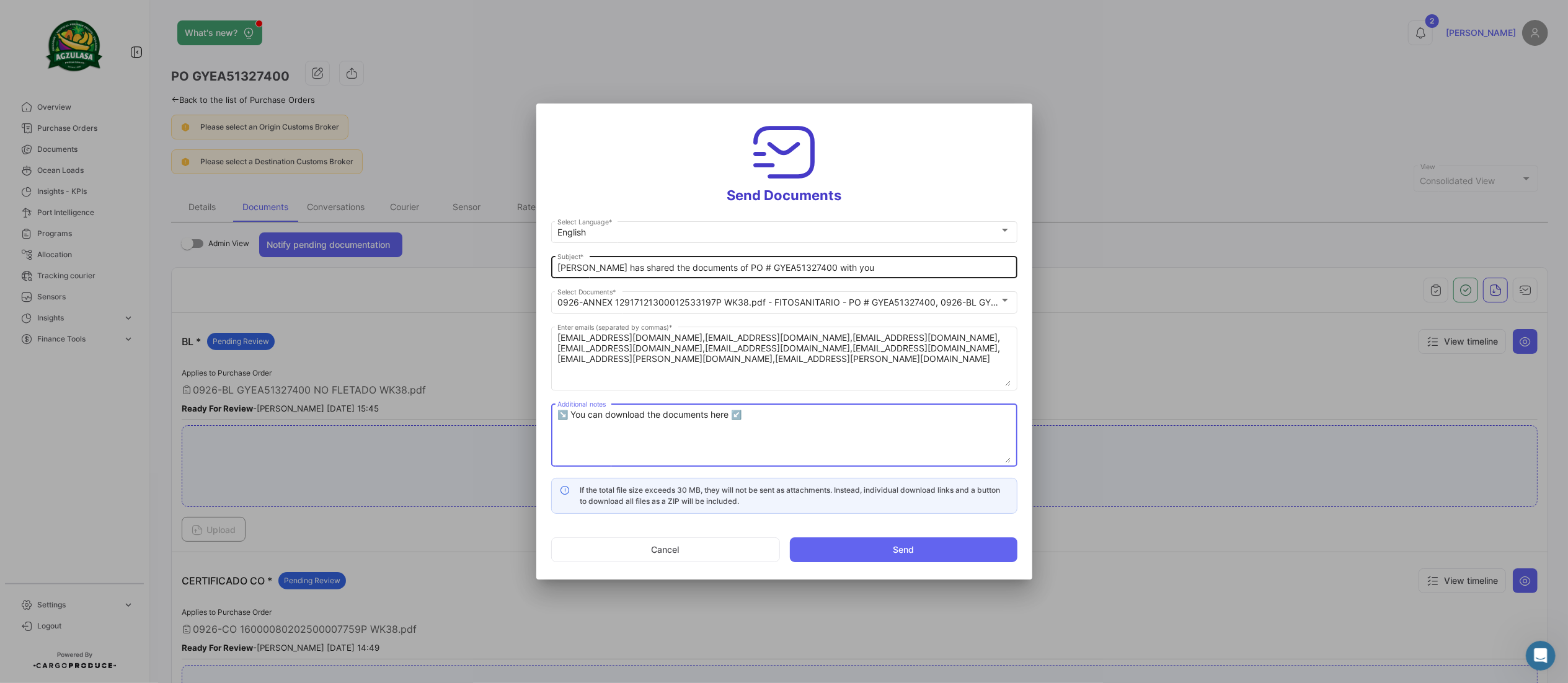
type textarea "↘️ You can download the documents here ↙️"
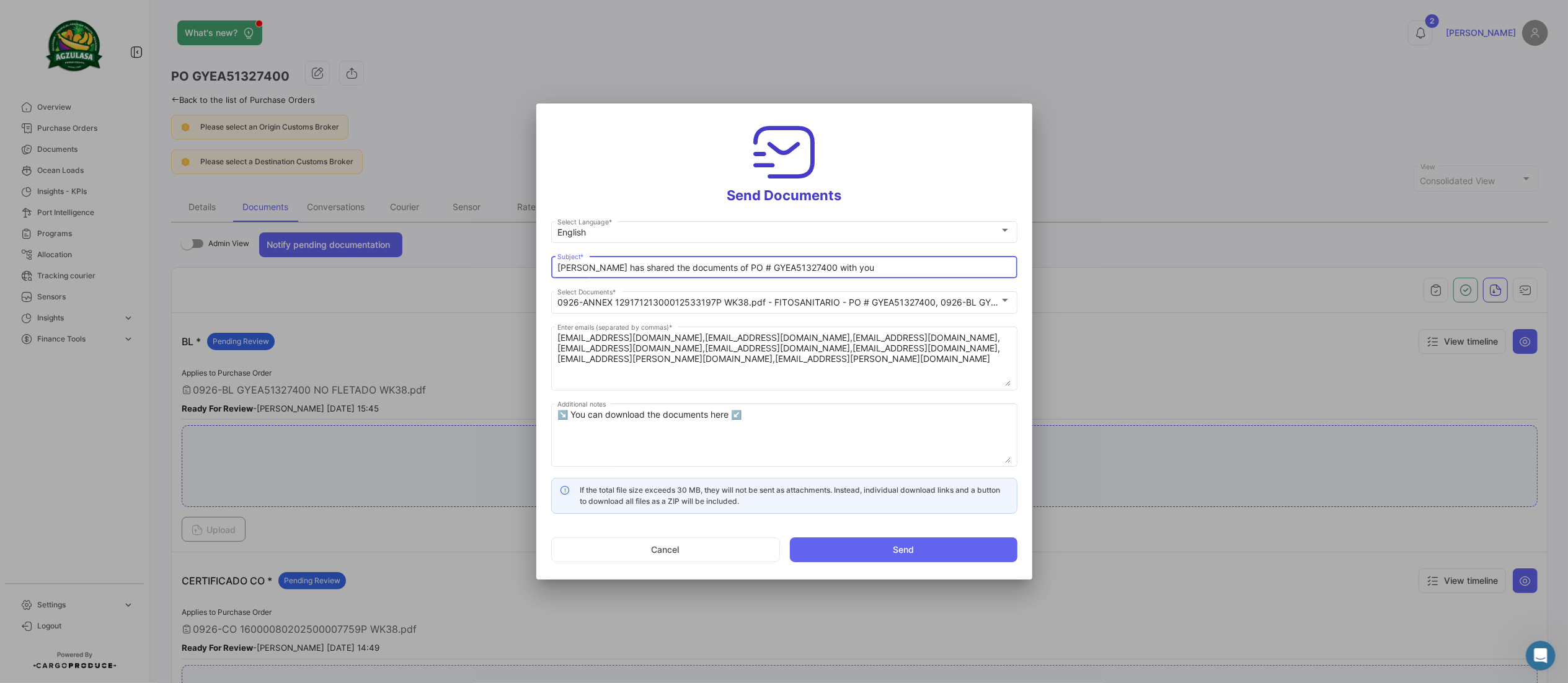
drag, startPoint x: 709, startPoint y: 264, endPoint x: 418, endPoint y: 245, distance: 291.6
click at [418, 245] on div "Send Documents English Select Language * [PERSON_NAME] has shared the documents…" at bounding box center [784, 341] width 1568 height 683
paste input "WK 38-2025 SHINSEGAE 📄"
drag, startPoint x: 767, startPoint y: 266, endPoint x: 930, endPoint y: 295, distance: 165.6
click at [924, 292] on div "English Select Language * WK 38-2025 SHINSEGAE 📄 PO # GYEA51327400 with you Sub…" at bounding box center [784, 348] width 466 height 259
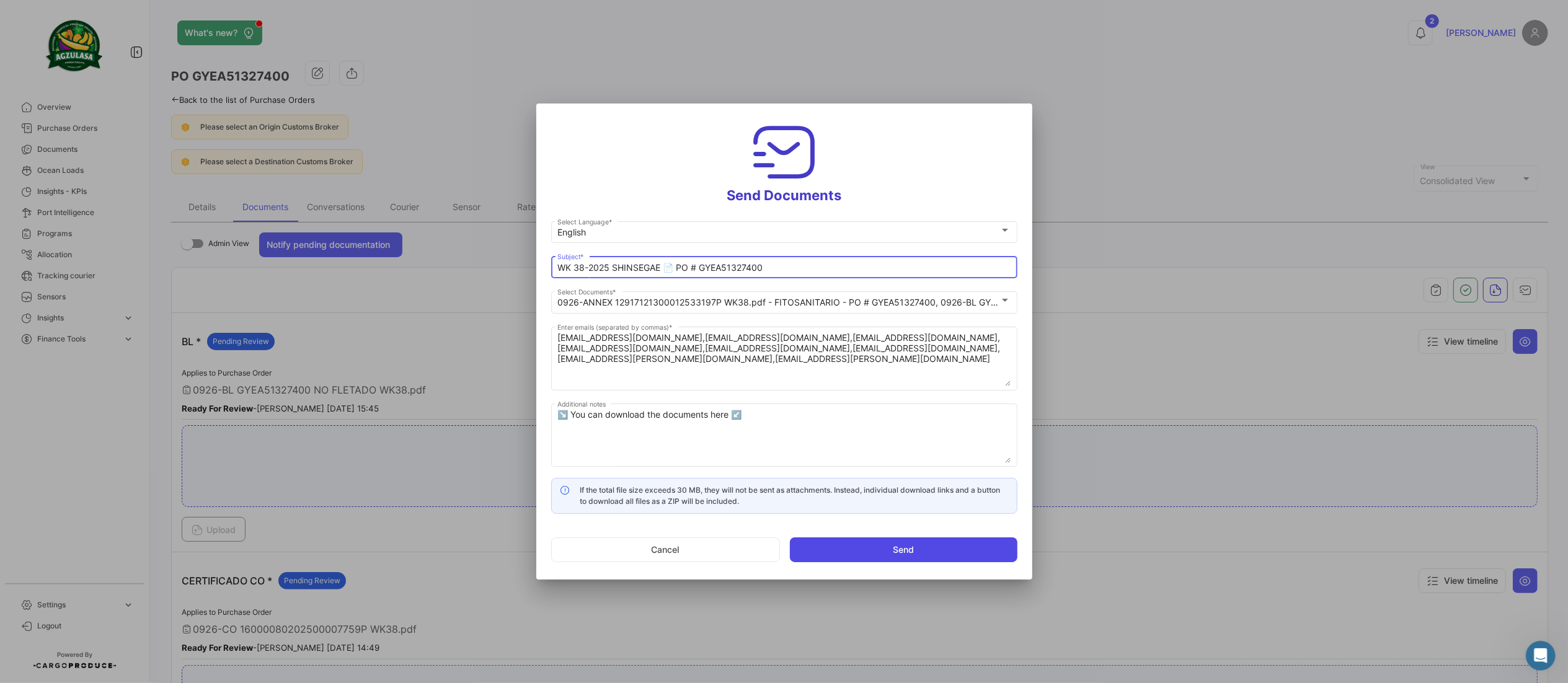
type input "WK 38-2025 SHINSEGAE 📄 PO # GYEA51327400"
click at [904, 554] on button "Send" at bounding box center [904, 549] width 228 height 24
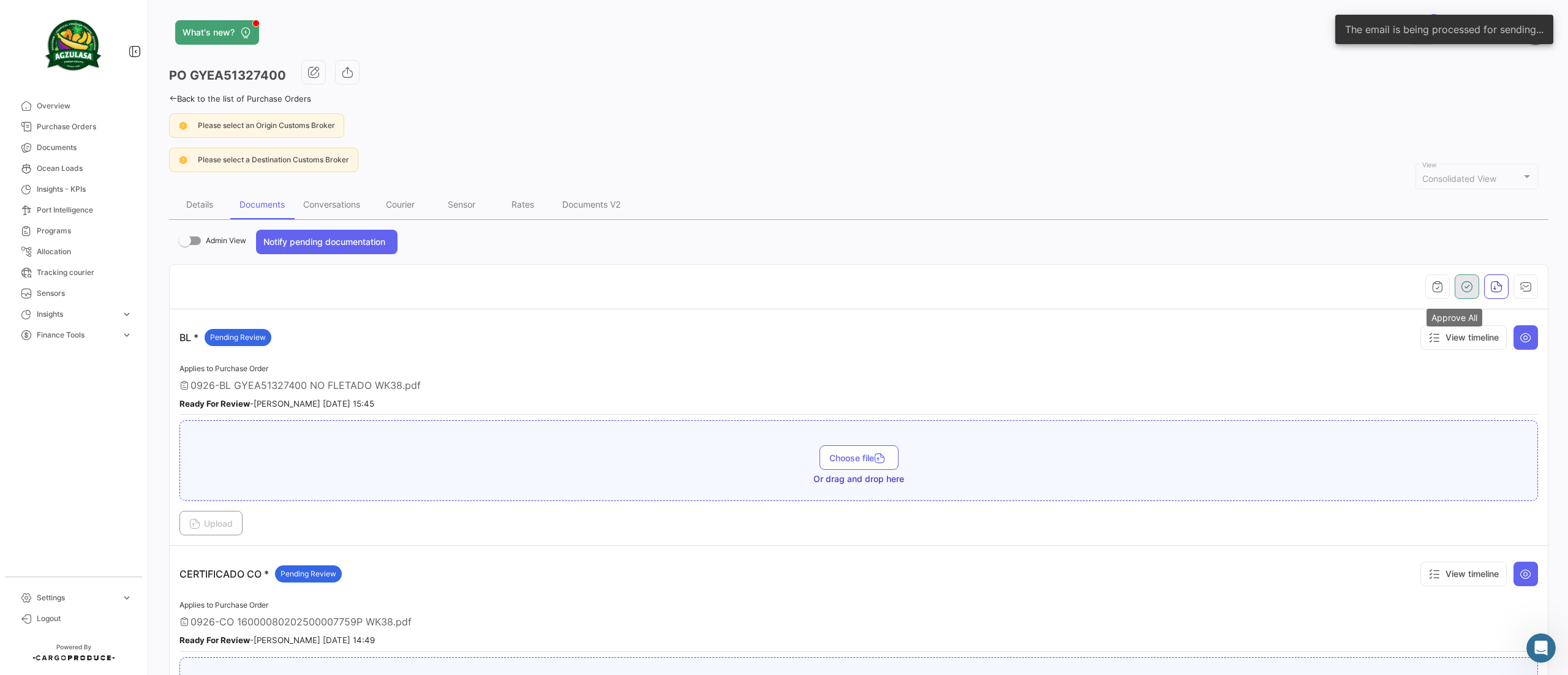
click at [1461, 289] on icon "button" at bounding box center [1467, 286] width 12 height 12
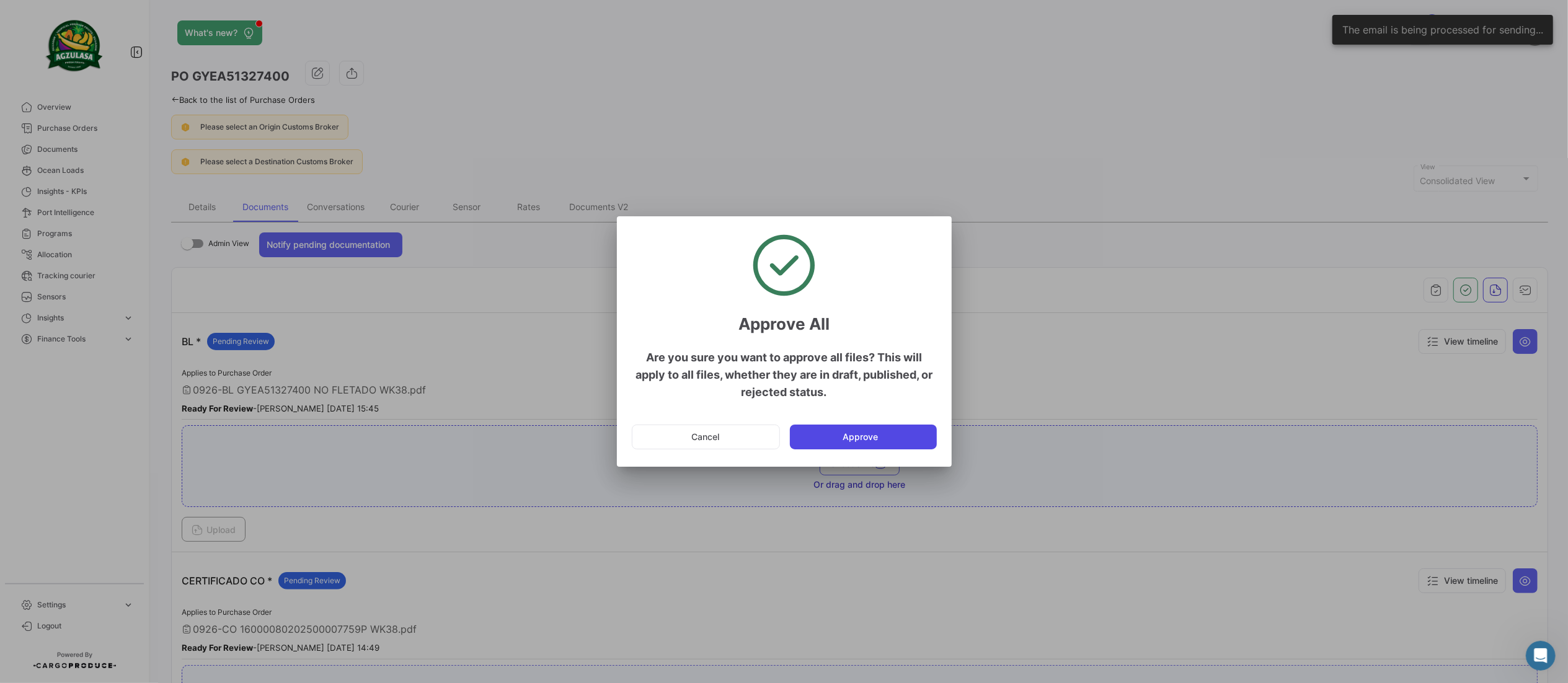
click at [876, 430] on button "Approve" at bounding box center [863, 436] width 147 height 24
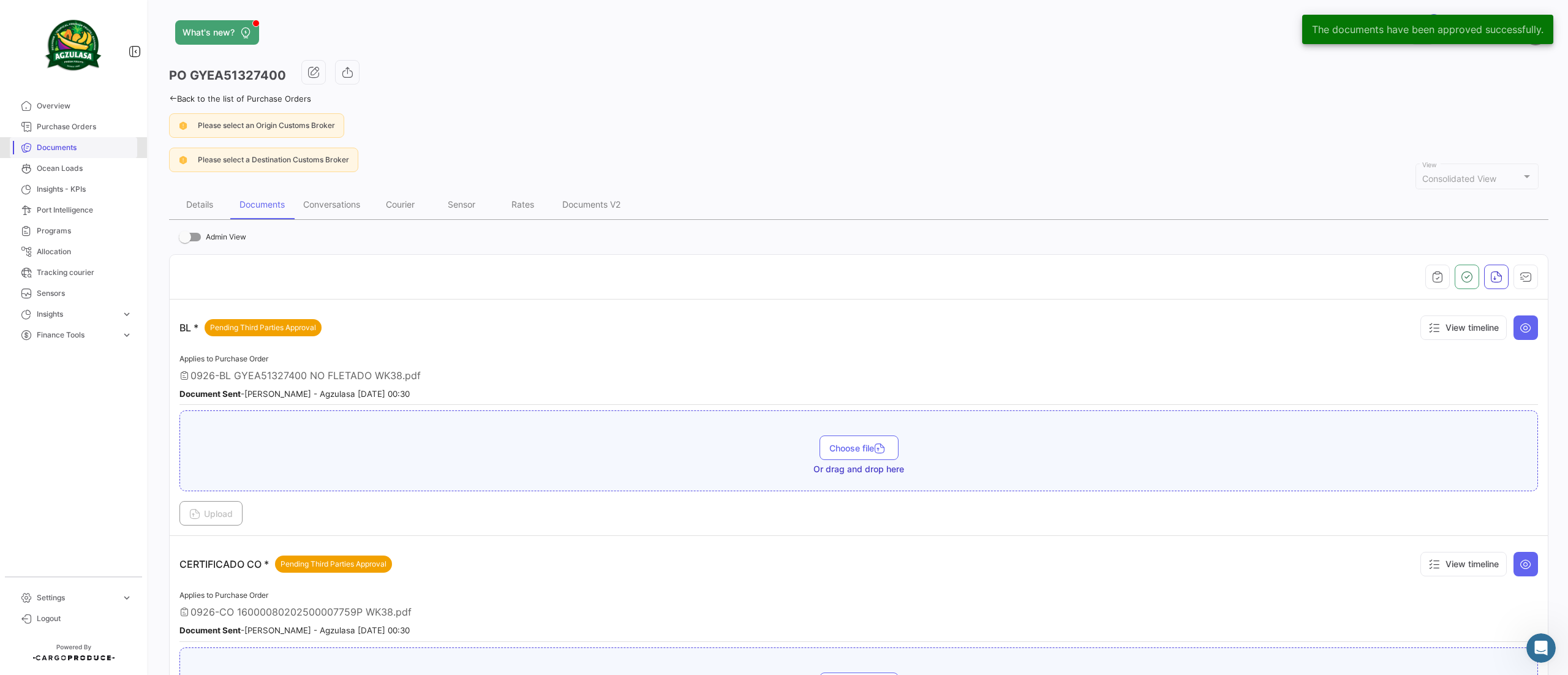
click at [42, 142] on span "Documents" at bounding box center [84, 147] width 95 height 11
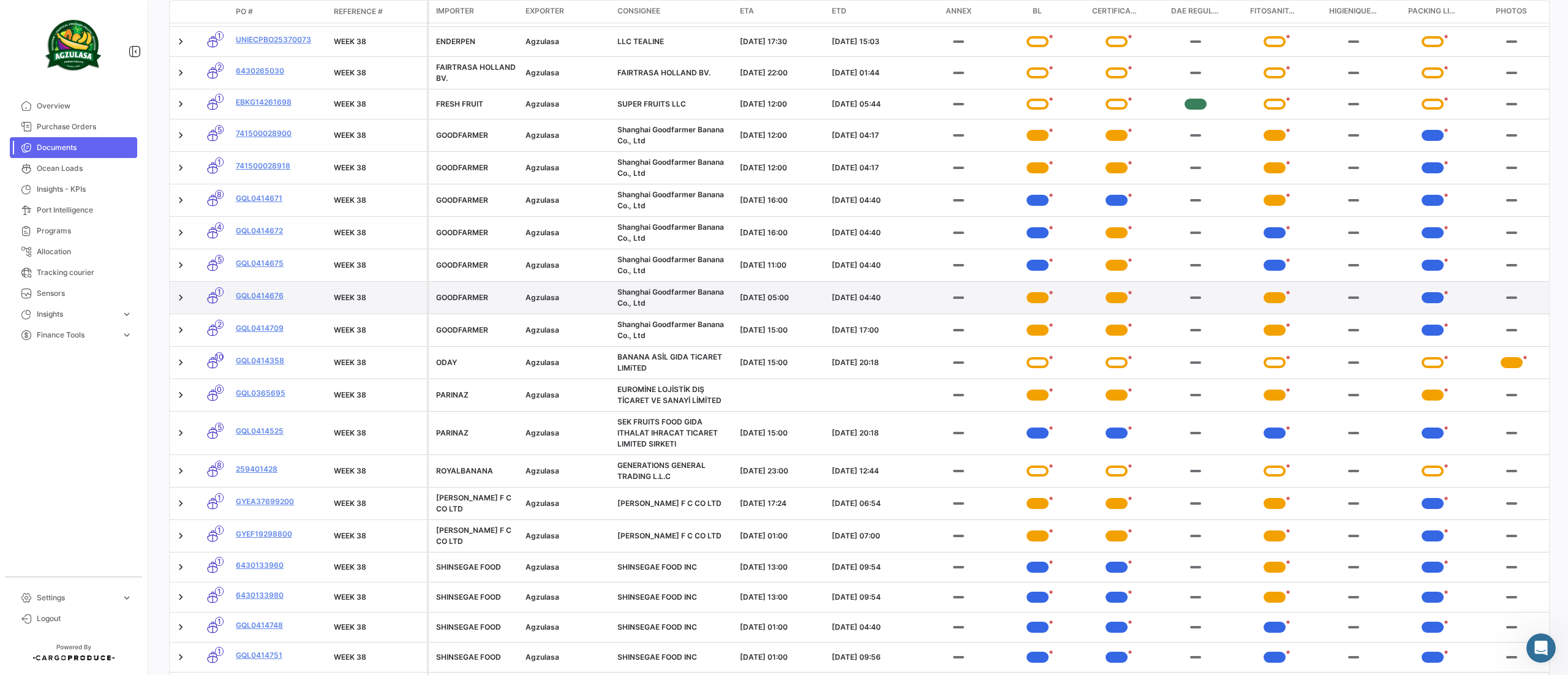
scroll to position [966, 0]
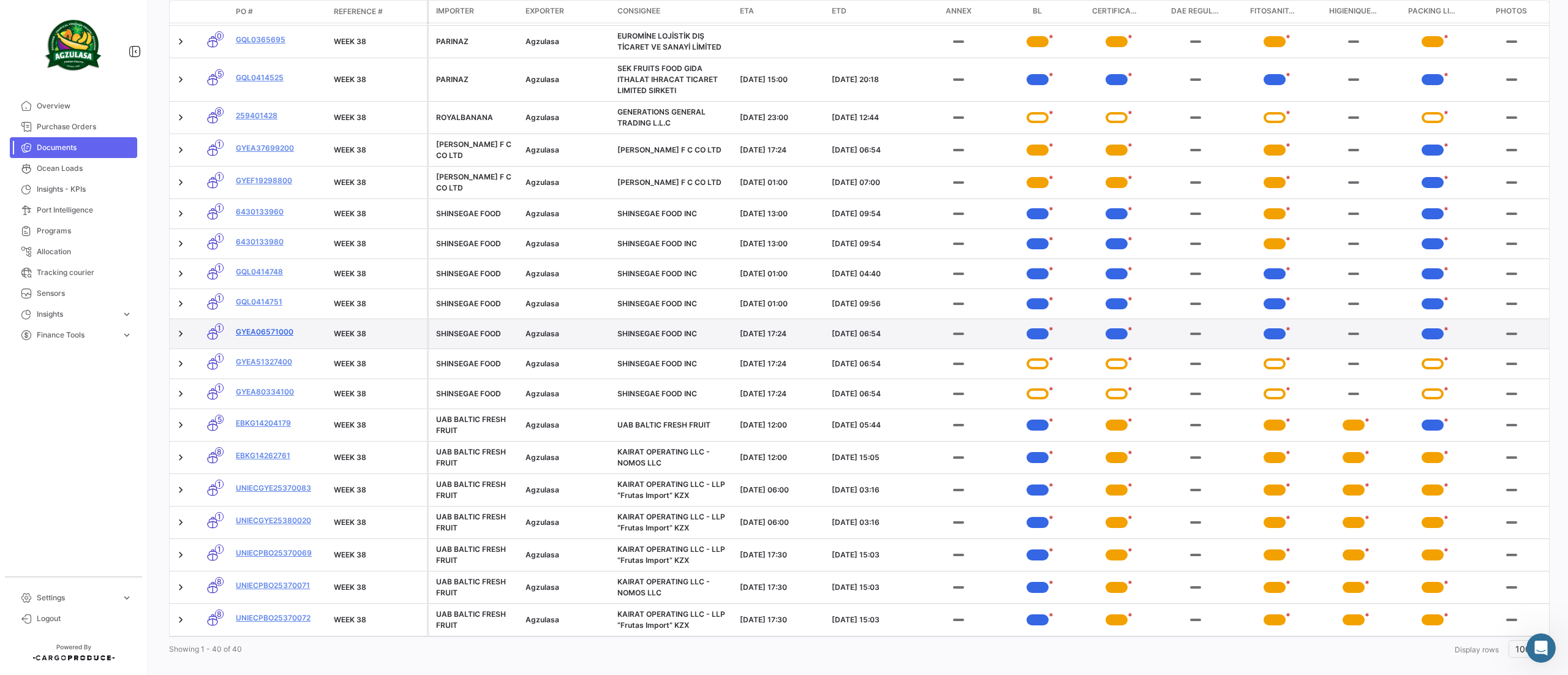
click at [272, 335] on link "GYEA06571000" at bounding box center [280, 332] width 88 height 11
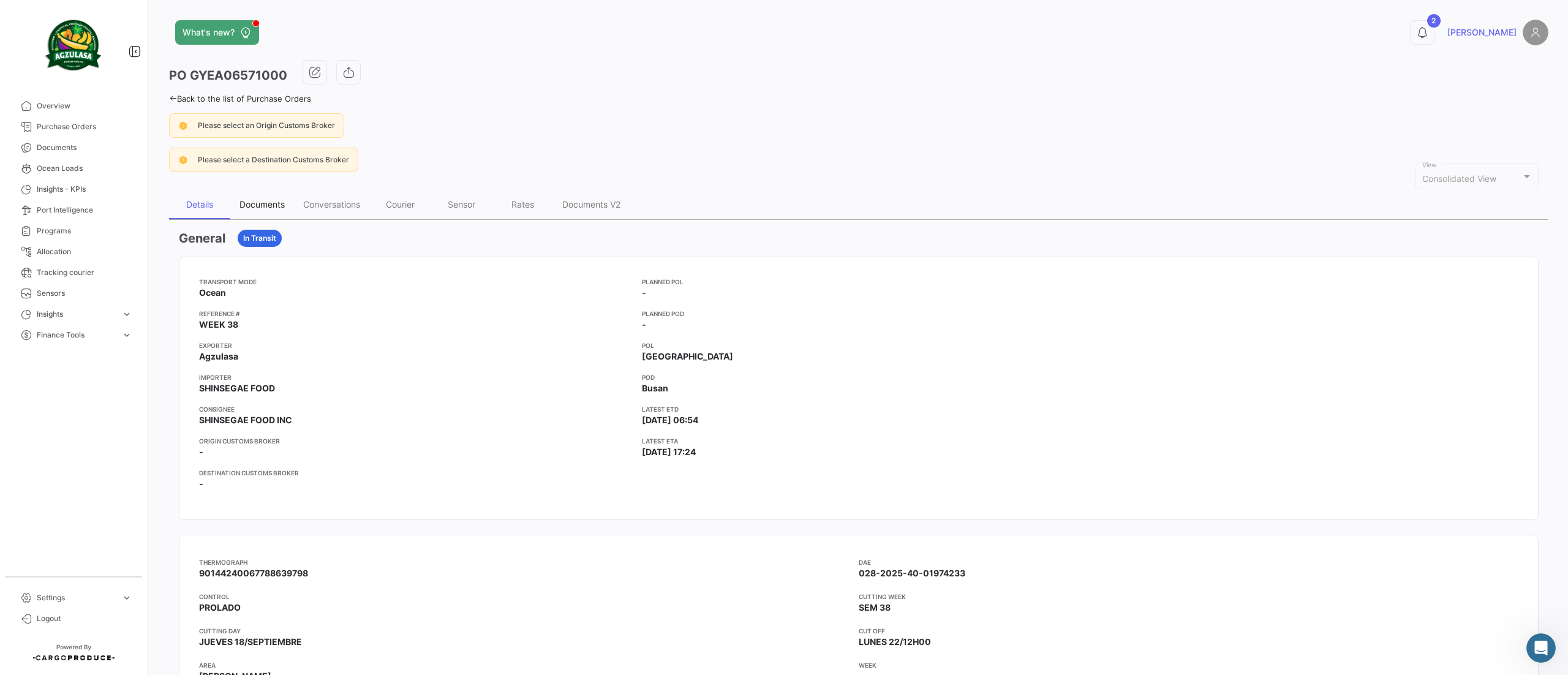
click at [267, 207] on div "Documents" at bounding box center [261, 205] width 45 height 10
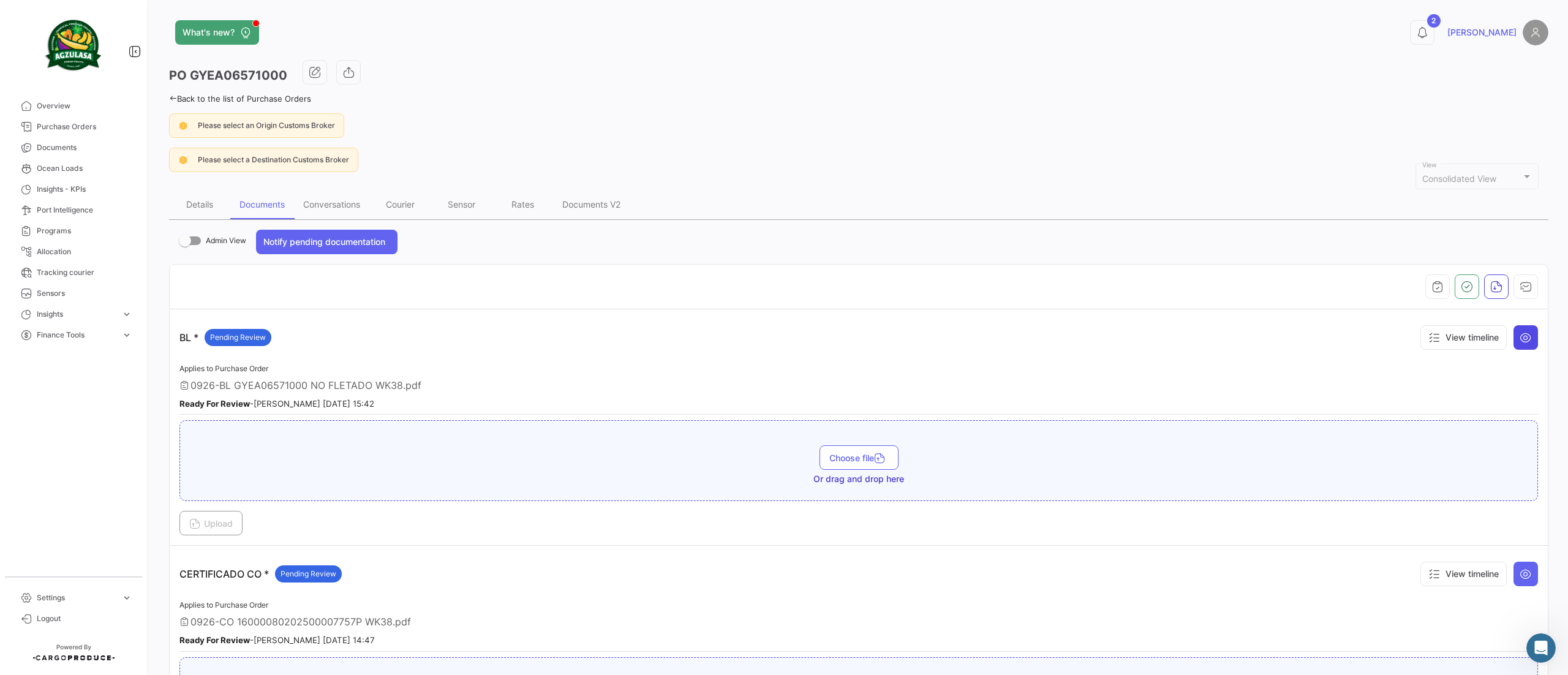
click at [1522, 348] on button at bounding box center [1526, 337] width 24 height 24
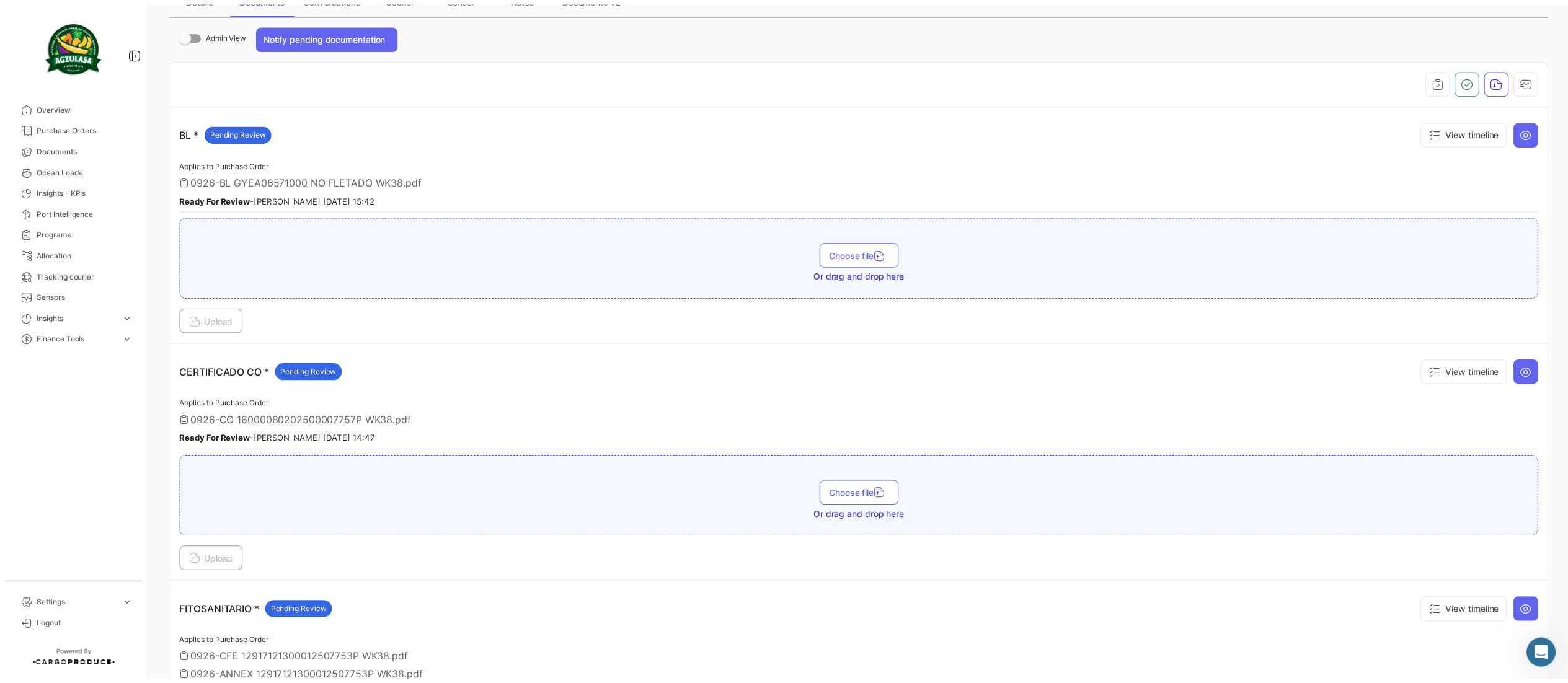
scroll to position [186, 0]
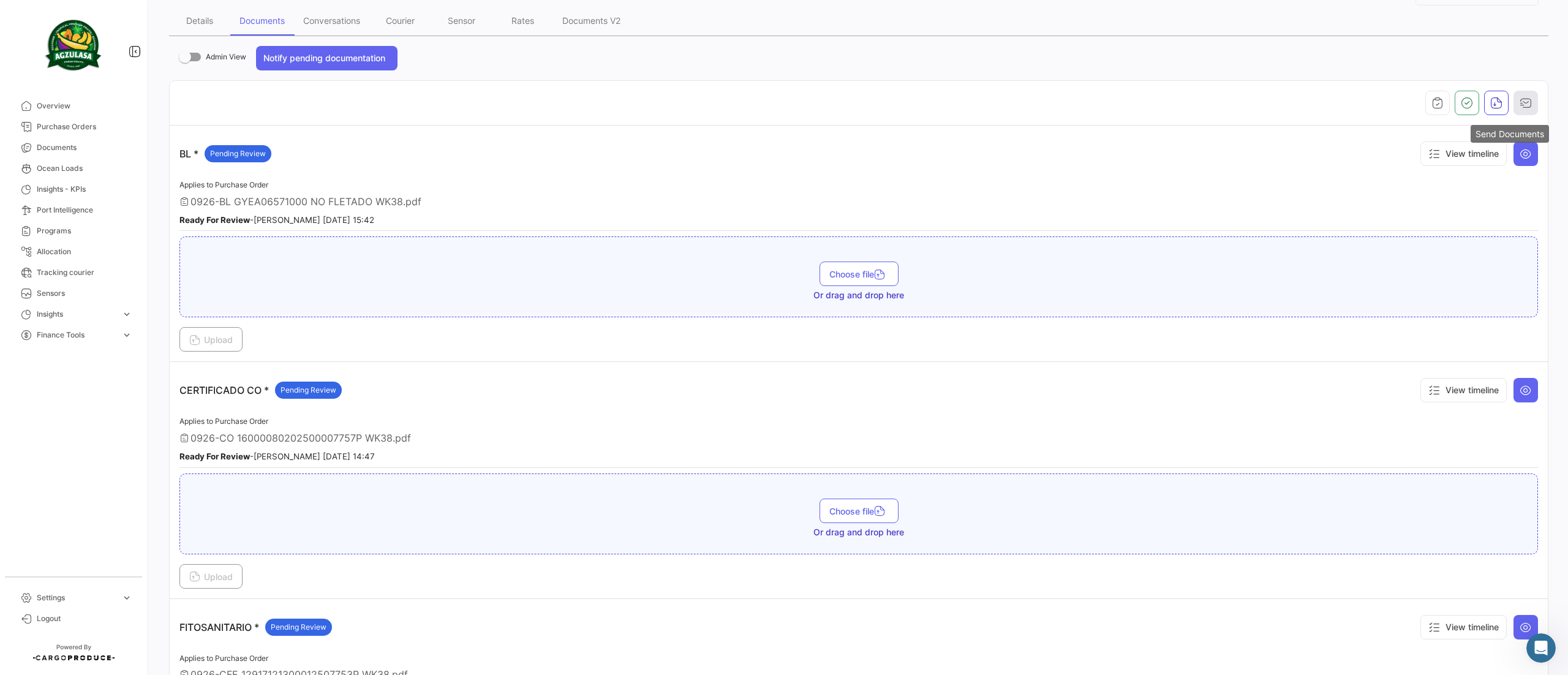
click at [1520, 108] on button "button" at bounding box center [1526, 103] width 24 height 24
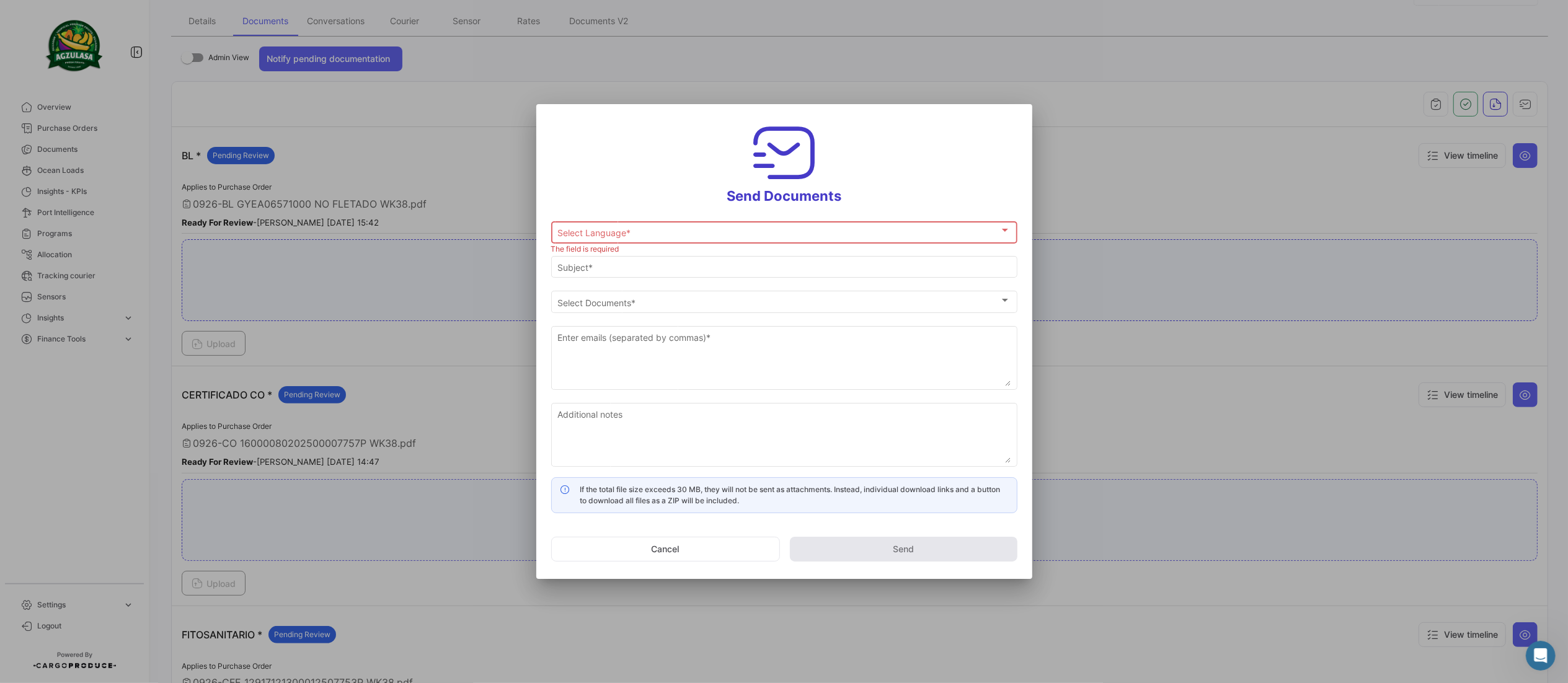
click at [889, 225] on div "Select Language * Select Language *" at bounding box center [784, 231] width 453 height 24
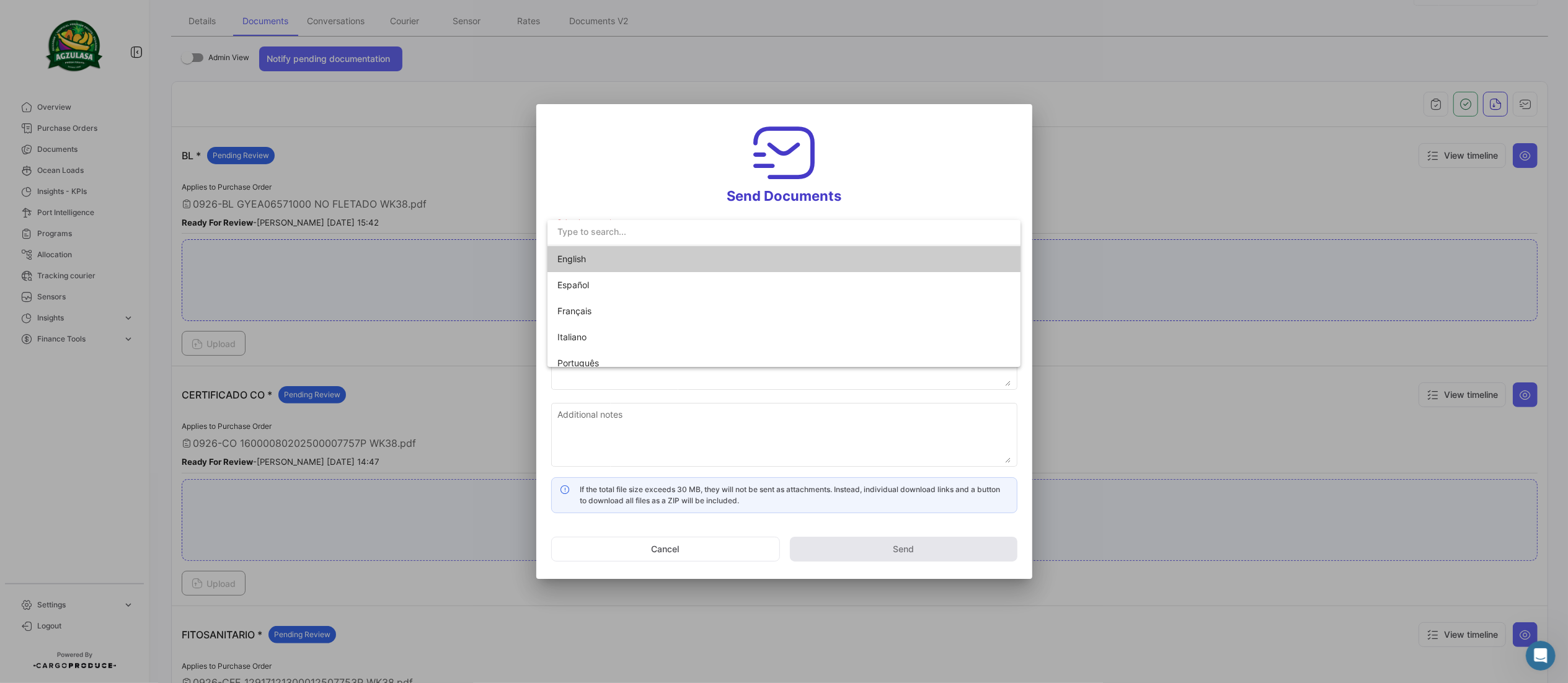
click at [629, 255] on span "English" at bounding box center [644, 259] width 173 height 26
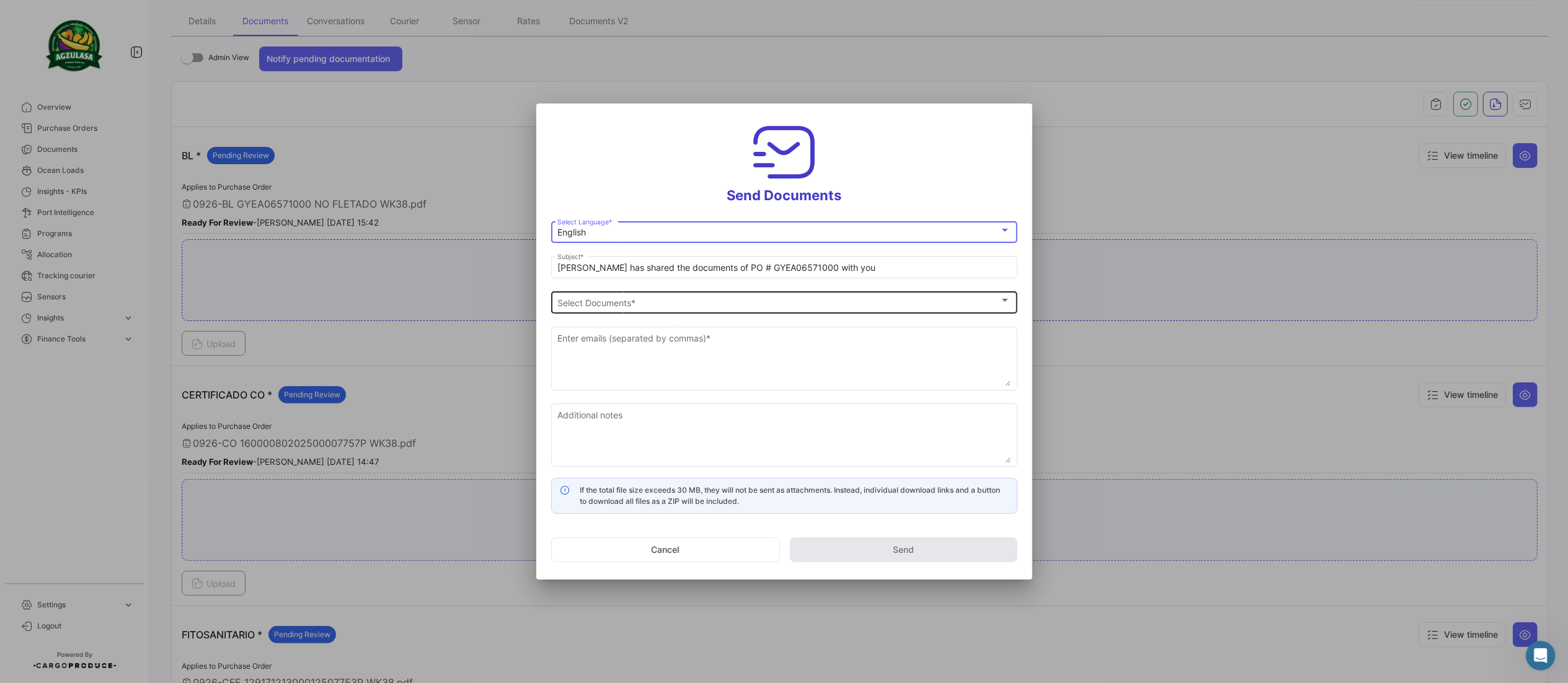
click at [627, 295] on div "Select Documents Select Documents *" at bounding box center [784, 301] width 453 height 24
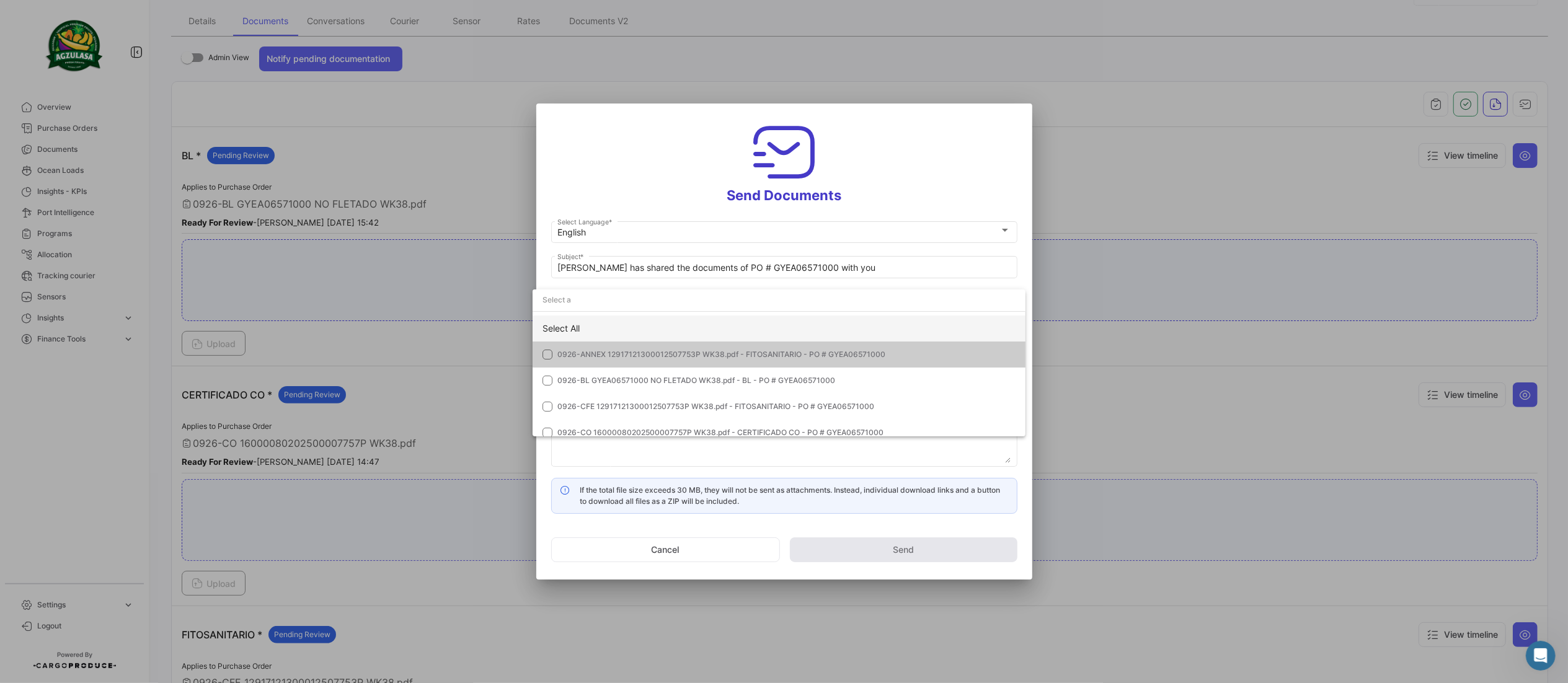
click at [598, 326] on div "Select All" at bounding box center [779, 328] width 493 height 26
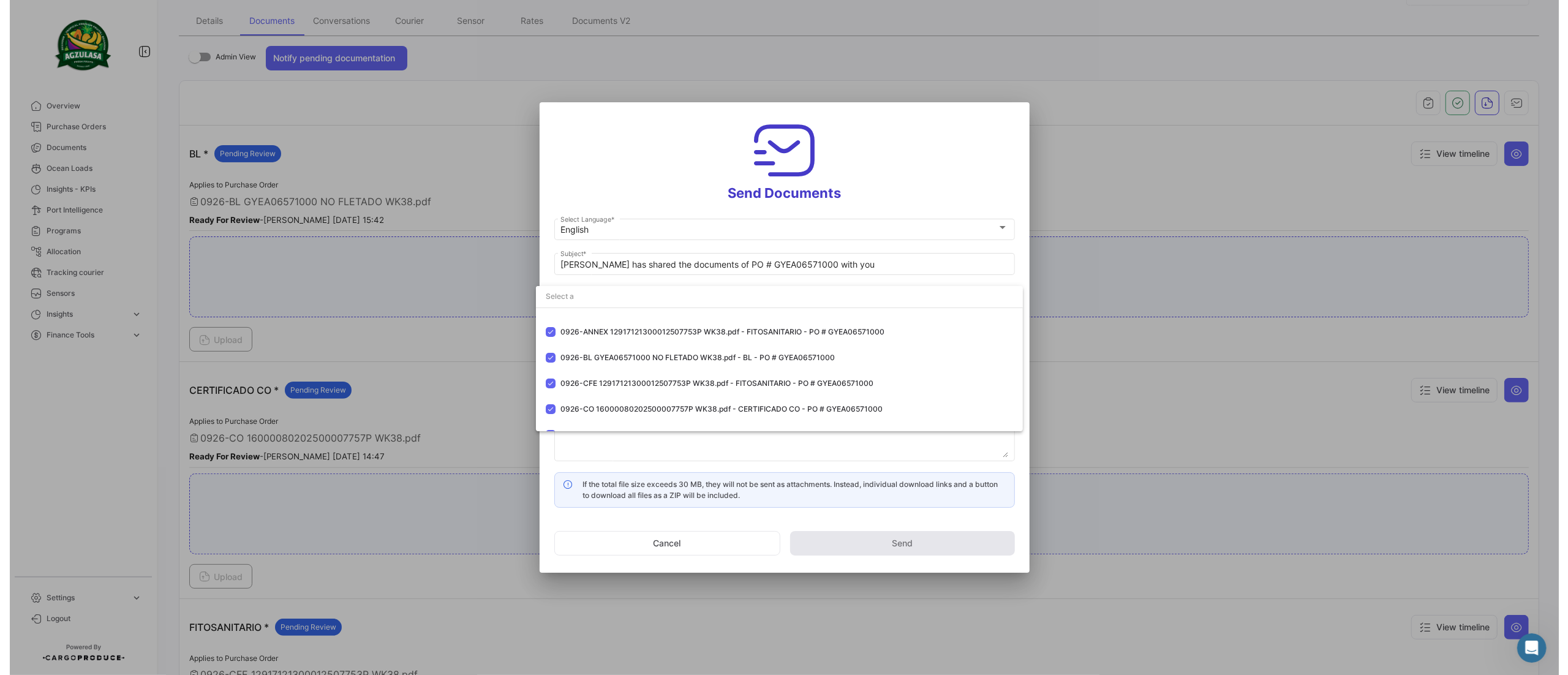
scroll to position [35, 0]
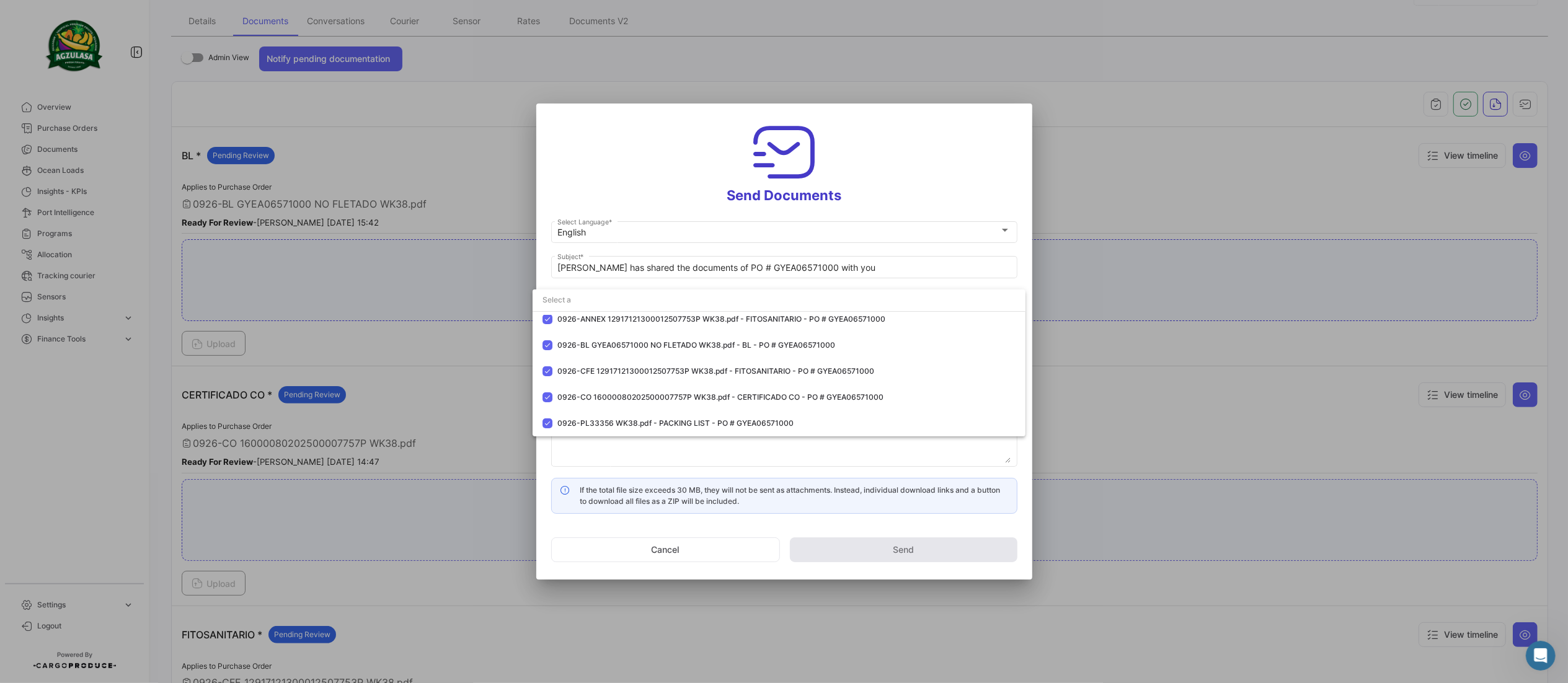
click at [658, 175] on div at bounding box center [784, 341] width 1568 height 683
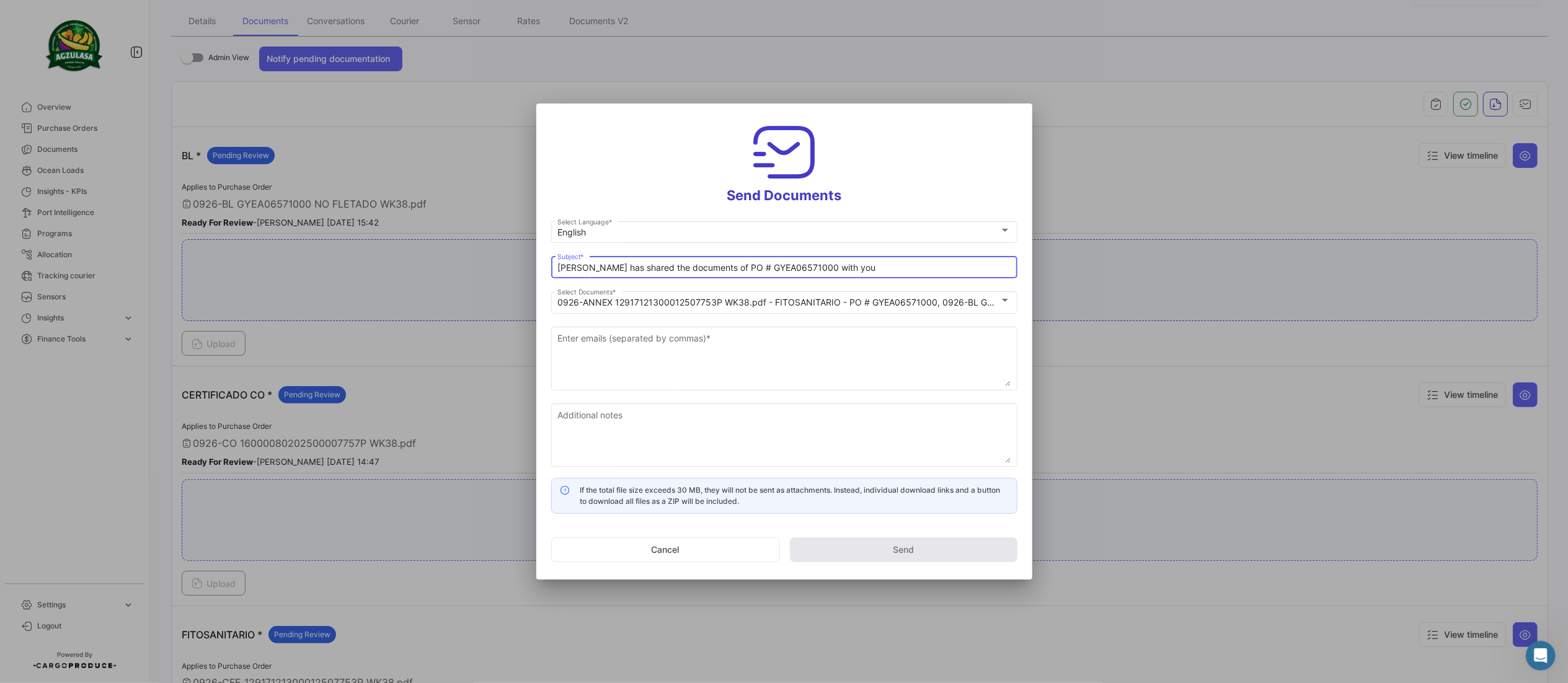
drag, startPoint x: 710, startPoint y: 262, endPoint x: 431, endPoint y: 262, distance: 279.0
click at [435, 260] on div "Send Documents English Select Language * [PERSON_NAME] has shared the documents…" at bounding box center [784, 341] width 1568 height 683
paste input "WK 38-2025 SHINSEGAE 📄"
drag, startPoint x: 765, startPoint y: 270, endPoint x: 961, endPoint y: 261, distance: 196.2
click at [937, 264] on input "WK 38-2025 SHINSEGAE 📄 PO # GYEA06571000 with you" at bounding box center [784, 268] width 453 height 11
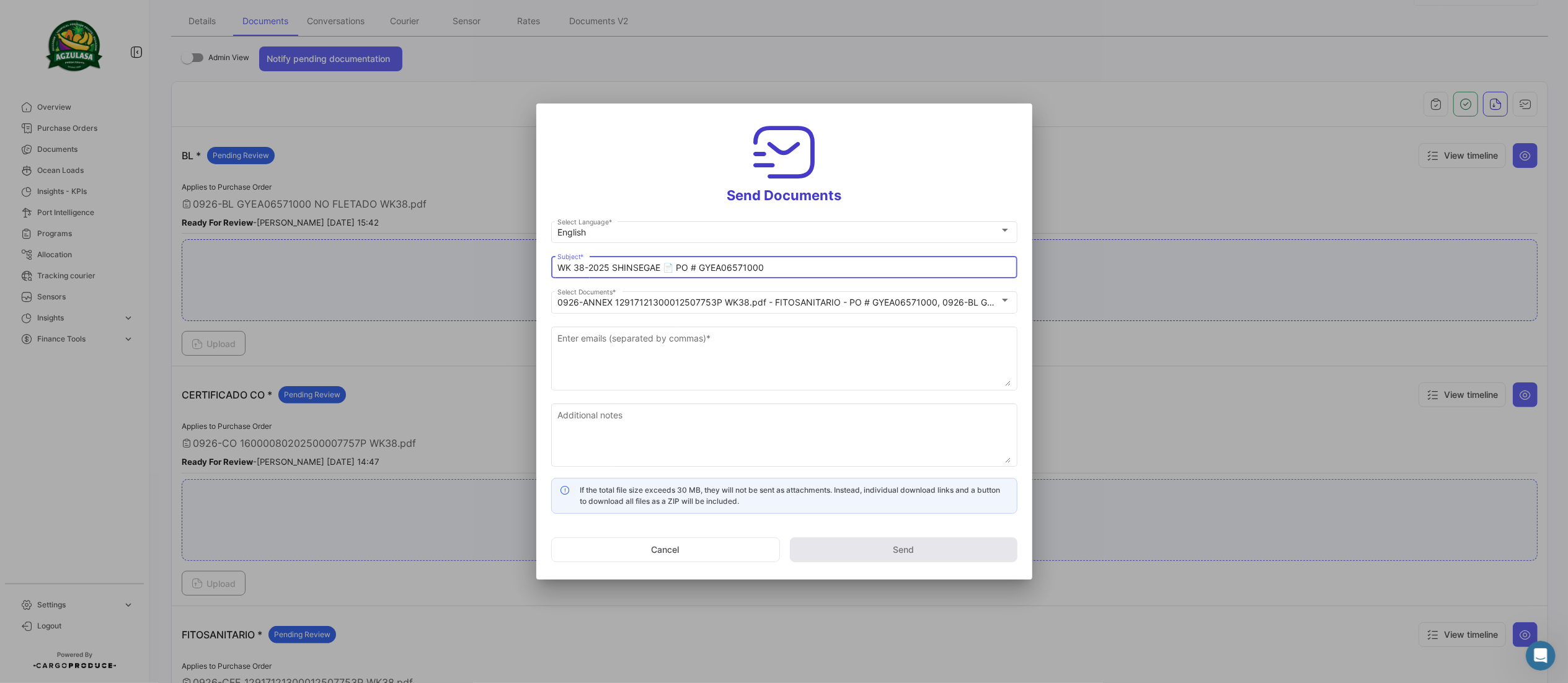
type input "WK 38-2025 SHINSEGAE 📄 PO # GYEA06571000"
click at [628, 396] on div "Enter emails (separated by commas) *" at bounding box center [784, 363] width 466 height 73
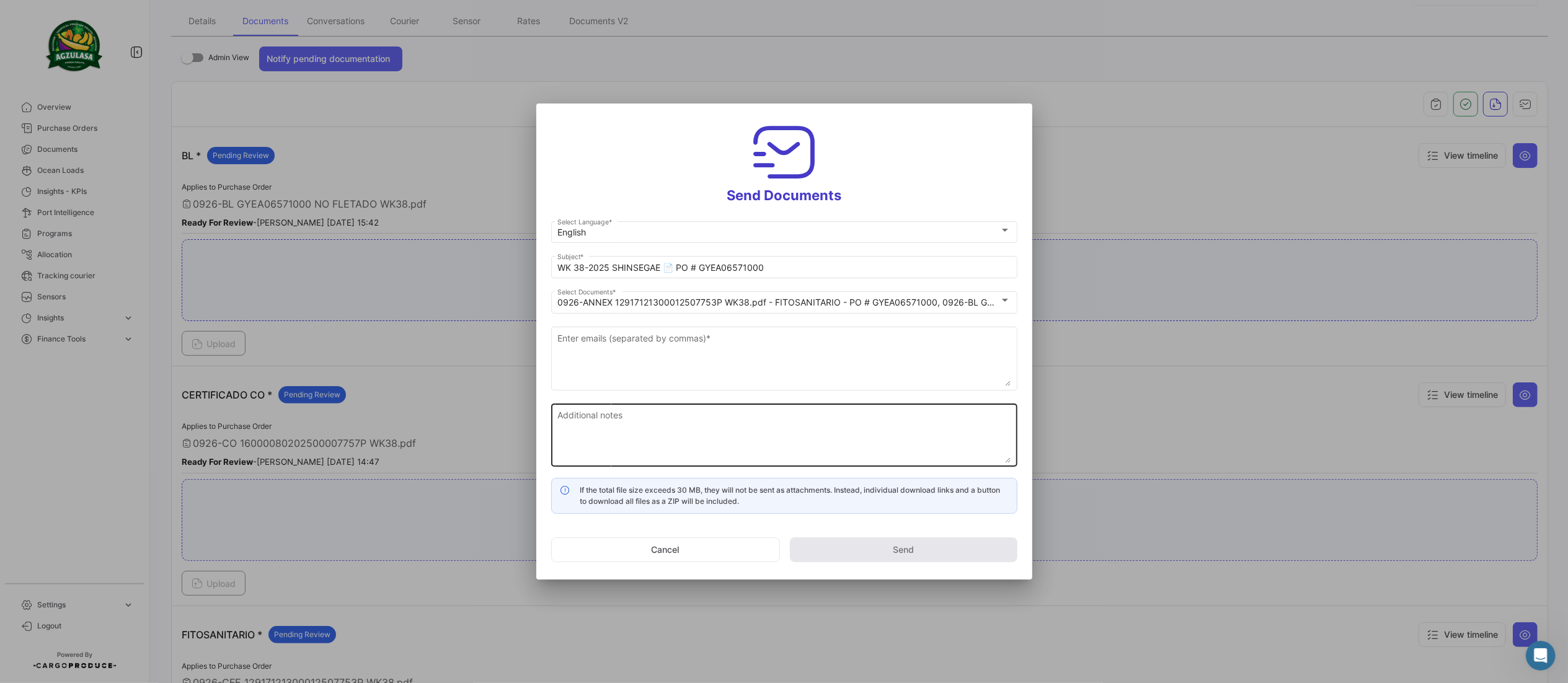
click at [621, 415] on textarea "Additional notes" at bounding box center [784, 436] width 453 height 54
paste textarea "↘️ You can download the documents here ↙️"
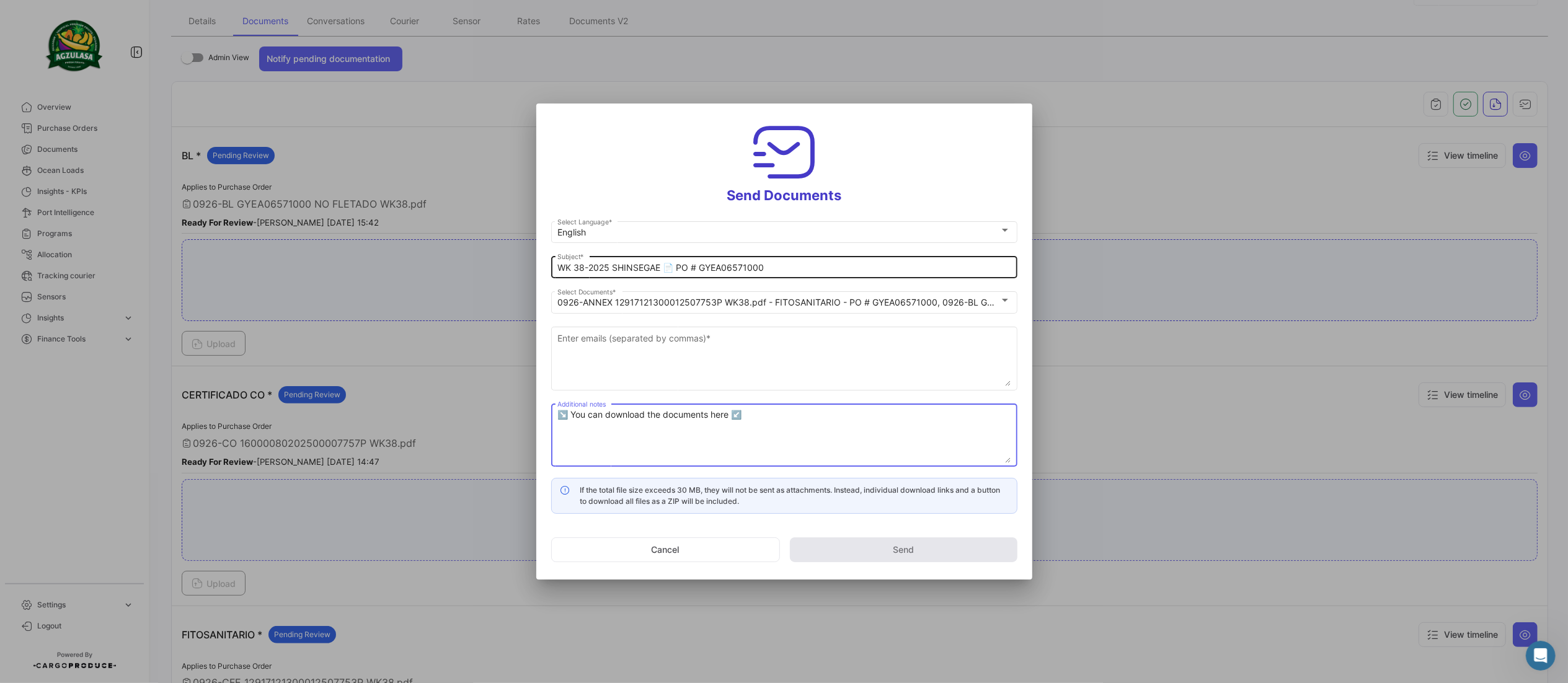
type textarea "↘️ You can download the documents here ↙️"
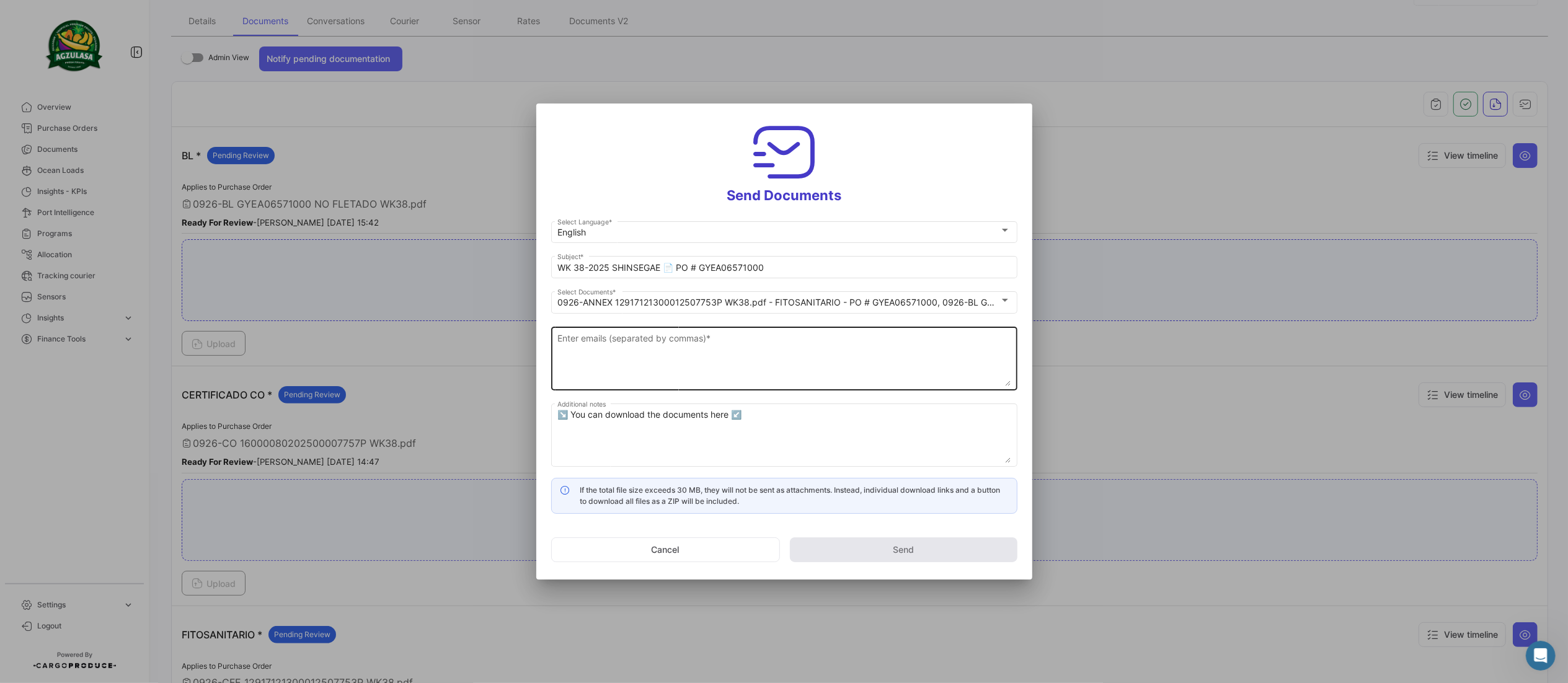
click at [646, 327] on div "Enter emails (separated by commas) *" at bounding box center [784, 356] width 453 height 65
click at [643, 350] on textarea "Enter emails (separated by commas) *" at bounding box center [784, 358] width 453 height 54
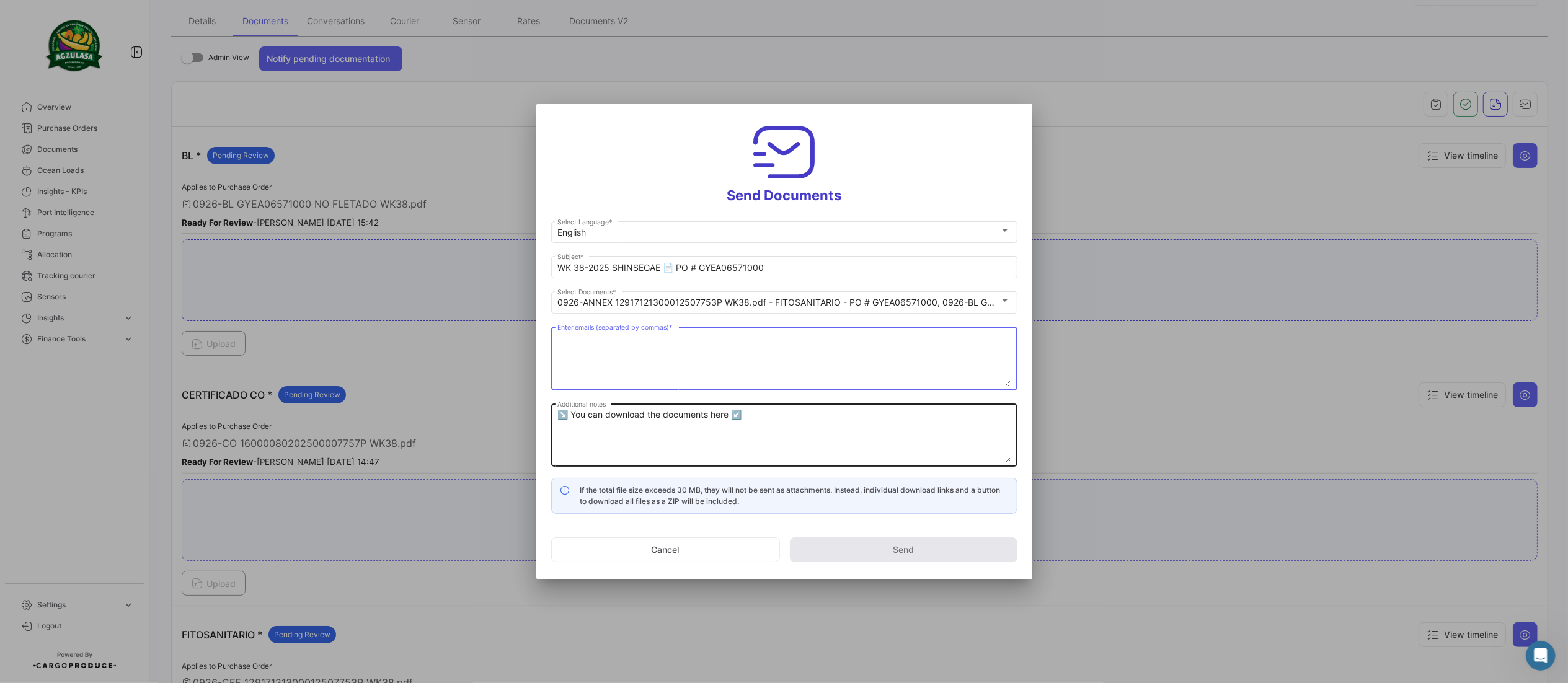
paste textarea "[EMAIL_ADDRESS][DOMAIN_NAME],[EMAIL_ADDRESS][DOMAIN_NAME],[EMAIL_ADDRESS][DOMAI…"
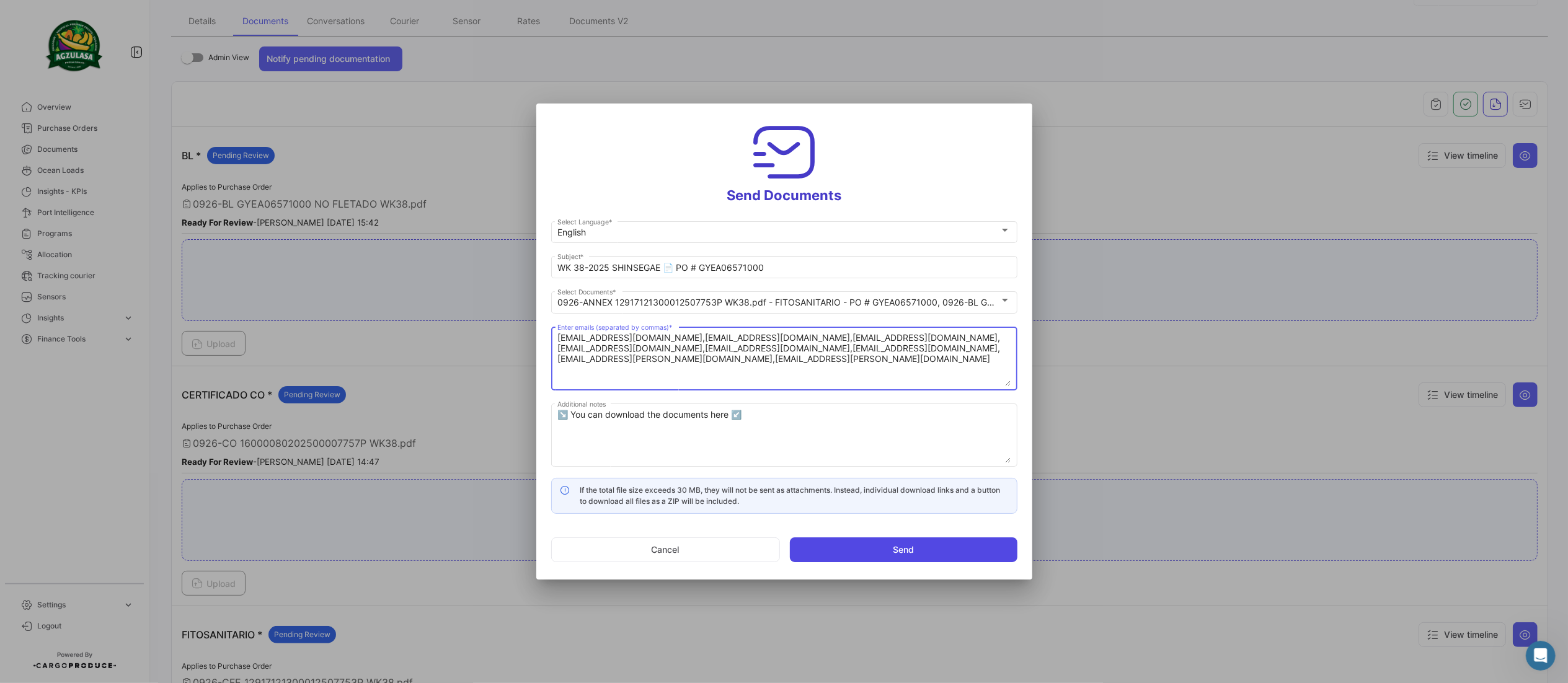
type textarea "[EMAIL_ADDRESS][DOMAIN_NAME],[EMAIL_ADDRESS][DOMAIN_NAME],[EMAIL_ADDRESS][DOMAI…"
click at [901, 550] on button "Send" at bounding box center [904, 549] width 228 height 24
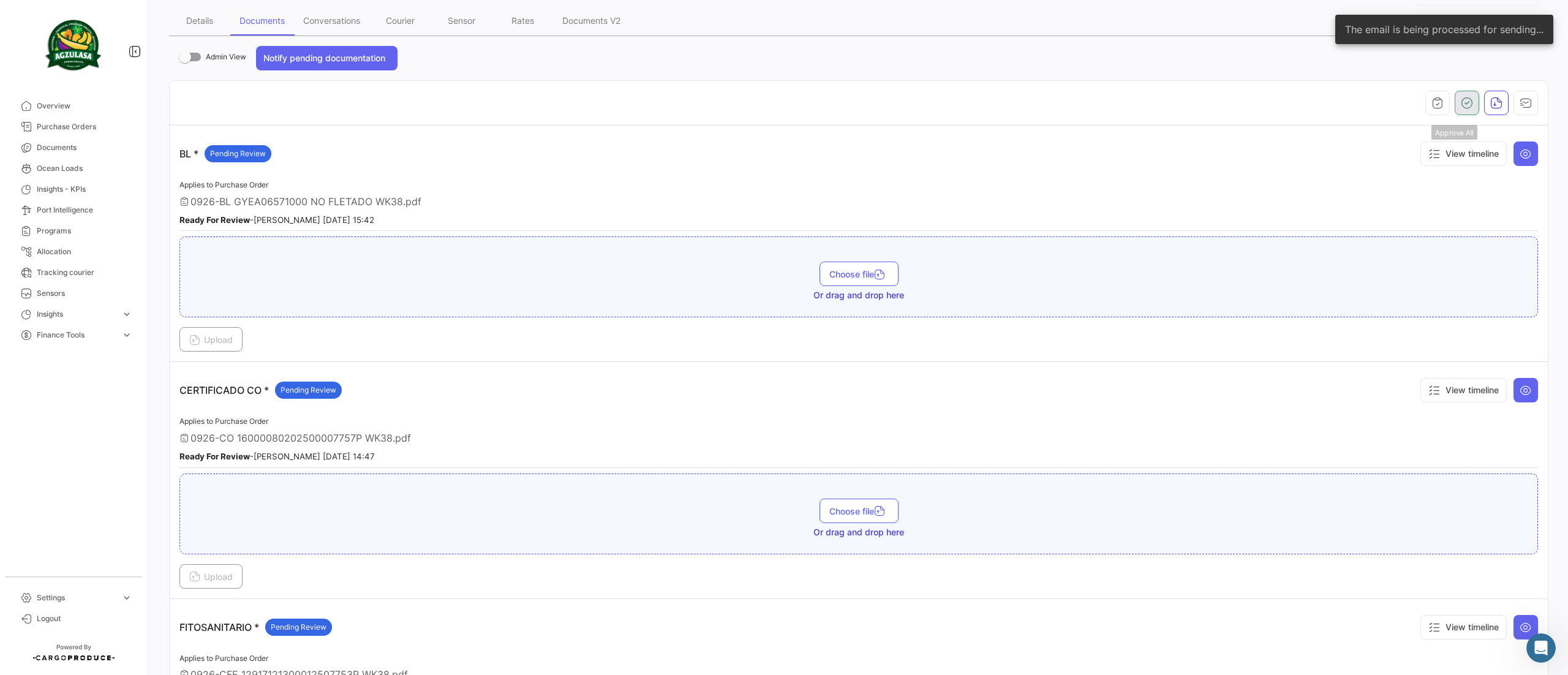
click at [1463, 91] on button "button" at bounding box center [1467, 103] width 24 height 24
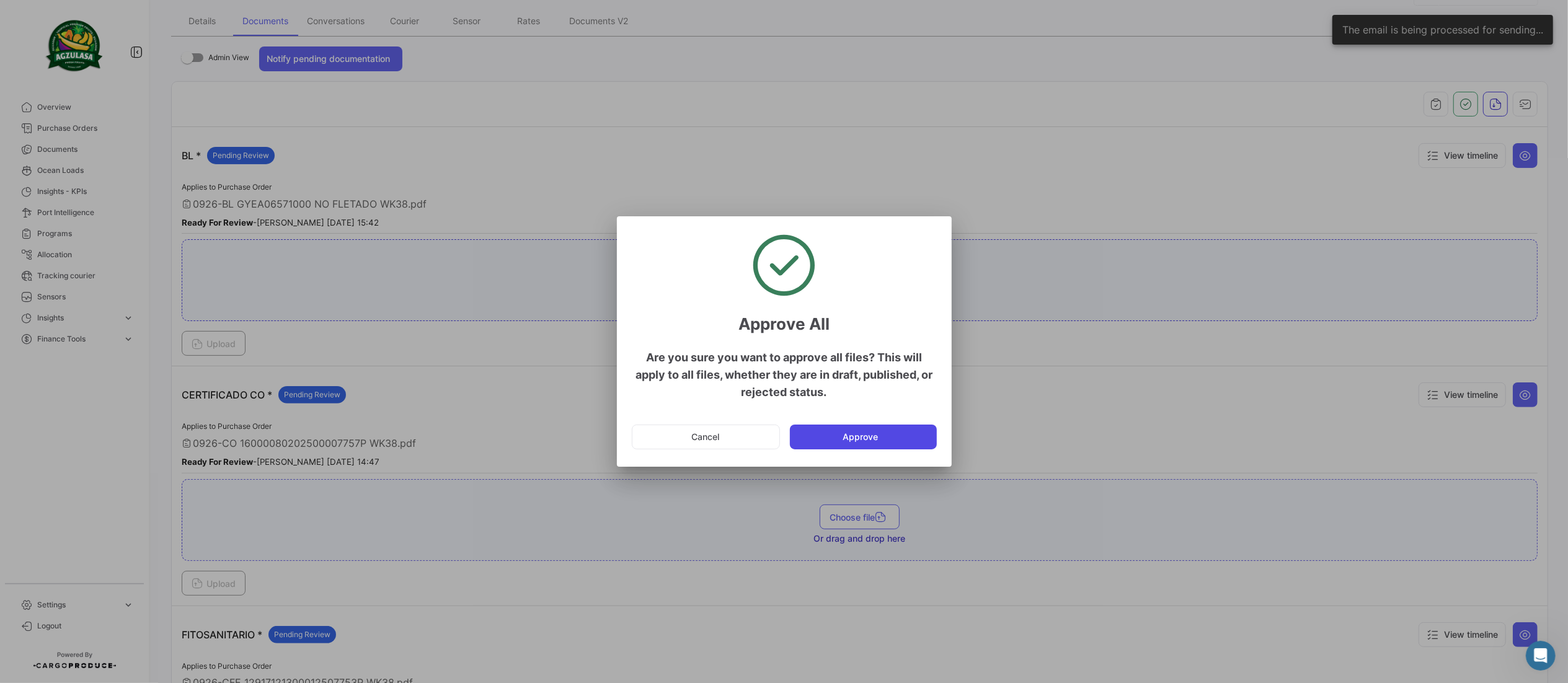
click at [934, 430] on button "Approve" at bounding box center [863, 436] width 147 height 24
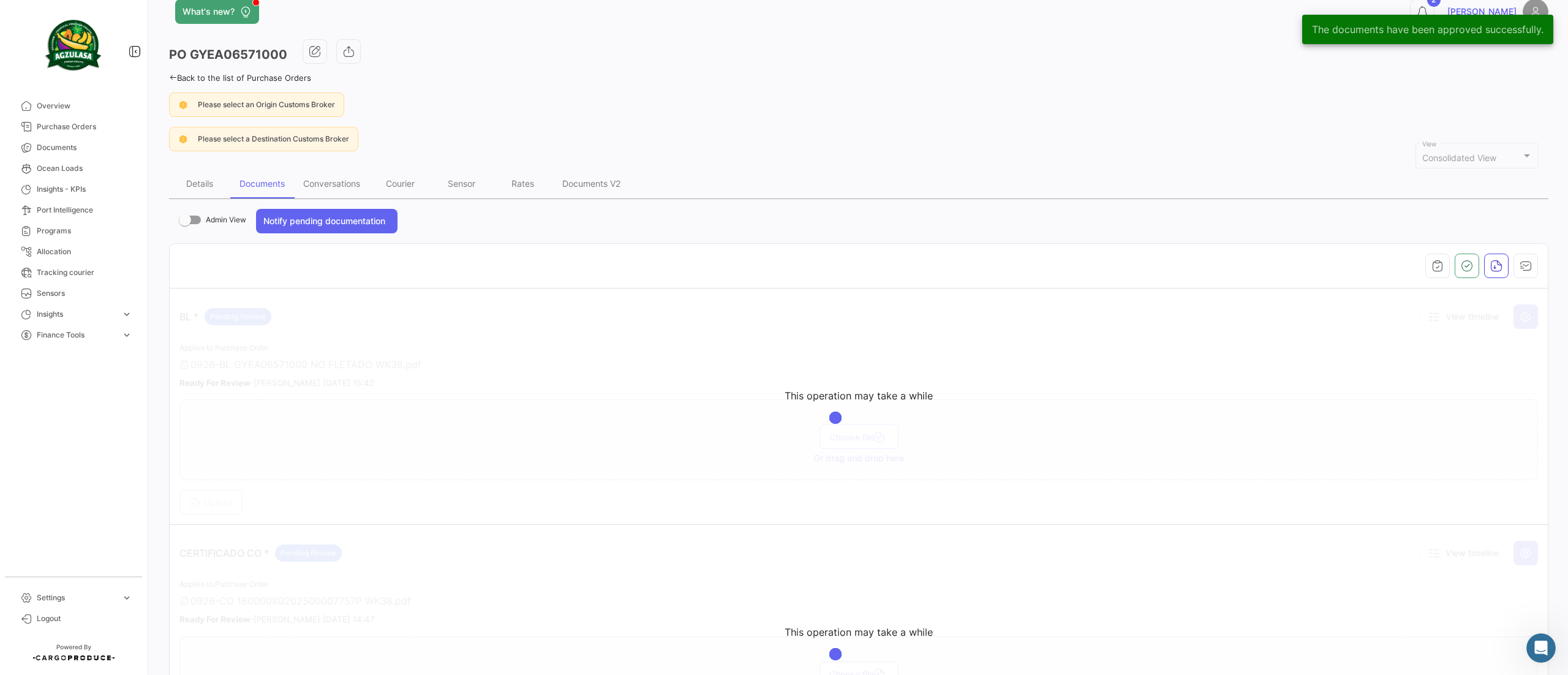
scroll to position [0, 0]
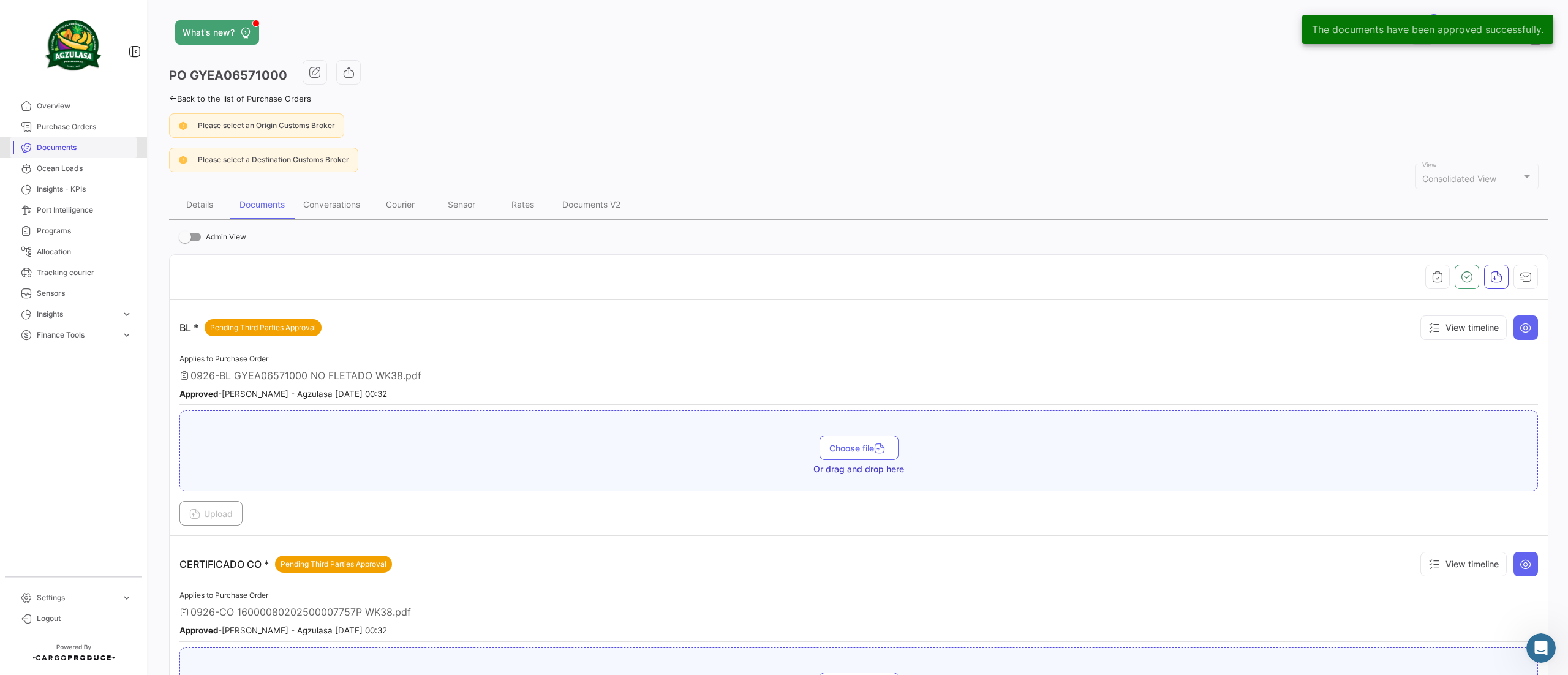
click at [44, 148] on span "Documents" at bounding box center [84, 147] width 95 height 11
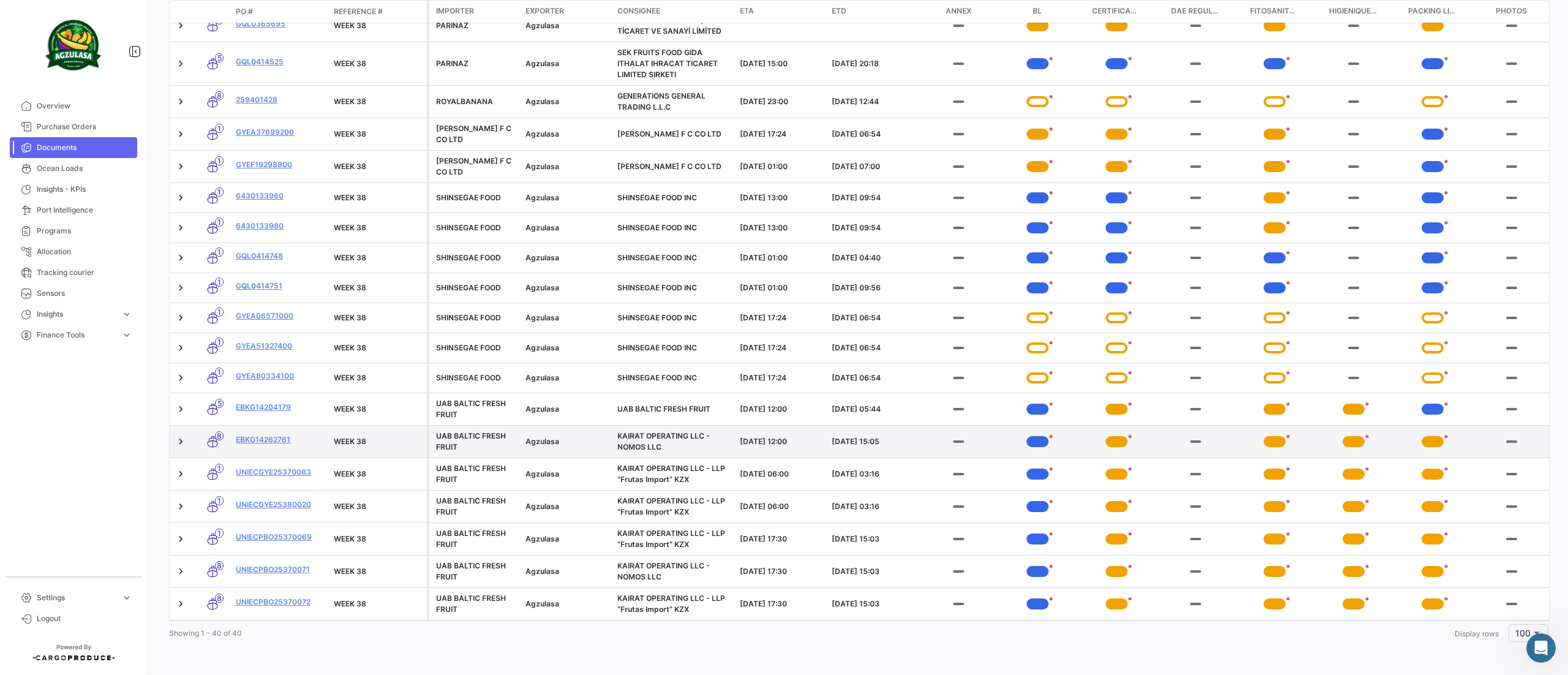
scroll to position [1008, 0]
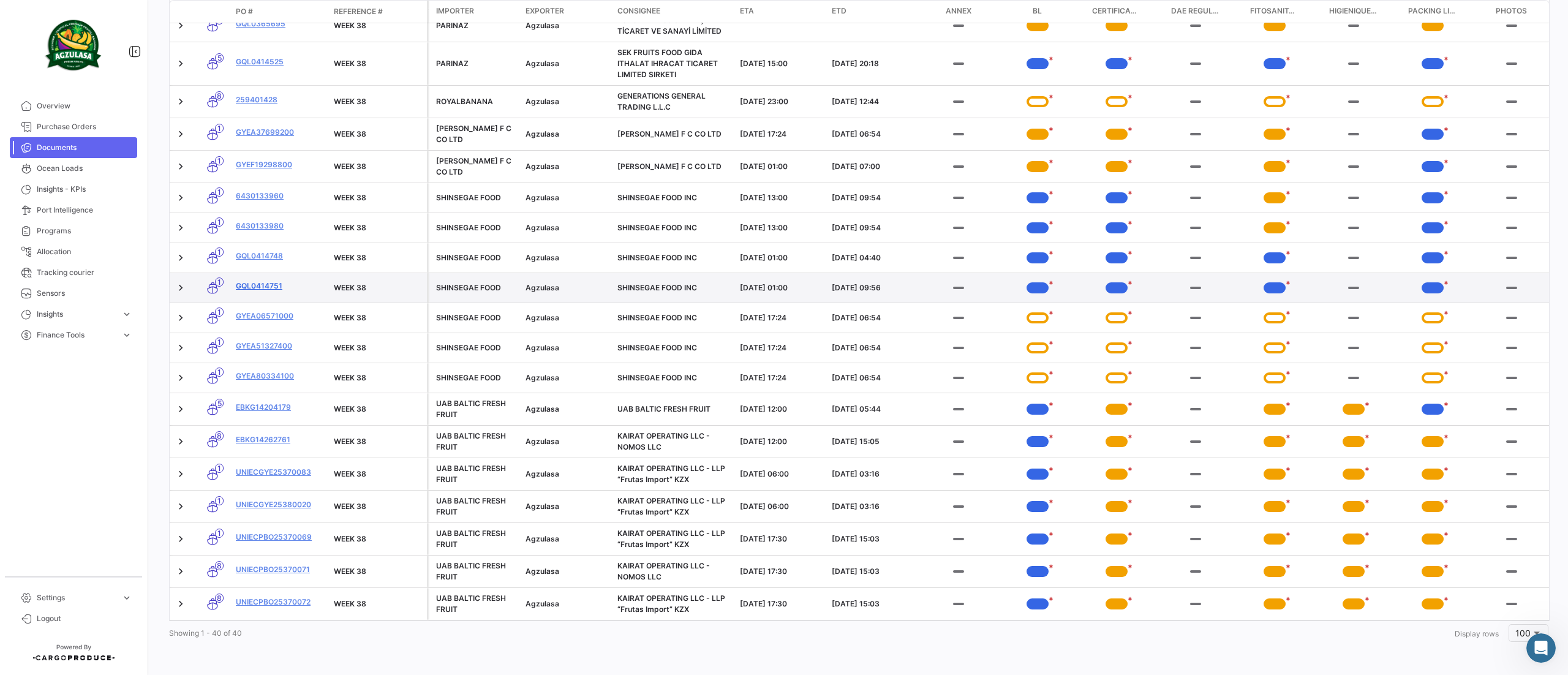
click at [272, 280] on link "GQL0414751" at bounding box center [280, 286] width 88 height 11
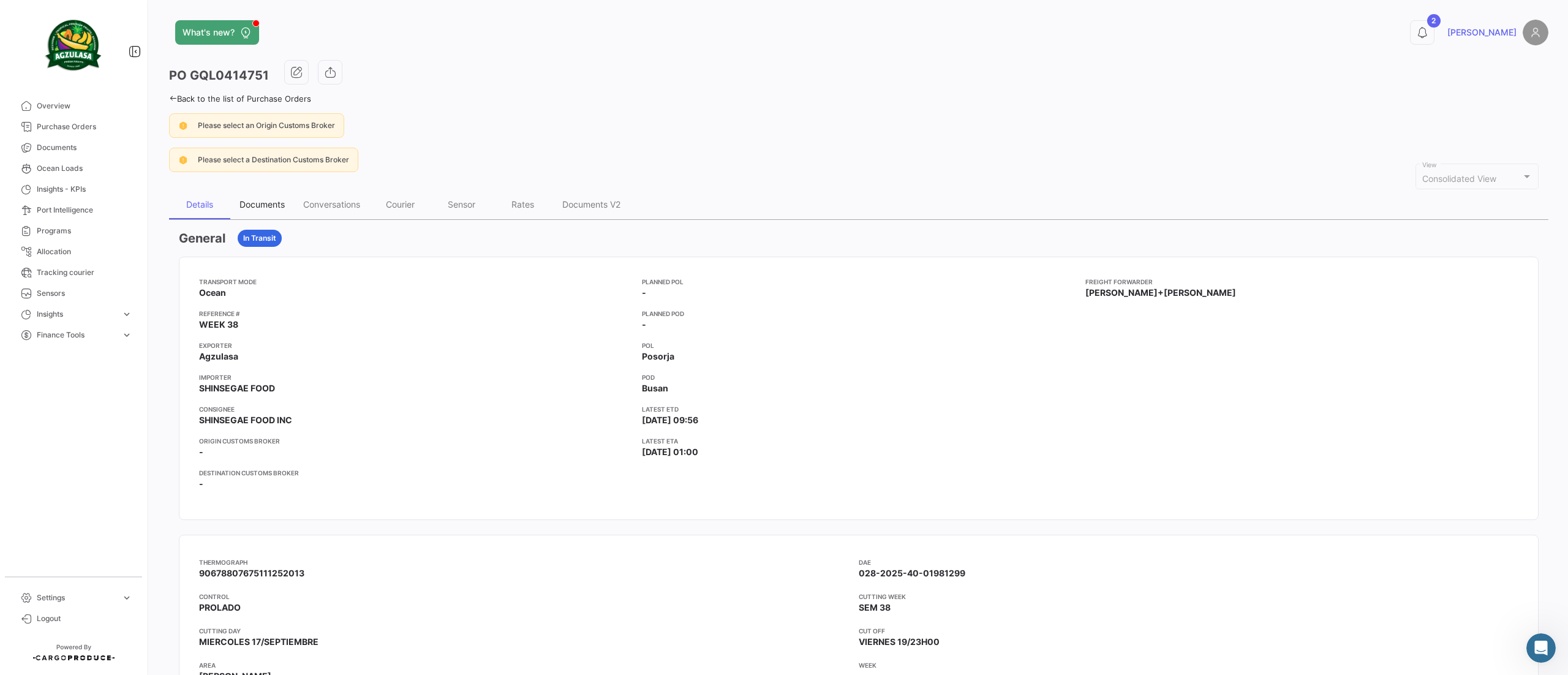
click at [268, 198] on div "Documents" at bounding box center [261, 205] width 63 height 29
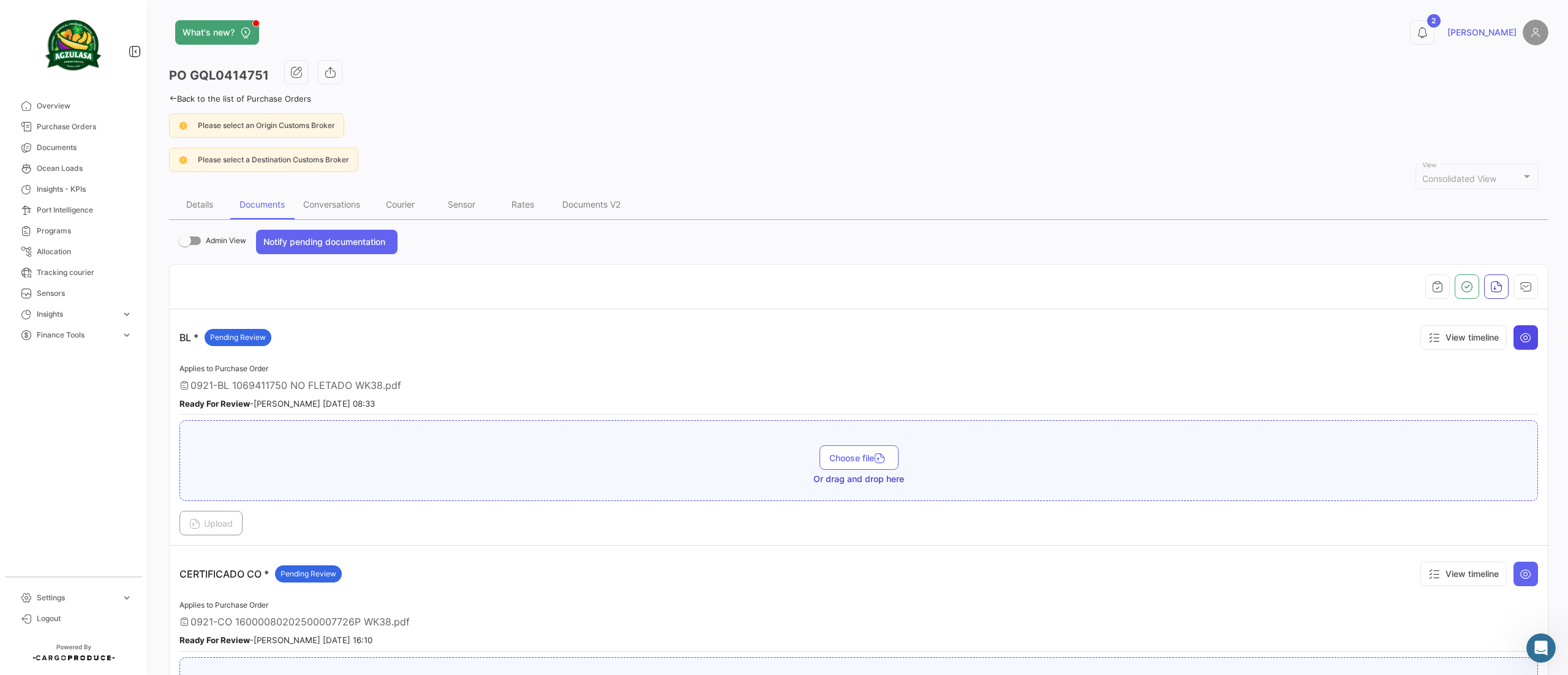
click at [1514, 331] on button at bounding box center [1526, 337] width 24 height 24
click at [1499, 284] on div at bounding box center [859, 286] width 1359 height 24
click at [1520, 286] on icon "button" at bounding box center [1526, 286] width 12 height 12
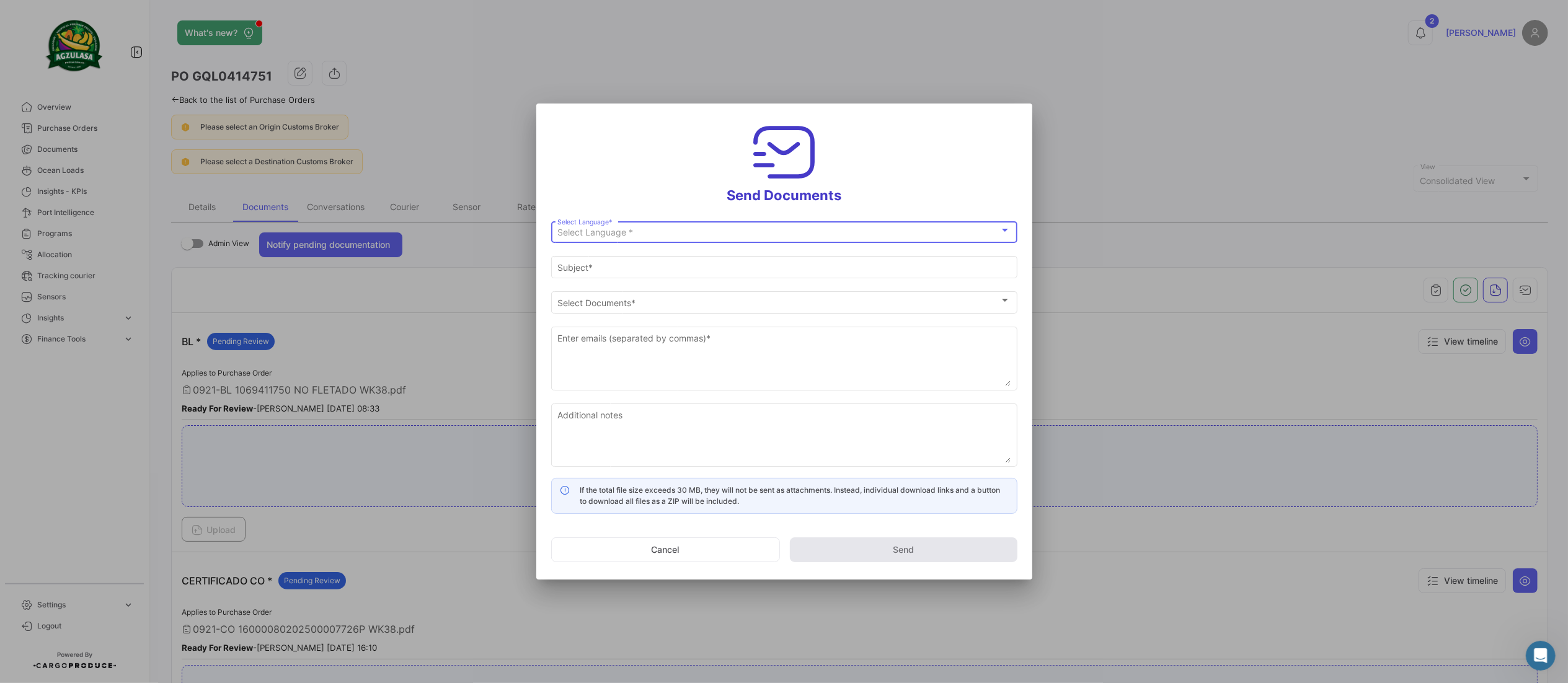
click at [849, 227] on div "Select Language *" at bounding box center [779, 233] width 442 height 11
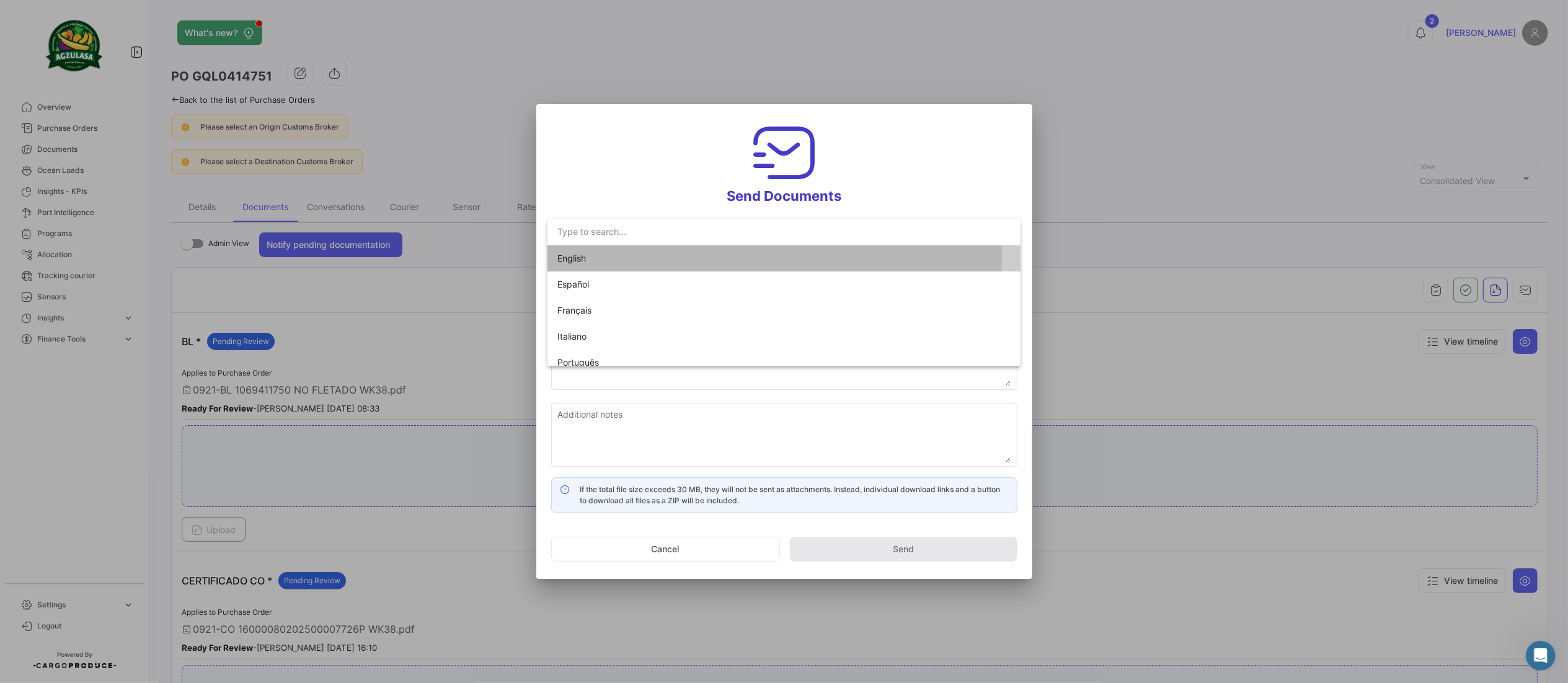
click at [650, 255] on span "English" at bounding box center [644, 258] width 173 height 26
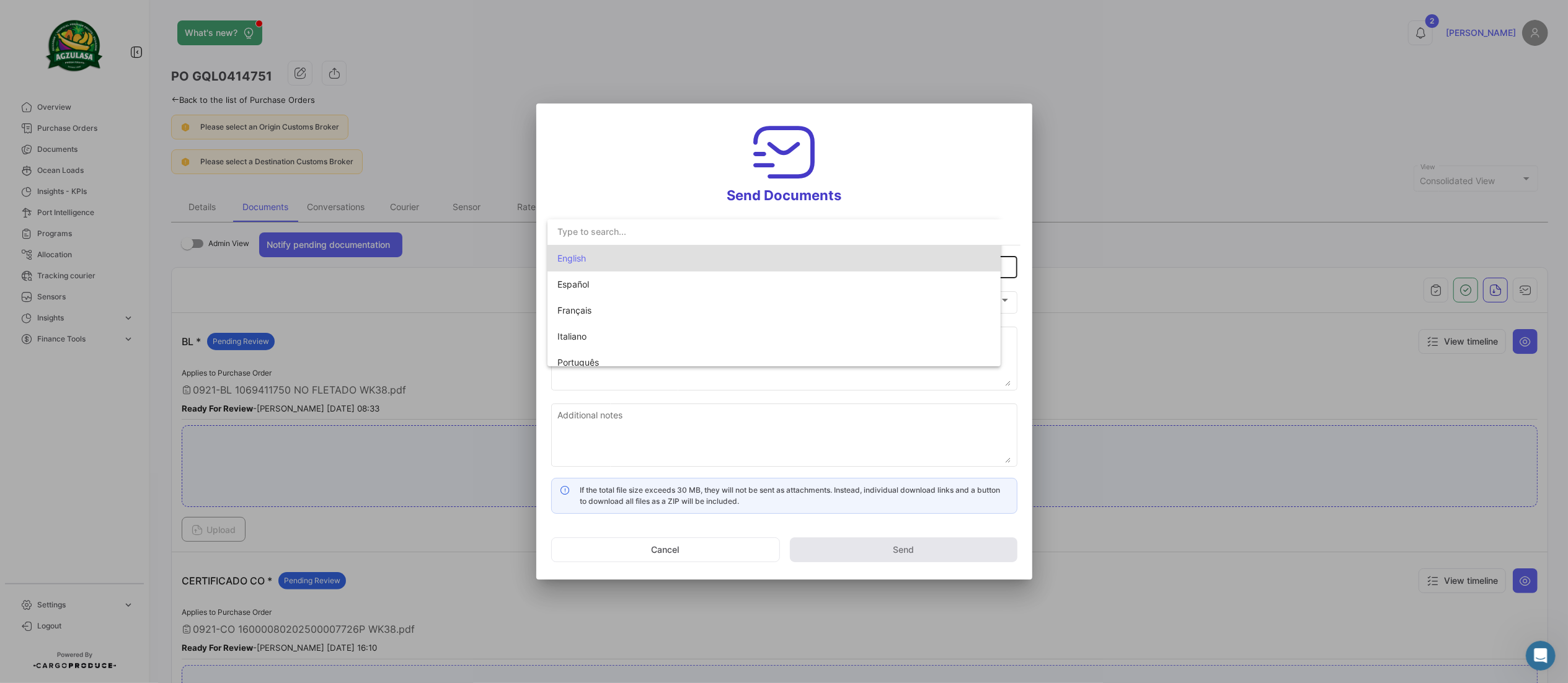
type input "[PERSON_NAME] has shared the documents of PO # GQL0414751 with you"
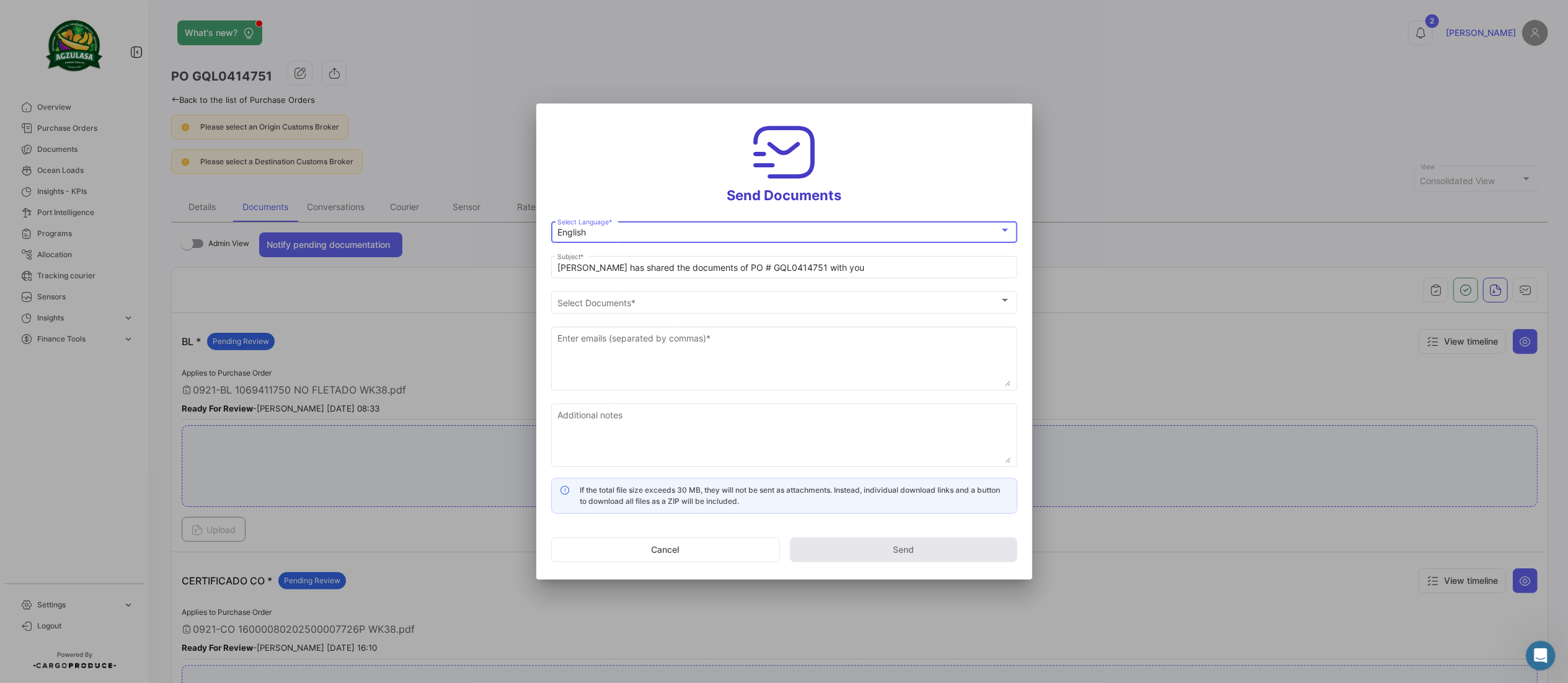
click at [1405, 432] on div at bounding box center [784, 341] width 1568 height 683
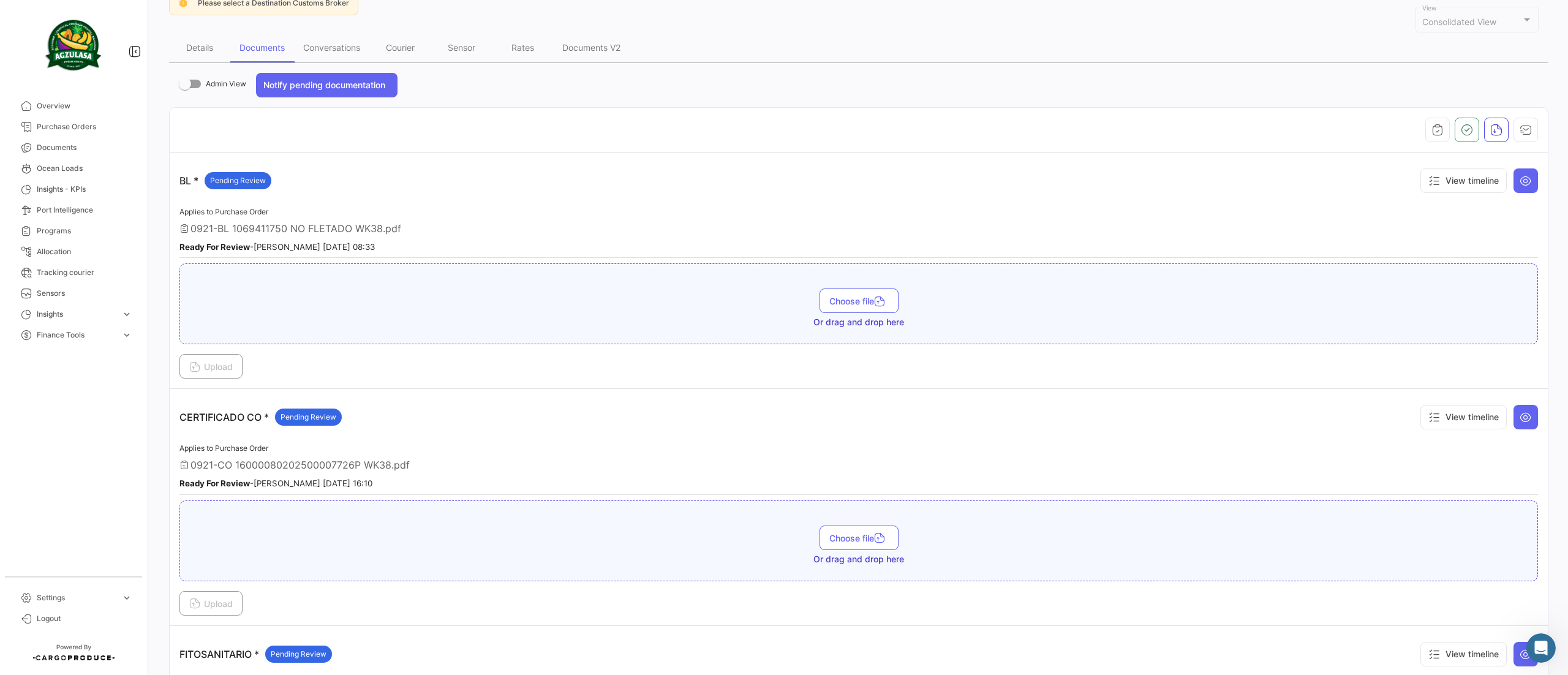
scroll to position [122, 0]
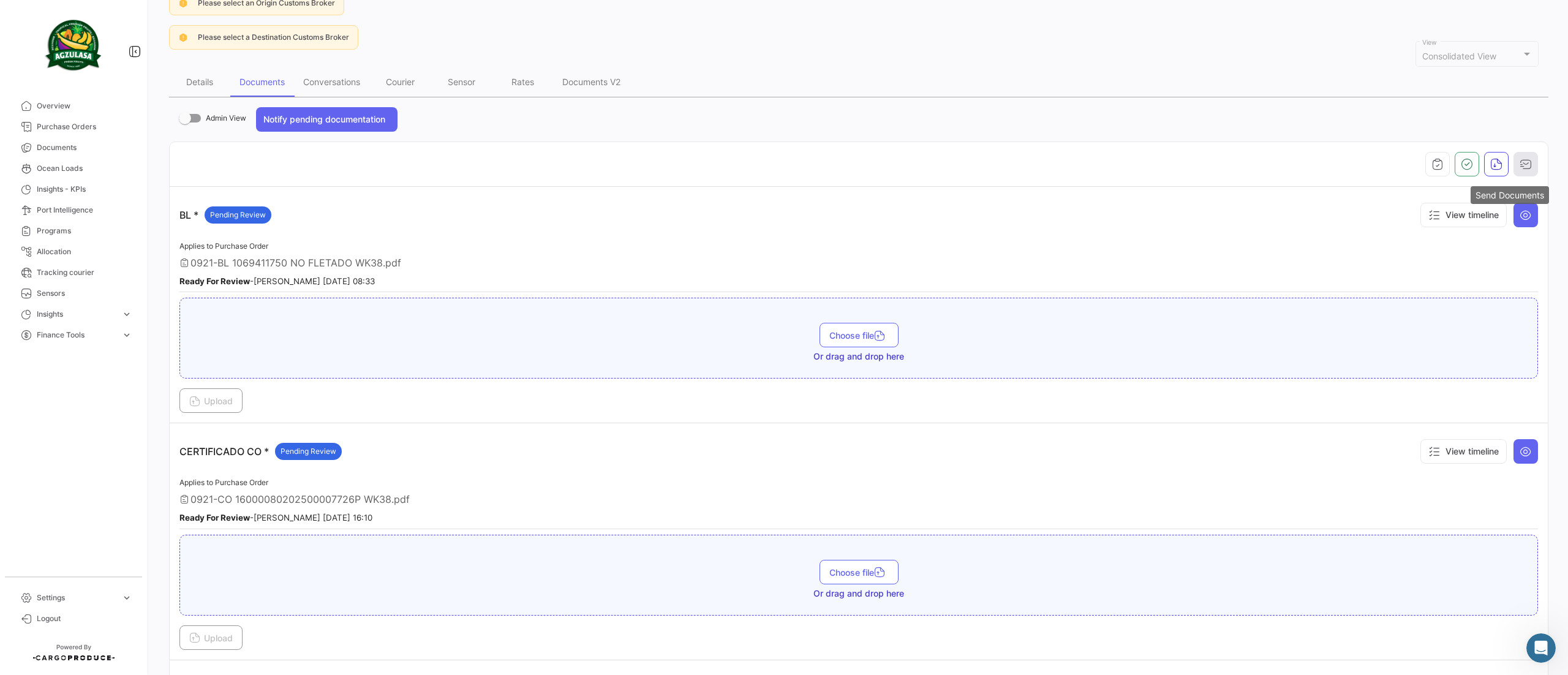
click at [1520, 166] on icon "button" at bounding box center [1526, 164] width 12 height 12
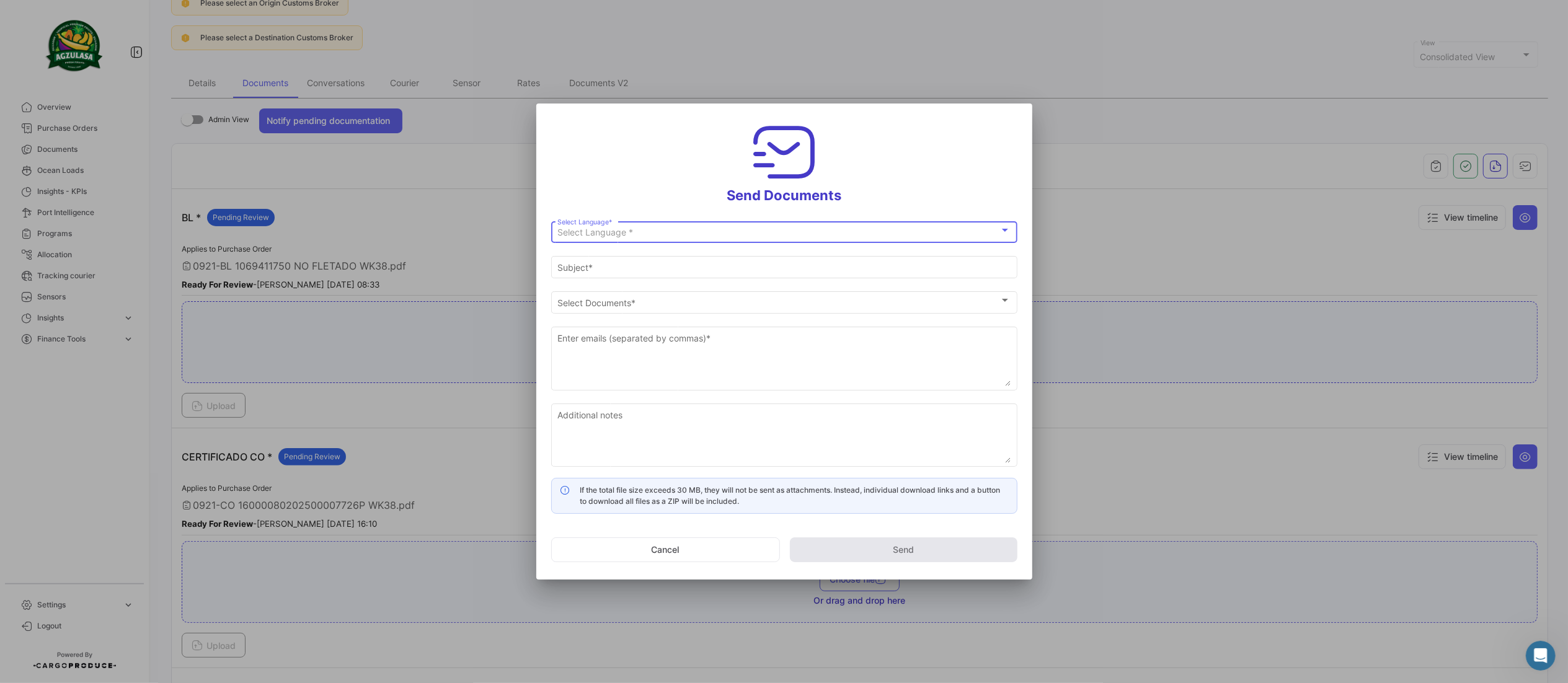
click at [844, 227] on div "Select Language *" at bounding box center [779, 233] width 442 height 11
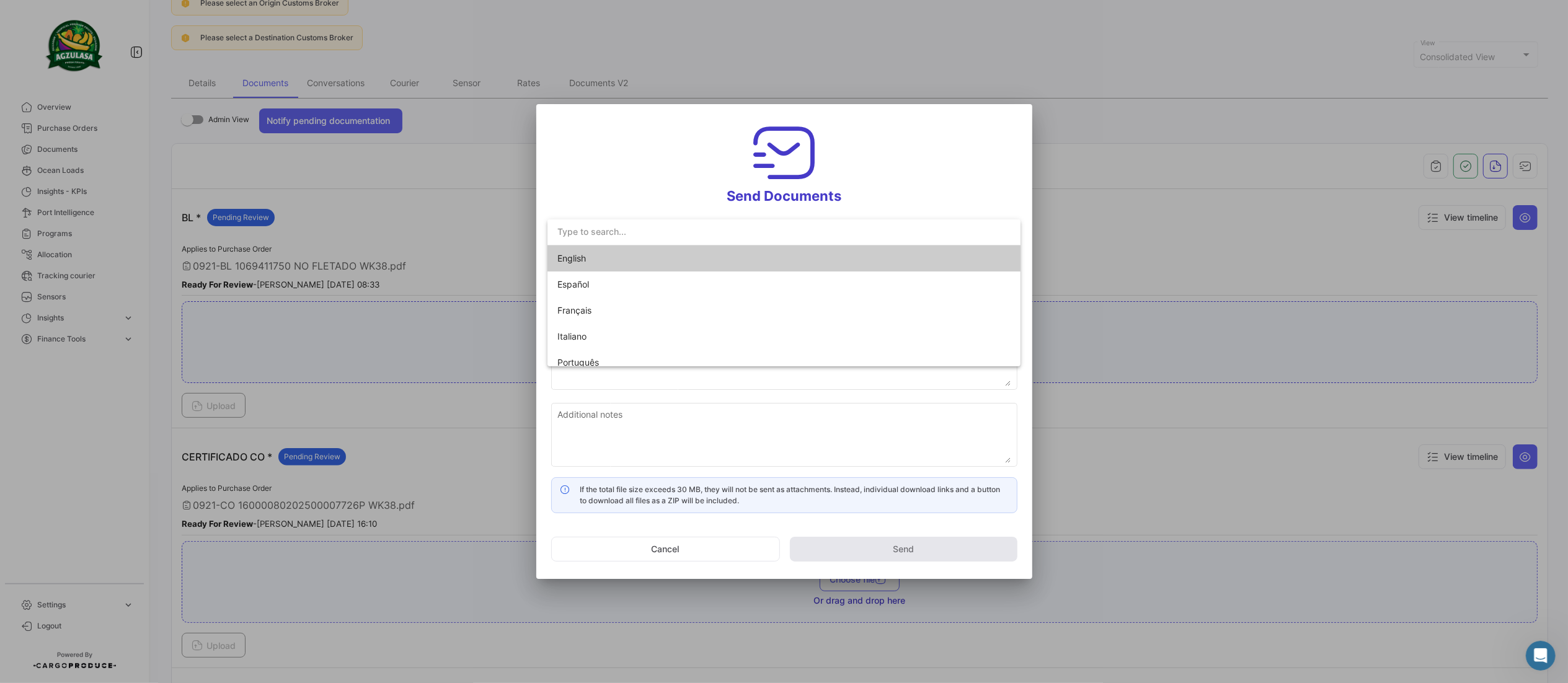
click at [650, 253] on span "English" at bounding box center [644, 258] width 173 height 26
type input "[PERSON_NAME] has shared the documents of PO # GQL0414751 with you"
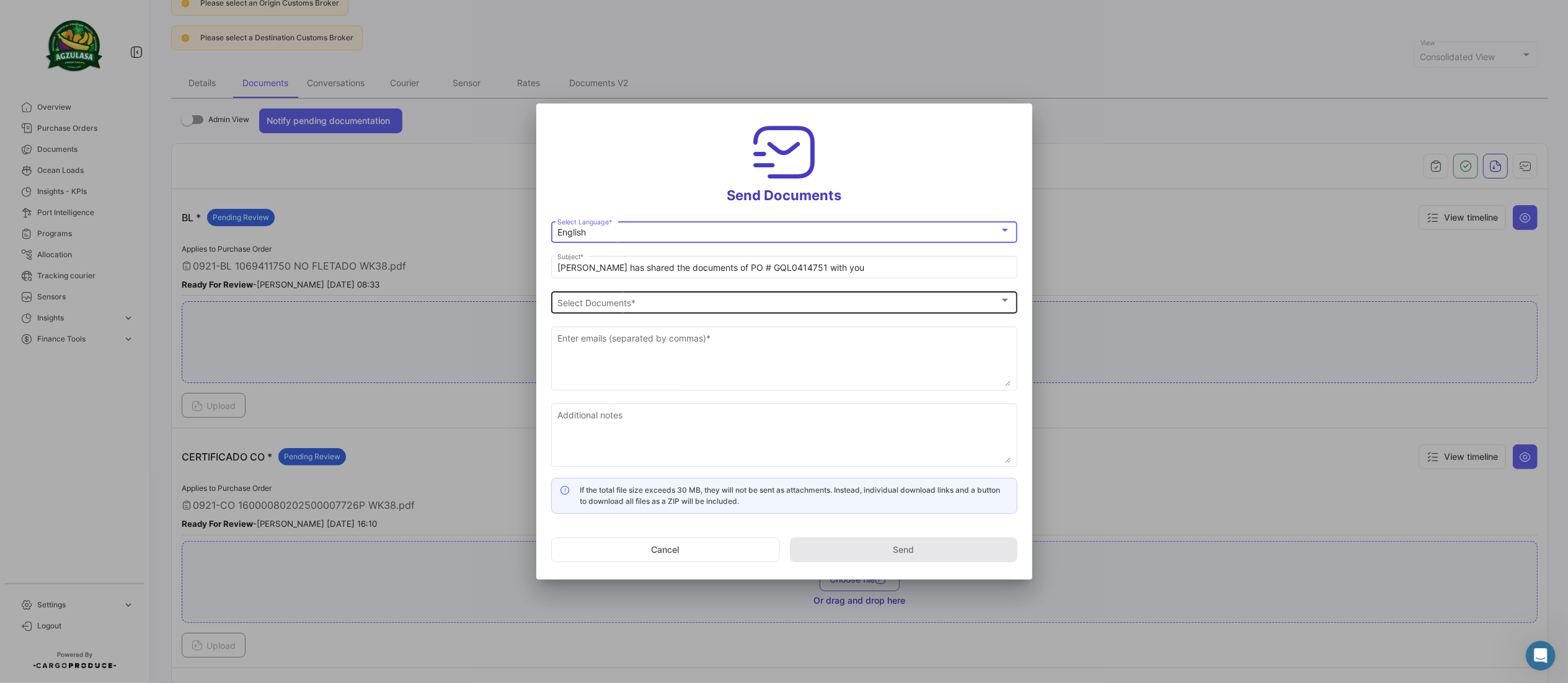
click at [658, 296] on div "Select Documents Select Documents *" at bounding box center [784, 301] width 453 height 24
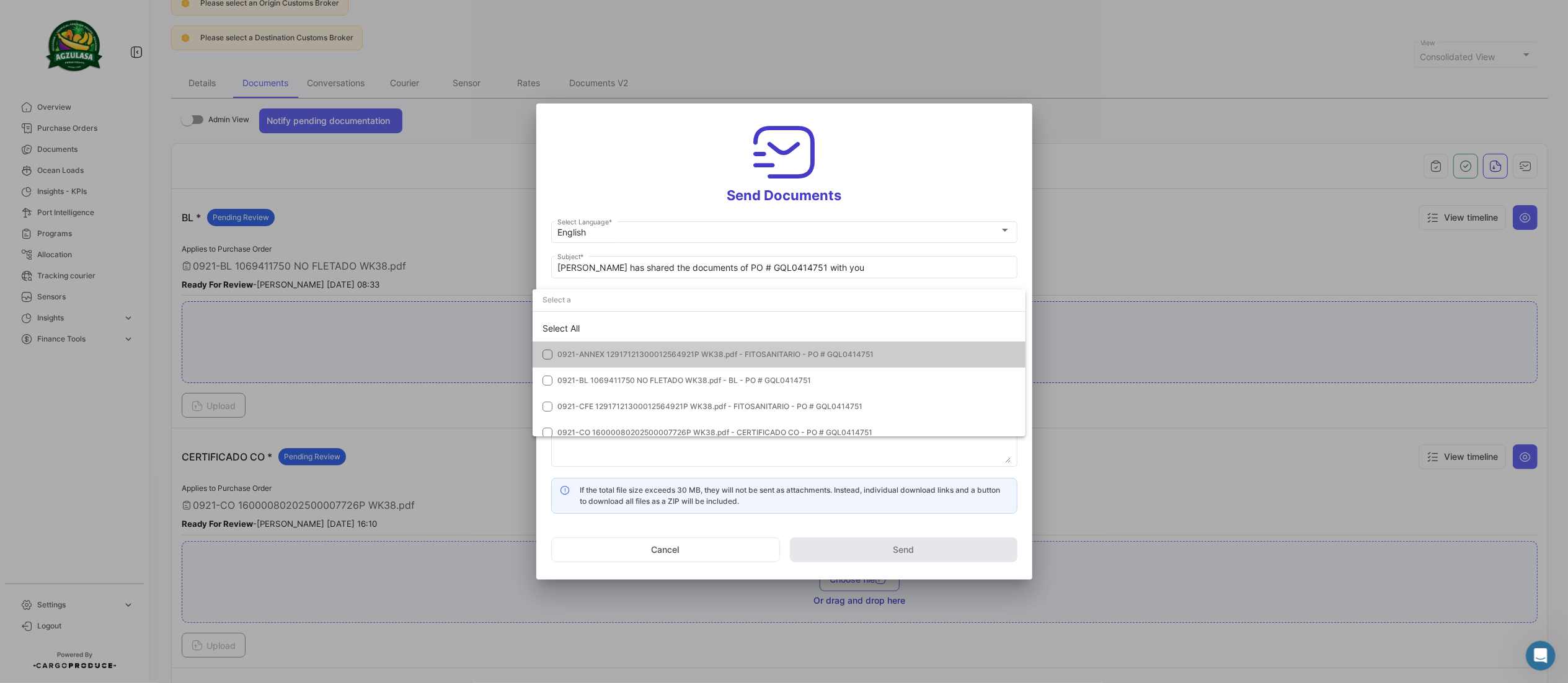
drag, startPoint x: 623, startPoint y: 317, endPoint x: 634, endPoint y: 290, distance: 29.2
click at [621, 319] on div "Select All" at bounding box center [779, 328] width 493 height 26
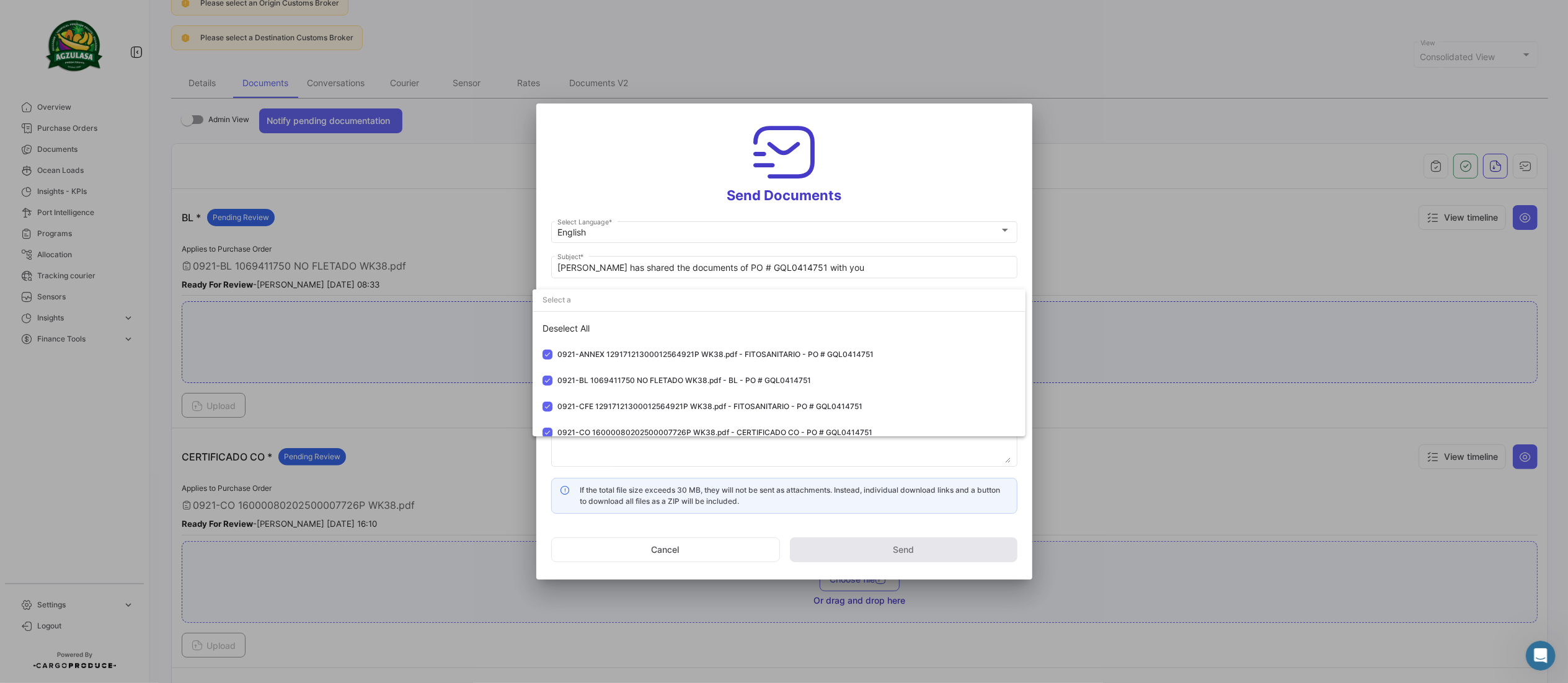
click at [658, 177] on div at bounding box center [784, 341] width 1568 height 683
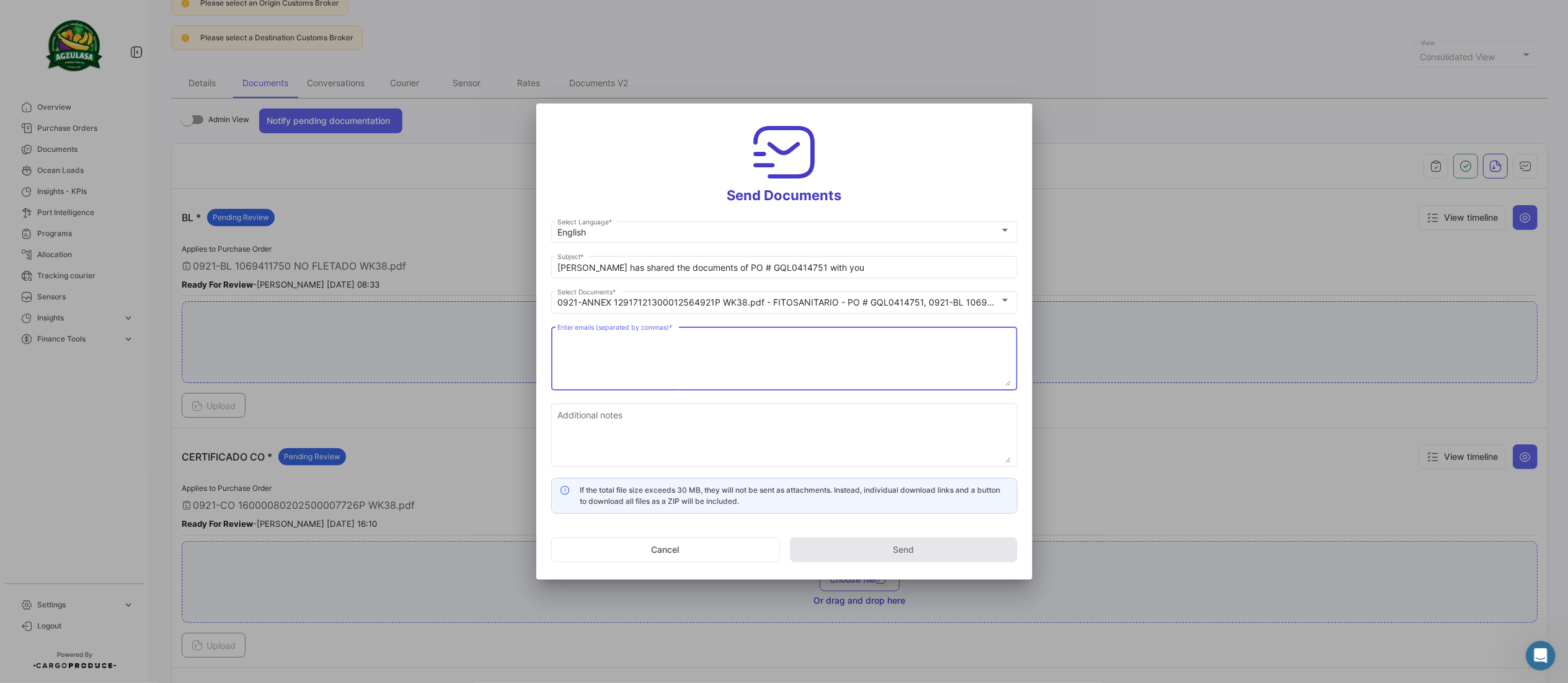
click at [693, 357] on textarea "Enter emails (separated by commas) *" at bounding box center [784, 358] width 453 height 54
paste textarea "[EMAIL_ADDRESS][DOMAIN_NAME],[EMAIL_ADDRESS][DOMAIN_NAME],[EMAIL_ADDRESS][DOMAI…"
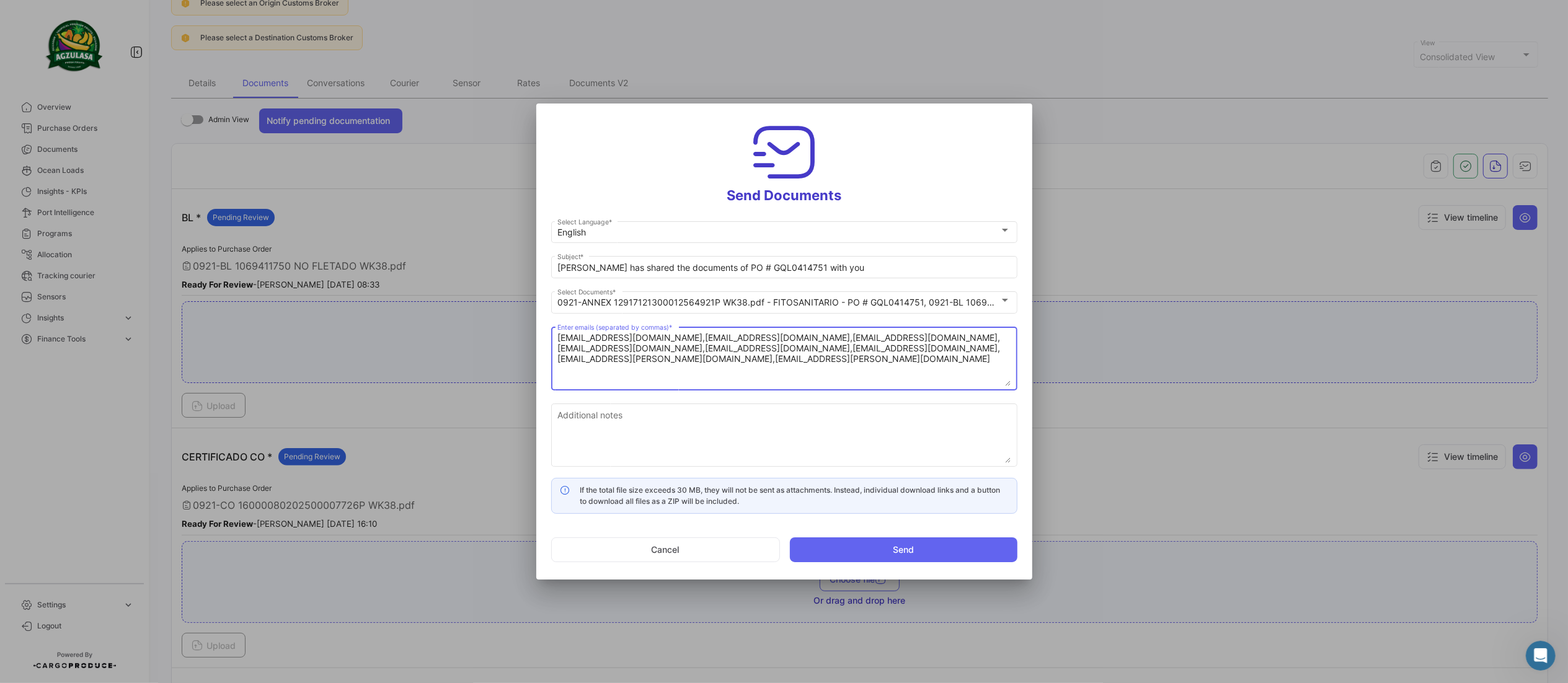
type textarea "[EMAIL_ADDRESS][DOMAIN_NAME],[EMAIL_ADDRESS][DOMAIN_NAME],[EMAIL_ADDRESS][DOMAI…"
click at [650, 411] on textarea "Additional notes" at bounding box center [784, 436] width 453 height 54
paste textarea "↘️ You can download the documents here ↙️"
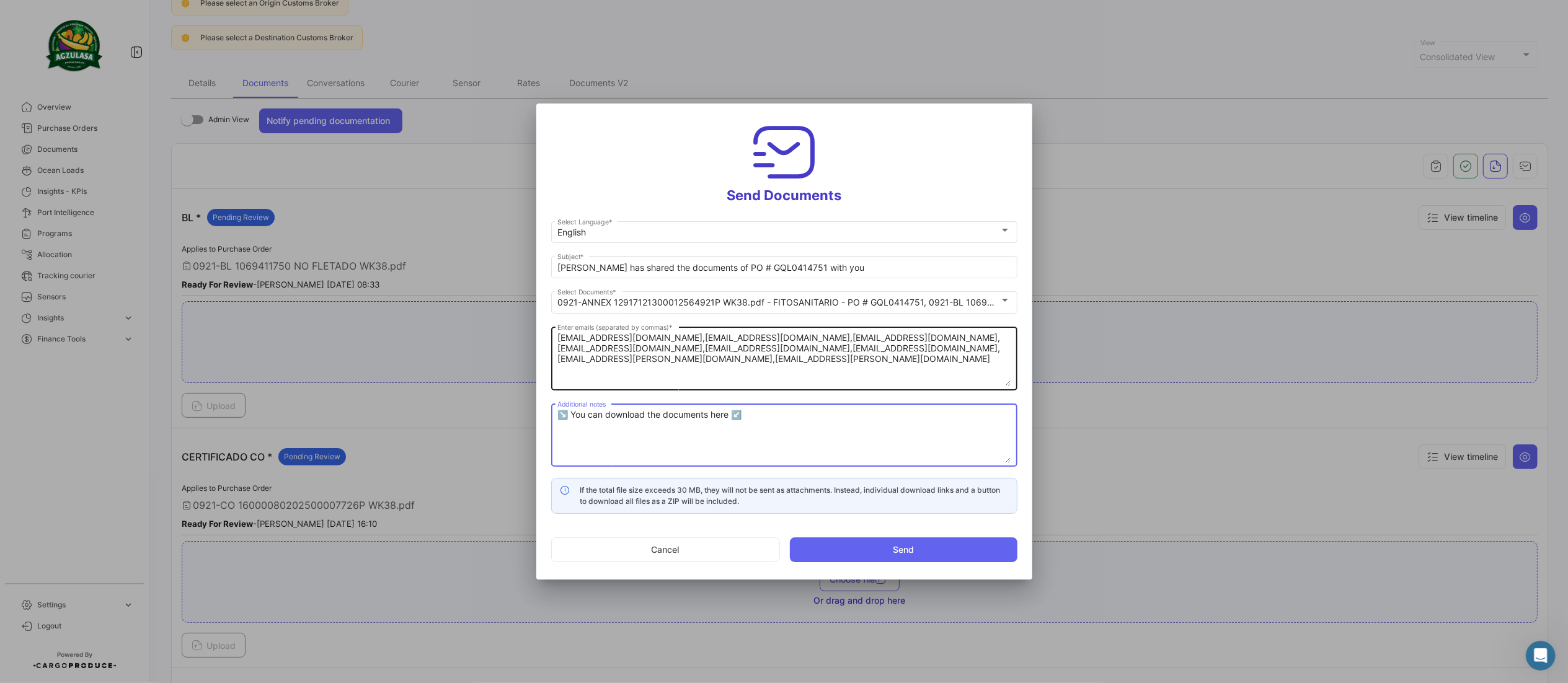
type textarea "↘️ You can download the documents here ↙️"
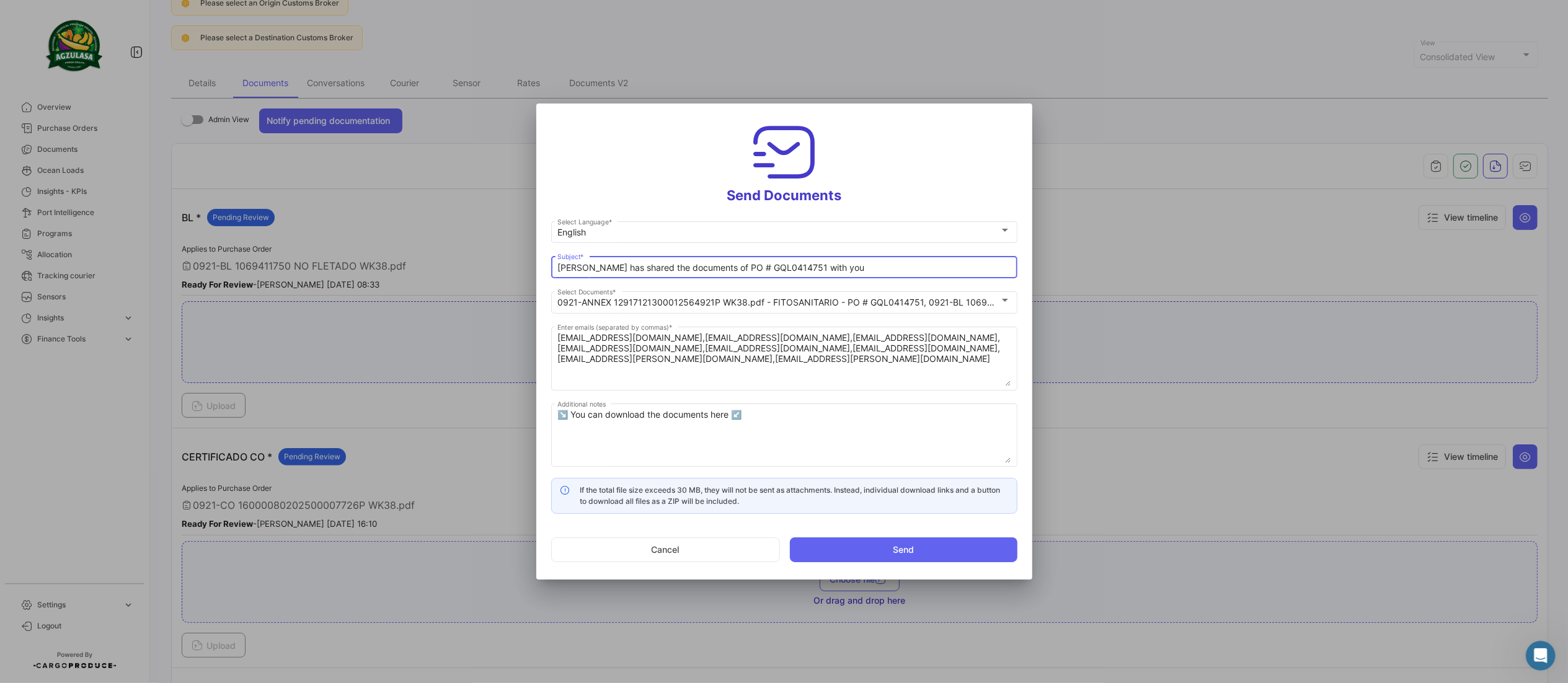
drag, startPoint x: 711, startPoint y: 270, endPoint x: 404, endPoint y: 229, distance: 309.7
click at [417, 225] on div "Send Documents English Select Language * [PERSON_NAME] has shared the documents…" at bounding box center [784, 341] width 1568 height 683
paste input "WK 38-2025 SHINSEGAE 📄"
drag, startPoint x: 759, startPoint y: 270, endPoint x: 931, endPoint y: 270, distance: 172.0
click at [926, 270] on input "WK 38-2025 SHINSEGAE 📄 PO # GQL0414751 with you" at bounding box center [784, 268] width 453 height 11
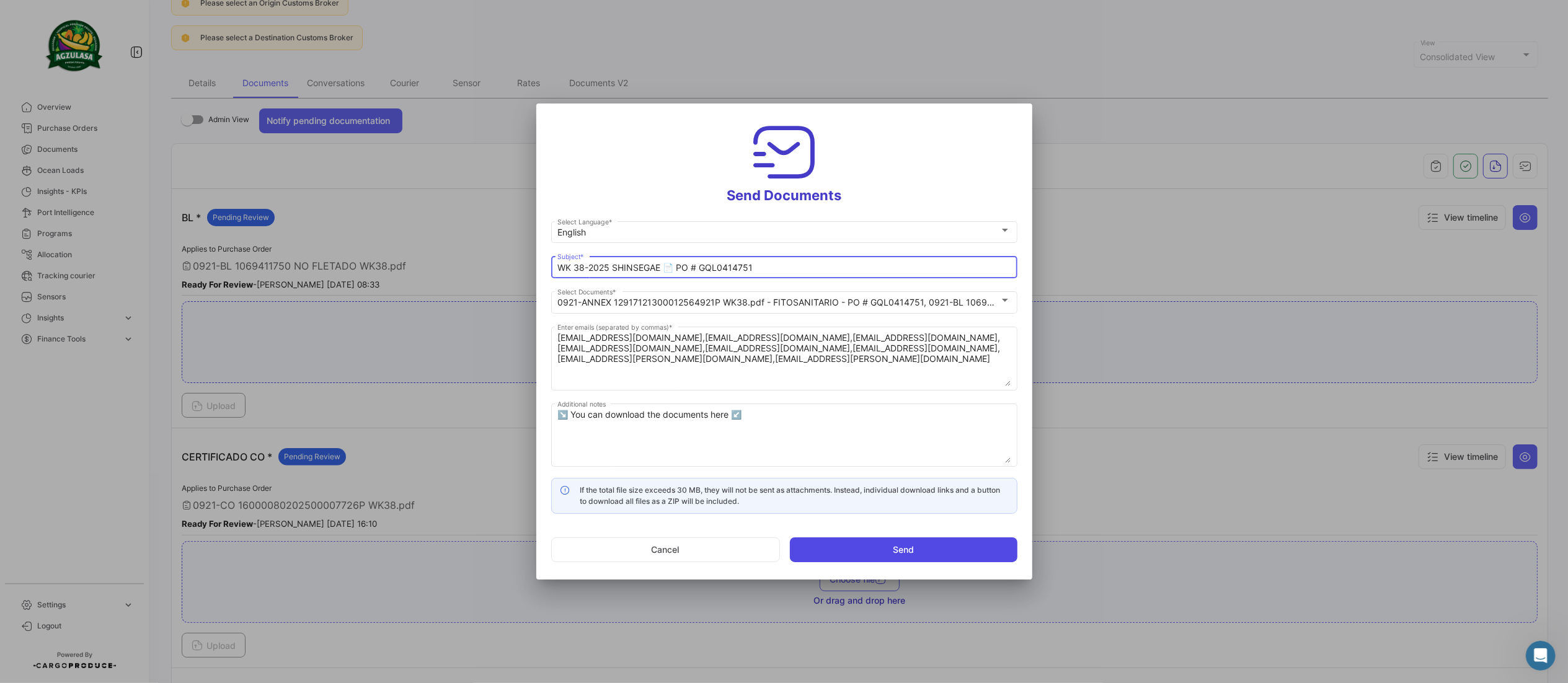
type input "WK 38-2025 SHINSEGAE 📄 PO # GQL0414751"
click at [928, 557] on button "Send" at bounding box center [904, 549] width 228 height 24
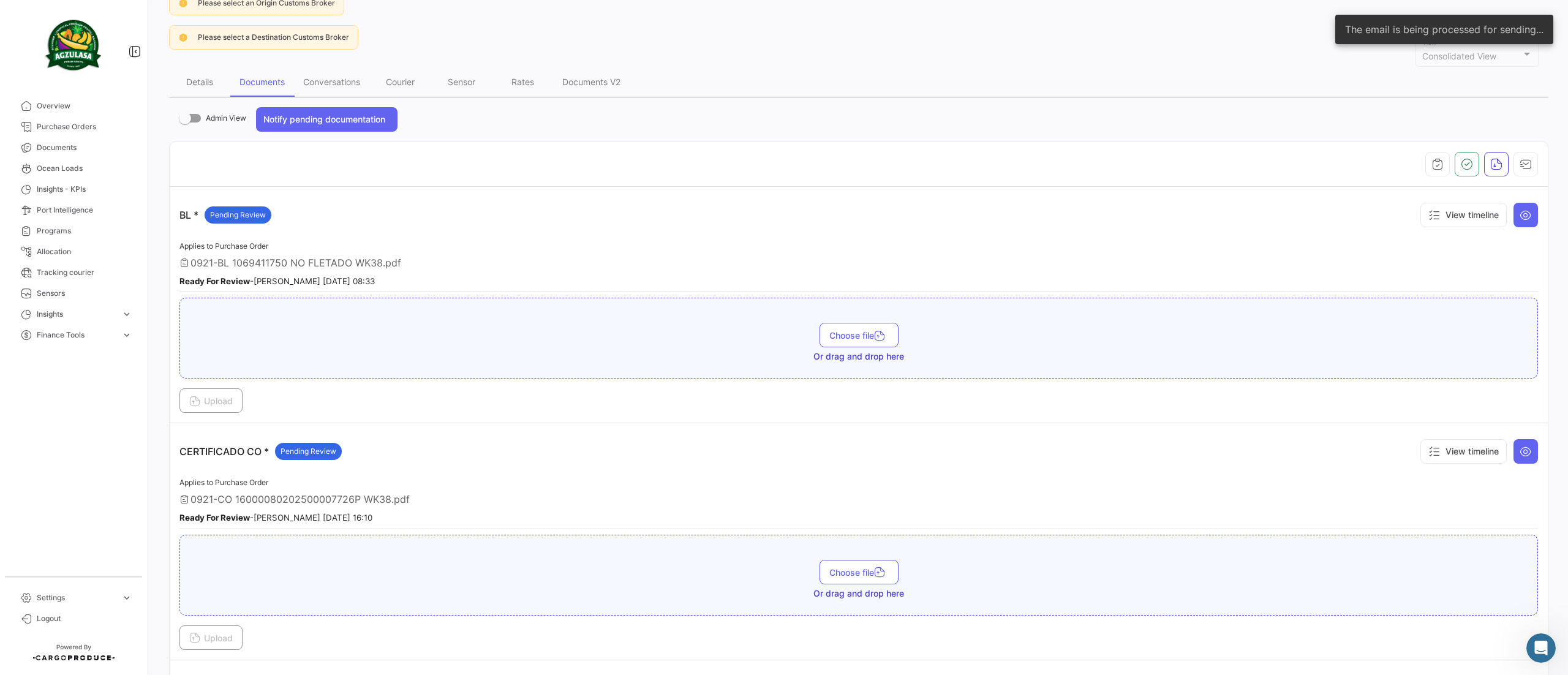
click at [1469, 169] on div at bounding box center [859, 163] width 1359 height 24
click at [1461, 165] on icon "button" at bounding box center [1467, 164] width 12 height 12
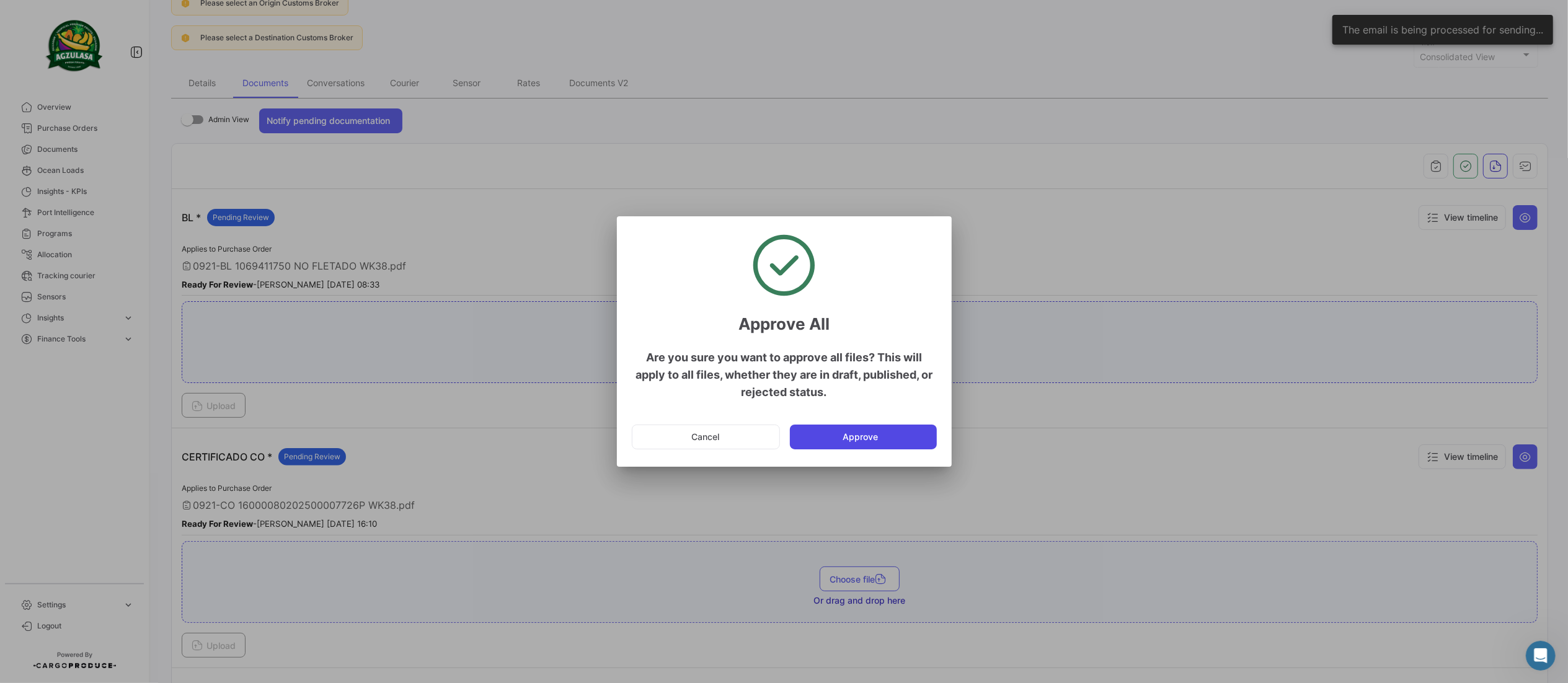
click at [896, 436] on button "Approve" at bounding box center [863, 436] width 147 height 24
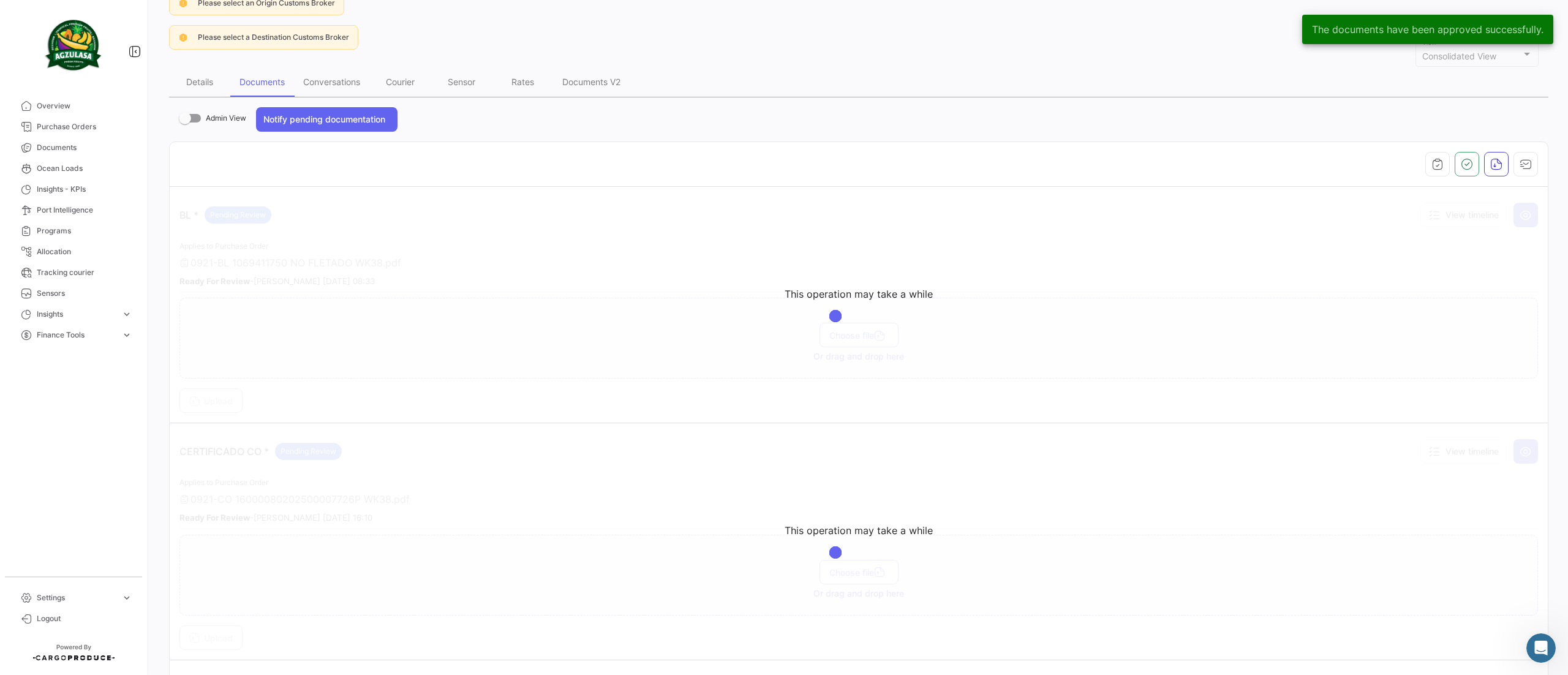
scroll to position [0, 0]
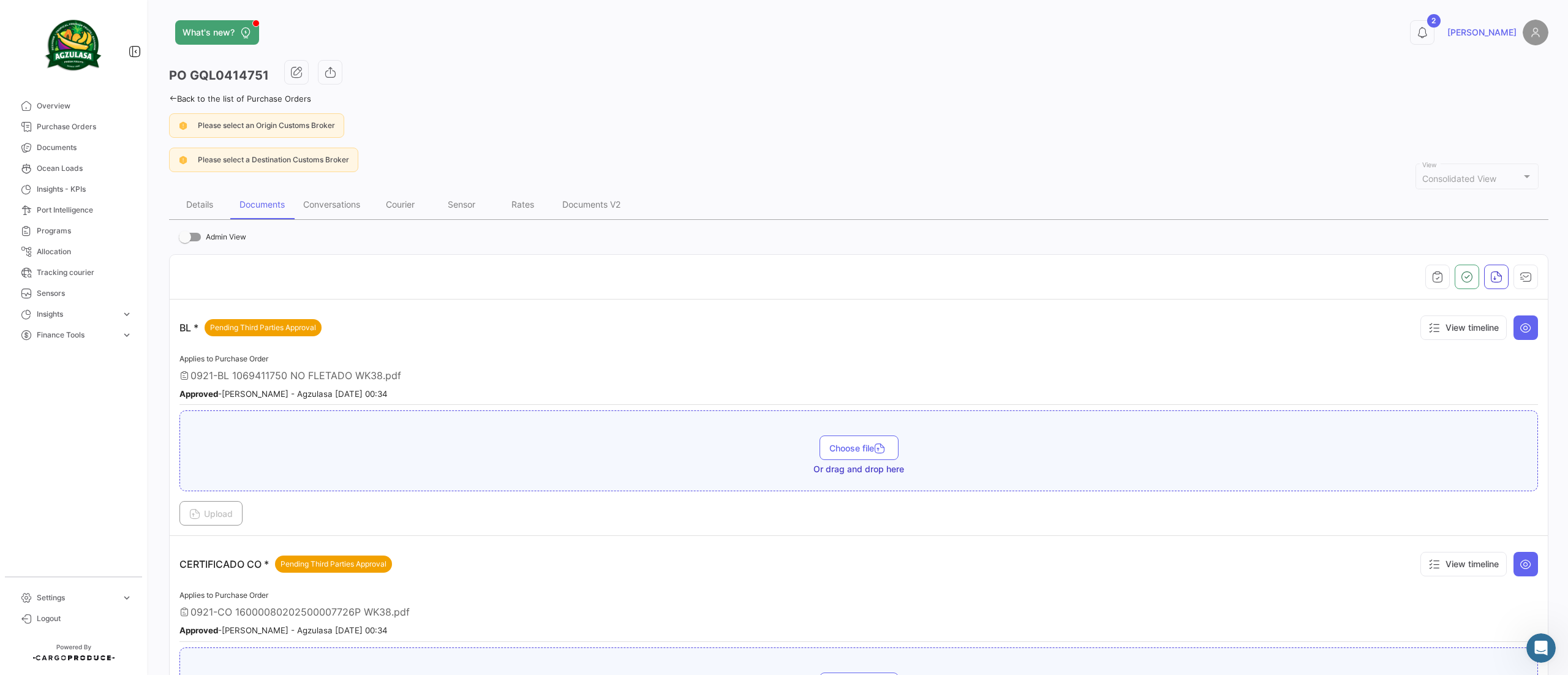
click at [77, 148] on span "Documents" at bounding box center [84, 147] width 95 height 11
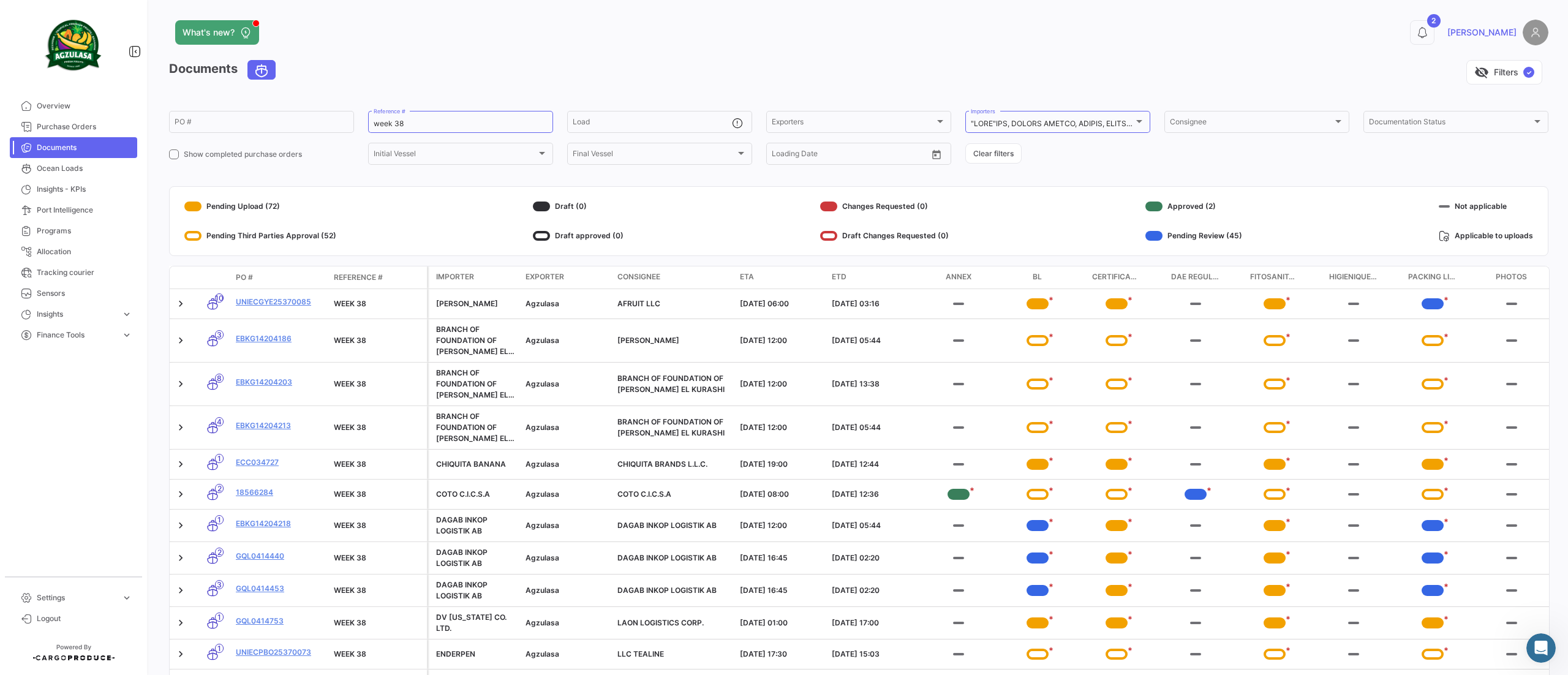
scroll to position [905, 0]
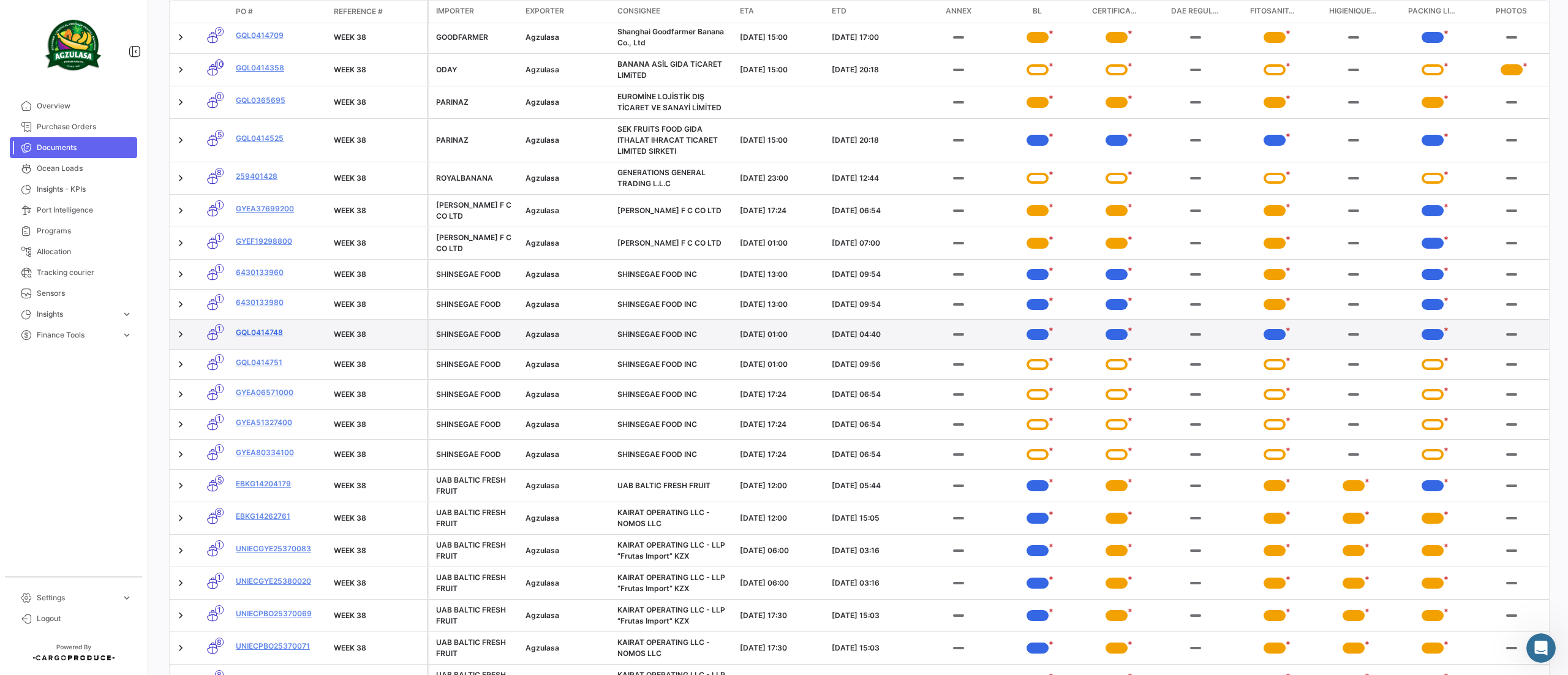
click at [260, 337] on link "GQL0414748" at bounding box center [280, 333] width 88 height 11
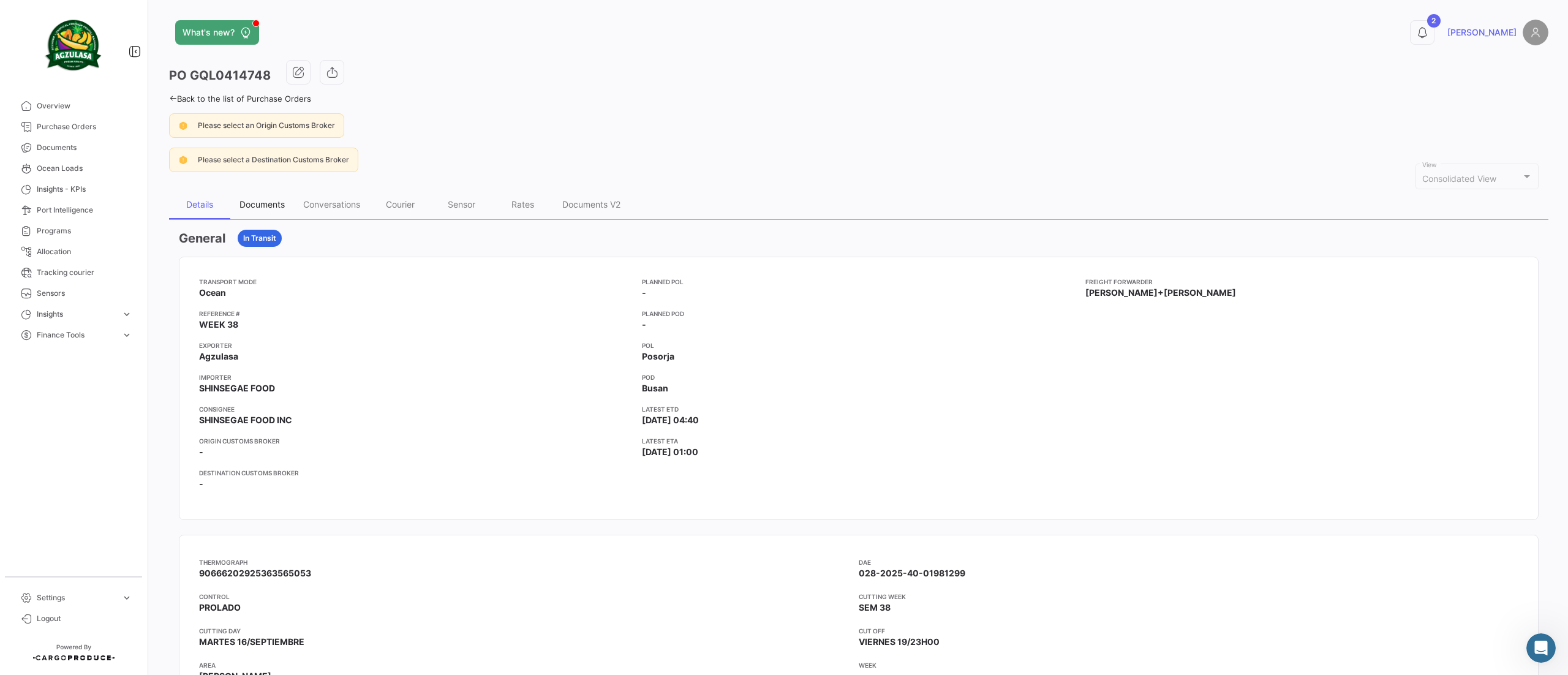
click at [248, 205] on div "Documents" at bounding box center [261, 205] width 45 height 10
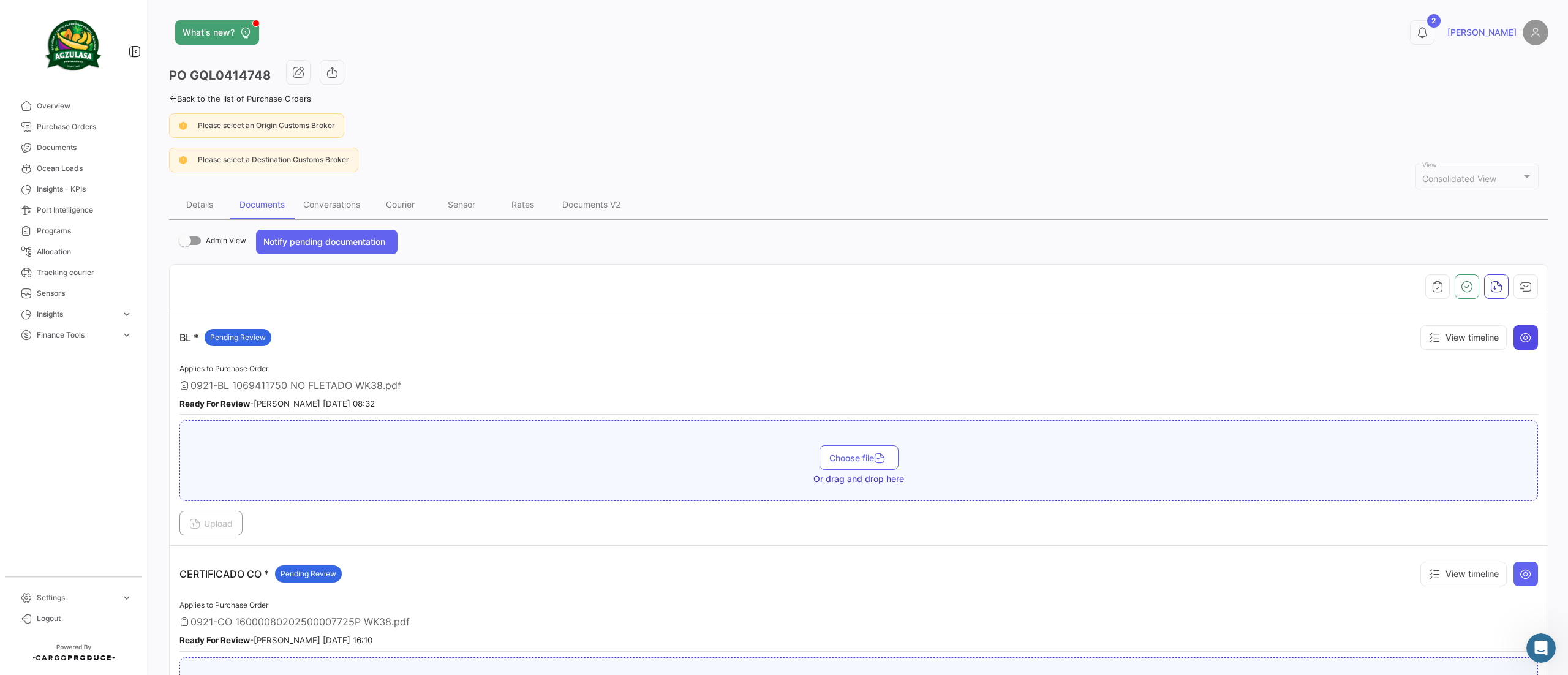
click at [1520, 342] on icon at bounding box center [1526, 337] width 12 height 12
click at [1520, 290] on icon "button" at bounding box center [1526, 286] width 12 height 12
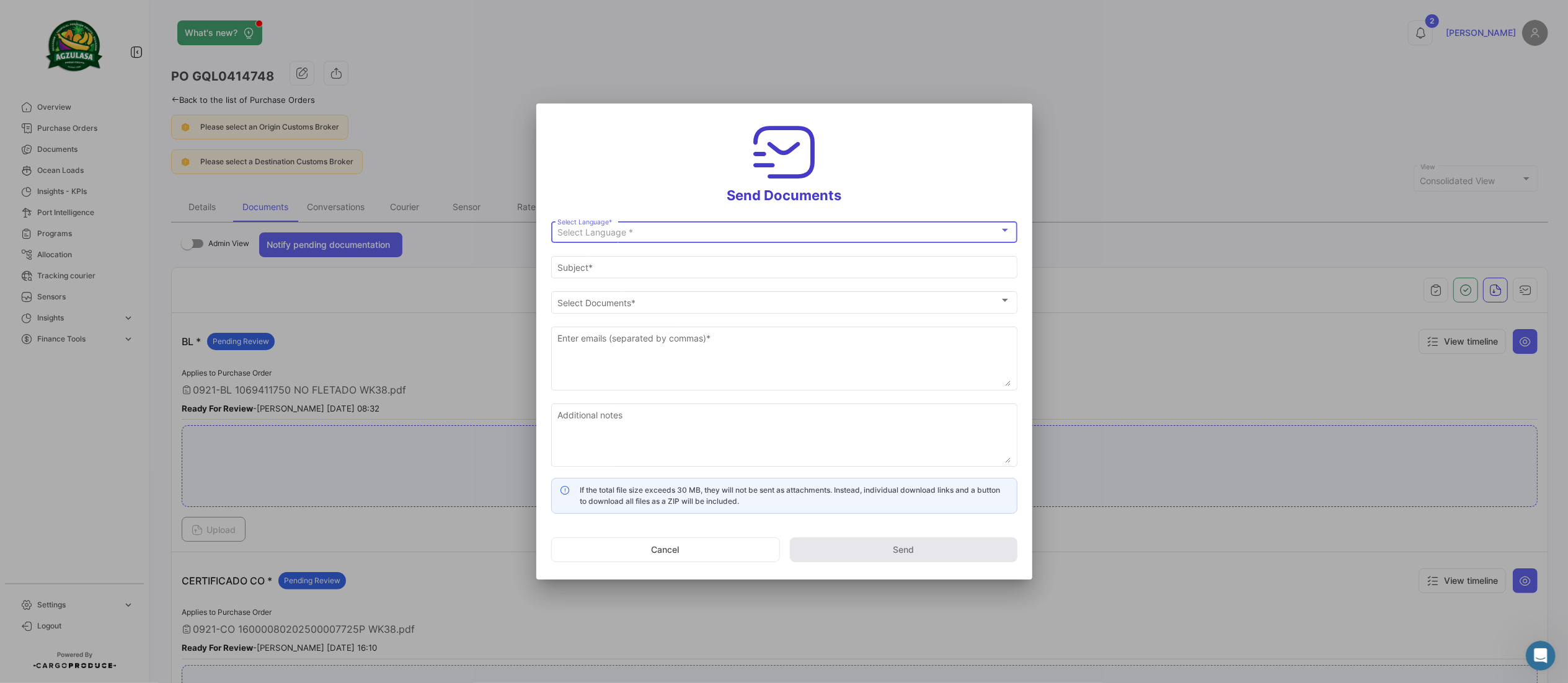
click at [792, 227] on div "Select Language *" at bounding box center [779, 233] width 442 height 11
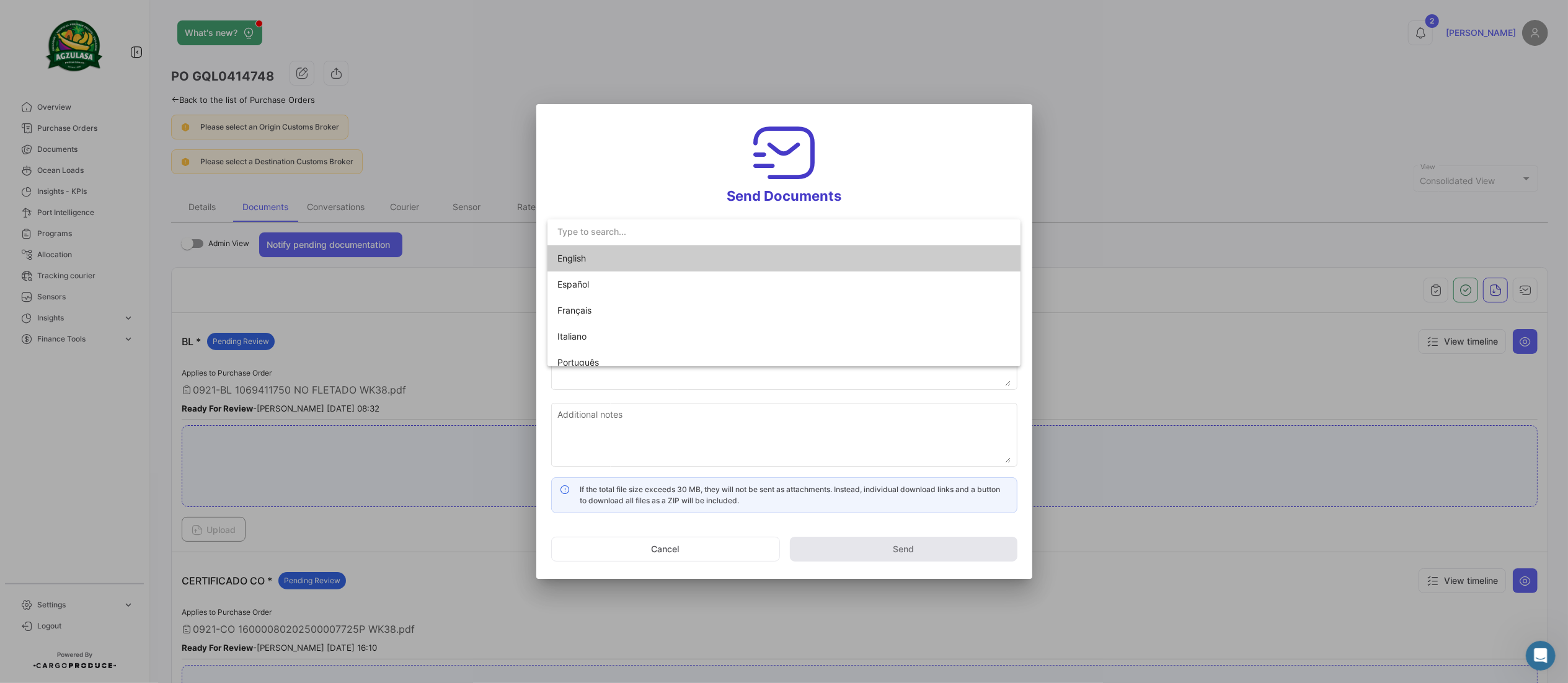
click at [646, 255] on span "English" at bounding box center [644, 258] width 173 height 26
type input "[PERSON_NAME] has shared the documents of PO # GQL0414748 with you"
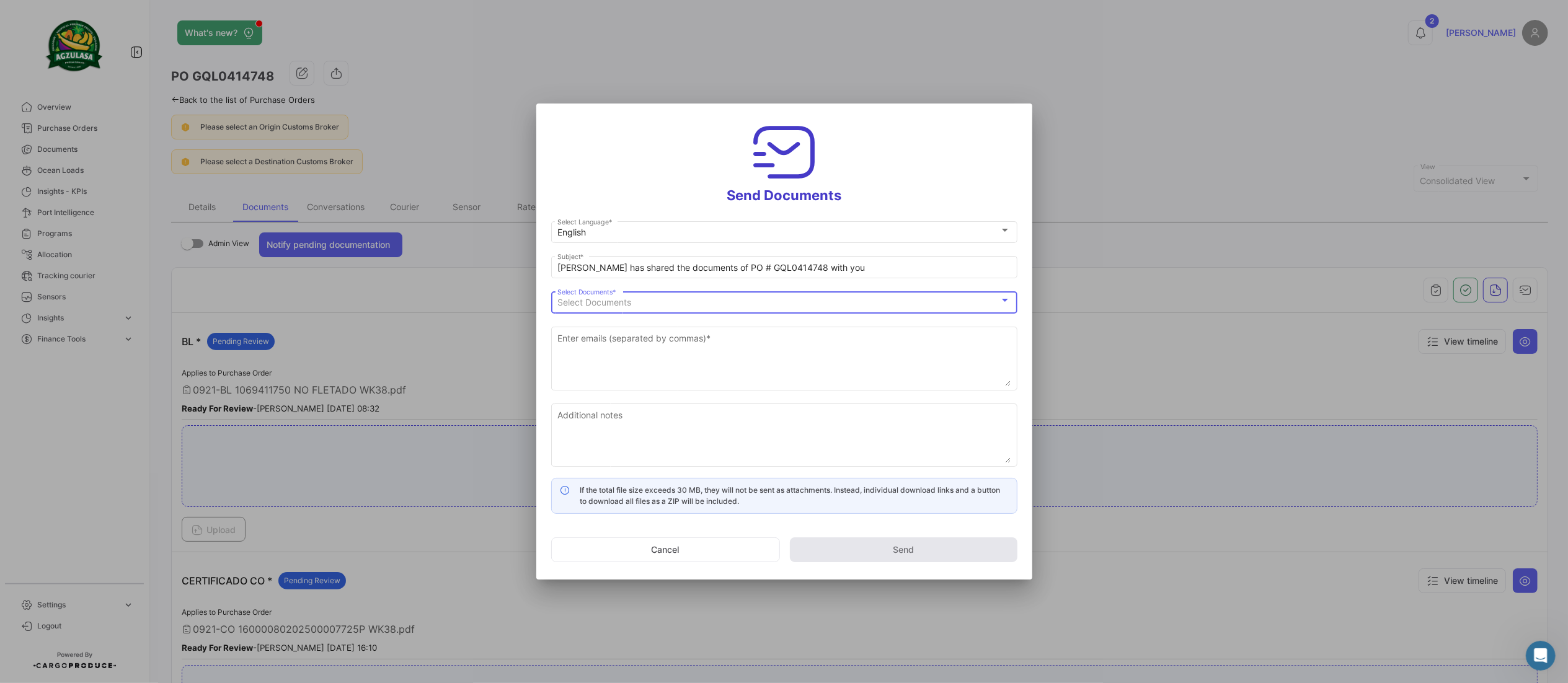
click at [642, 305] on div "Select Documents" at bounding box center [779, 303] width 442 height 11
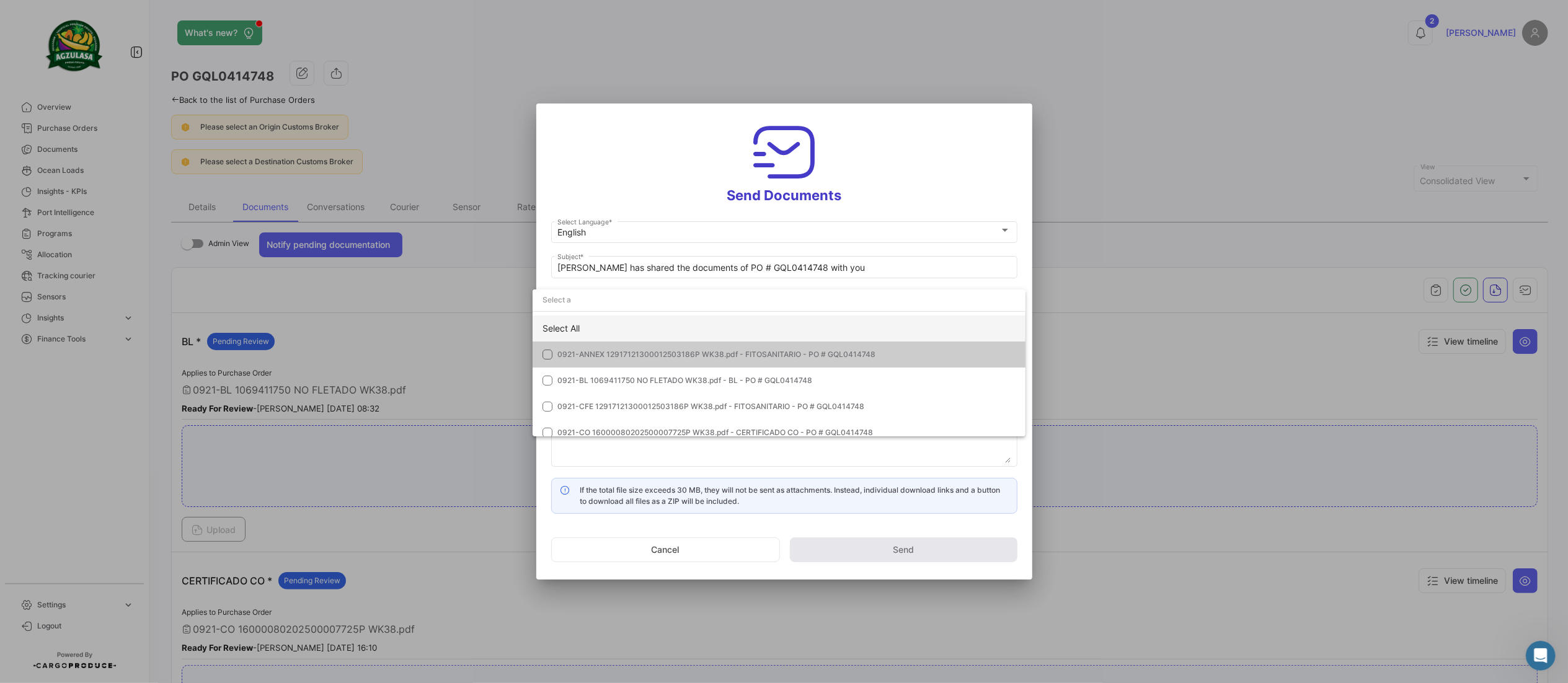
click at [590, 324] on div "Select All" at bounding box center [779, 328] width 493 height 26
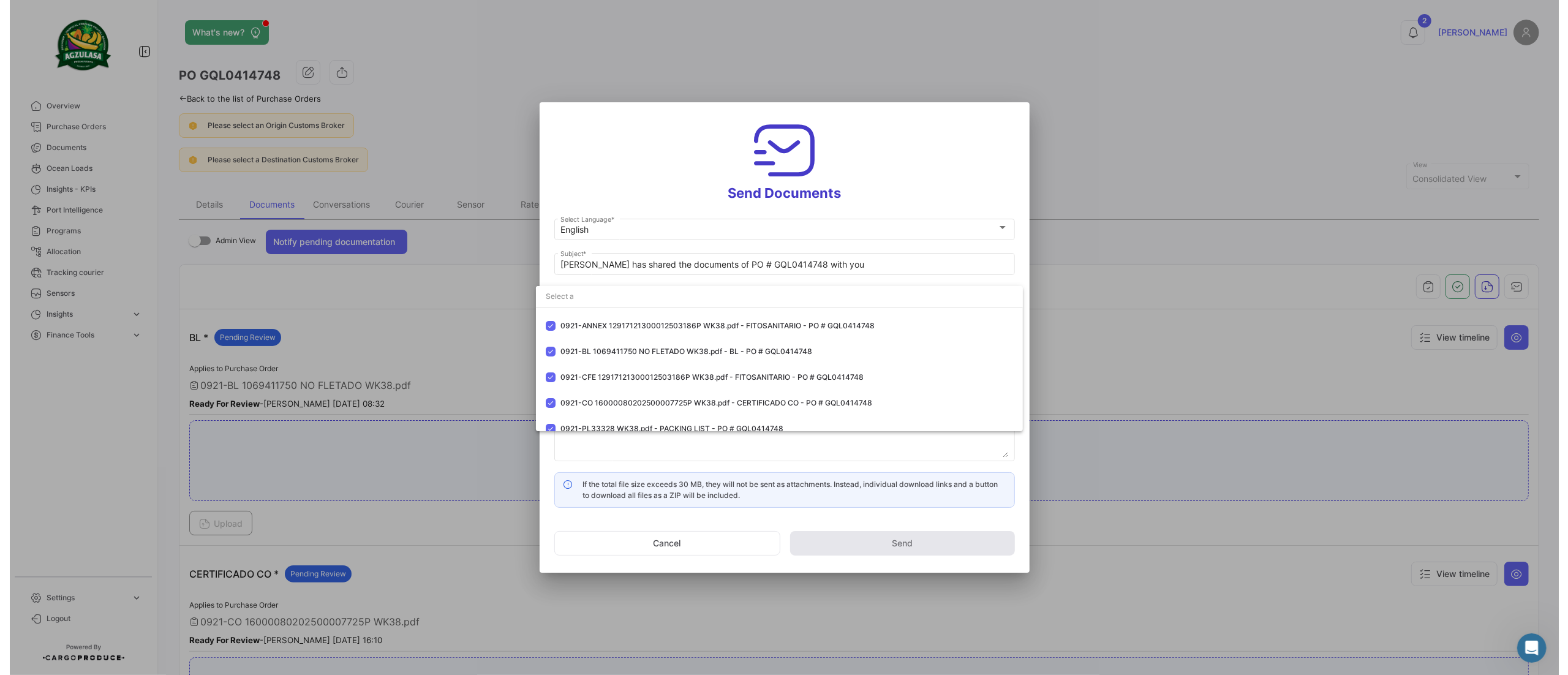
scroll to position [35, 0]
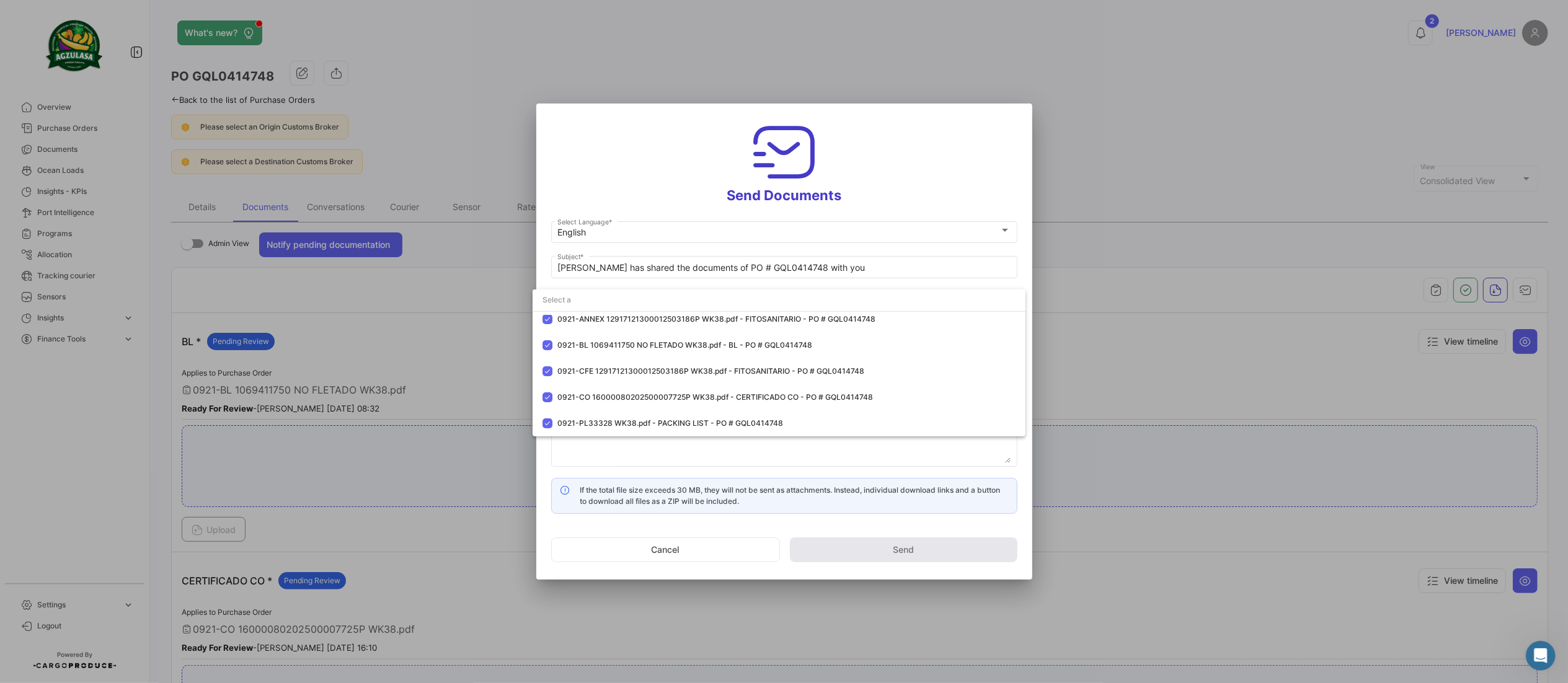
click at [616, 163] on div at bounding box center [784, 341] width 1568 height 683
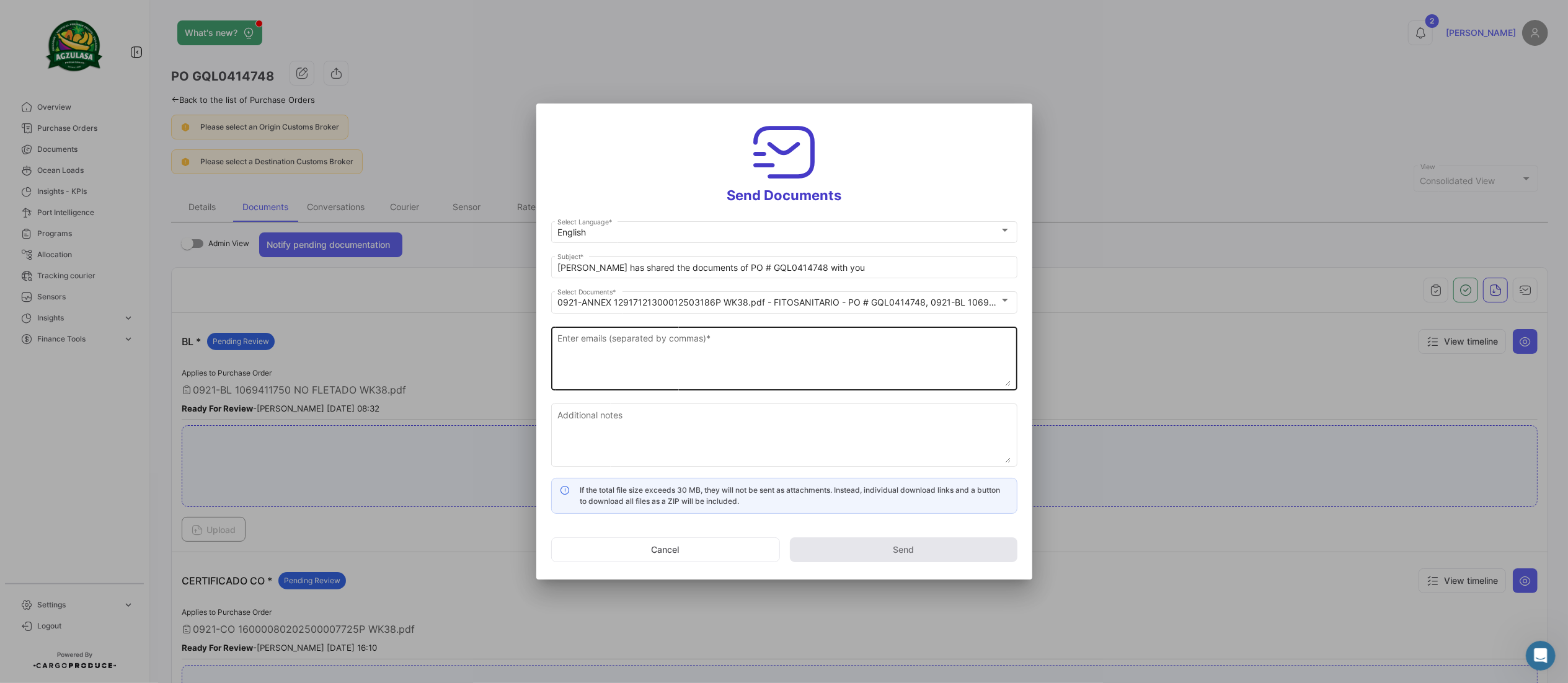
drag, startPoint x: 655, startPoint y: 358, endPoint x: 646, endPoint y: 354, distance: 9.8
click at [651, 356] on textarea "Enter emails (separated by commas) *" at bounding box center [784, 358] width 453 height 54
paste textarea "[EMAIL_ADDRESS][DOMAIN_NAME],[EMAIL_ADDRESS][DOMAIN_NAME],[EMAIL_ADDRESS][DOMAI…"
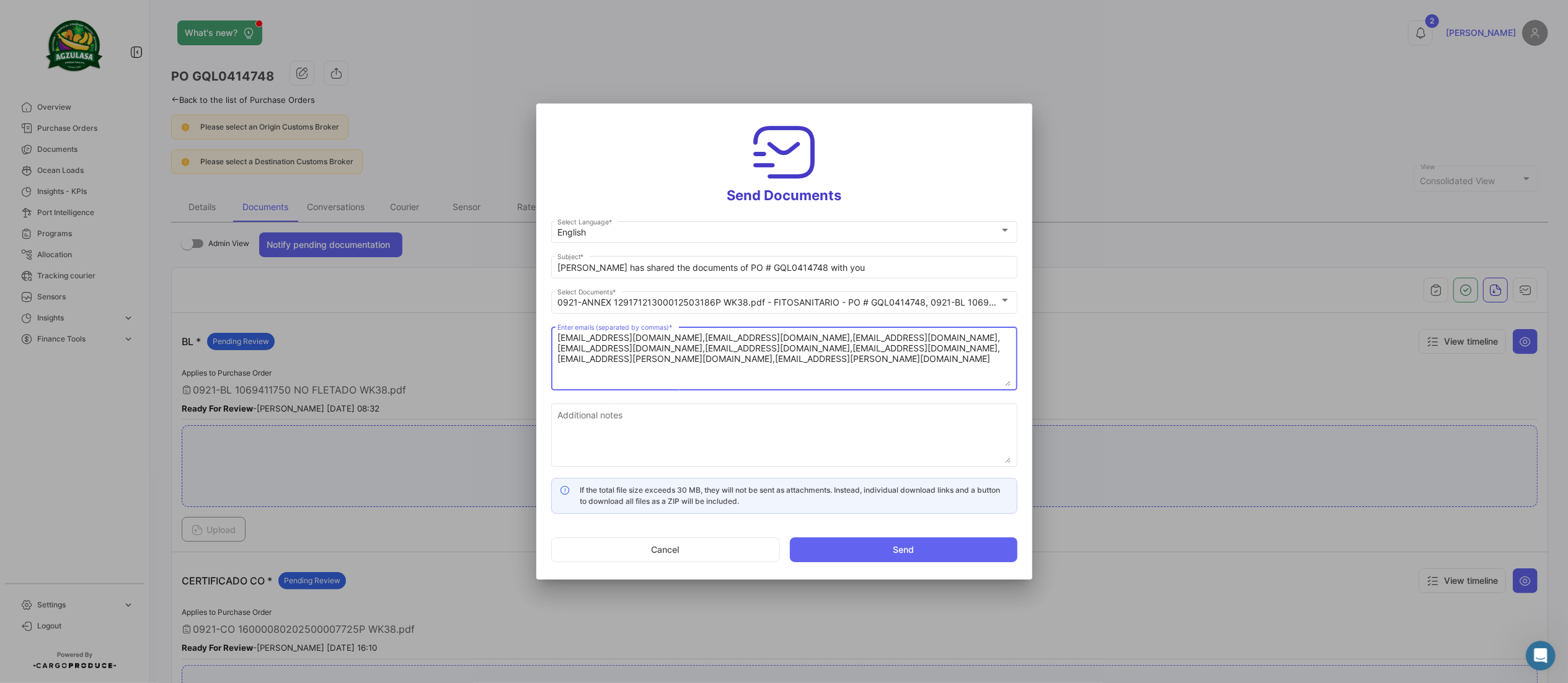
type textarea "[EMAIL_ADDRESS][DOMAIN_NAME],[EMAIL_ADDRESS][DOMAIN_NAME],[EMAIL_ADDRESS][DOMAI…"
click at [723, 374] on textarea "[EMAIL_ADDRESS][DOMAIN_NAME],[EMAIL_ADDRESS][DOMAIN_NAME],[EMAIL_ADDRESS][DOMAI…" at bounding box center [784, 358] width 453 height 54
click at [687, 431] on textarea "Additional notes" at bounding box center [784, 436] width 453 height 54
paste textarea "↘️ You can download the documents here ↙️"
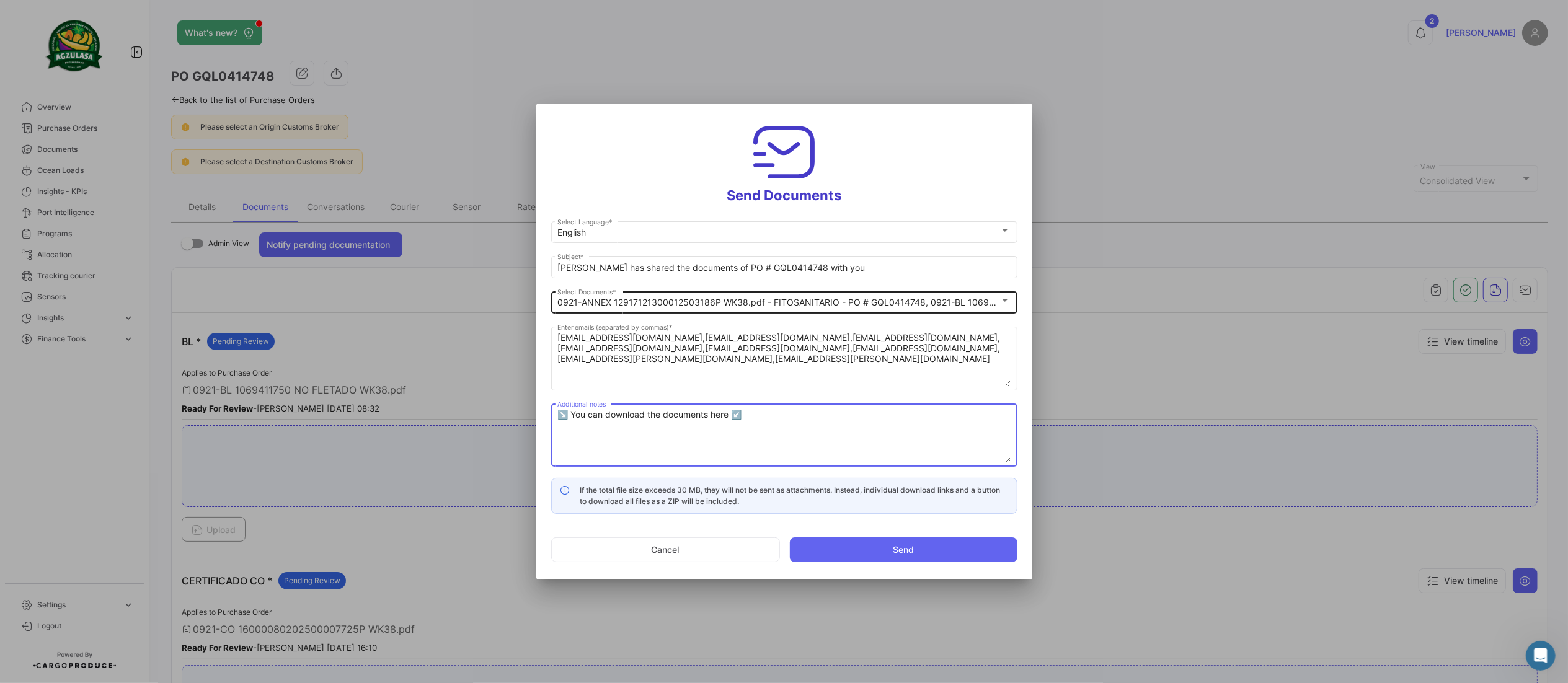
type textarea "↘️ You can download the documents here ↙️"
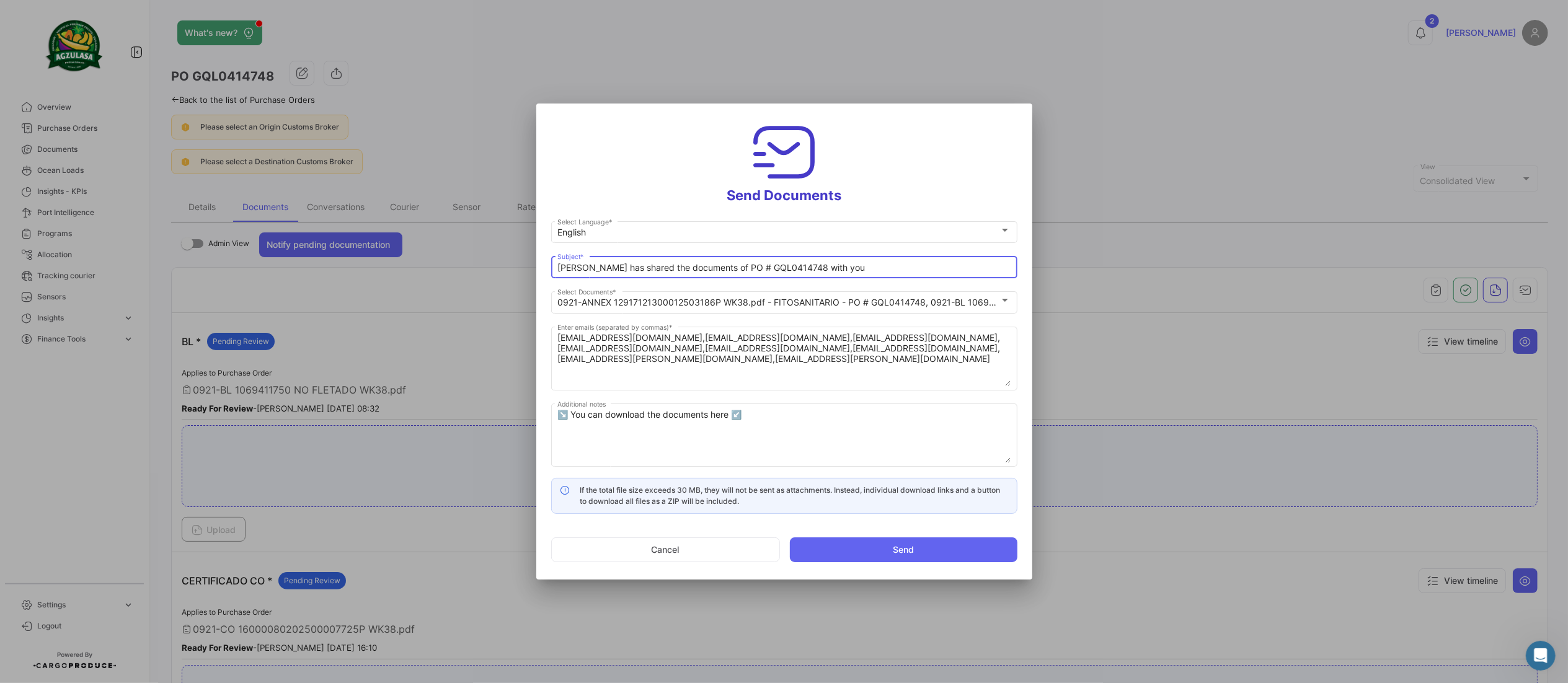
drag, startPoint x: 713, startPoint y: 267, endPoint x: 474, endPoint y: 232, distance: 241.5
click at [474, 232] on div "Send Documents English Select Language * [PERSON_NAME] has shared the documents…" at bounding box center [784, 341] width 1568 height 683
paste input "WK 38-2025 SHINSEGAE 📄"
drag, startPoint x: 760, startPoint y: 269, endPoint x: 914, endPoint y: 288, distance: 155.2
click at [914, 288] on mat-form-field "WK 38-2025 SHINSEGAE 📄PO # GQL0414748 with you Subject *" at bounding box center [784, 271] width 466 height 35
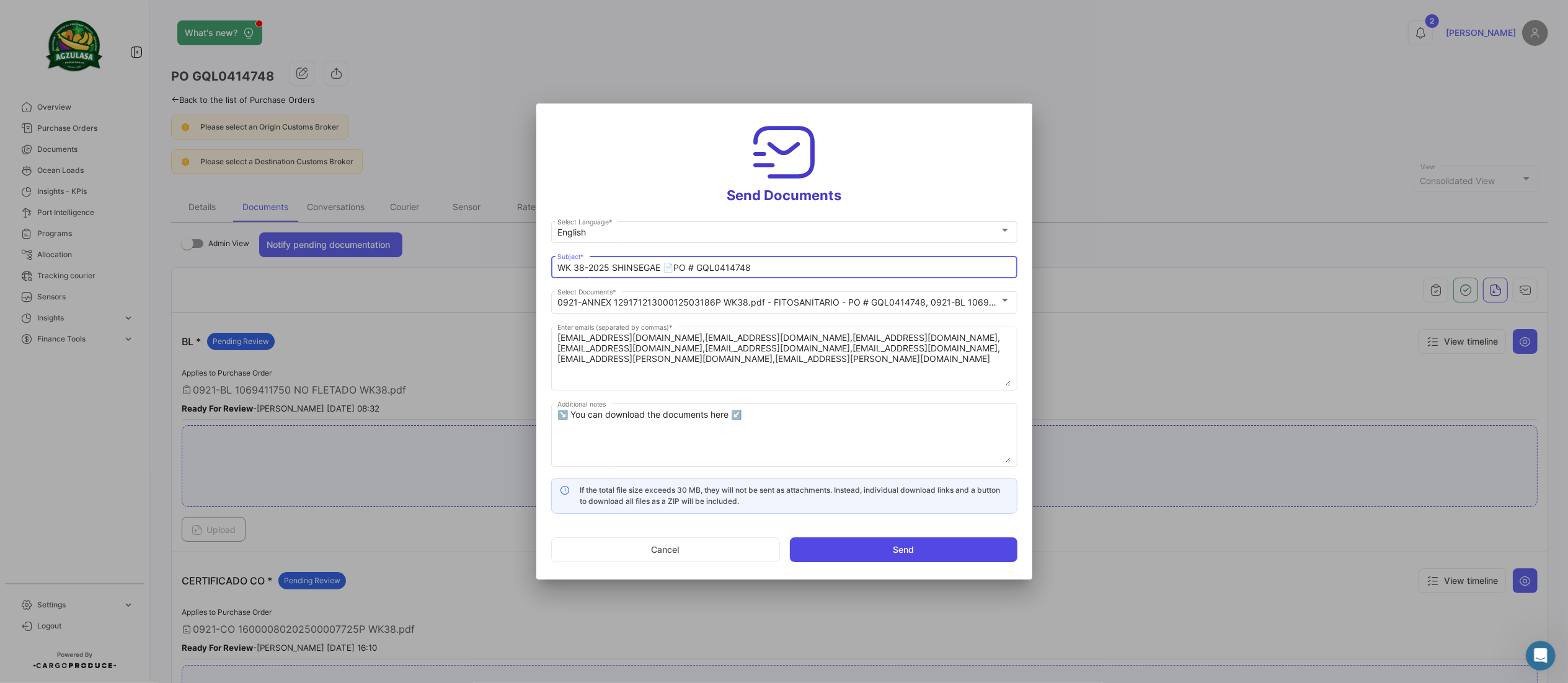
type input "WK 38-2025 SHINSEGAE 📄PO # GQL0414748"
click at [906, 561] on button "Send" at bounding box center [904, 549] width 228 height 24
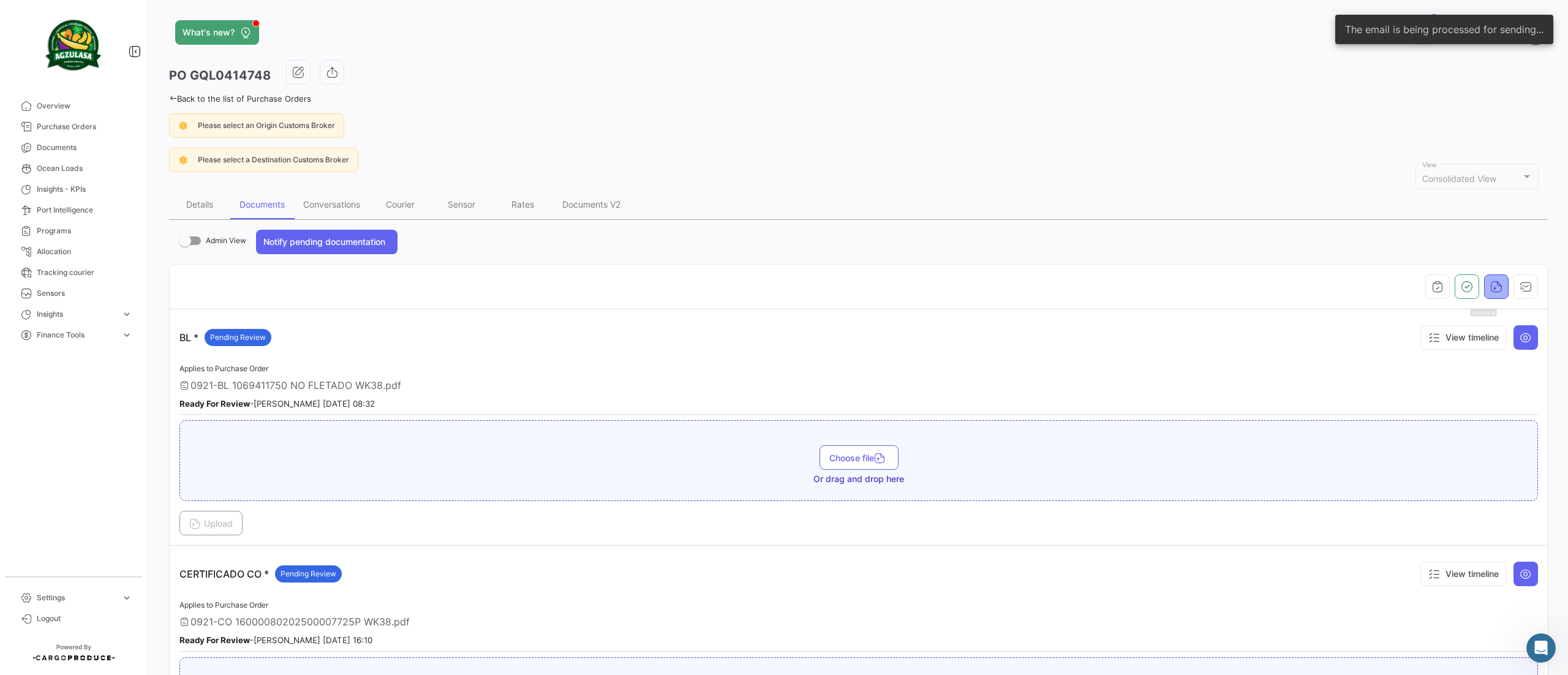
click at [1484, 294] on button "button" at bounding box center [1496, 286] width 24 height 24
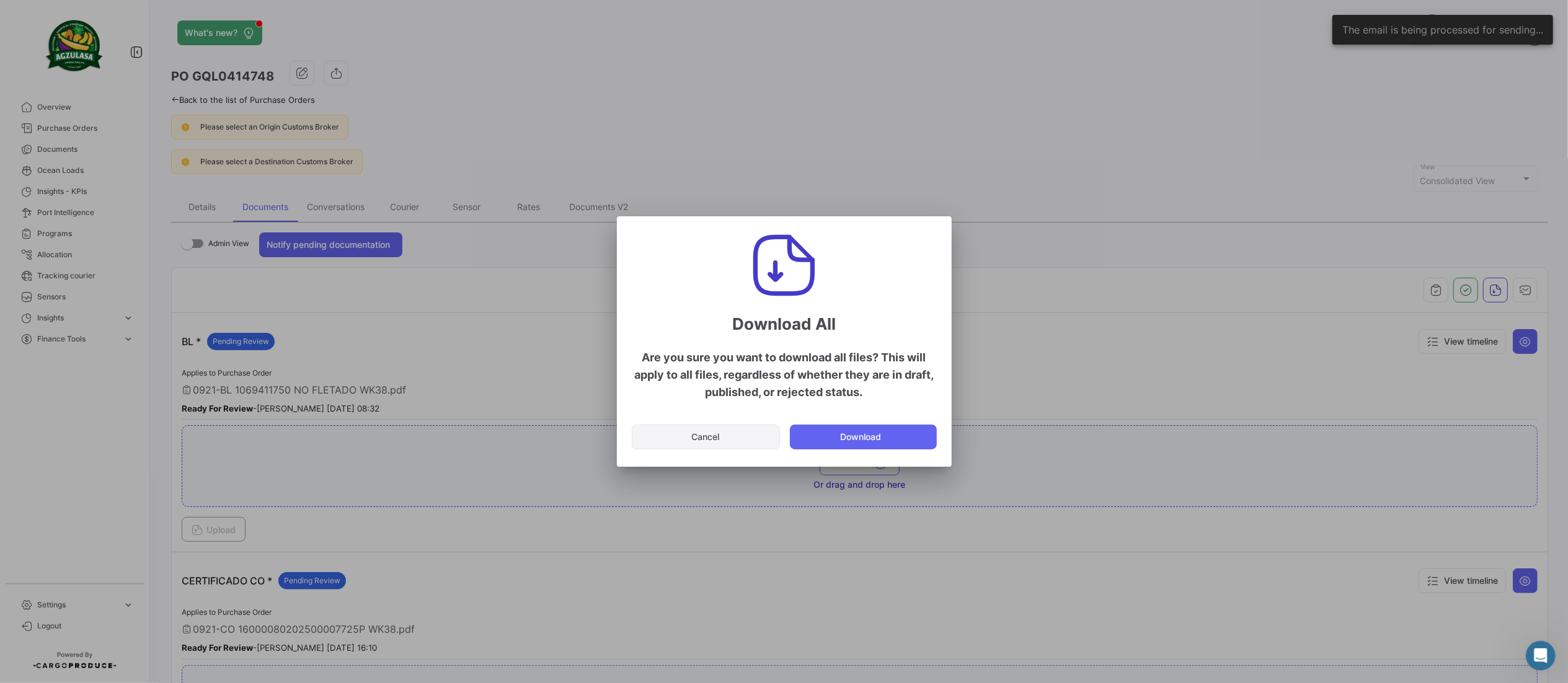
click at [713, 441] on button "Cancel" at bounding box center [706, 436] width 148 height 24
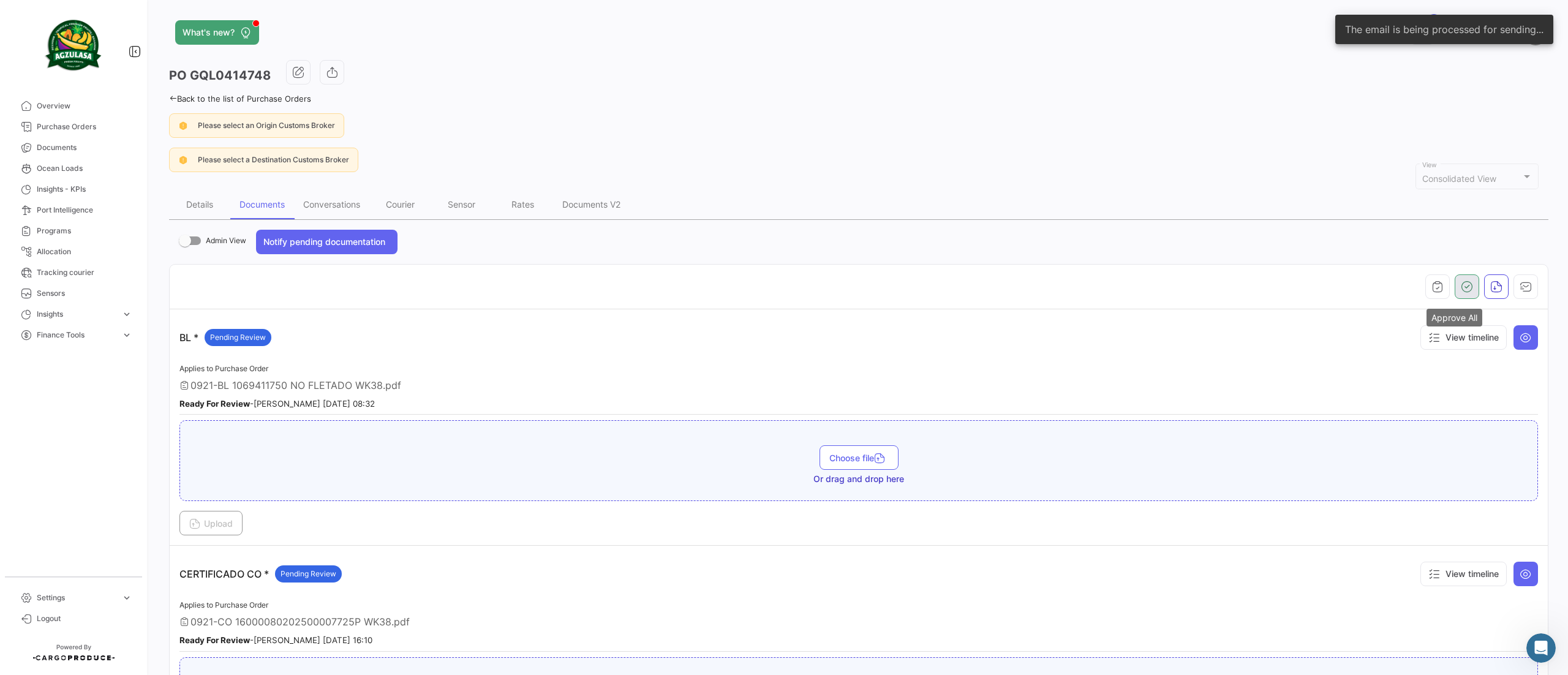
click at [1461, 296] on button "button" at bounding box center [1467, 286] width 24 height 24
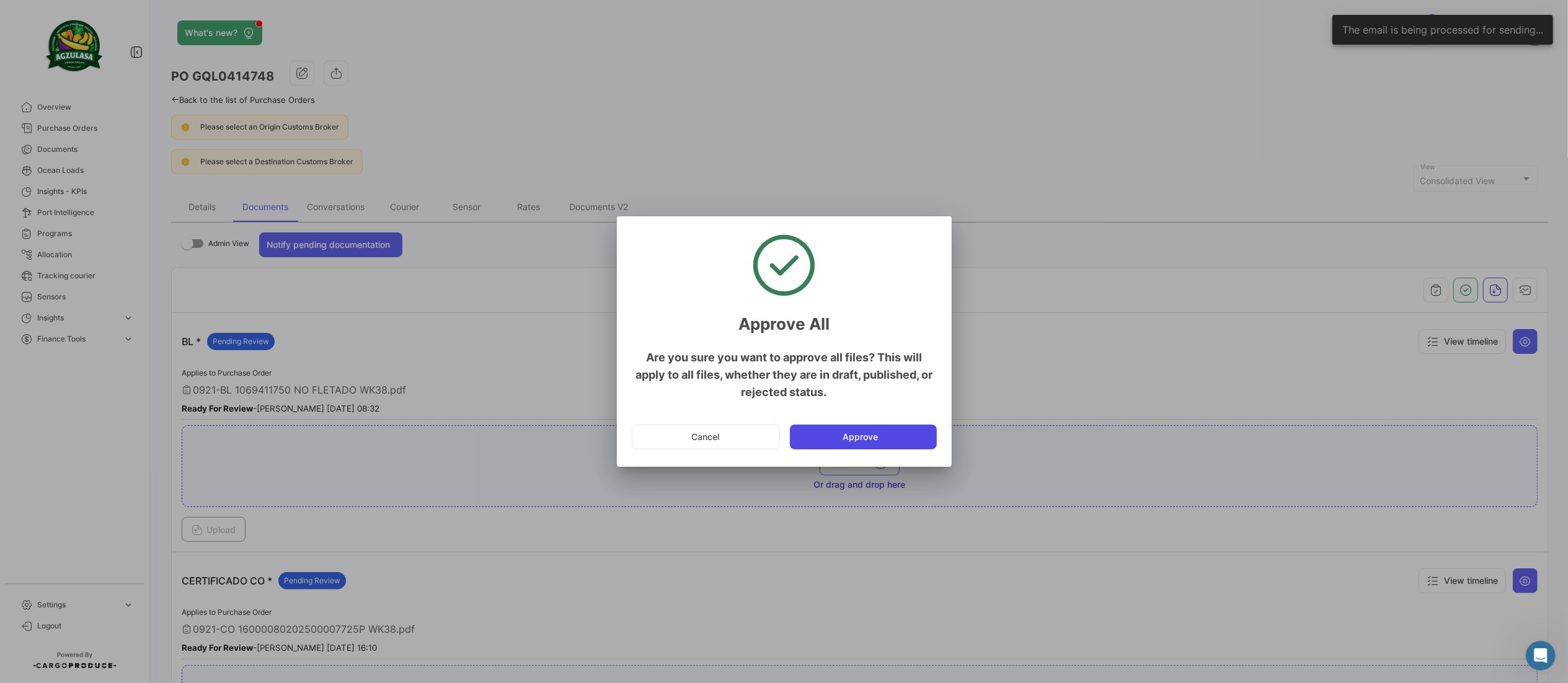
click at [876, 426] on mat-dialog-actions "Cancel Approve" at bounding box center [784, 437] width 305 height 42
click at [883, 440] on button "Approve" at bounding box center [863, 436] width 147 height 24
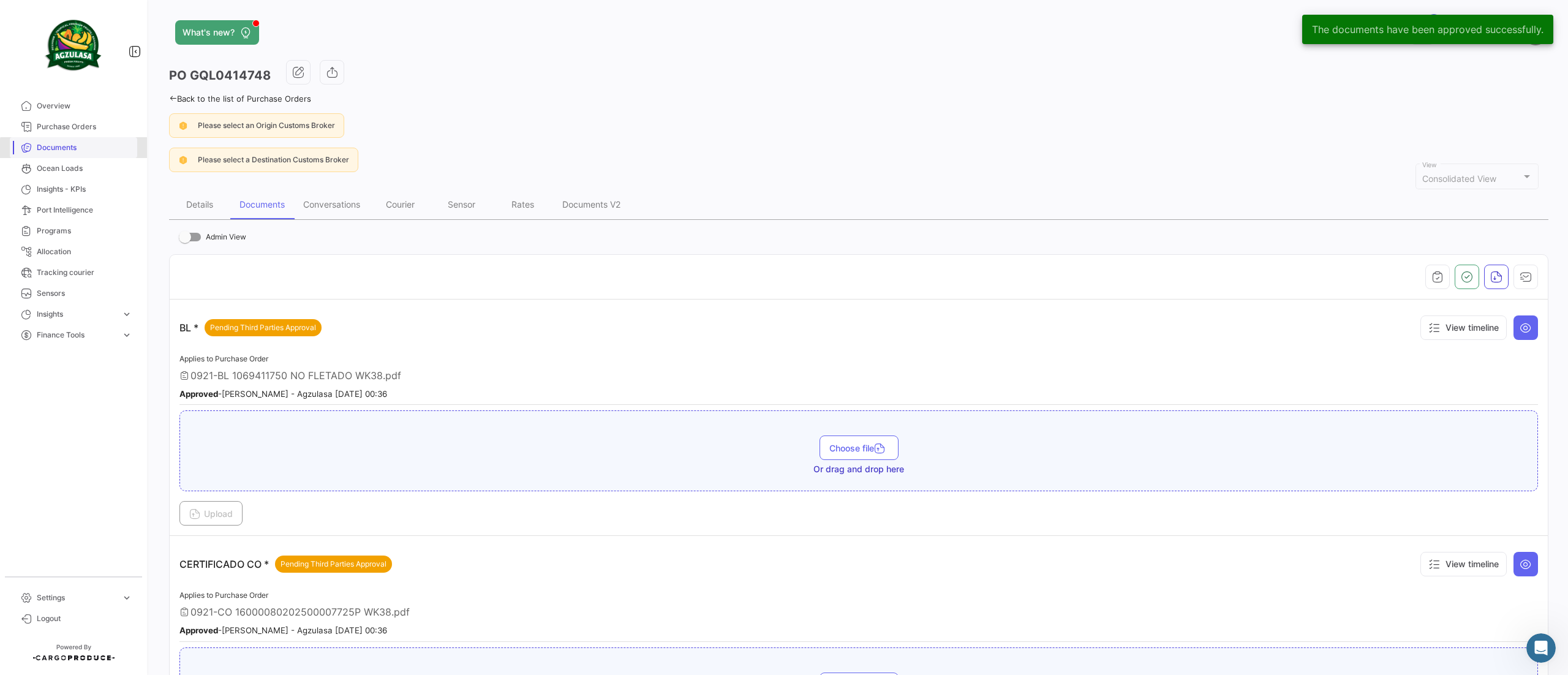
click at [76, 149] on span "Documents" at bounding box center [84, 147] width 95 height 11
